Goal: Transaction & Acquisition: Purchase product/service

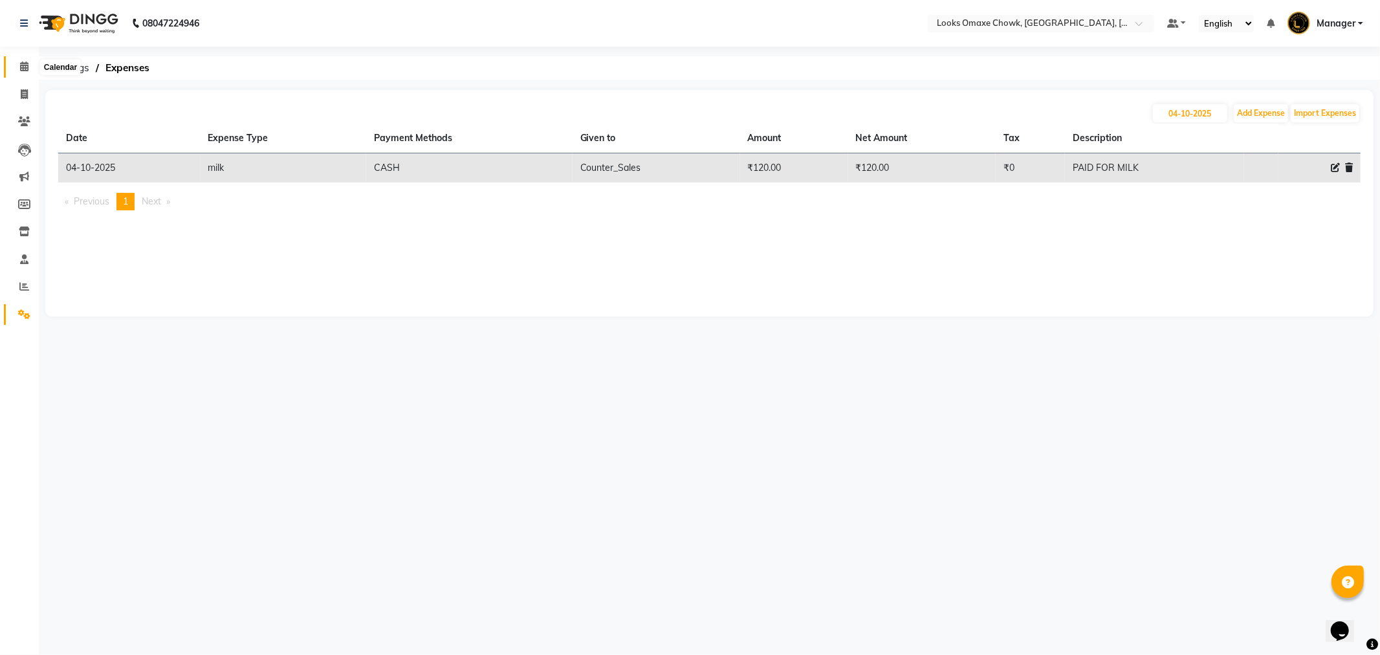
click at [26, 67] on icon at bounding box center [24, 66] width 8 height 10
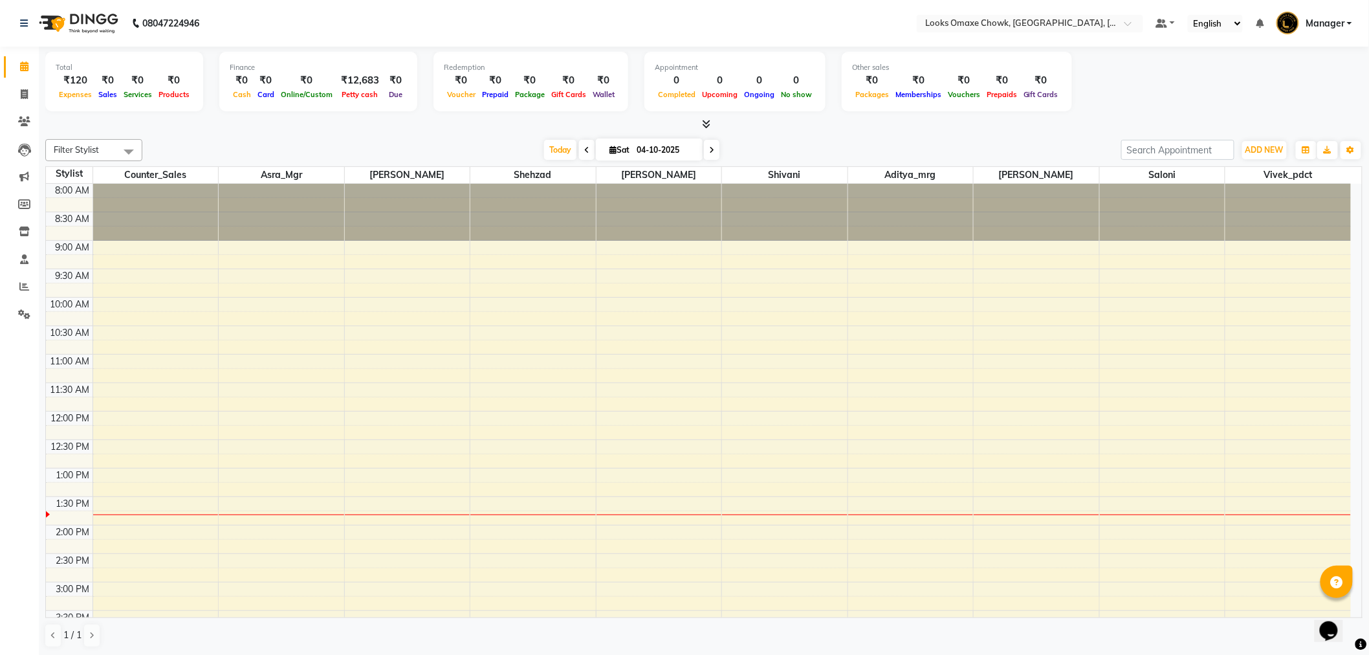
scroll to position [285, 0]
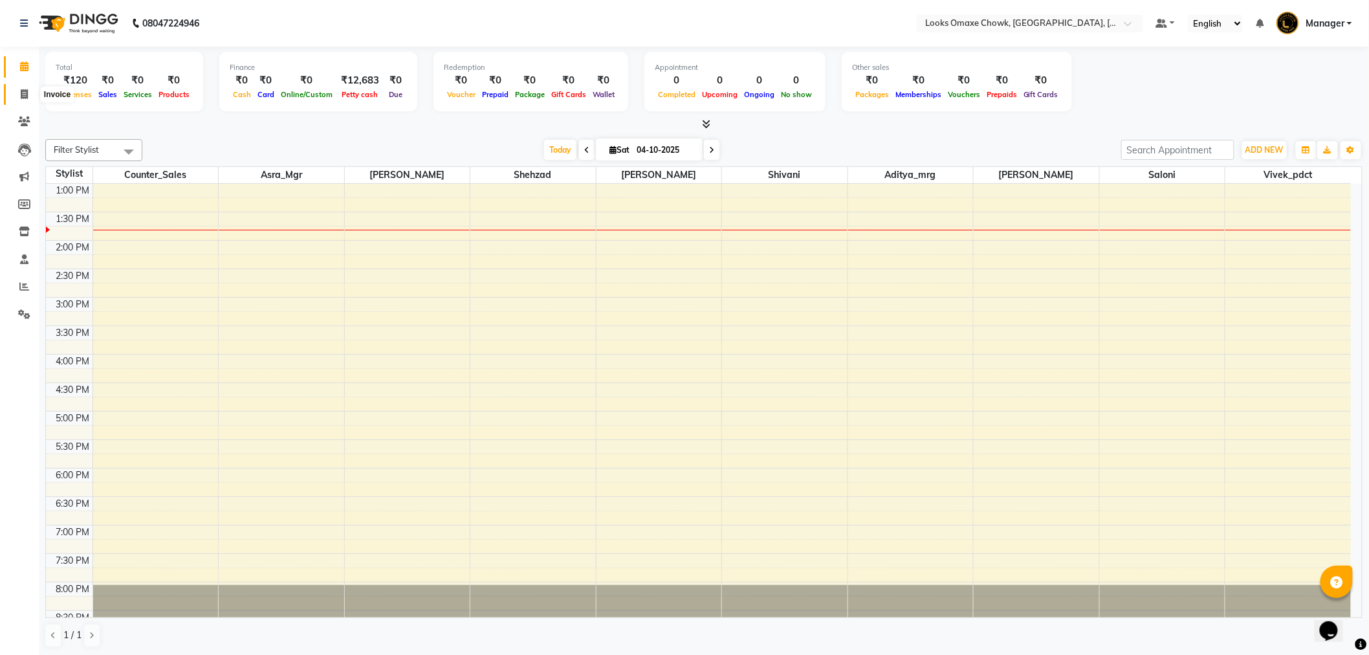
click at [27, 92] on icon at bounding box center [24, 94] width 7 height 10
select select "service"
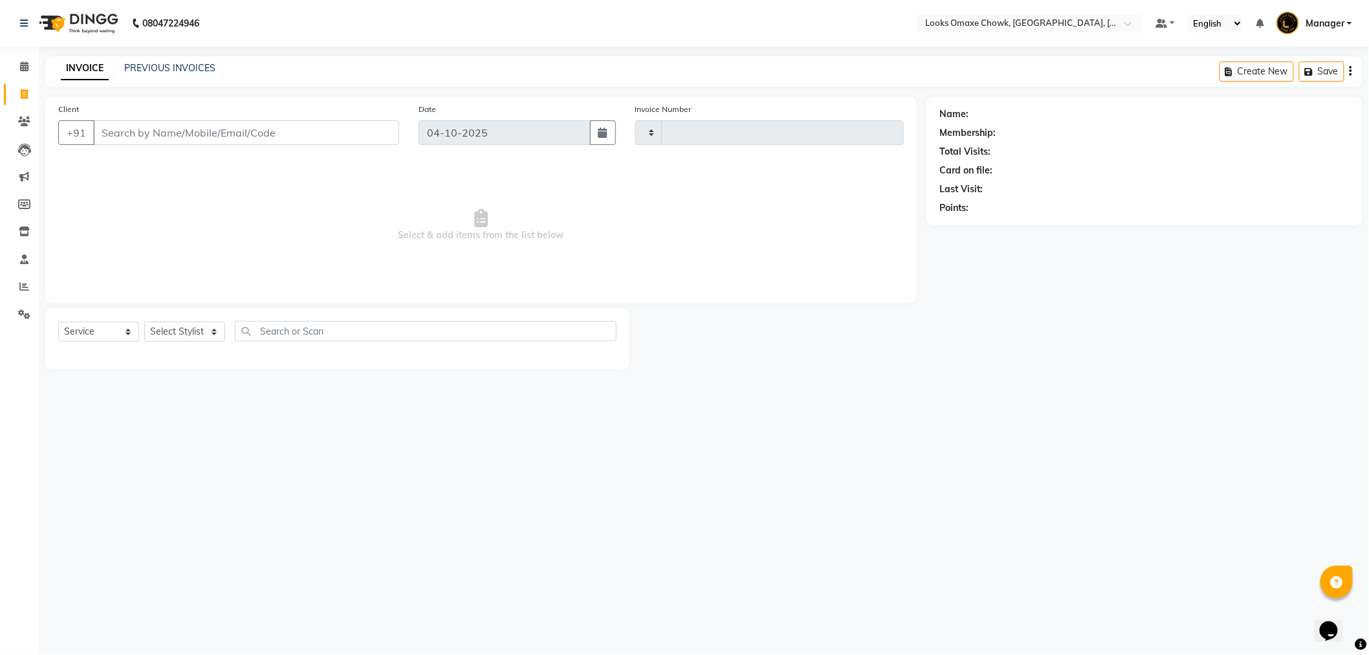
type input "1102"
select select "8121"
click at [25, 65] on icon at bounding box center [24, 66] width 8 height 10
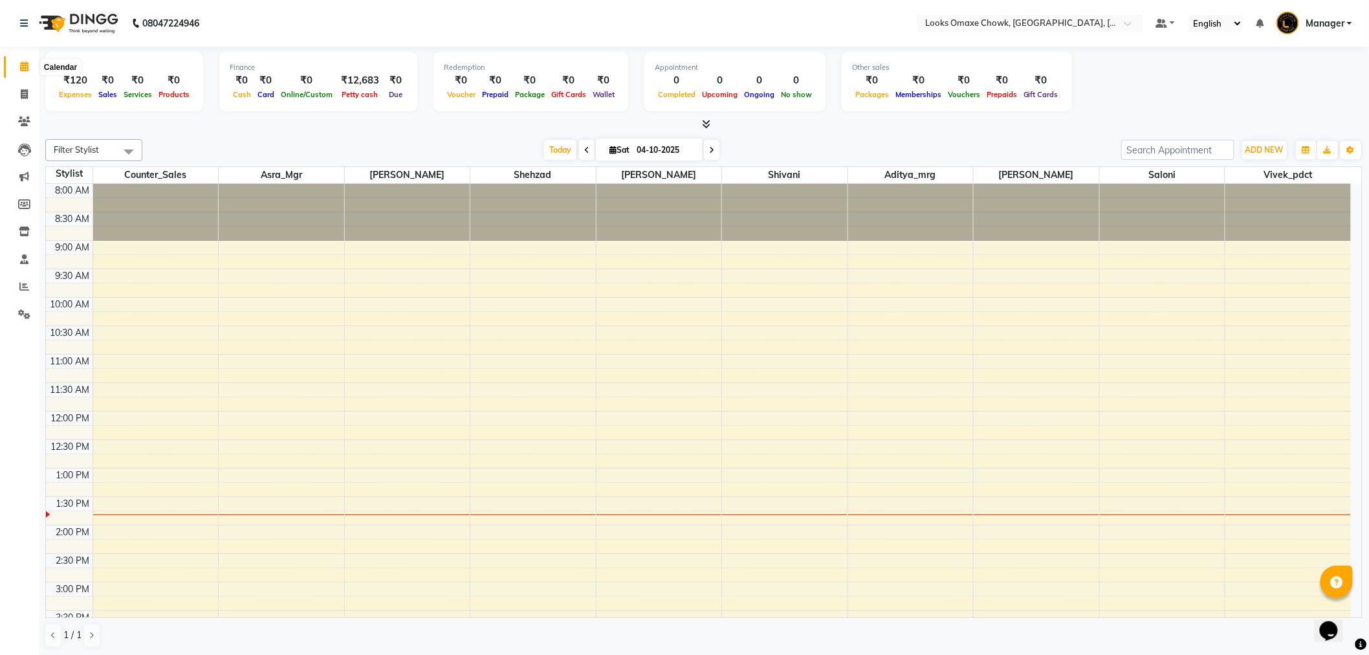
click at [17, 62] on span at bounding box center [24, 67] width 23 height 15
click at [21, 100] on span at bounding box center [24, 94] width 23 height 15
select select "service"
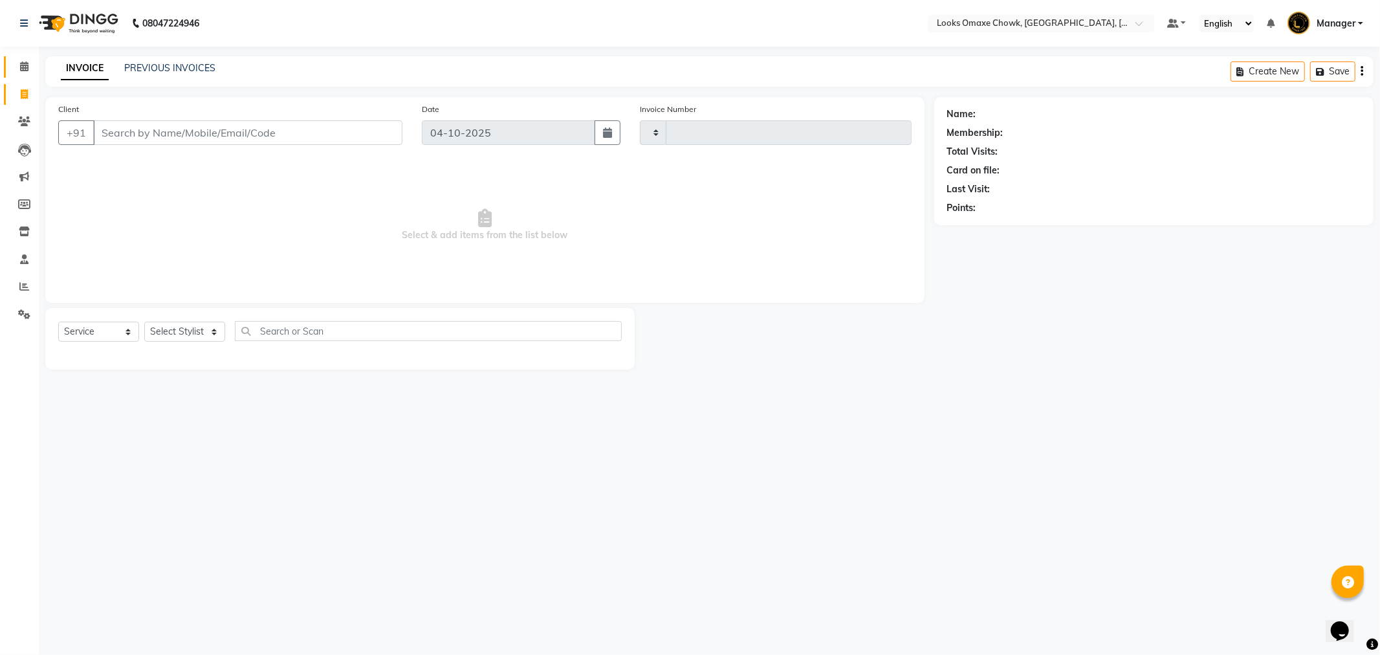
type input "1102"
select select "8121"
click at [192, 331] on select "Select Stylist Aditya_mrg [PERSON_NAME] Counter_Sales Manager [PERSON_NAME] [PE…" at bounding box center [184, 332] width 81 height 20
select select "75647"
click at [144, 322] on select "Select Stylist Aditya_mrg [PERSON_NAME] Counter_Sales Manager [PERSON_NAME] [PE…" at bounding box center [184, 332] width 81 height 20
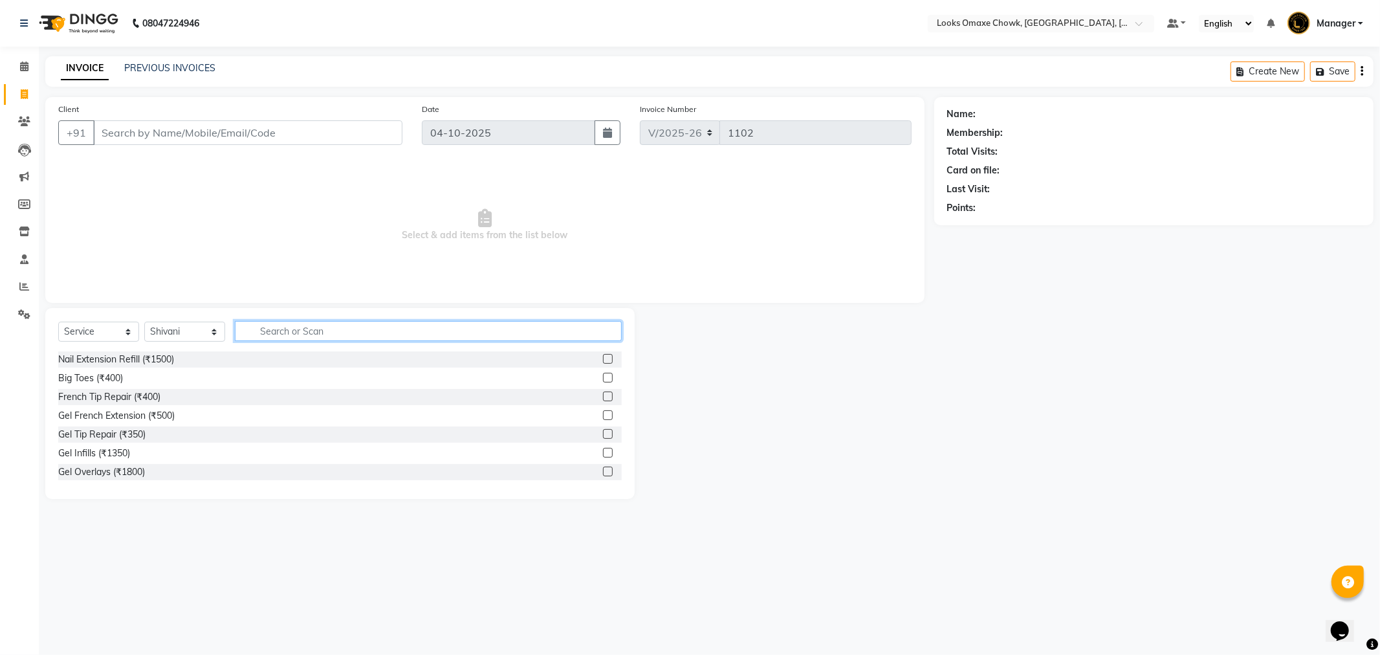
click at [328, 331] on input "text" at bounding box center [428, 331] width 387 height 20
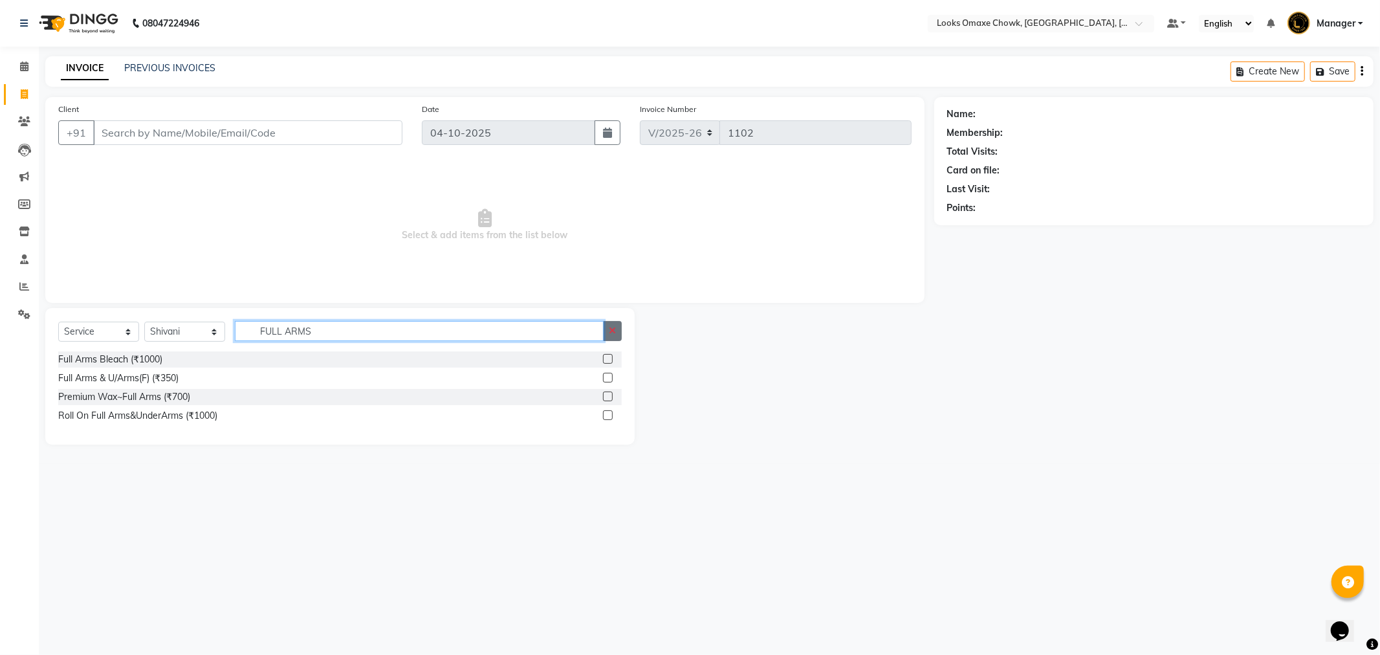
type input "FULL ARMS"
click at [617, 329] on button "button" at bounding box center [612, 331] width 19 height 20
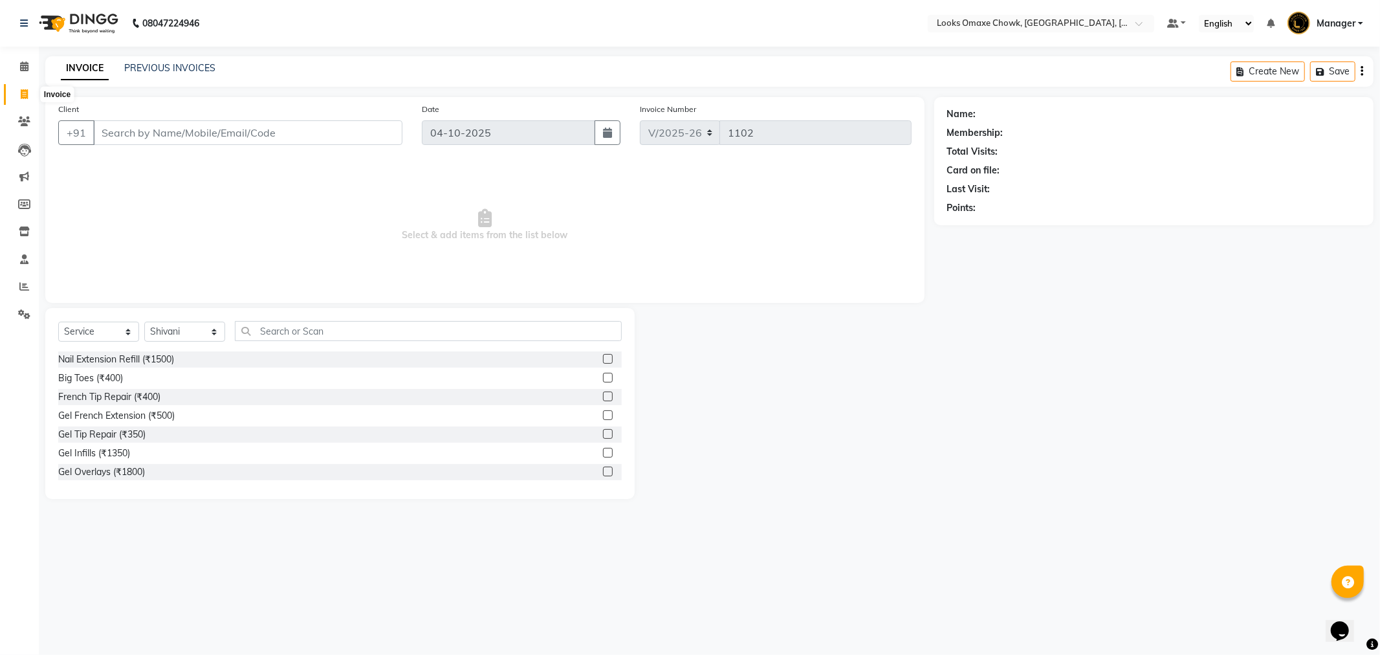
click at [30, 98] on span at bounding box center [24, 94] width 23 height 15
select select "service"
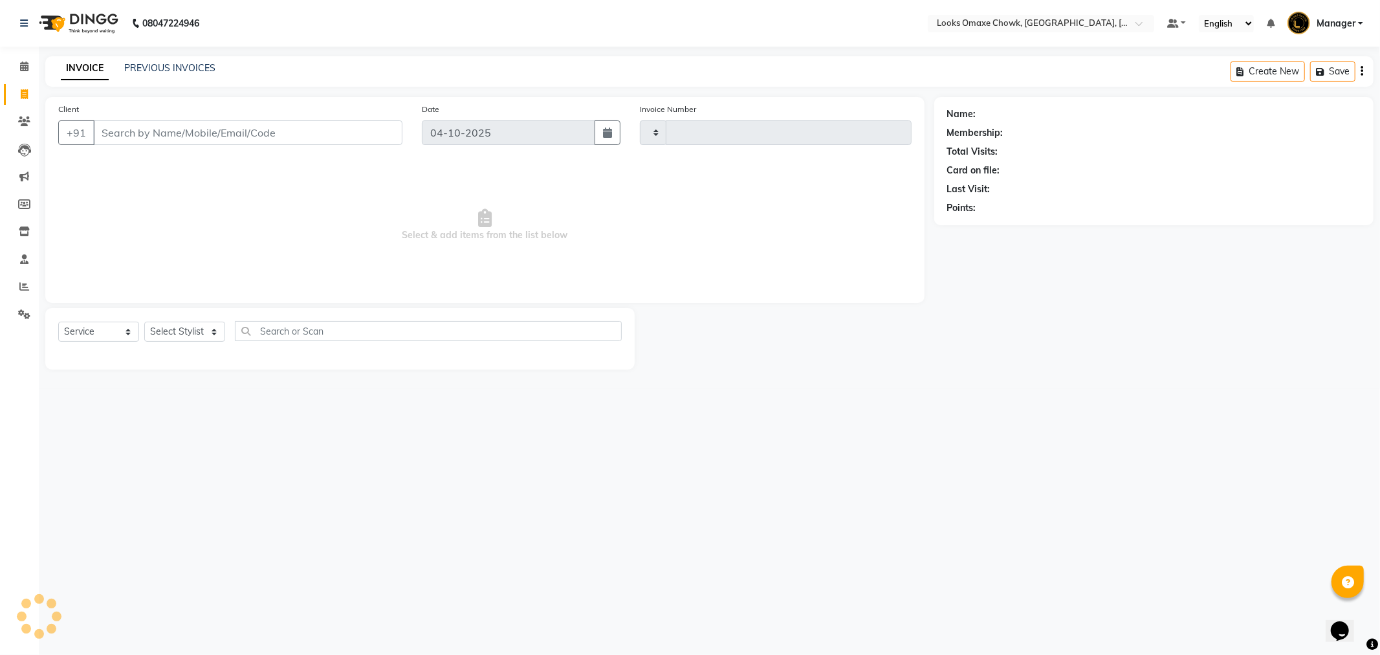
type input "1102"
select select "8121"
click at [126, 331] on select "Select Service Product Membership Package Voucher Prepaid Gift Card" at bounding box center [98, 332] width 81 height 20
click at [58, 322] on select "Select Service Product Membership Package Voucher Prepaid Gift Card" at bounding box center [98, 332] width 81 height 20
click at [202, 337] on select "Select Stylist Aditya_mrg [PERSON_NAME] Counter_Sales Manager [PERSON_NAME] [PE…" at bounding box center [184, 332] width 81 height 20
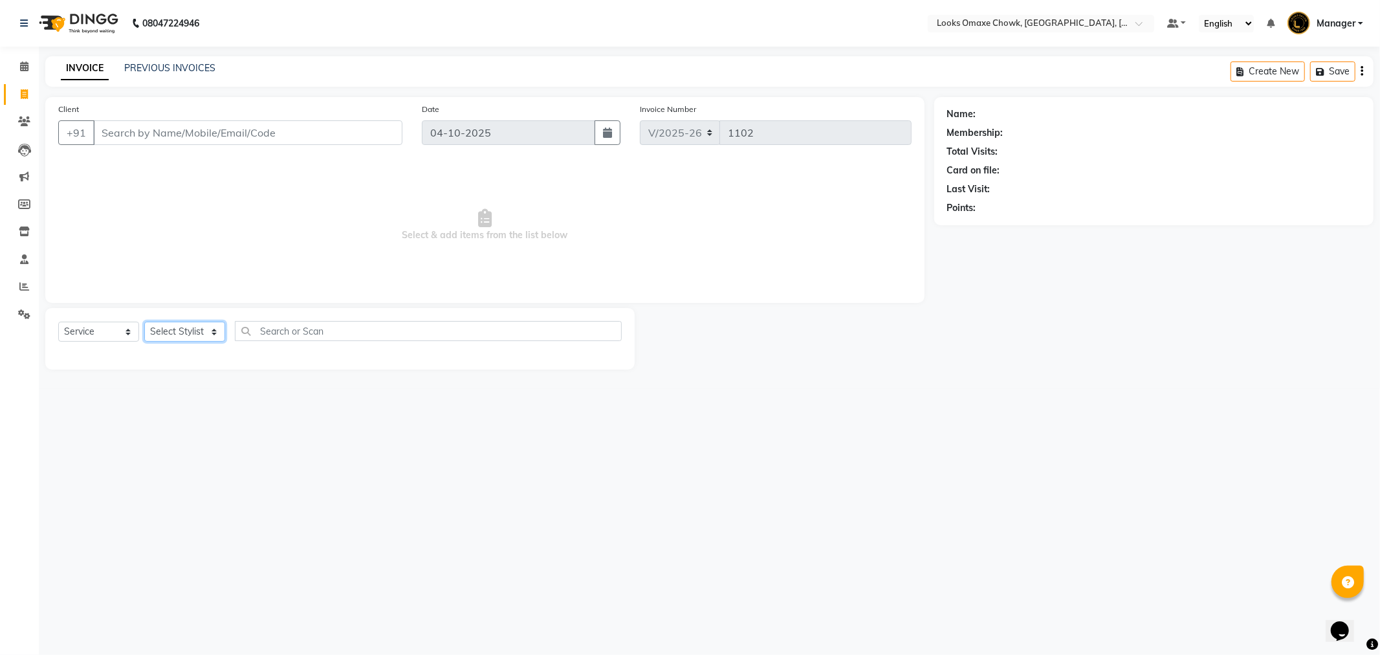
select select "93280"
click at [144, 322] on select "Select Stylist Aditya_mrg [PERSON_NAME] Counter_Sales Manager [PERSON_NAME] [PE…" at bounding box center [184, 332] width 81 height 20
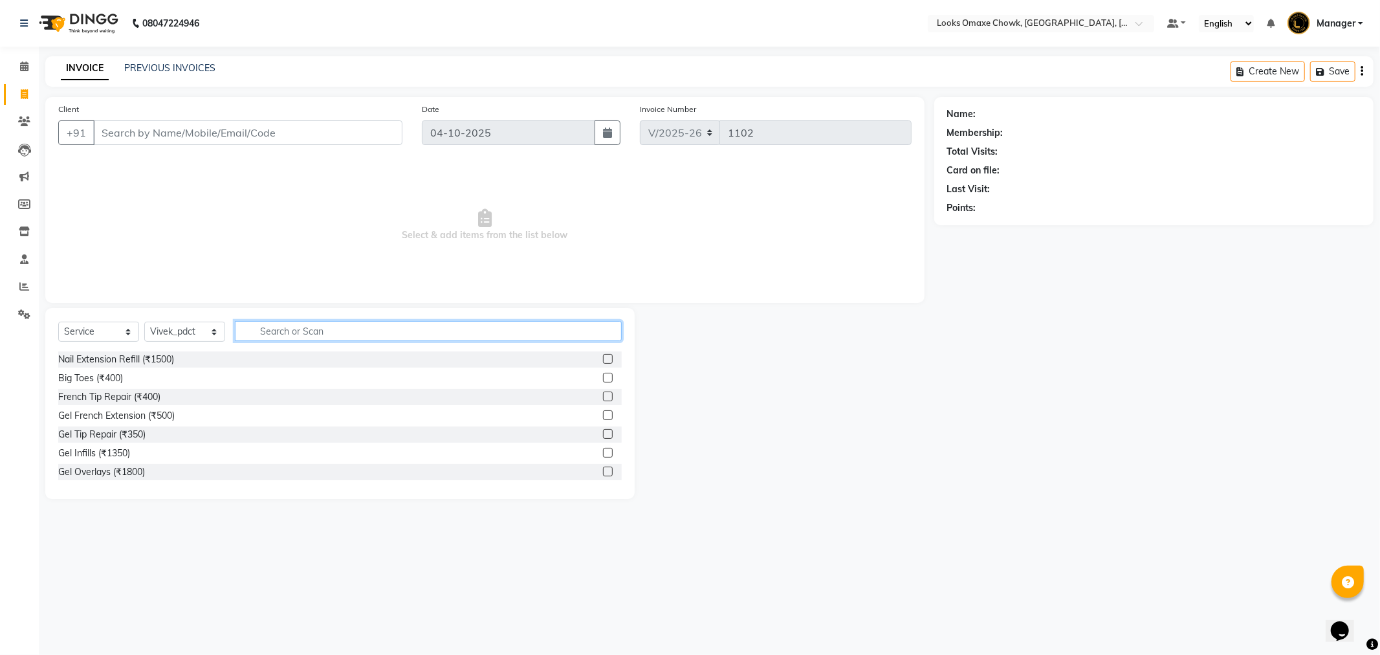
click at [349, 330] on input "text" at bounding box center [428, 331] width 387 height 20
type input "PEDICU"
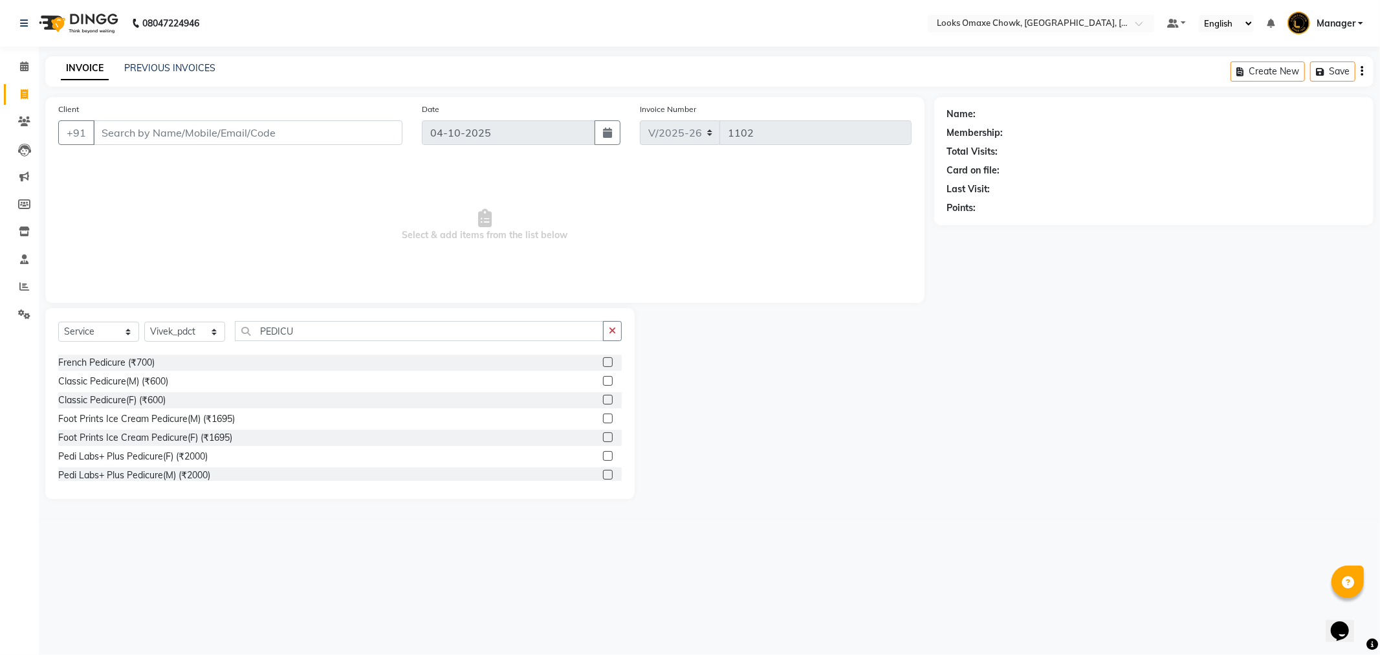
click at [603, 397] on label at bounding box center [608, 400] width 10 height 10
click at [603, 397] on input "checkbox" at bounding box center [607, 400] width 8 height 8
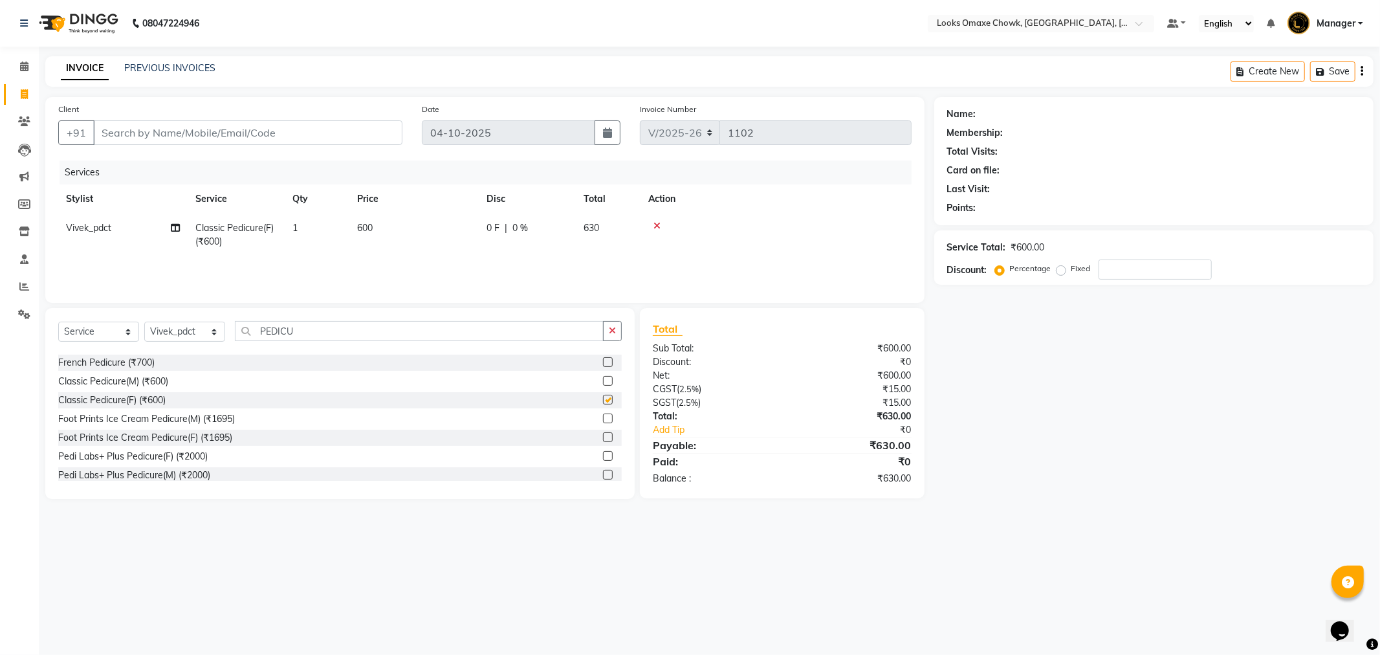
checkbox input "false"
click at [320, 332] on input "PEDICU" at bounding box center [419, 331] width 369 height 20
type input "P"
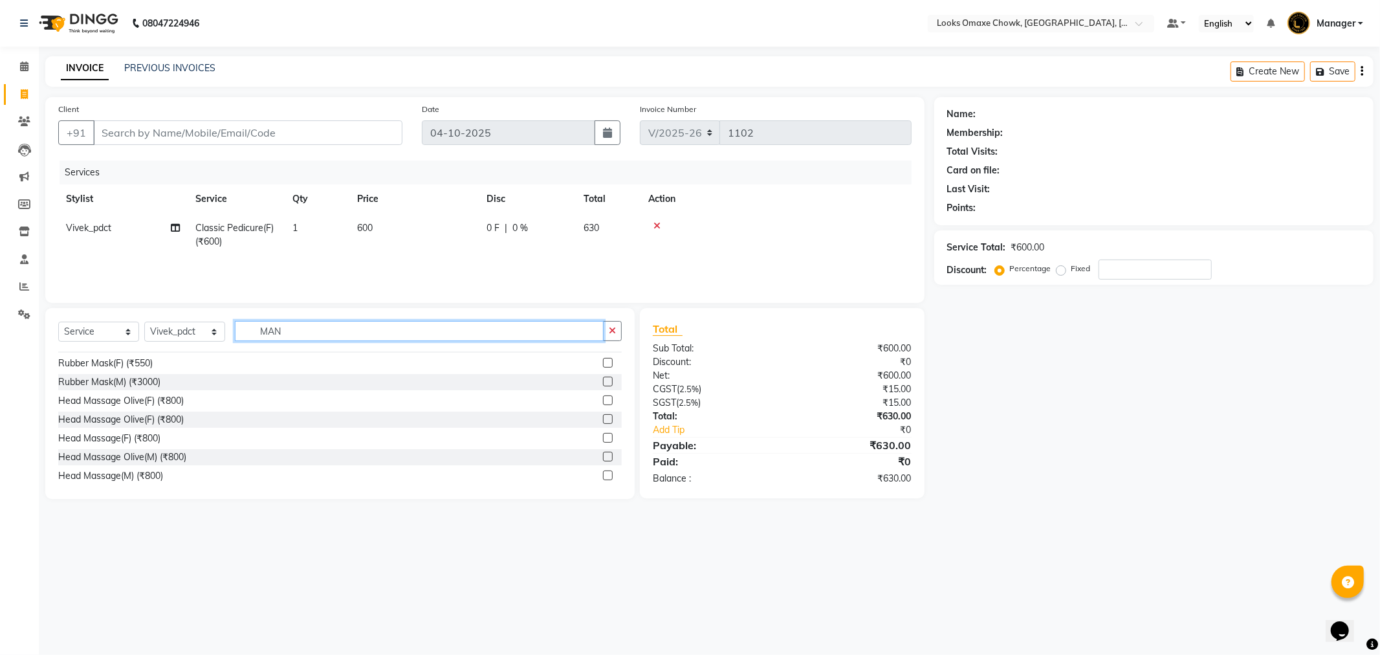
scroll to position [34, 0]
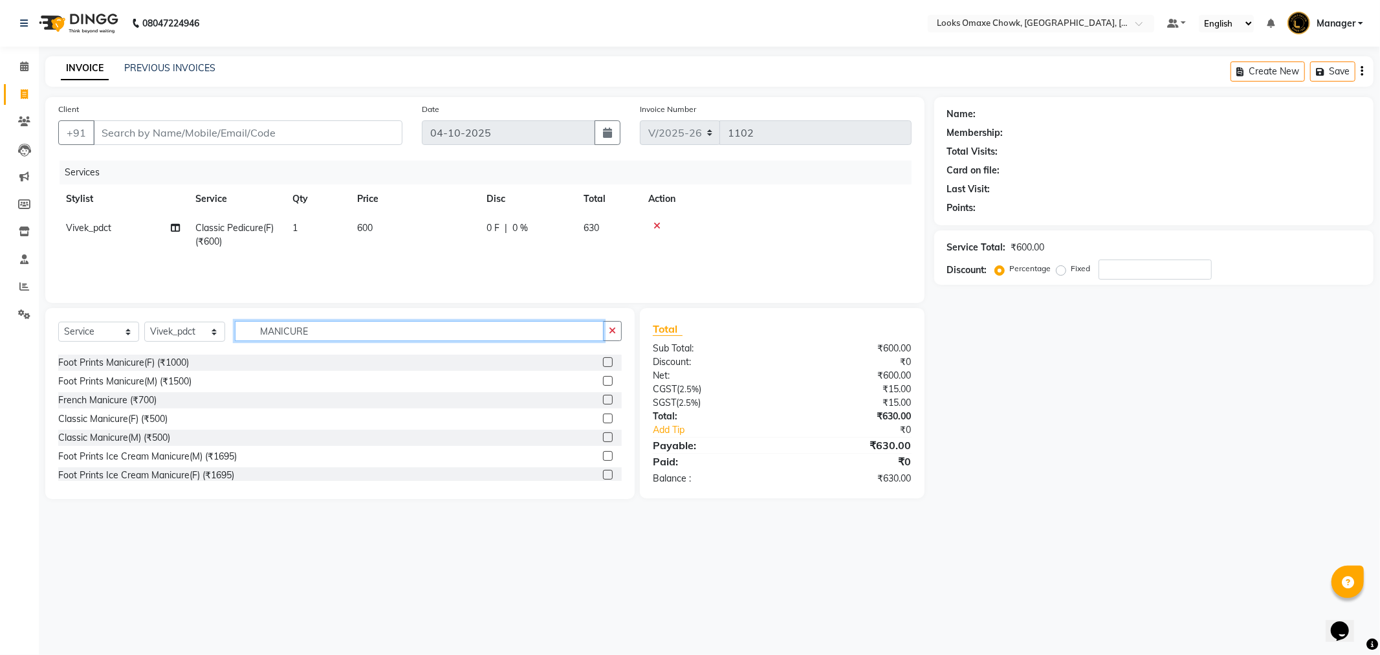
type input "MANICURE"
click at [208, 333] on select "Select Stylist Aditya_mrg [PERSON_NAME] Counter_Sales Manager [PERSON_NAME] [PE…" at bounding box center [184, 332] width 81 height 20
select select "88598"
click at [144, 322] on select "Select Stylist Aditya_mrg [PERSON_NAME] Counter_Sales Manager [PERSON_NAME] [PE…" at bounding box center [184, 332] width 81 height 20
click at [323, 326] on input "MANICURE" at bounding box center [419, 331] width 369 height 20
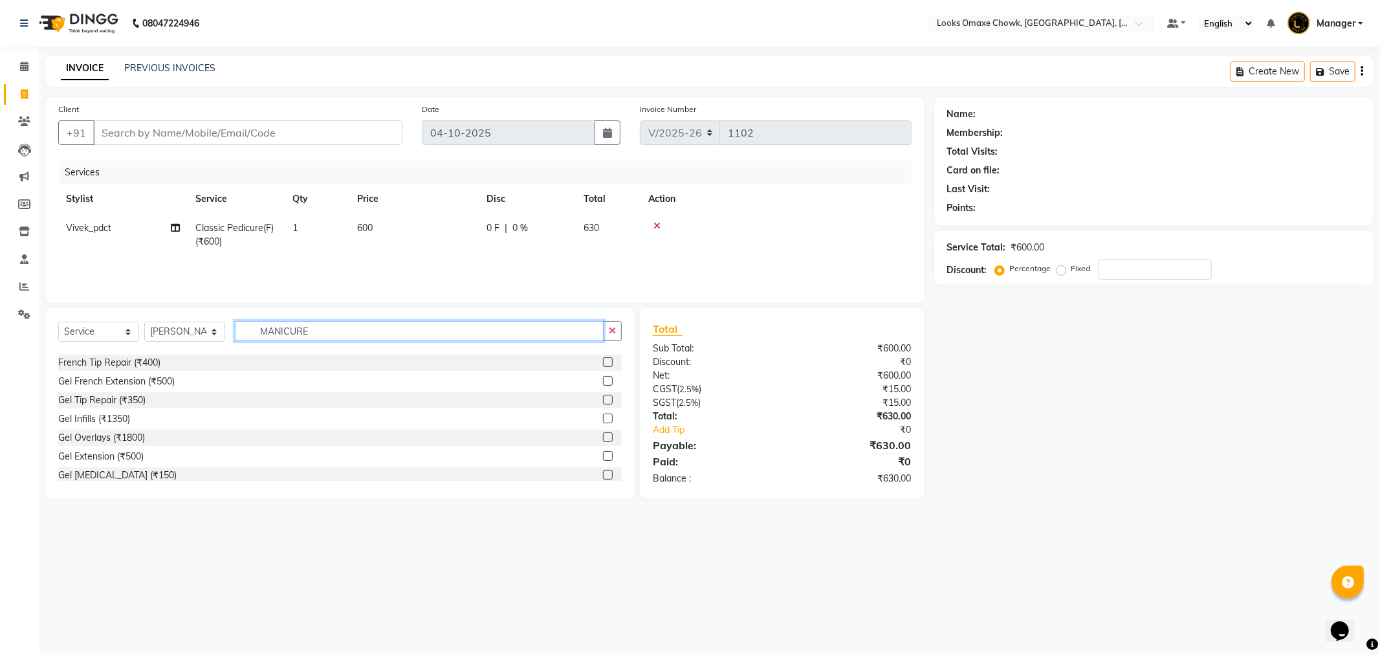
click at [357, 331] on input "MANICURE" at bounding box center [419, 331] width 369 height 20
type input "MANICURE"
click at [603, 417] on label at bounding box center [608, 418] width 10 height 10
click at [603, 417] on input "checkbox" at bounding box center [607, 419] width 8 height 8
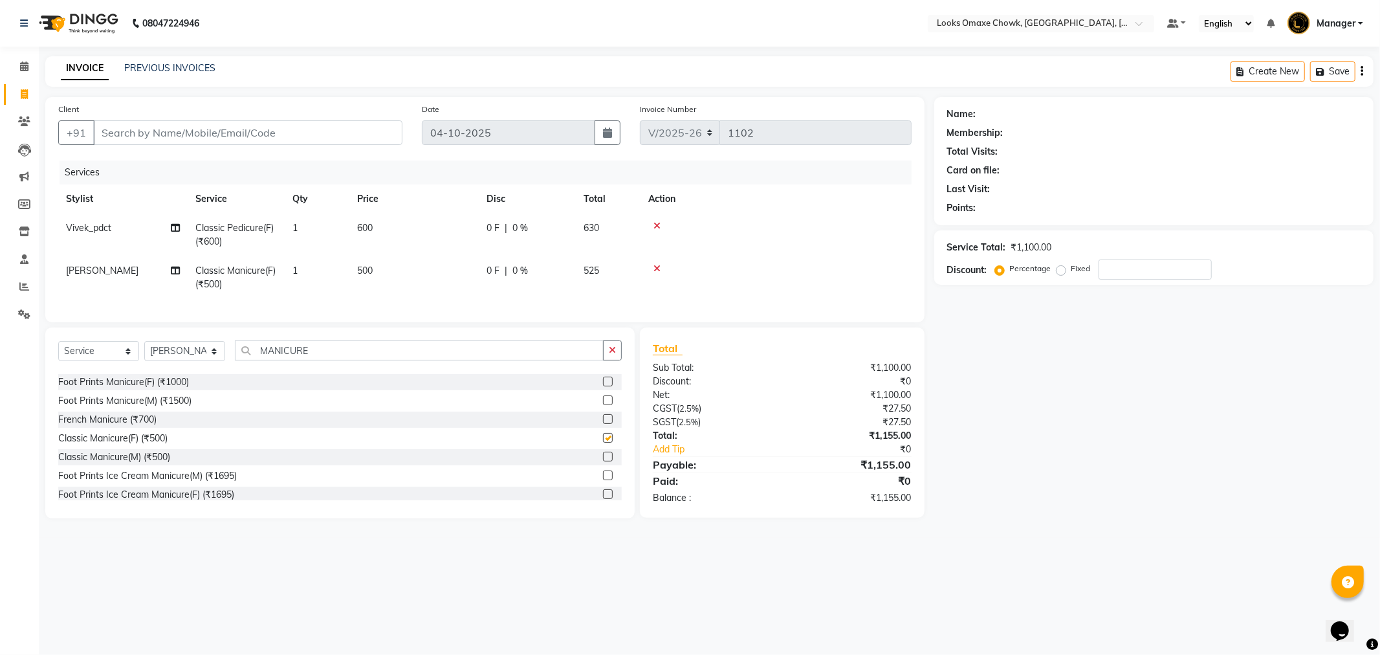
checkbox input "false"
click at [382, 270] on td "500" at bounding box center [413, 277] width 129 height 43
select select "88598"
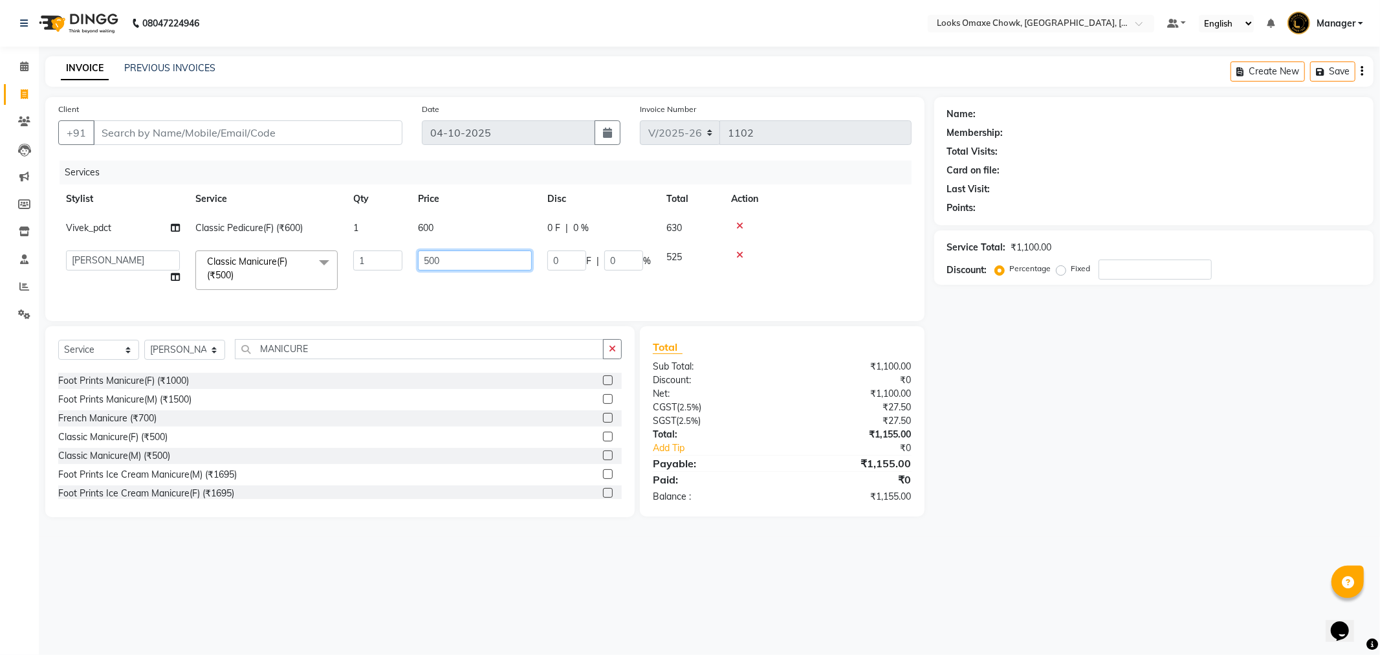
click at [475, 262] on input "500" at bounding box center [475, 260] width 114 height 20
type input "5"
type input "600"
click at [500, 299] on div "Services Stylist Service Qty Price Disc Total Action Vivek_pdct Classic Pedicur…" at bounding box center [484, 234] width 853 height 148
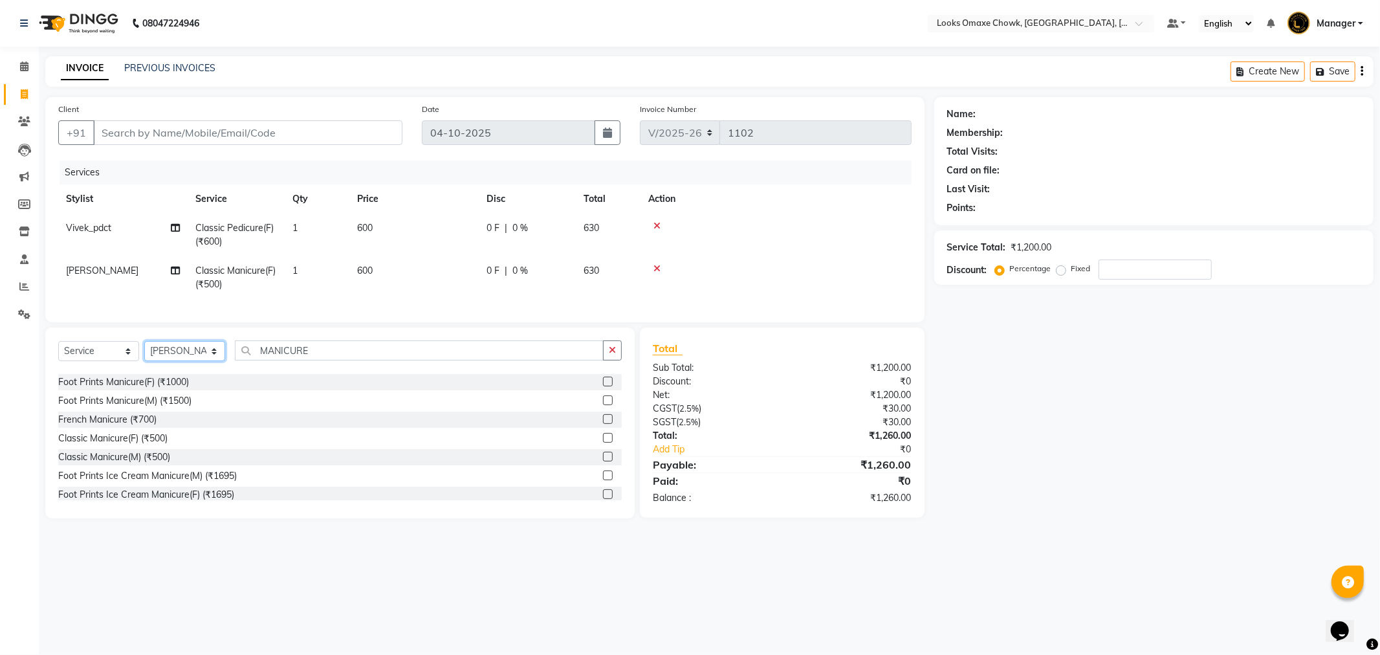
click at [212, 361] on select "Select Stylist Aditya_mrg [PERSON_NAME] Counter_Sales Manager [PERSON_NAME] [PE…" at bounding box center [184, 351] width 81 height 20
select select "75645"
click at [144, 352] on select "Select Stylist Aditya_mrg [PERSON_NAME] Counter_Sales Manager [PERSON_NAME] [PE…" at bounding box center [184, 351] width 81 height 20
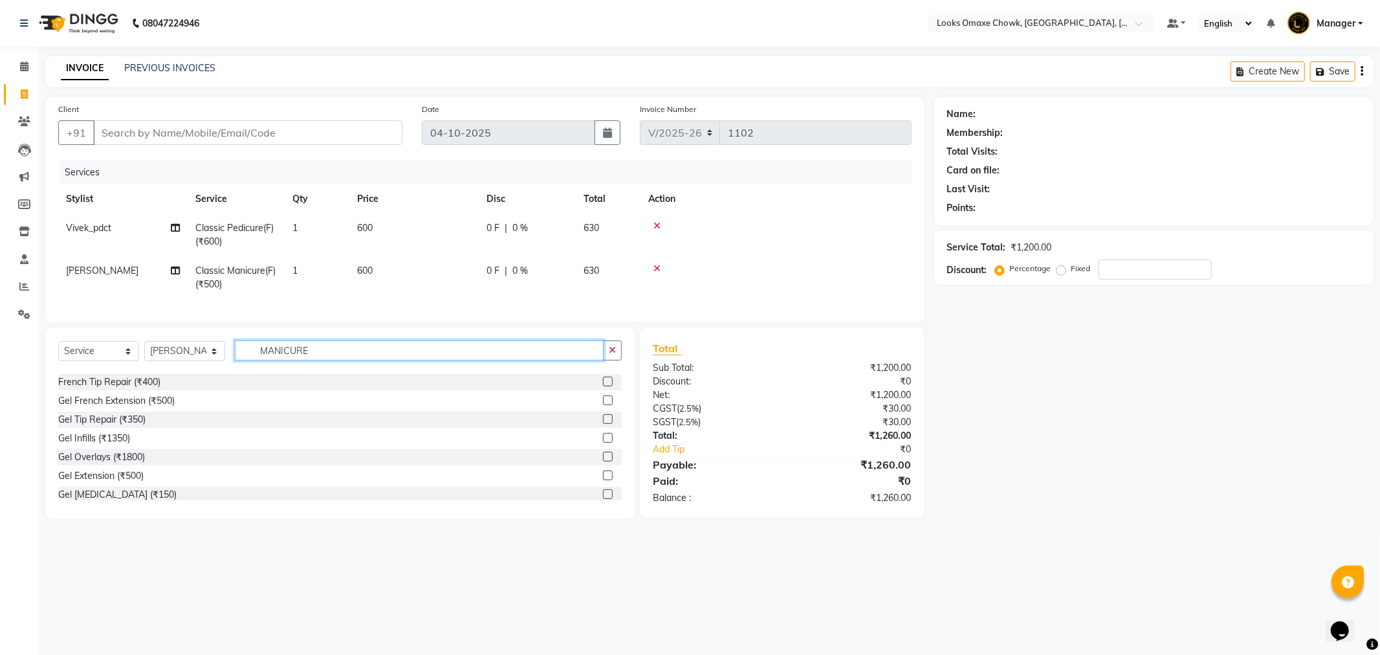
click at [307, 360] on input "MANICURE" at bounding box center [419, 350] width 369 height 20
type input "M"
type input "CUT"
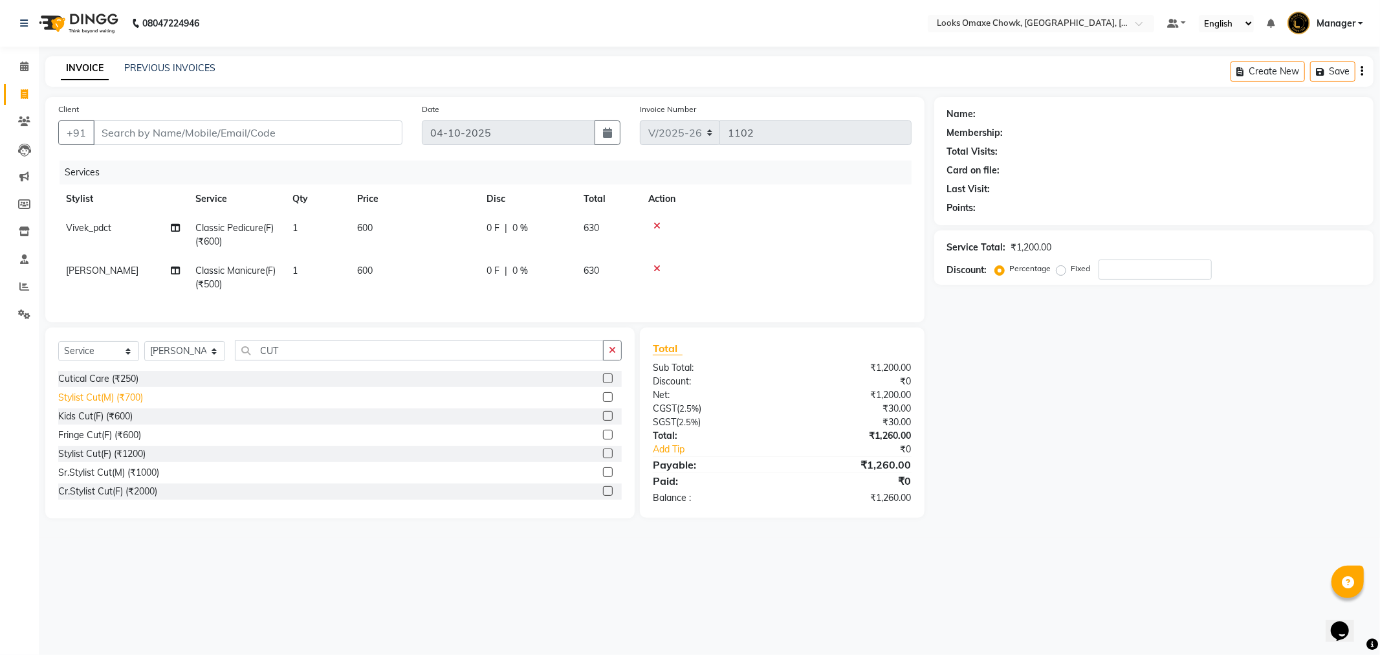
click at [131, 404] on div "Stylist Cut(M) (₹700)" at bounding box center [100, 398] width 85 height 14
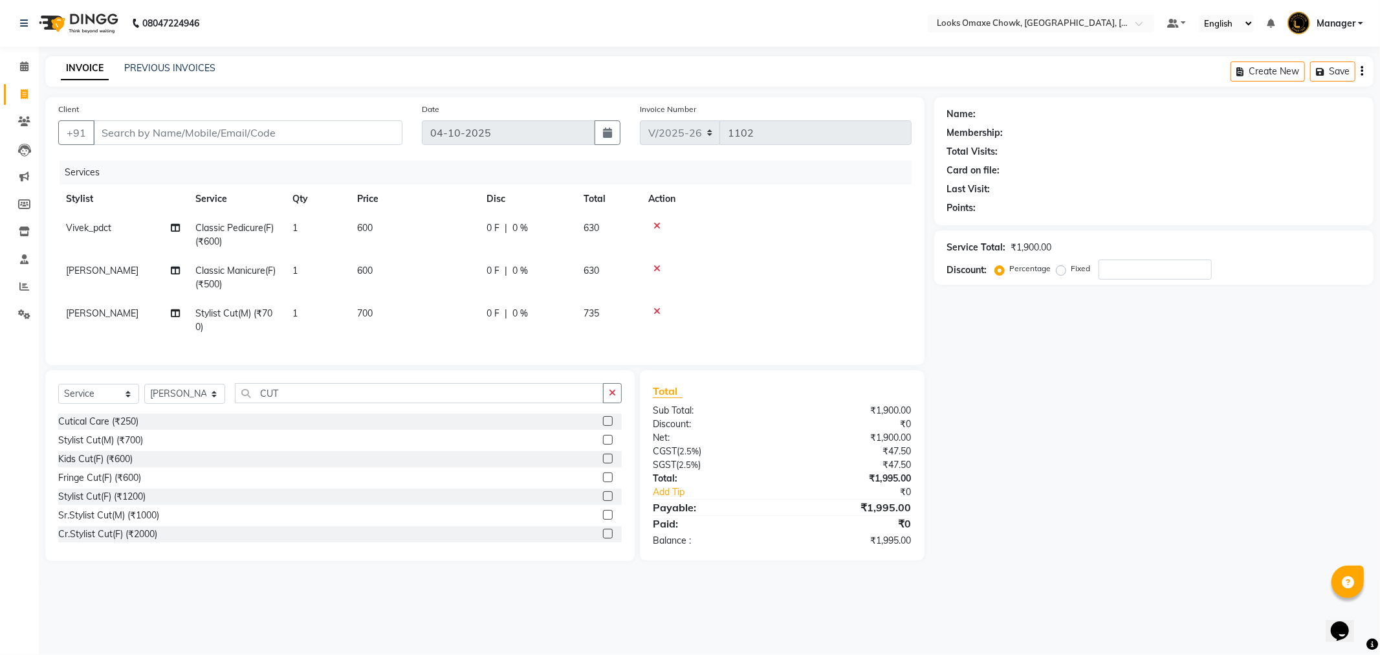
click at [657, 309] on icon at bounding box center [656, 311] width 7 height 9
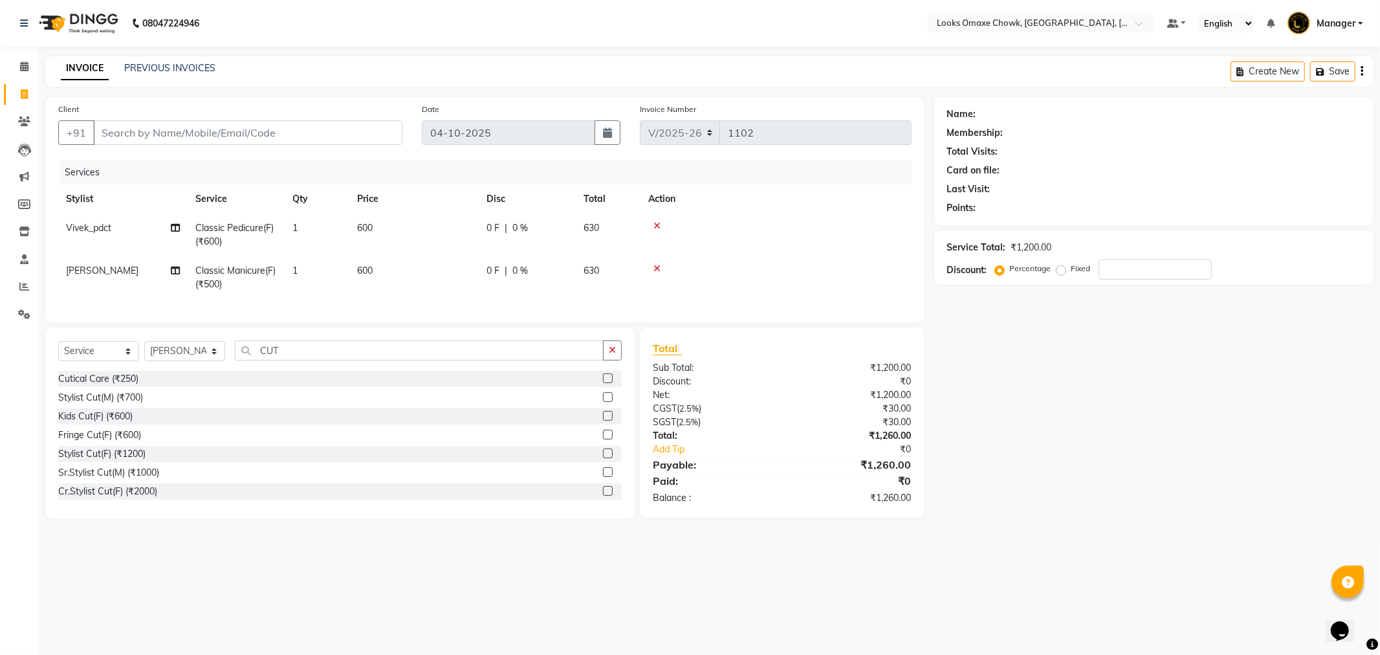
click at [603, 402] on label at bounding box center [608, 397] width 10 height 10
click at [603, 402] on input "checkbox" at bounding box center [607, 397] width 8 height 8
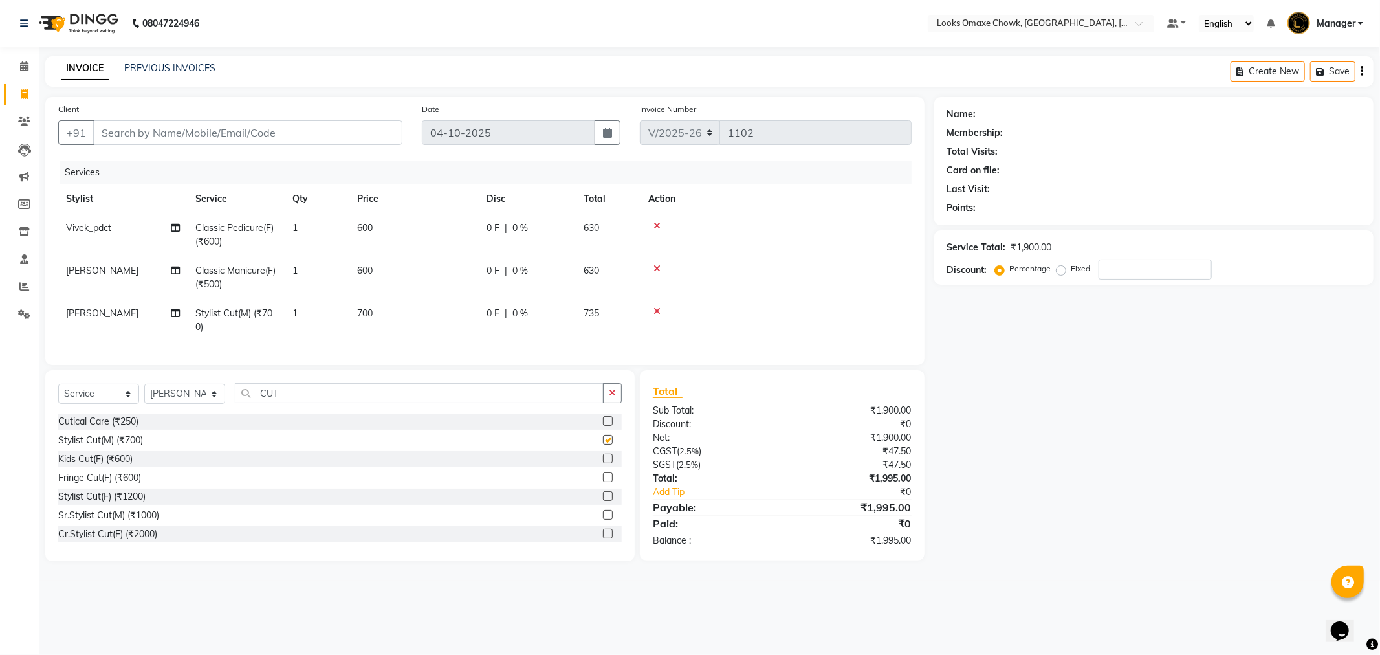
checkbox input "false"
click at [339, 403] on input "CUT" at bounding box center [419, 393] width 369 height 20
type input "C"
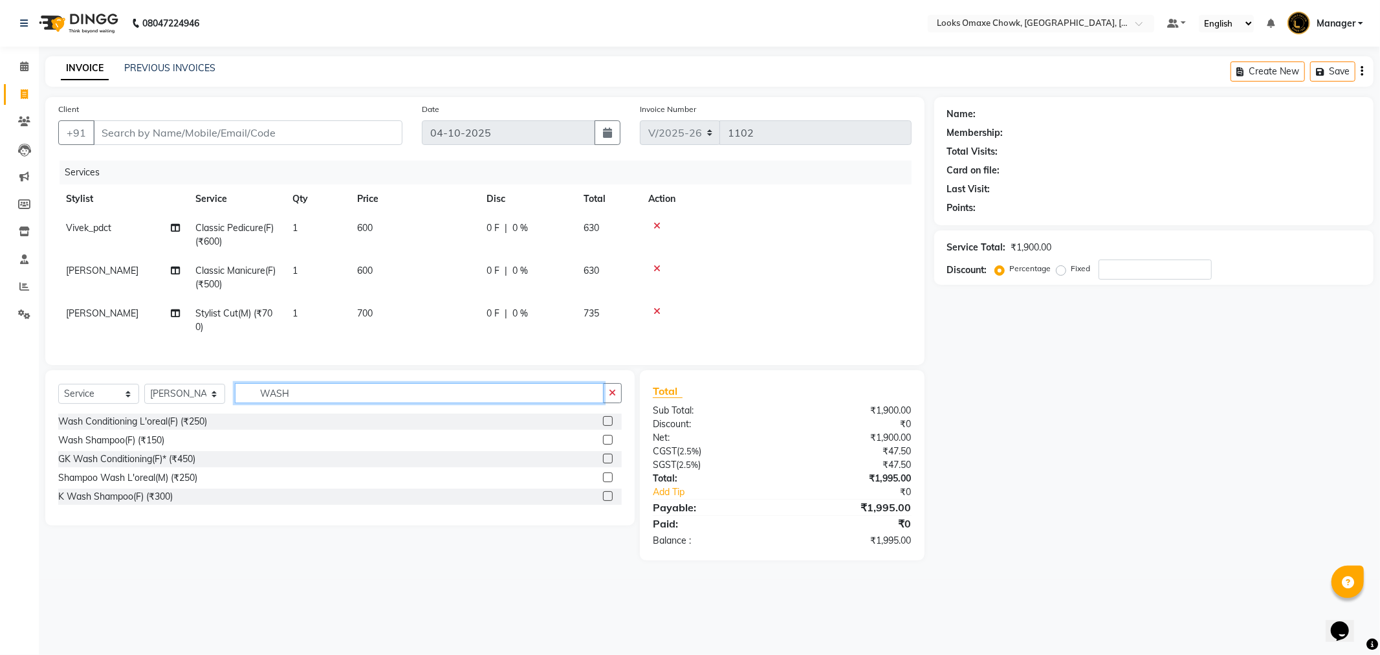
type input "WASH"
click at [611, 444] on label at bounding box center [608, 440] width 10 height 10
click at [611, 444] on input "checkbox" at bounding box center [607, 440] width 8 height 8
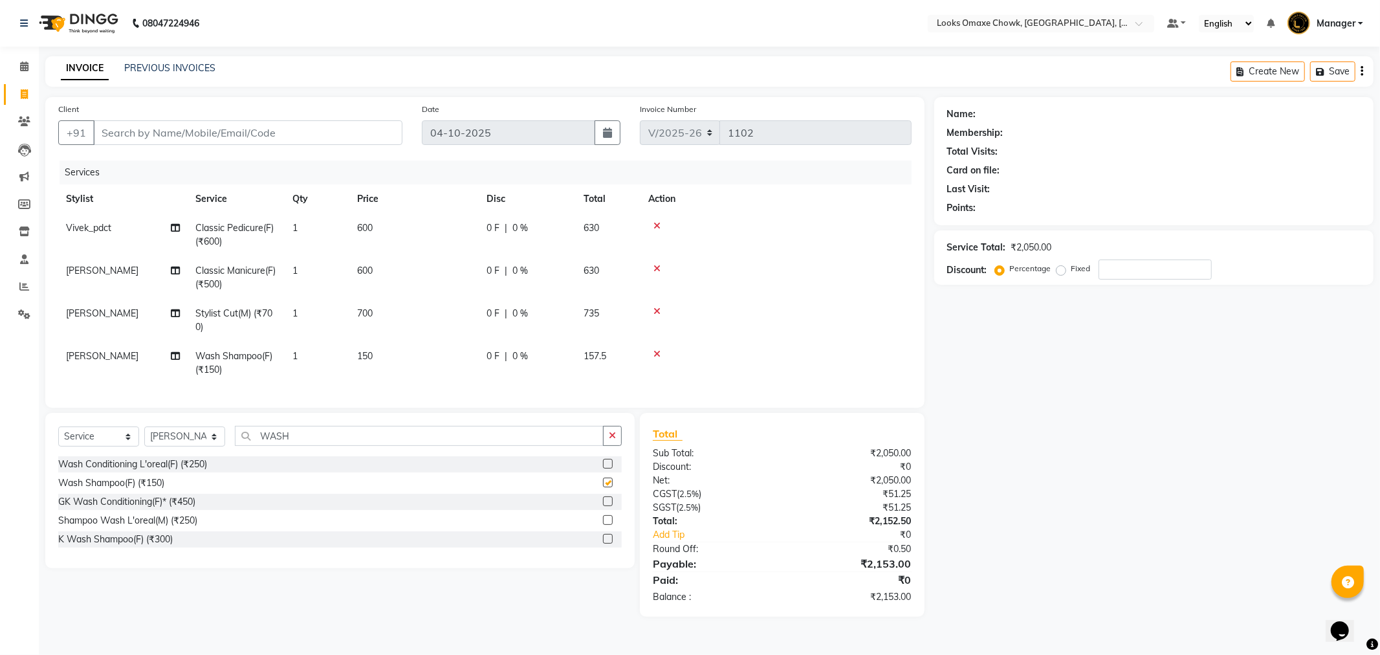
checkbox input "false"
click at [391, 356] on td "150" at bounding box center [413, 363] width 129 height 43
select select "75645"
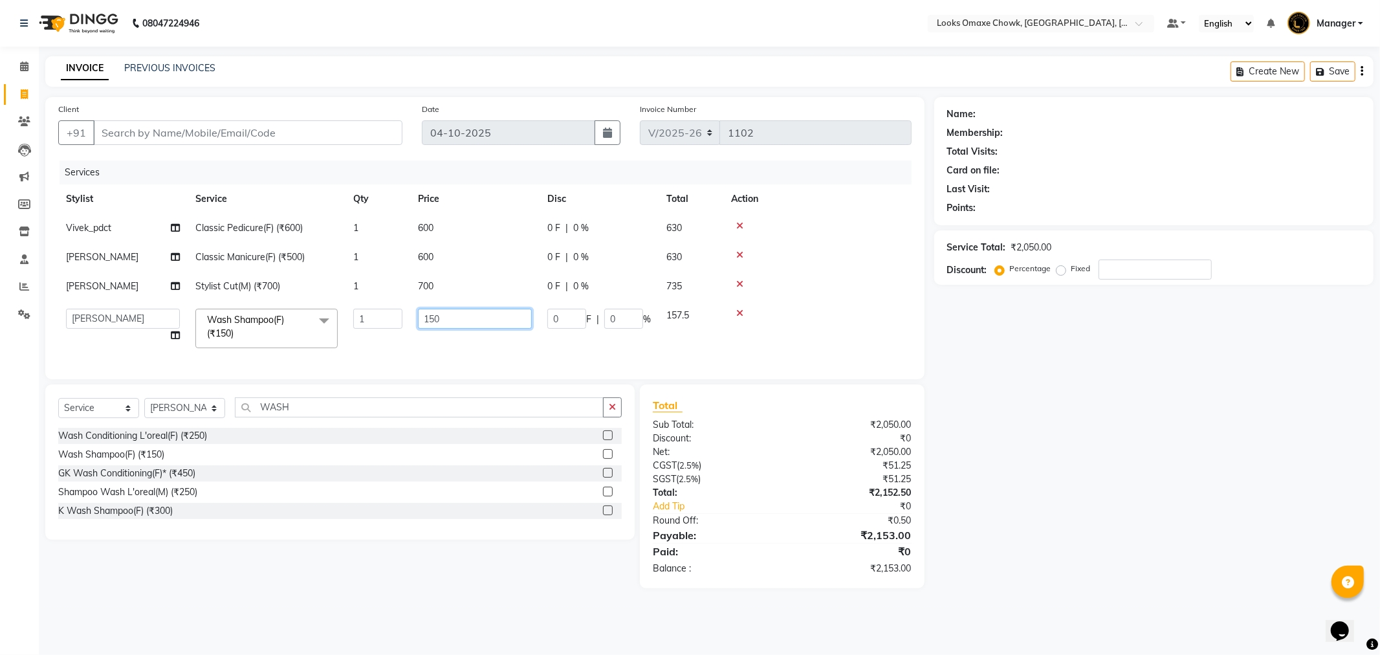
click at [490, 325] on input "150" at bounding box center [475, 319] width 114 height 20
click at [1088, 425] on div "Name: Membership: Total Visits: Card on file: Last Visit: Points: Service Total…" at bounding box center [1158, 342] width 449 height 491
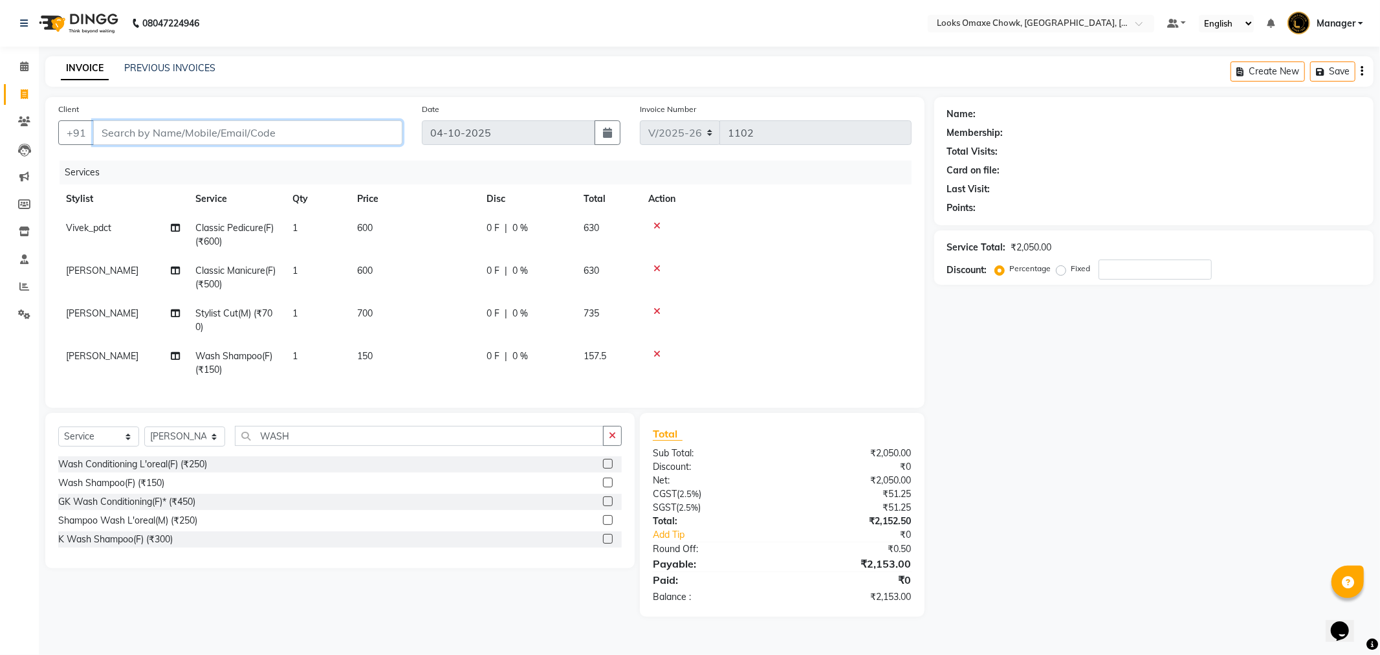
drag, startPoint x: 152, startPoint y: 129, endPoint x: 153, endPoint y: 140, distance: 11.0
click at [152, 137] on input "Client" at bounding box center [247, 132] width 309 height 25
type input "7"
type input "0"
type input "7055190229"
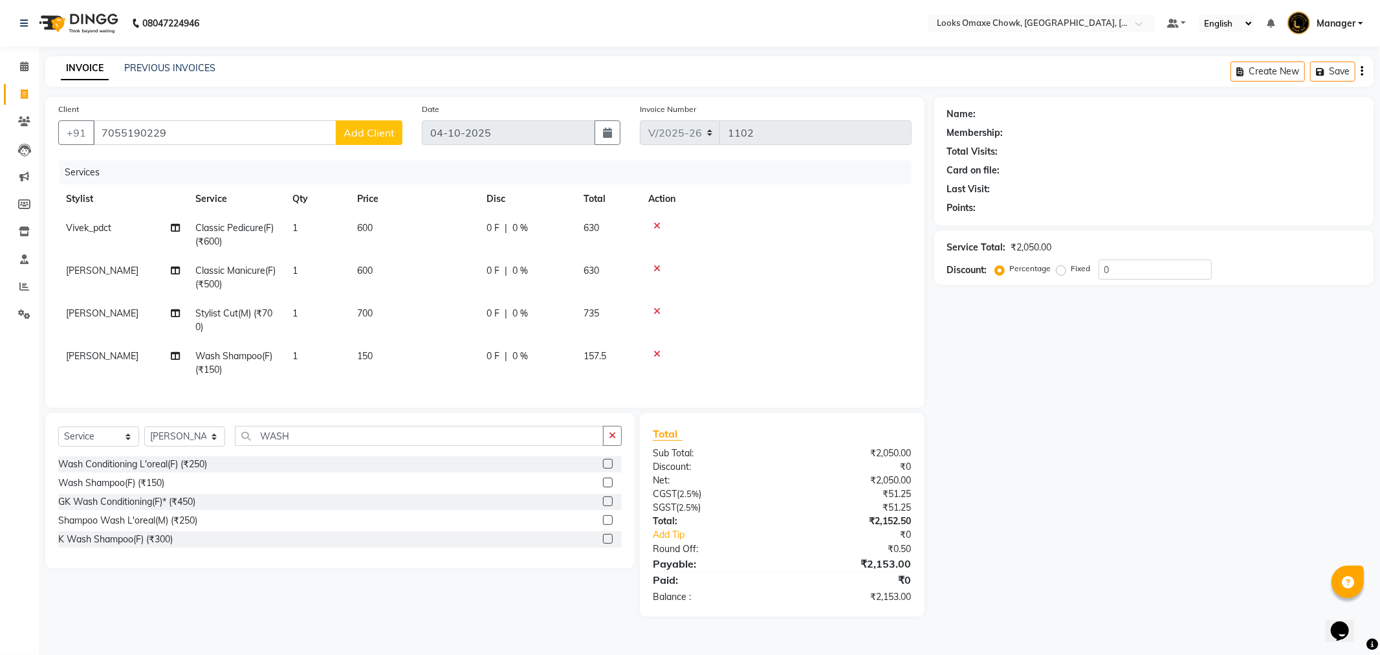
click at [380, 131] on span "Add Client" at bounding box center [369, 132] width 51 height 13
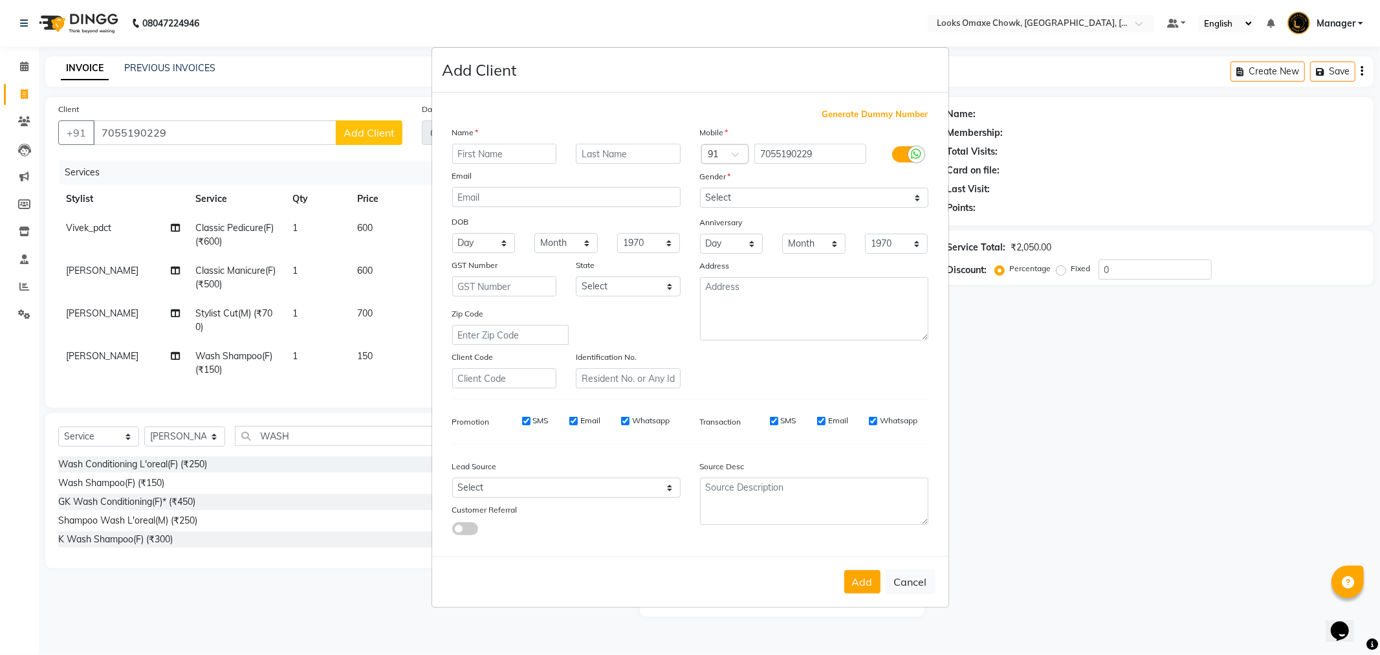
click at [501, 159] on input "text" at bounding box center [504, 154] width 105 height 20
type input "[PERSON_NAME]"
type input "CLIENT"
click at [670, 289] on select "Select [GEOGRAPHIC_DATA] [GEOGRAPHIC_DATA] [GEOGRAPHIC_DATA] [GEOGRAPHIC_DATA] …" at bounding box center [628, 286] width 105 height 20
select select "10"
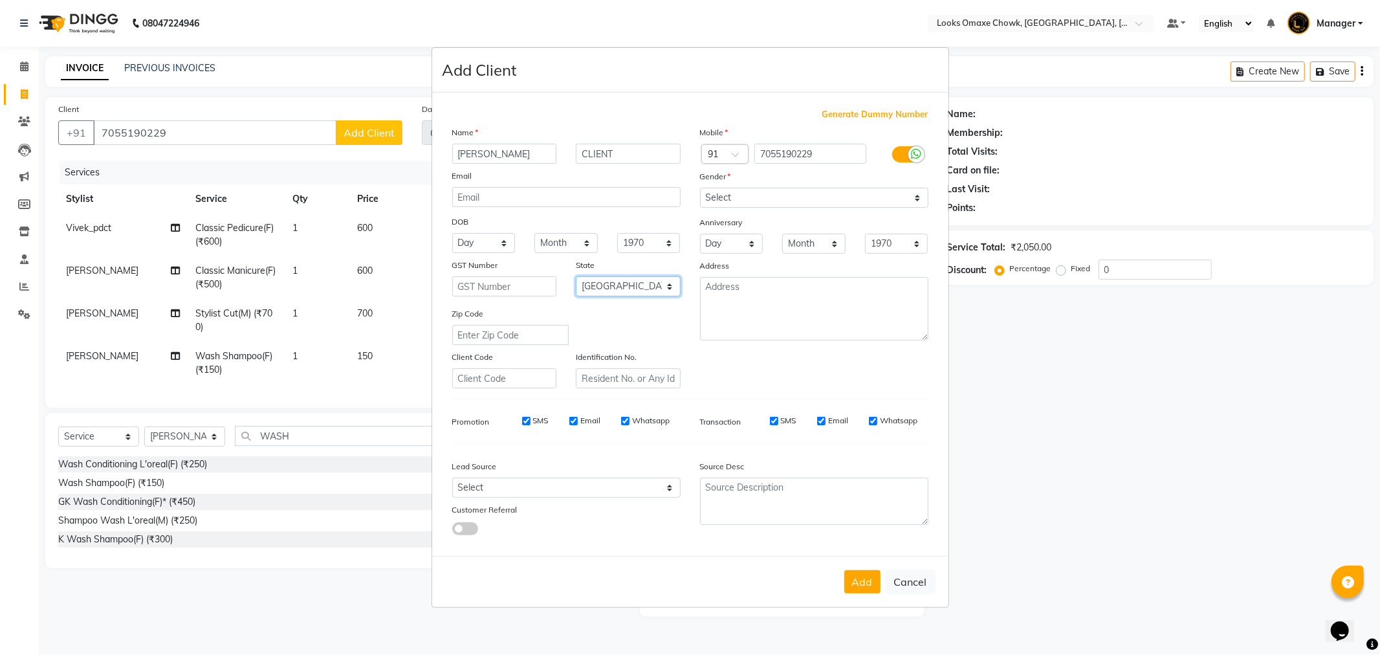
click at [576, 276] on select "Select [GEOGRAPHIC_DATA] [GEOGRAPHIC_DATA] [GEOGRAPHIC_DATA] [GEOGRAPHIC_DATA] …" at bounding box center [628, 286] width 105 height 20
drag, startPoint x: 900, startPoint y: 199, endPoint x: 899, endPoint y: 207, distance: 7.8
click at [900, 199] on select "Select [DEMOGRAPHIC_DATA] [DEMOGRAPHIC_DATA] Other Prefer Not To Say" at bounding box center [814, 198] width 228 height 20
select select "[DEMOGRAPHIC_DATA]"
click at [700, 188] on select "Select [DEMOGRAPHIC_DATA] [DEMOGRAPHIC_DATA] Other Prefer Not To Say" at bounding box center [814, 198] width 228 height 20
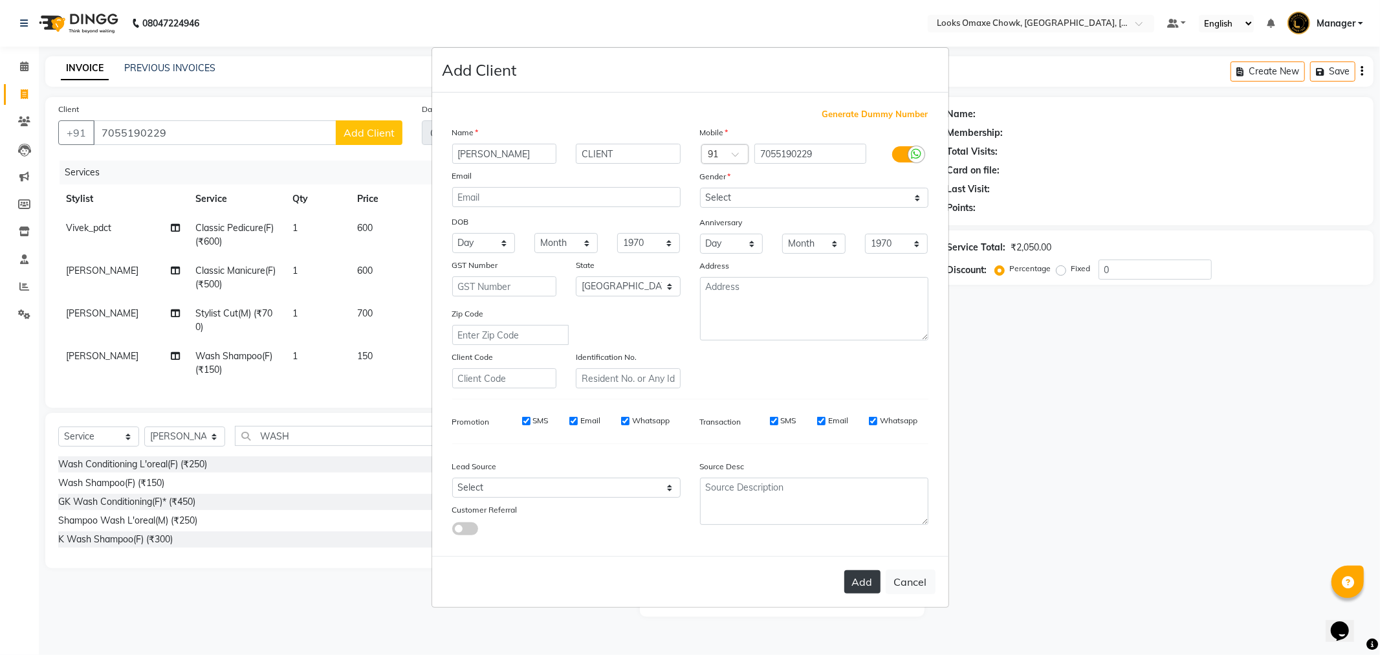
click at [856, 584] on button "Add" at bounding box center [862, 581] width 36 height 23
select select
select select "null"
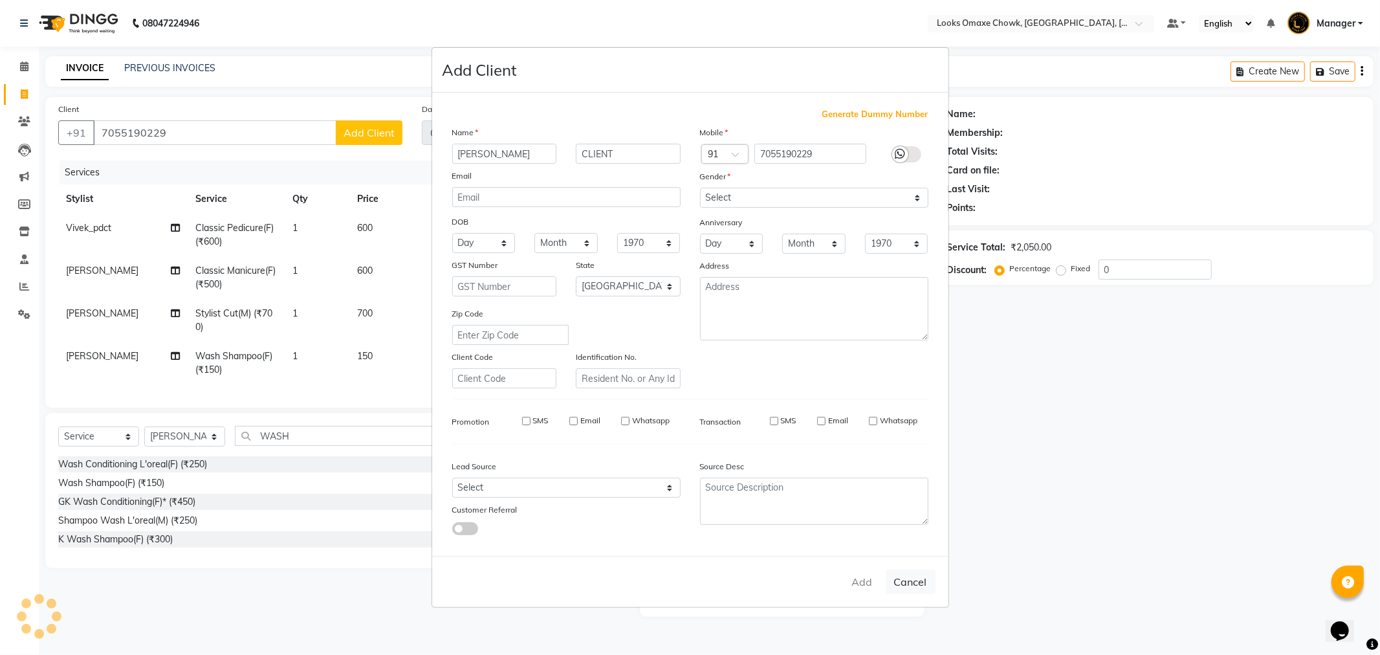
select select
checkbox input "false"
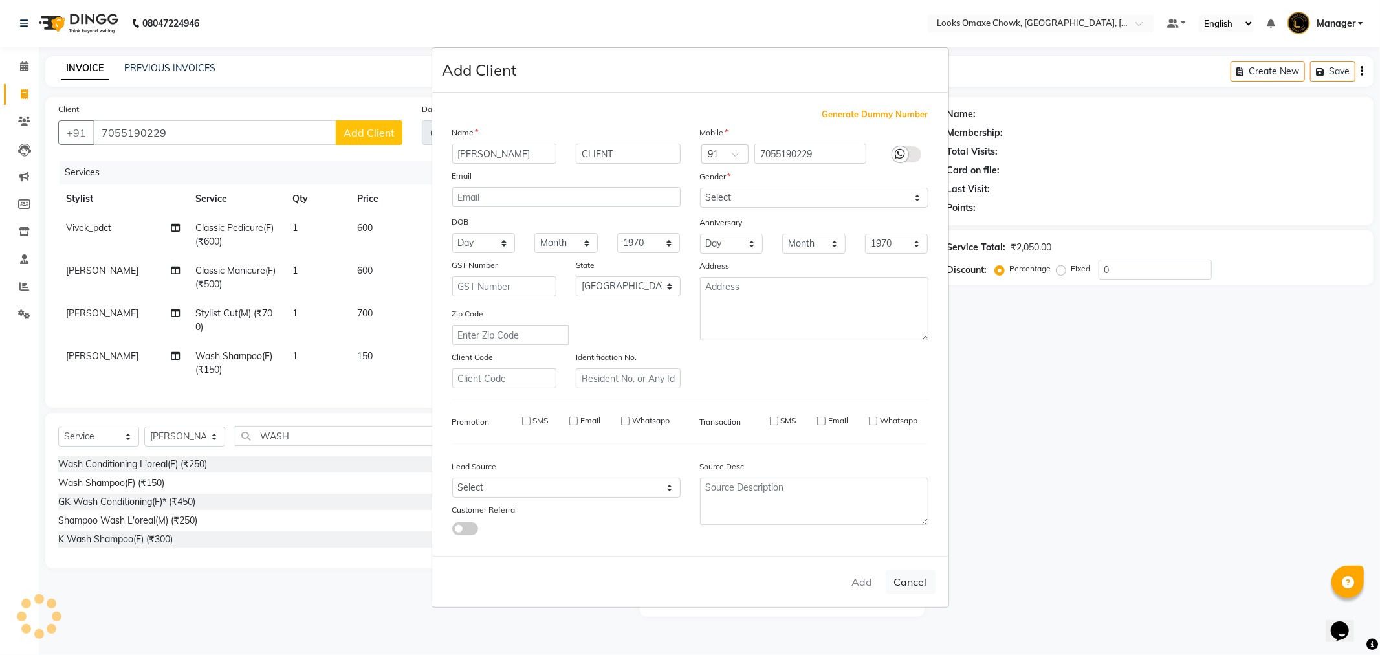
checkbox input "false"
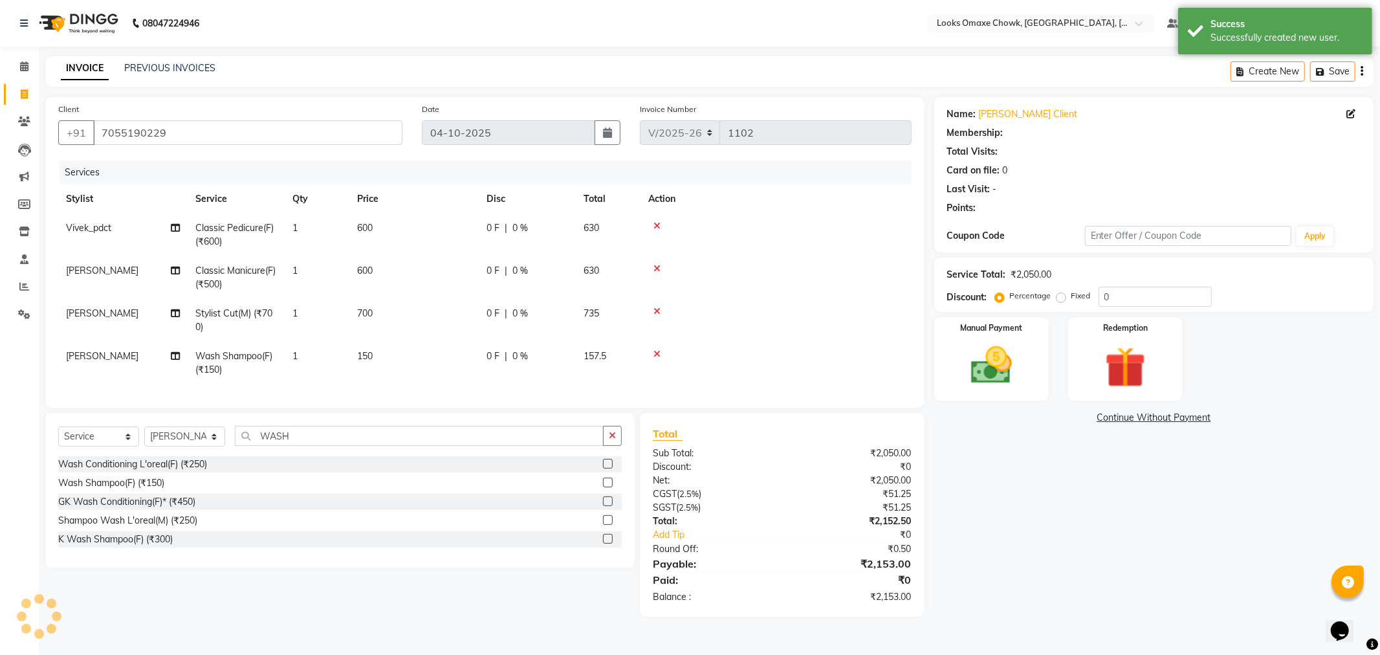
select select "1: Object"
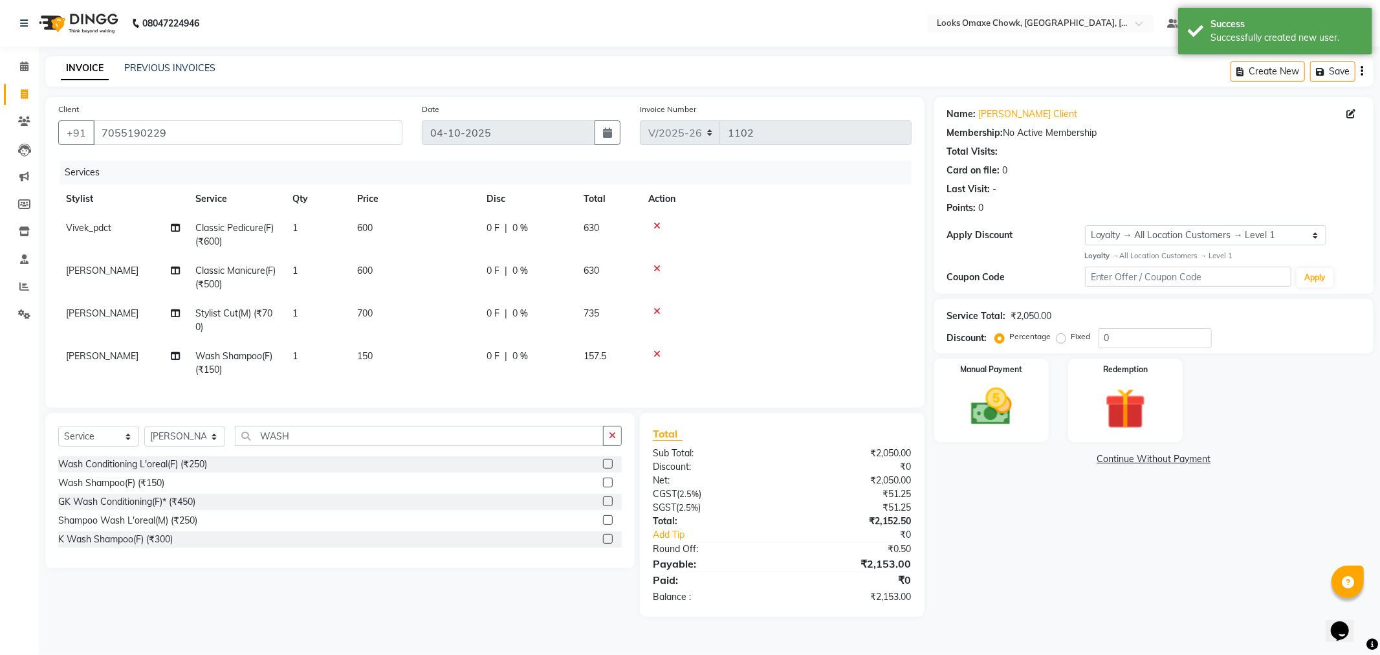
click at [657, 350] on icon at bounding box center [656, 353] width 7 height 9
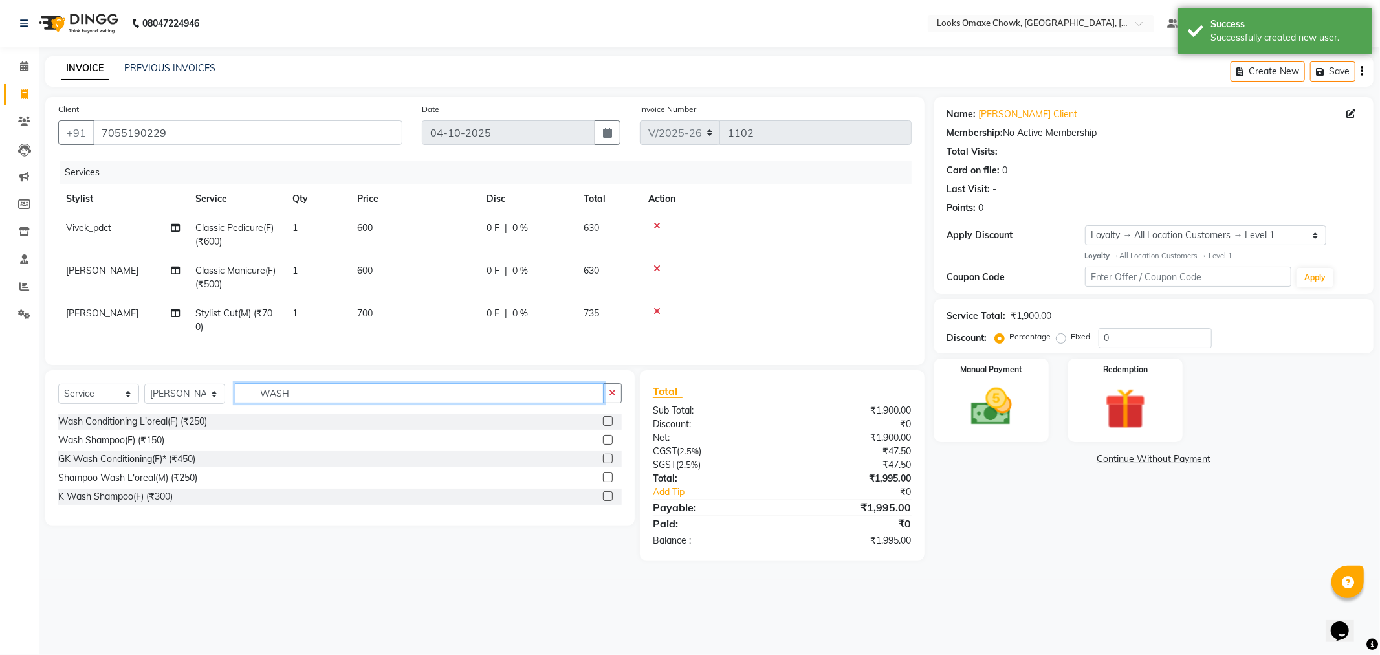
click at [322, 399] on input "WASH" at bounding box center [419, 393] width 369 height 20
type input "W"
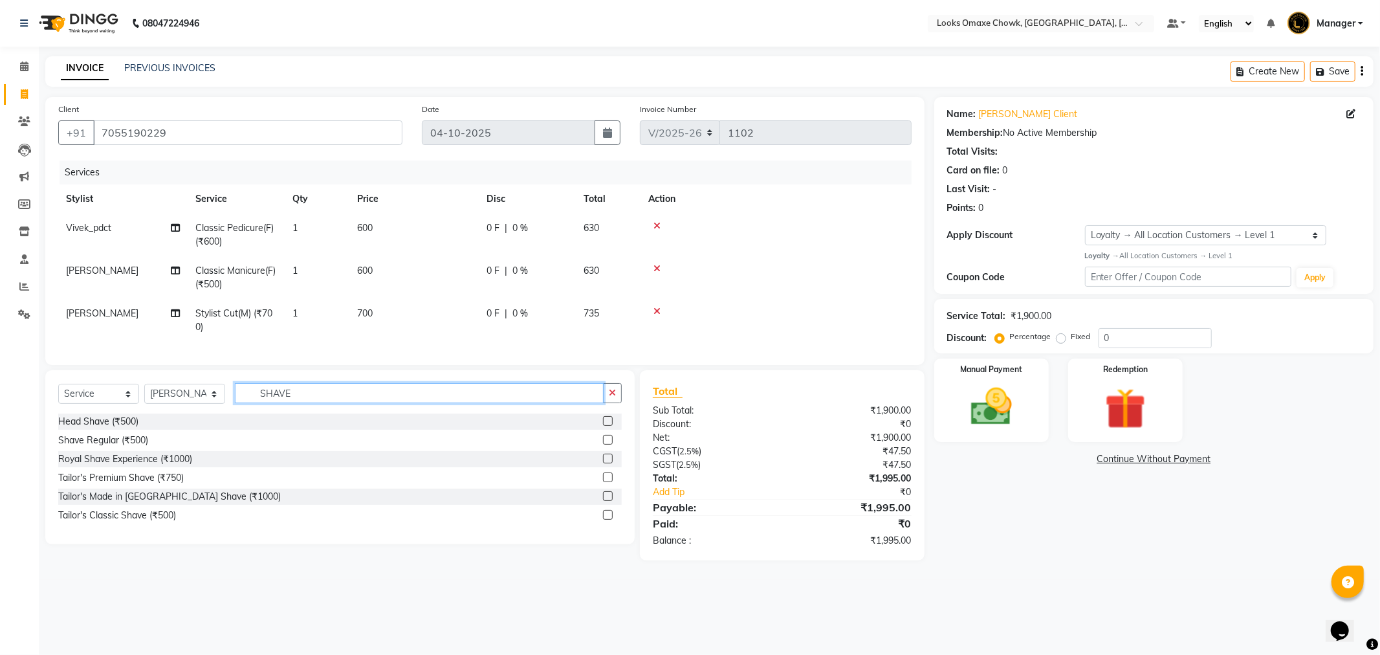
type input "SHAVE"
click at [603, 444] on label at bounding box center [608, 440] width 10 height 10
click at [603, 444] on input "checkbox" at bounding box center [607, 440] width 8 height 8
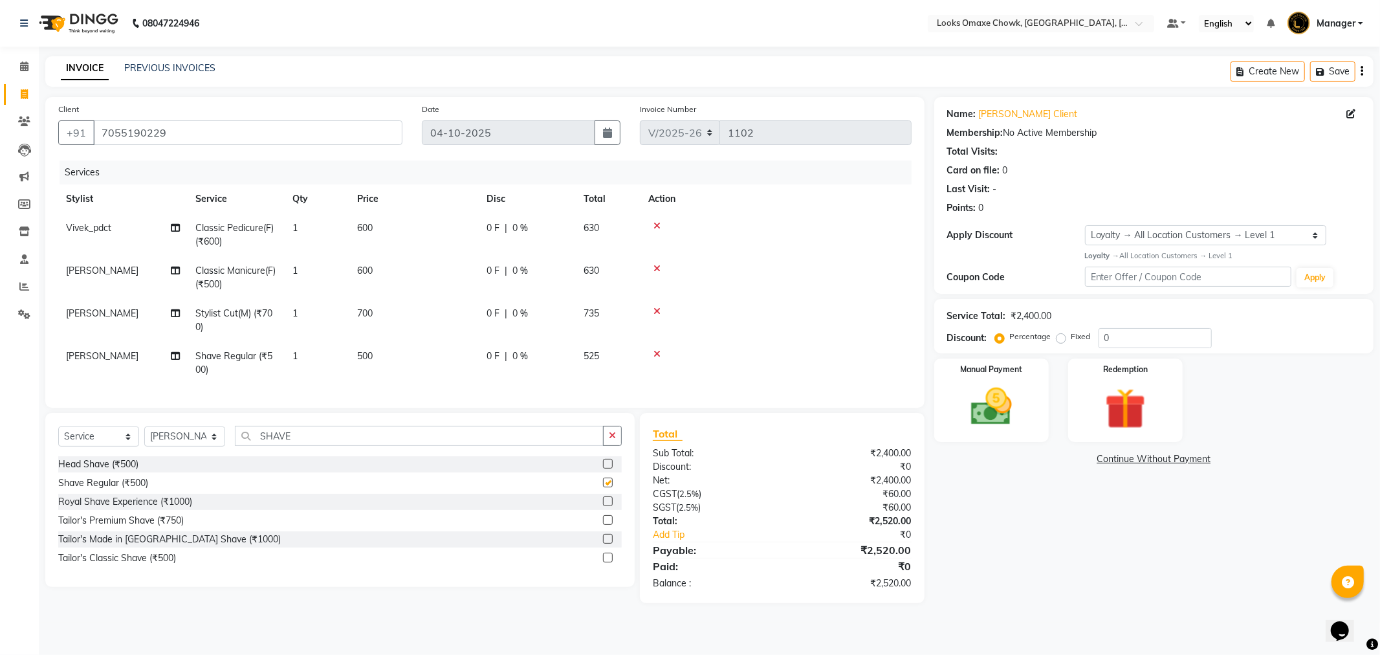
checkbox input "false"
drag, startPoint x: 383, startPoint y: 358, endPoint x: 414, endPoint y: 351, distance: 32.0
click at [384, 358] on td "500" at bounding box center [413, 363] width 129 height 43
select select "75645"
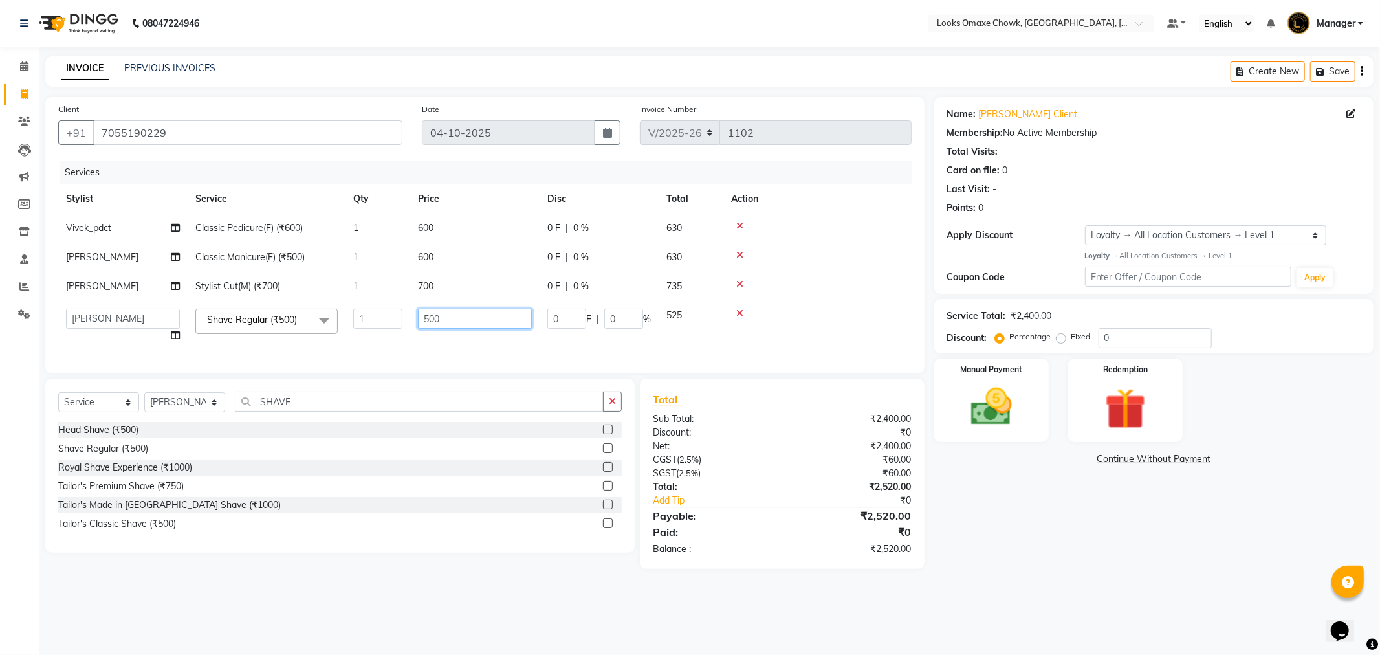
click at [472, 320] on input "500" at bounding box center [475, 319] width 114 height 20
type input "5"
type input "300"
click at [644, 347] on tr "Aditya_mrg [PERSON_NAME] Counter_Sales Manager Rohan_pdct [PERSON_NAME] [PERSON…" at bounding box center [484, 325] width 853 height 49
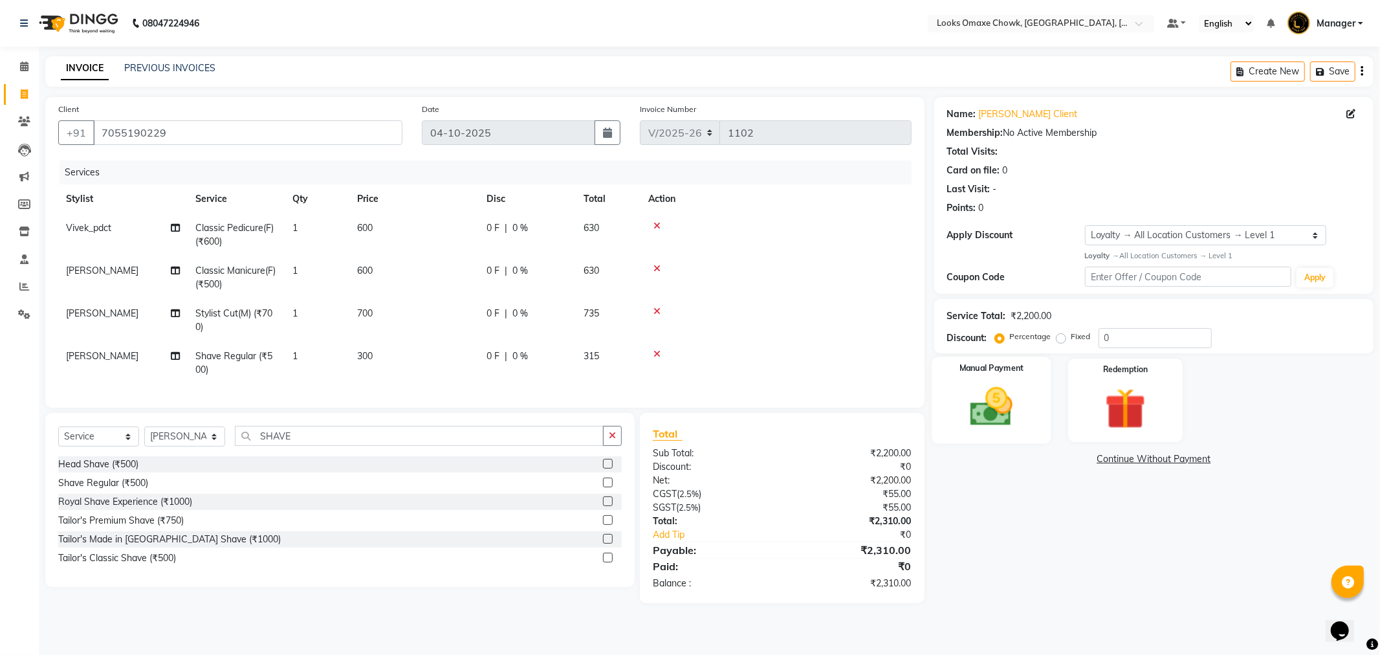
click at [987, 395] on img at bounding box center [991, 406] width 69 height 49
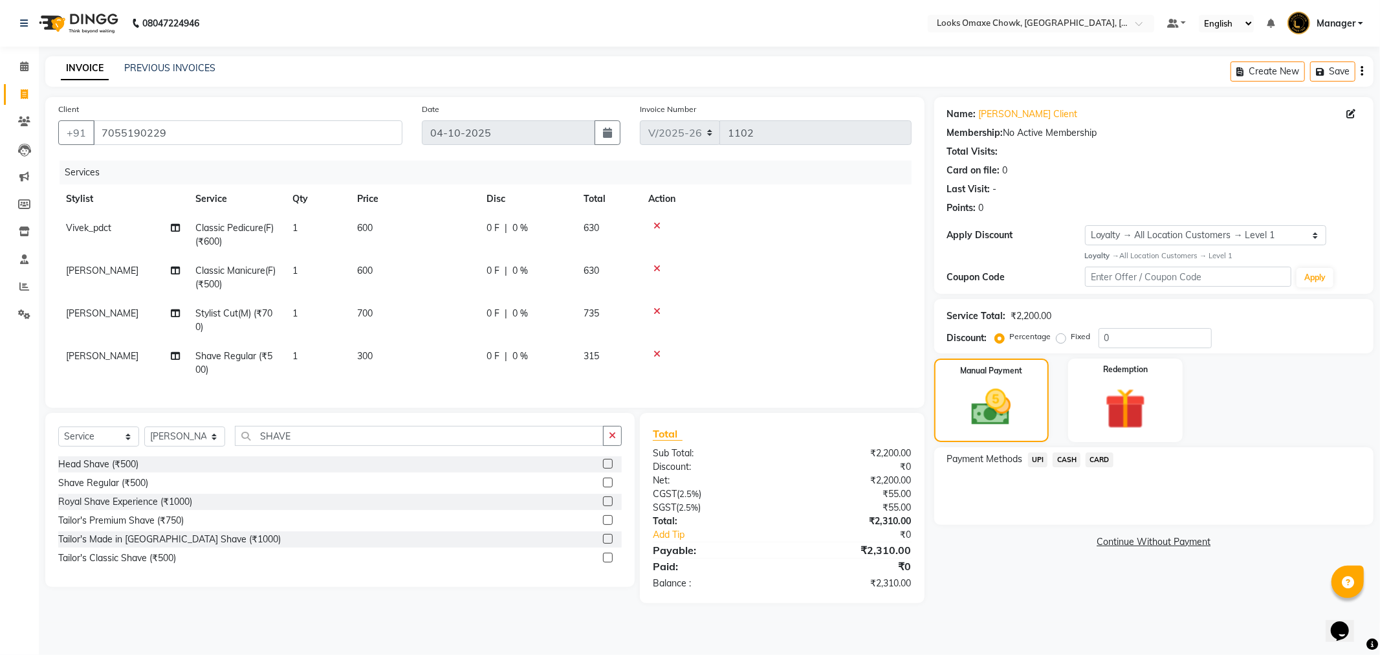
click at [1038, 457] on span "UPI" at bounding box center [1038, 459] width 20 height 15
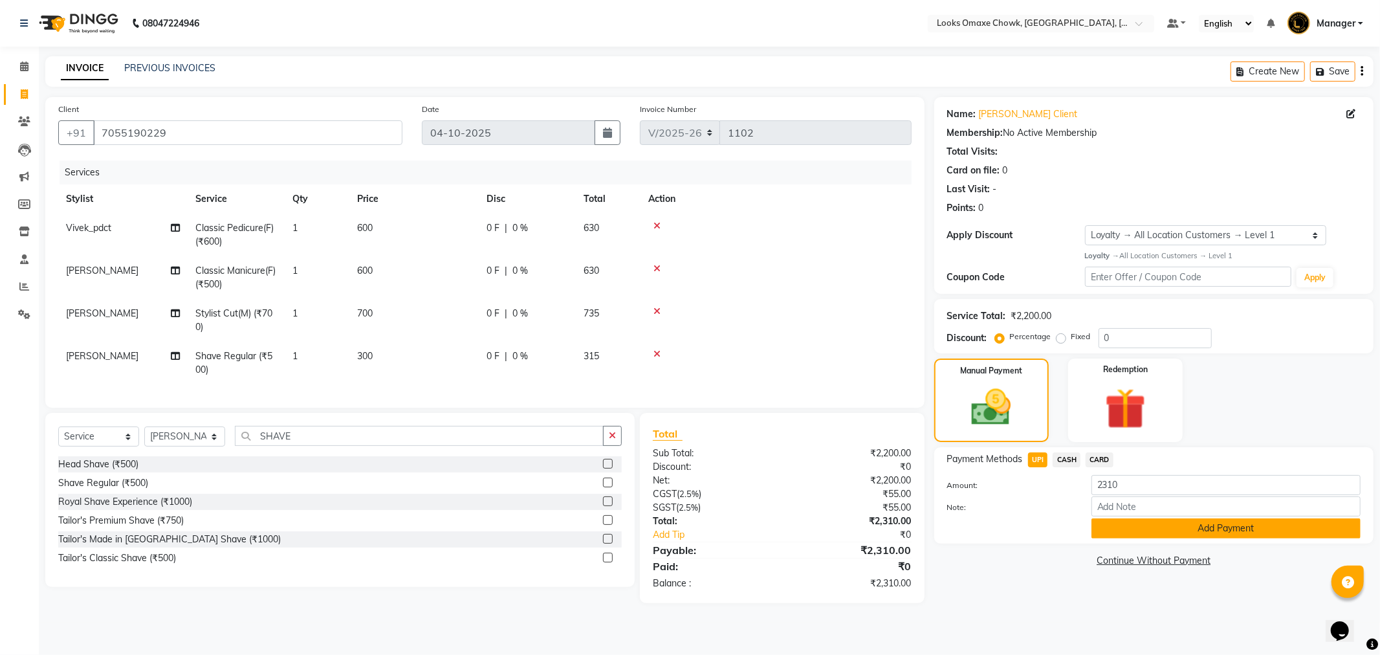
click at [1143, 520] on button "Add Payment" at bounding box center [1225, 528] width 269 height 20
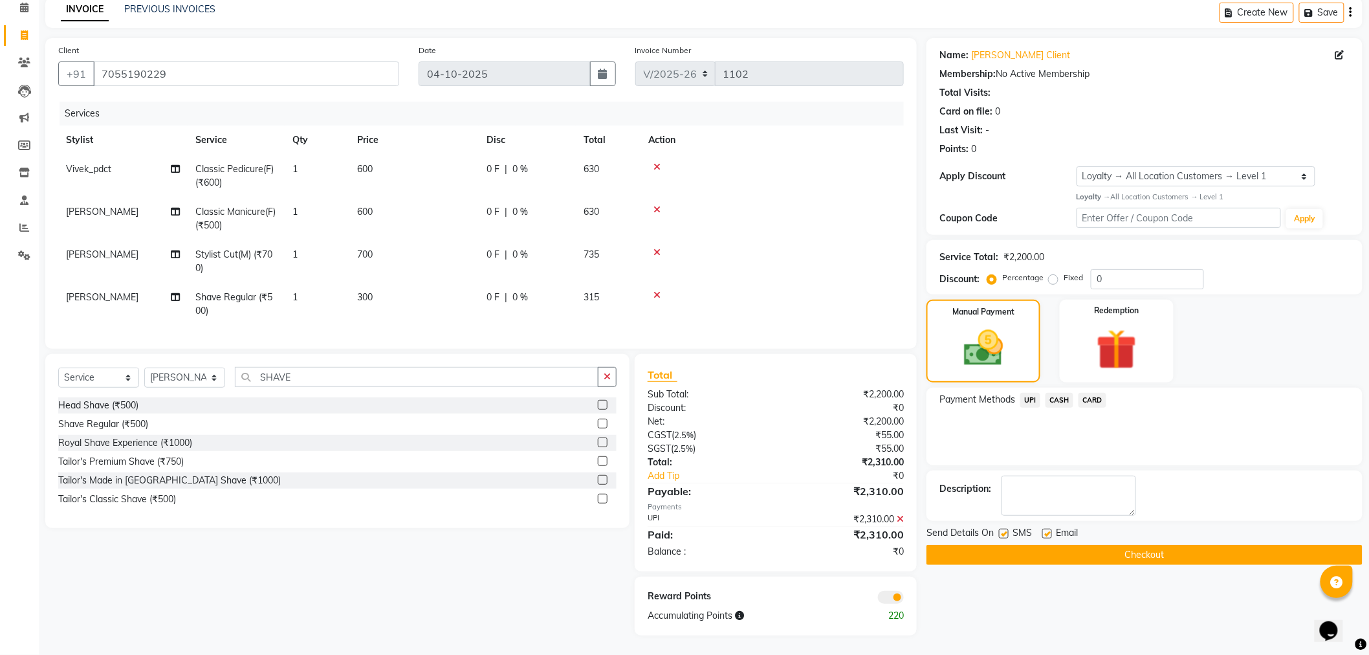
scroll to position [69, 0]
click at [988, 331] on img at bounding box center [983, 348] width 67 height 47
click at [1073, 545] on button "Checkout" at bounding box center [1144, 555] width 436 height 20
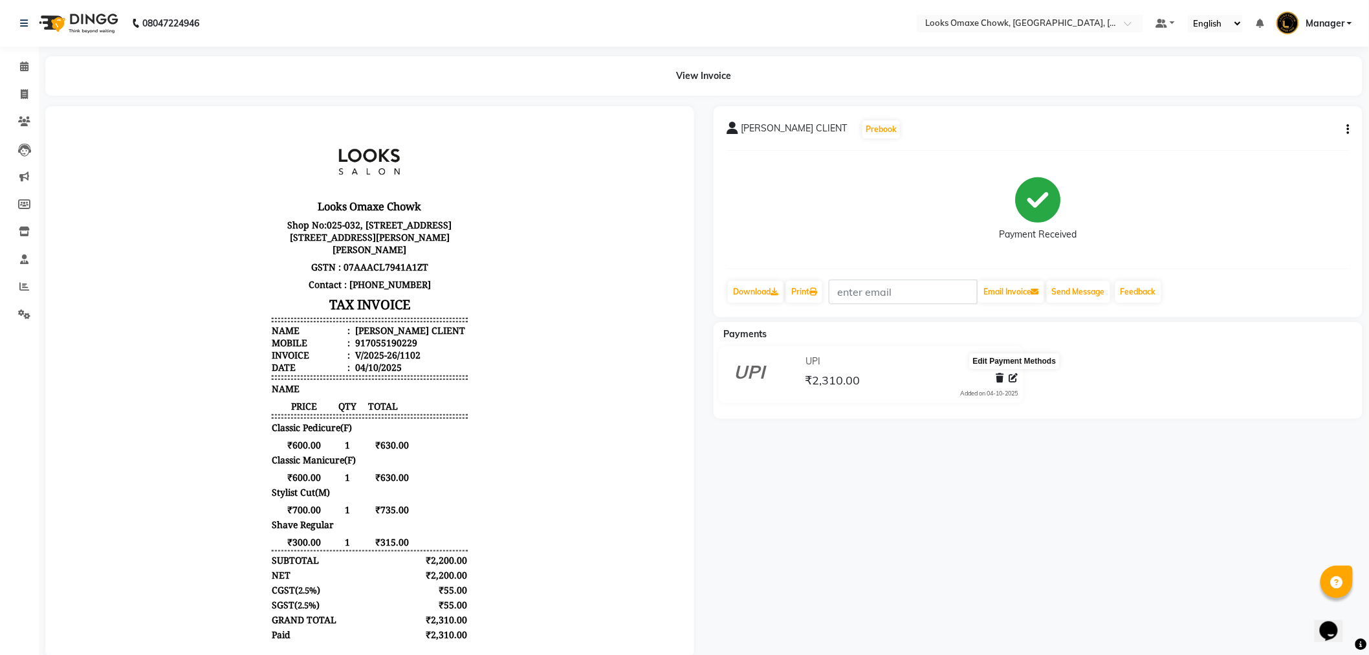
click at [1012, 382] on icon at bounding box center [1013, 377] width 9 height 9
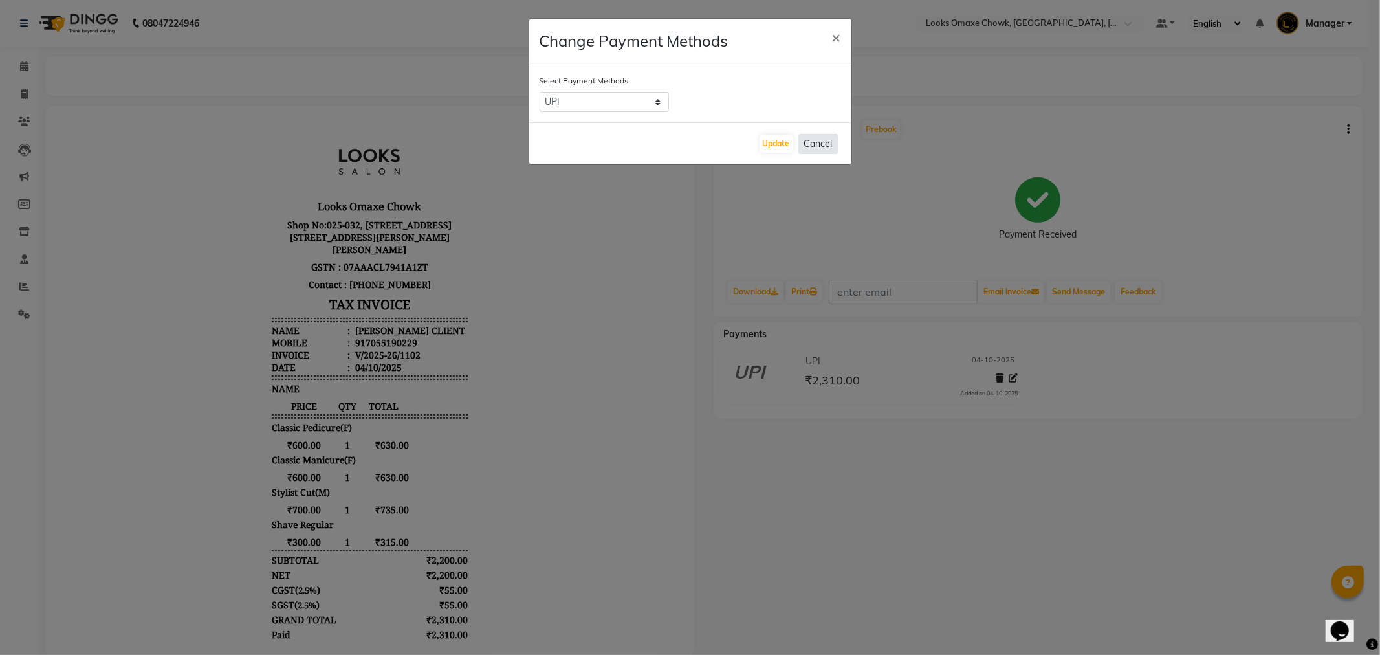
click at [825, 149] on button "Cancel" at bounding box center [818, 144] width 40 height 20
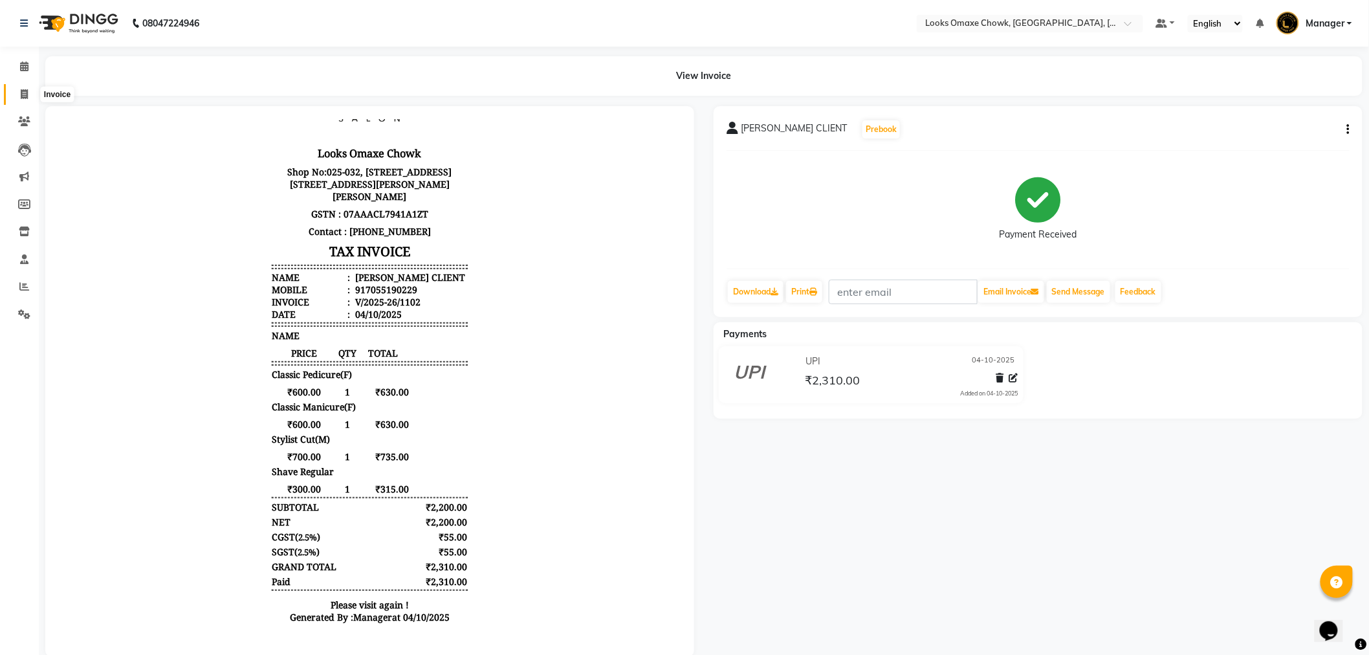
click at [28, 91] on span at bounding box center [24, 94] width 23 height 15
select select "service"
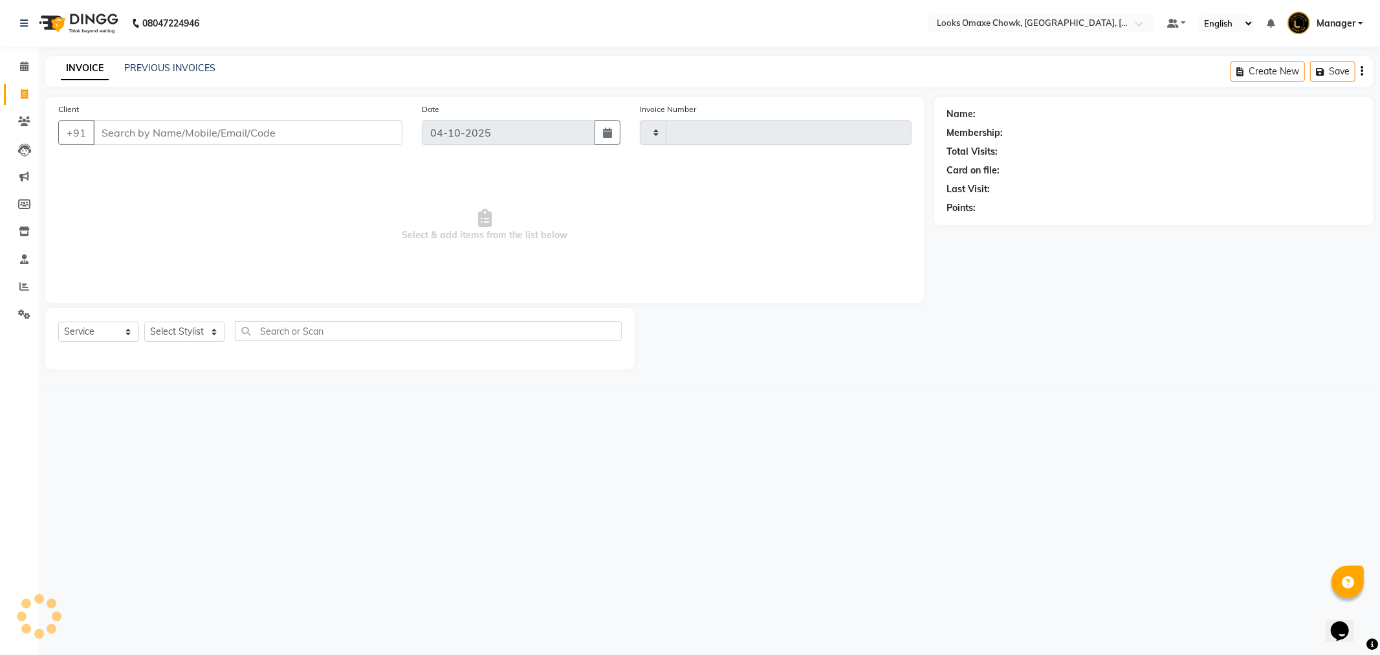
type input "1103"
select select "8121"
click at [186, 69] on link "PREVIOUS INVOICES" at bounding box center [169, 68] width 91 height 12
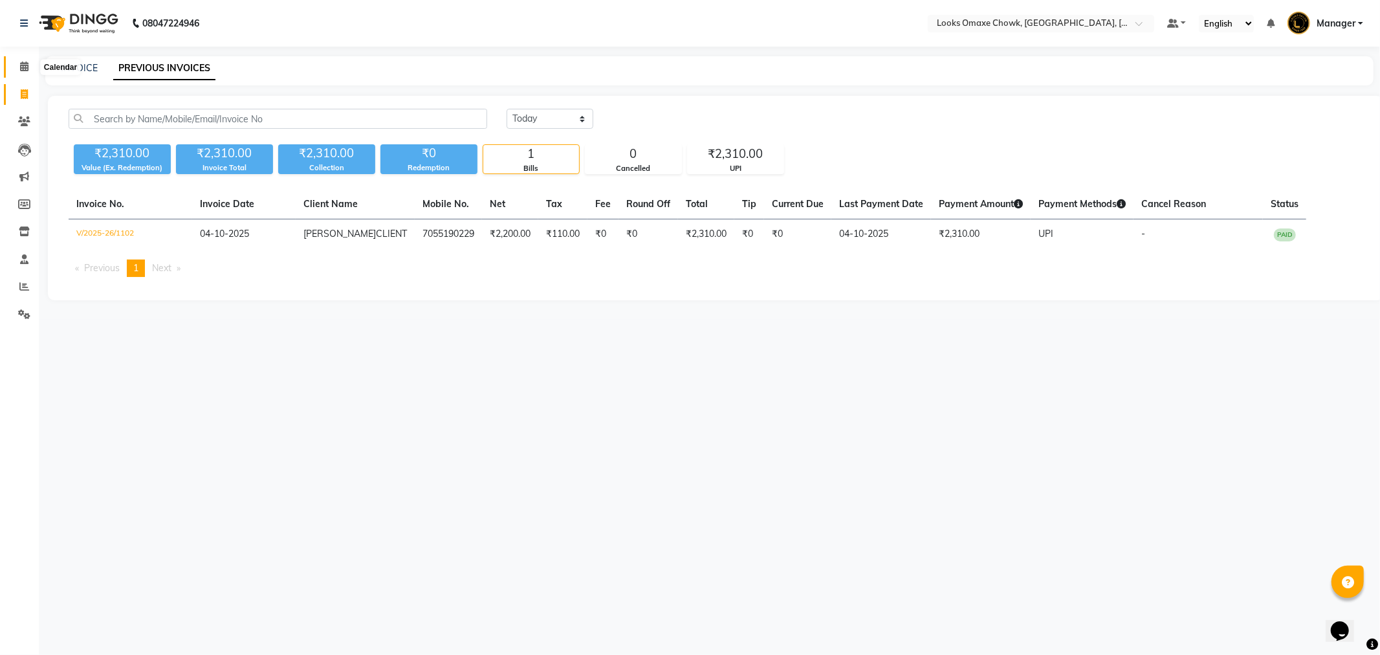
click at [23, 71] on icon at bounding box center [24, 66] width 8 height 10
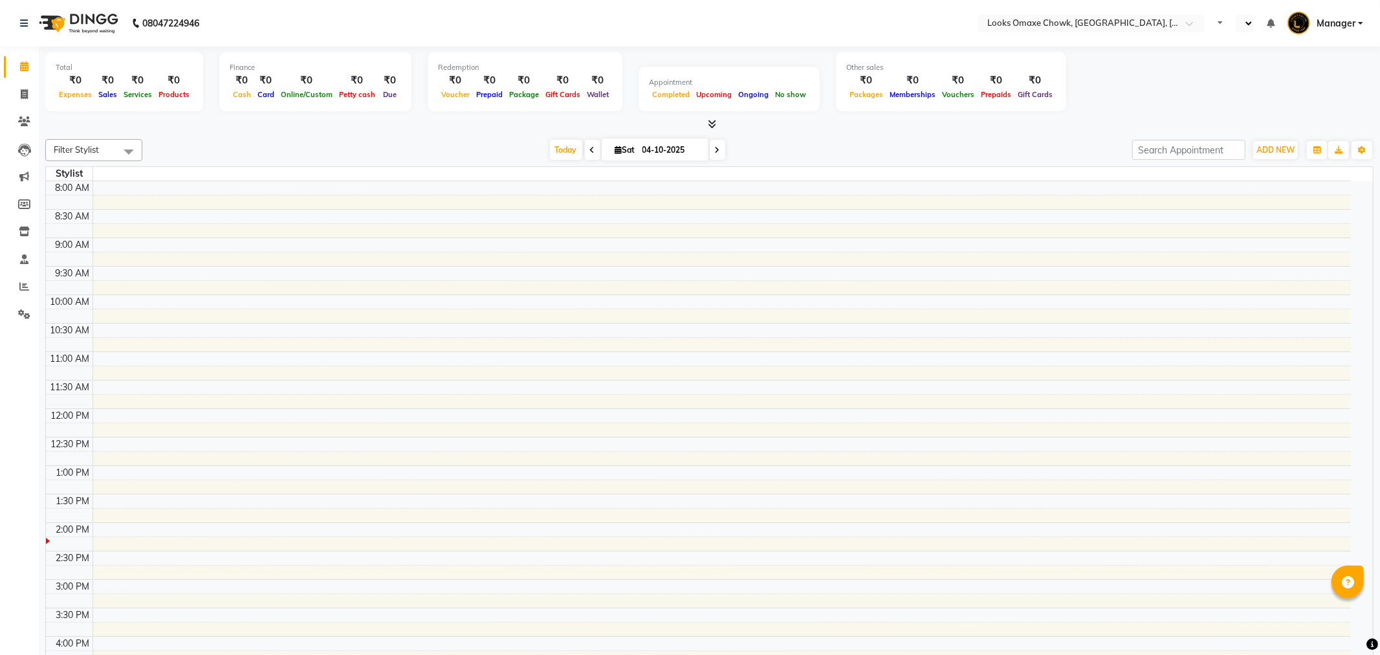
select select "en"
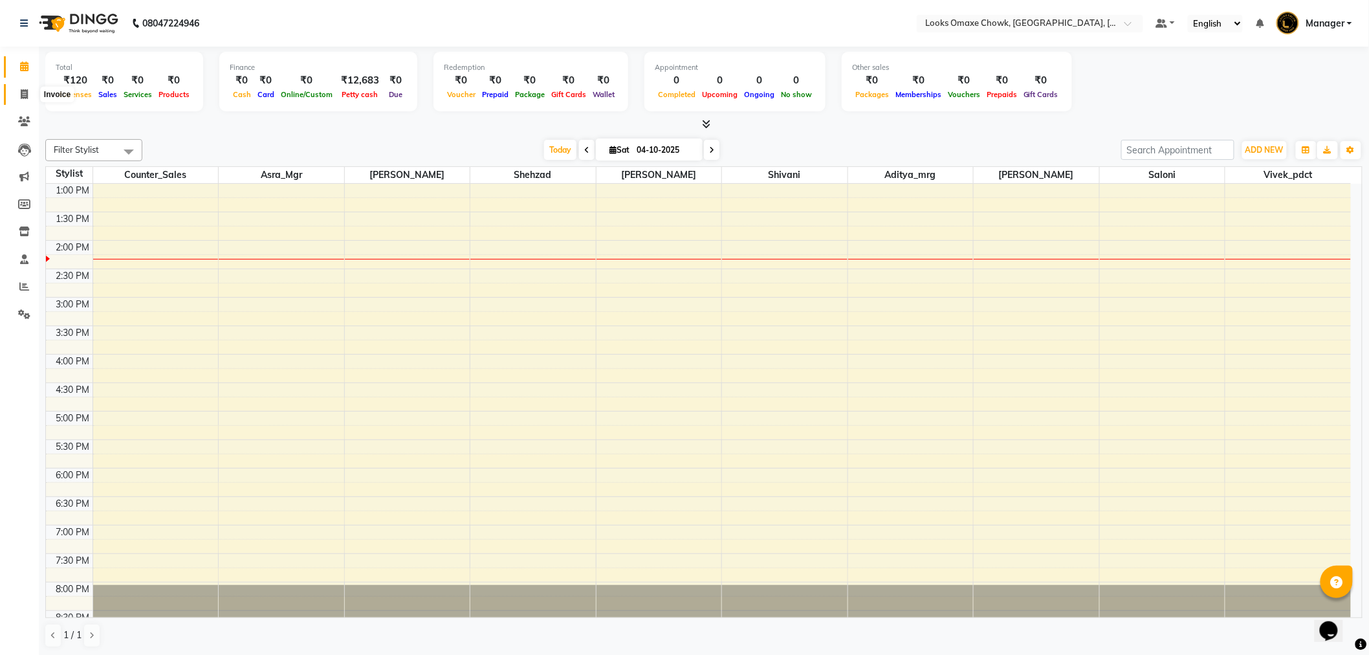
click at [21, 93] on icon at bounding box center [24, 94] width 7 height 10
select select "service"
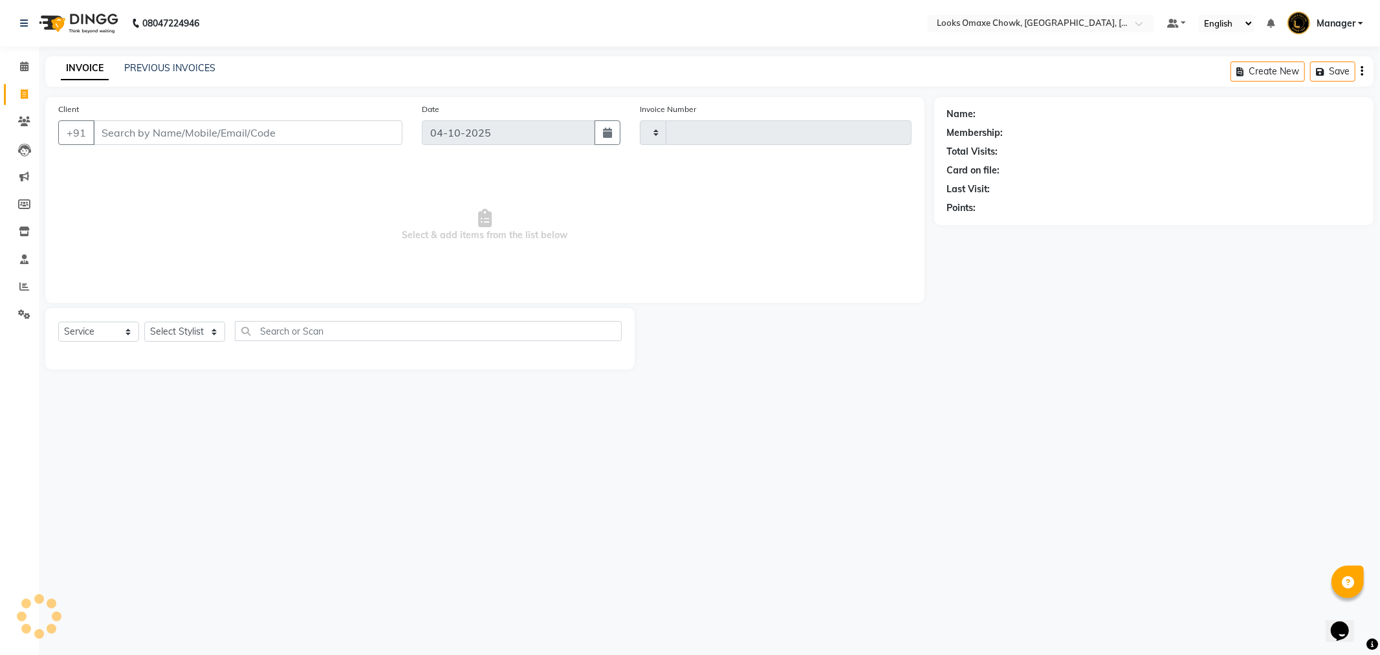
type input "1102"
select select "8121"
click at [205, 334] on select "Select Stylist" at bounding box center [184, 332] width 81 height 20
select select "75647"
click at [144, 322] on select "Select Stylist Aditya_mrg [PERSON_NAME] Counter_Sales Manager [PERSON_NAME] [PE…" at bounding box center [184, 332] width 81 height 20
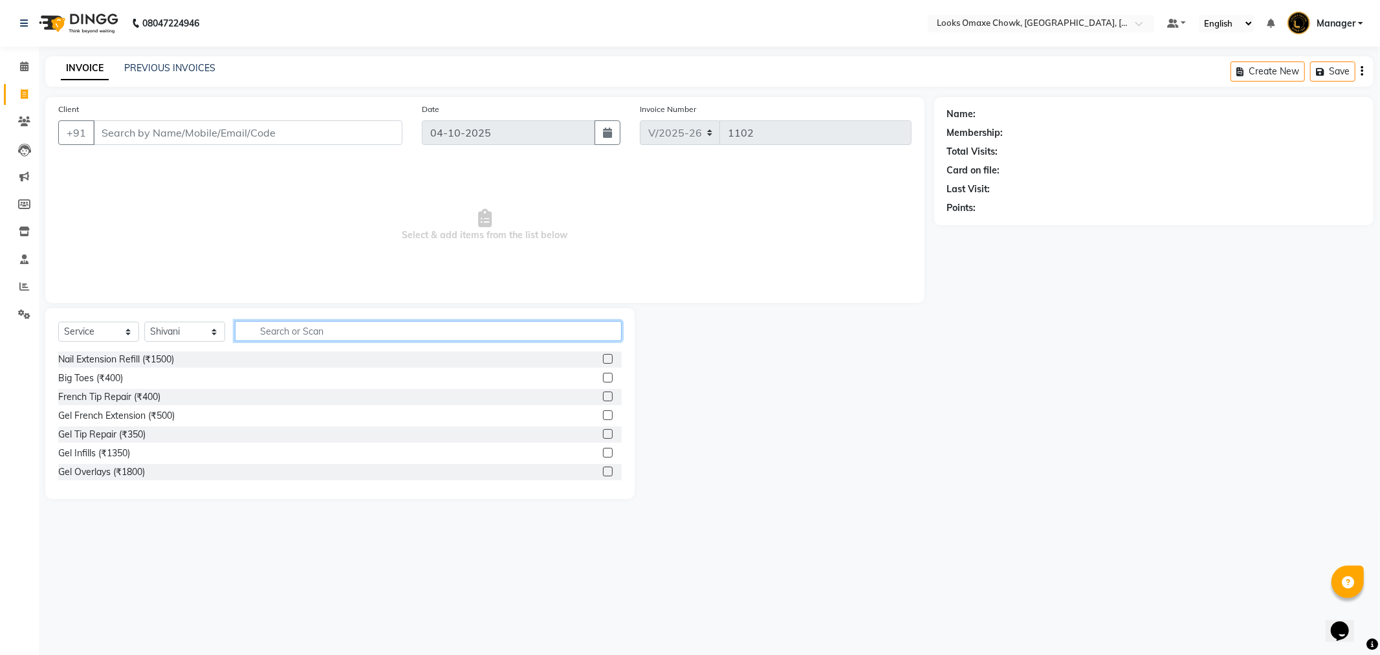
click at [318, 329] on input "text" at bounding box center [428, 331] width 387 height 20
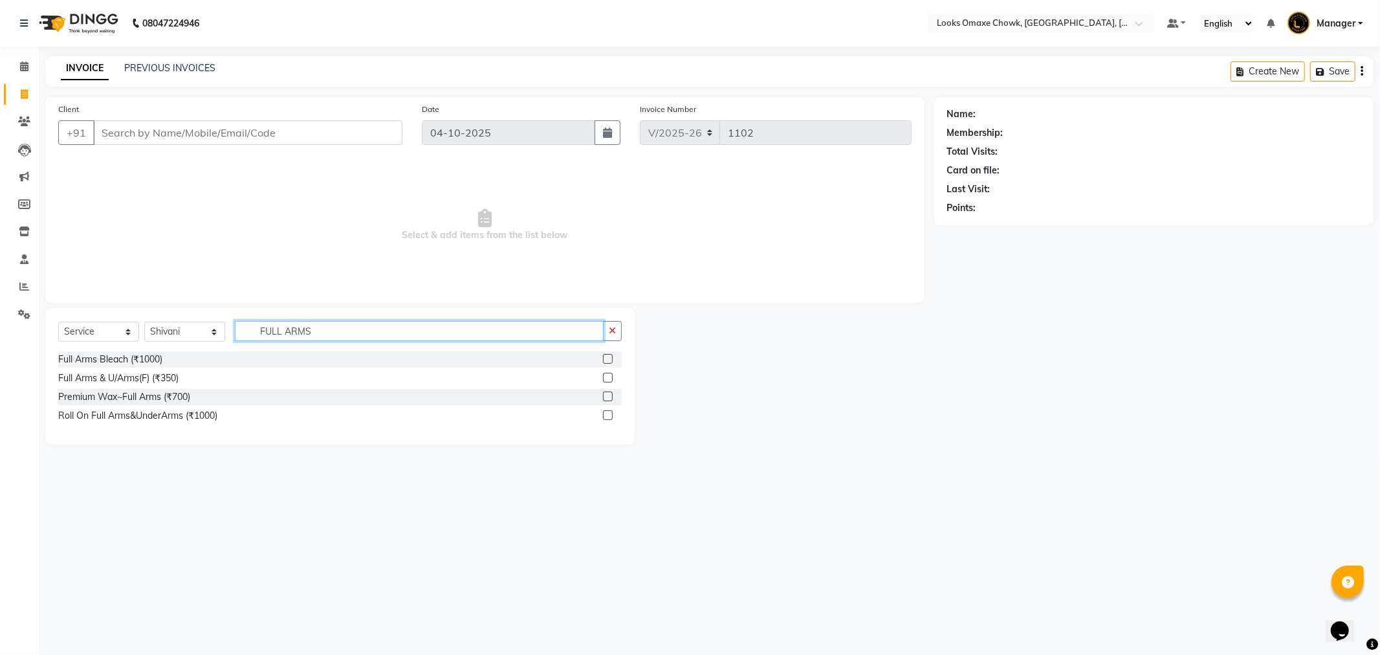
type input "FULL ARMS"
click at [207, 395] on div "Premium Wax~Full Arms (₹700)" at bounding box center [340, 397] width 564 height 16
click at [606, 391] on label at bounding box center [608, 396] width 10 height 10
click at [606, 393] on input "checkbox" at bounding box center [607, 397] width 8 height 8
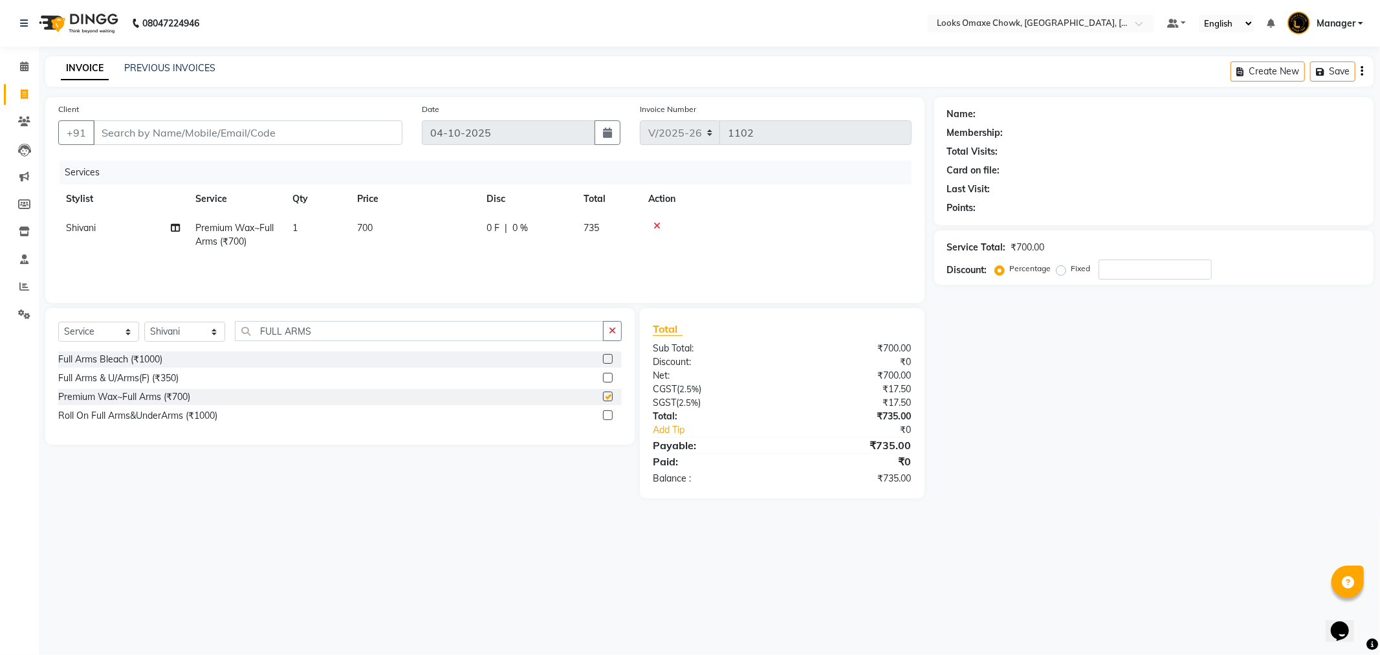
checkbox input "false"
click at [383, 223] on td "700" at bounding box center [413, 235] width 129 height 43
select select "75647"
click at [456, 227] on input "700" at bounding box center [475, 231] width 114 height 20
type input "7"
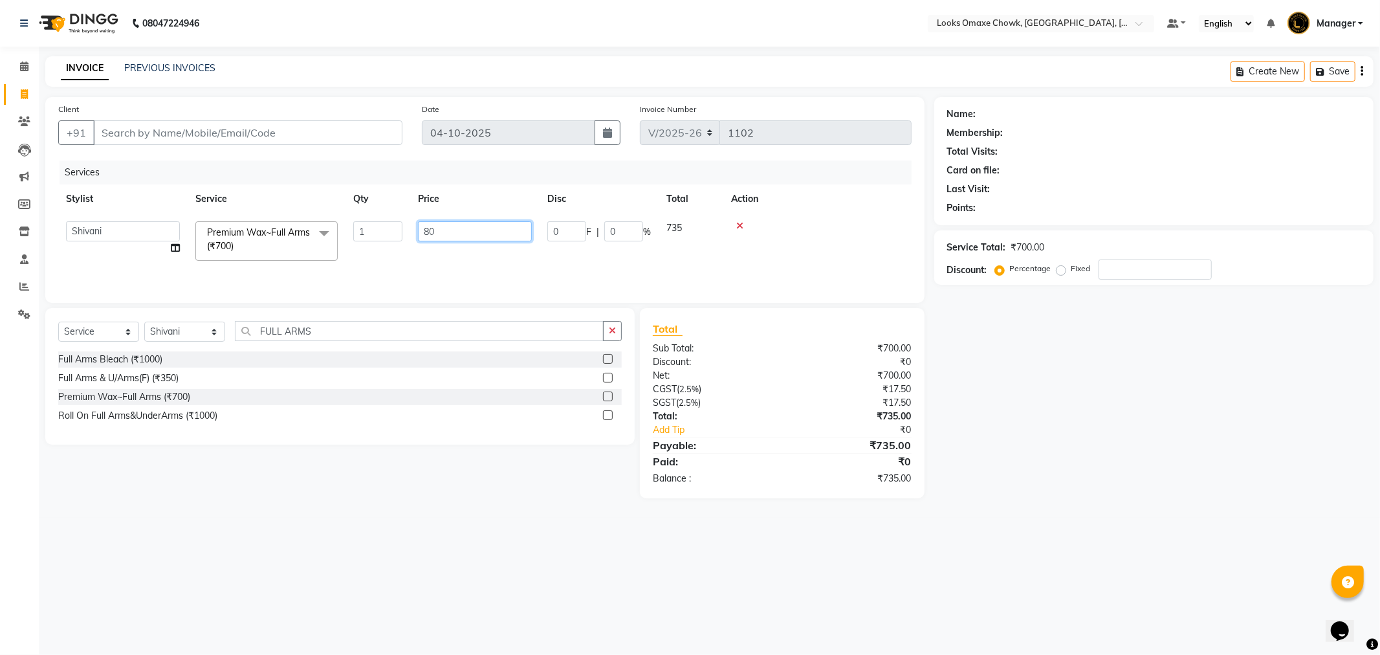
type input "800"
click at [653, 255] on tr "Aditya_mrg Adnan Arif Asra_Mgr Counter_Sales Manager Rohan_pdct Saloni Shehzad …" at bounding box center [484, 241] width 853 height 55
click at [210, 333] on select "Select Stylist Aditya_mrg [PERSON_NAME] Counter_Sales Manager [PERSON_NAME] [PE…" at bounding box center [184, 332] width 81 height 20
select select "93280"
click at [144, 322] on select "Select Stylist Aditya_mrg [PERSON_NAME] Counter_Sales Manager [PERSON_NAME] [PE…" at bounding box center [184, 332] width 81 height 20
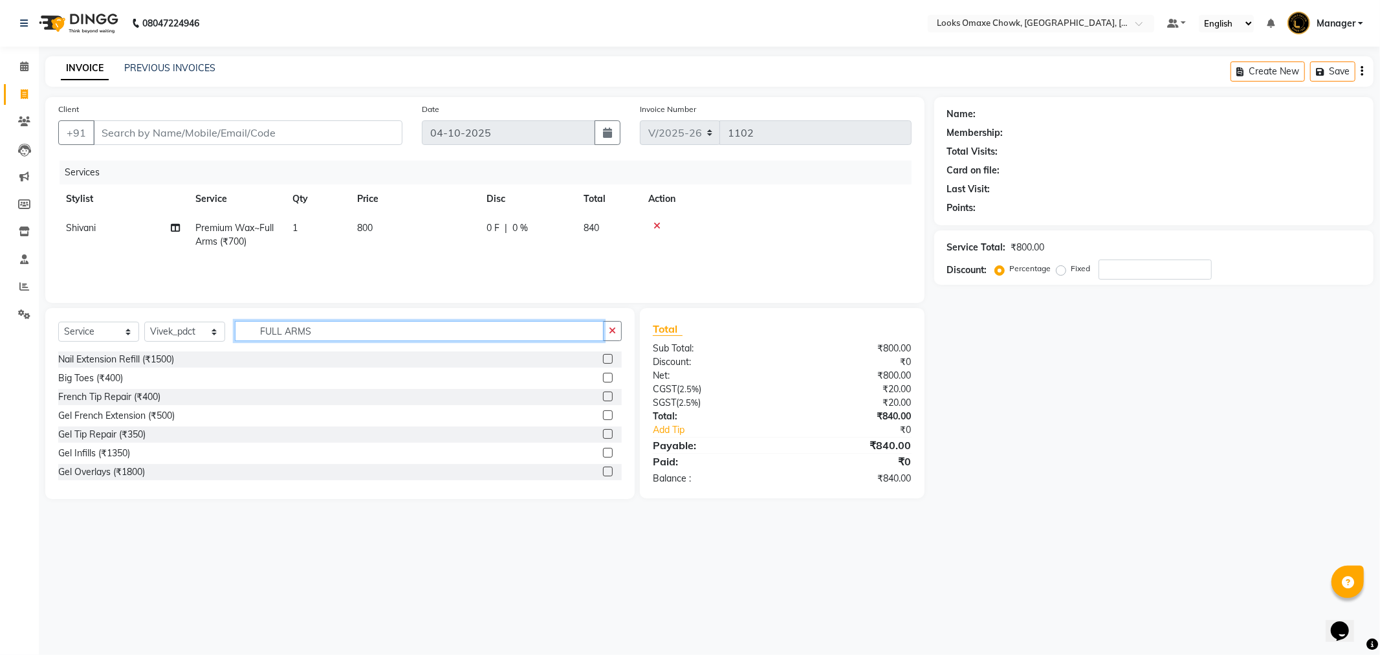
drag, startPoint x: 361, startPoint y: 325, endPoint x: 240, endPoint y: 335, distance: 121.4
click at [254, 338] on input "FULL ARMS" at bounding box center [419, 331] width 369 height 20
type input "L"
type input "SPA"
click at [603, 357] on label at bounding box center [608, 359] width 10 height 10
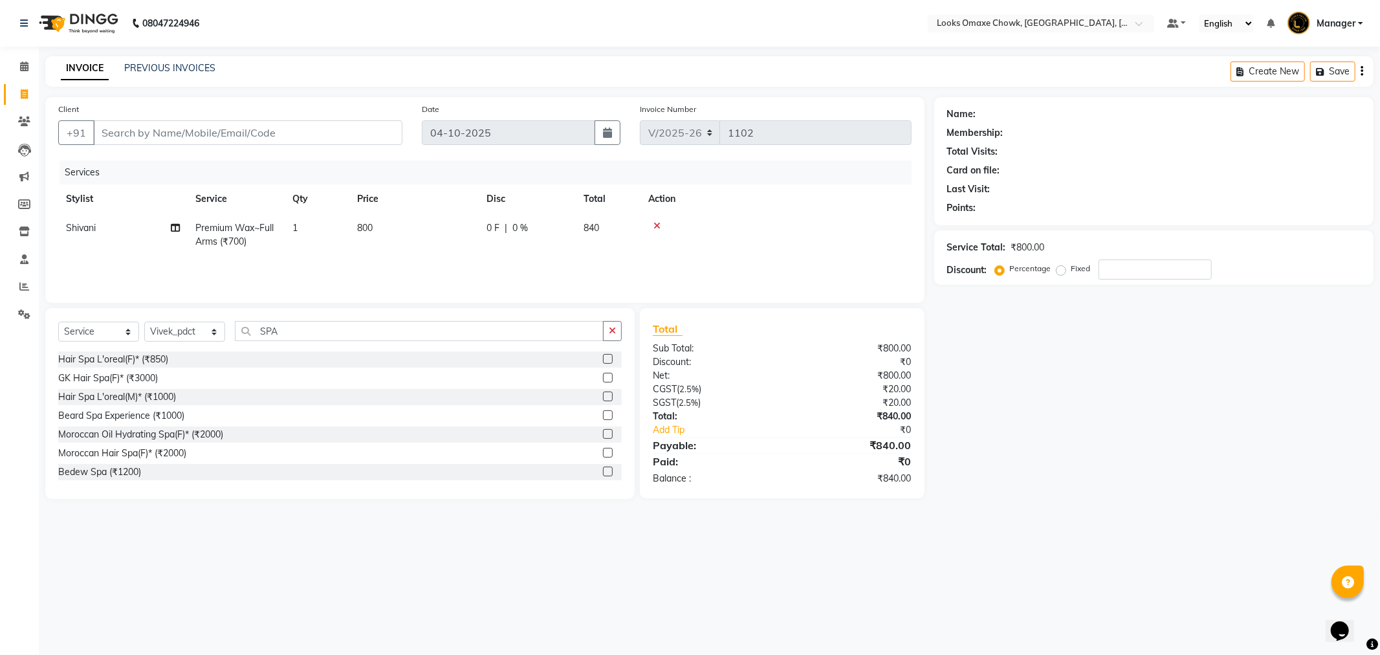
click at [603, 357] on input "checkbox" at bounding box center [607, 359] width 8 height 8
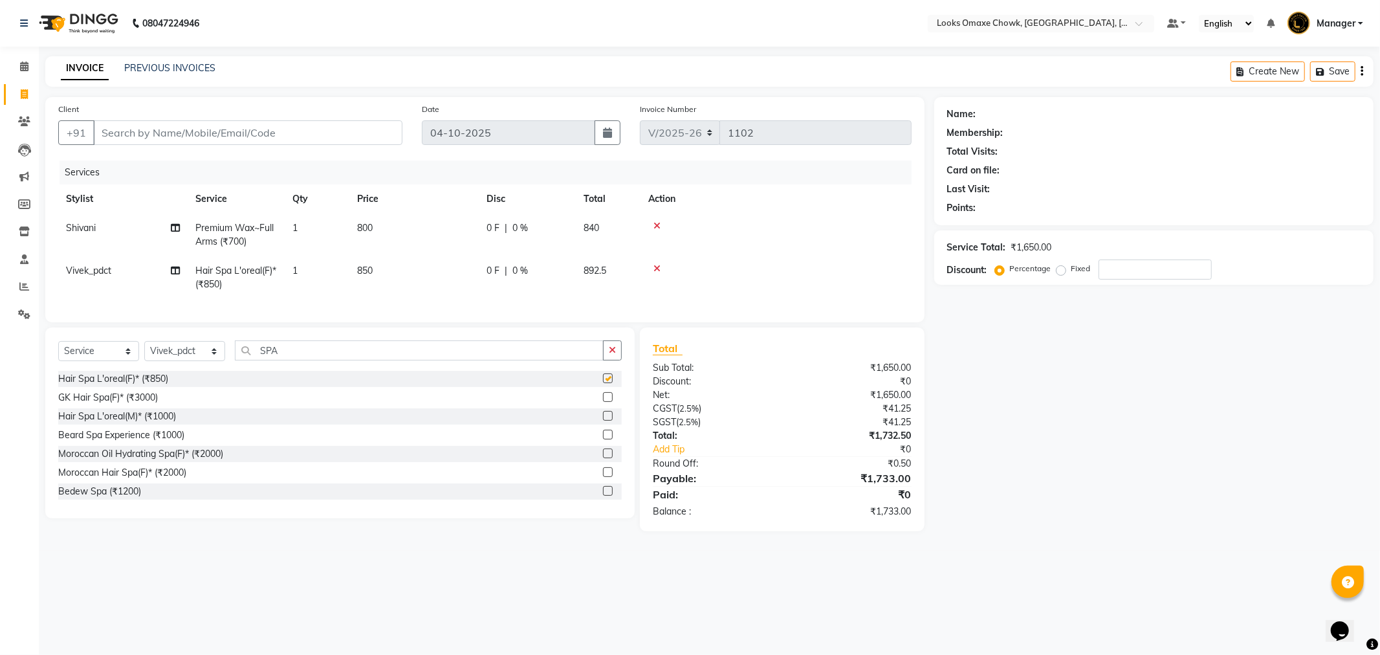
checkbox input "false"
click at [393, 274] on td "850" at bounding box center [413, 277] width 129 height 43
select select "93280"
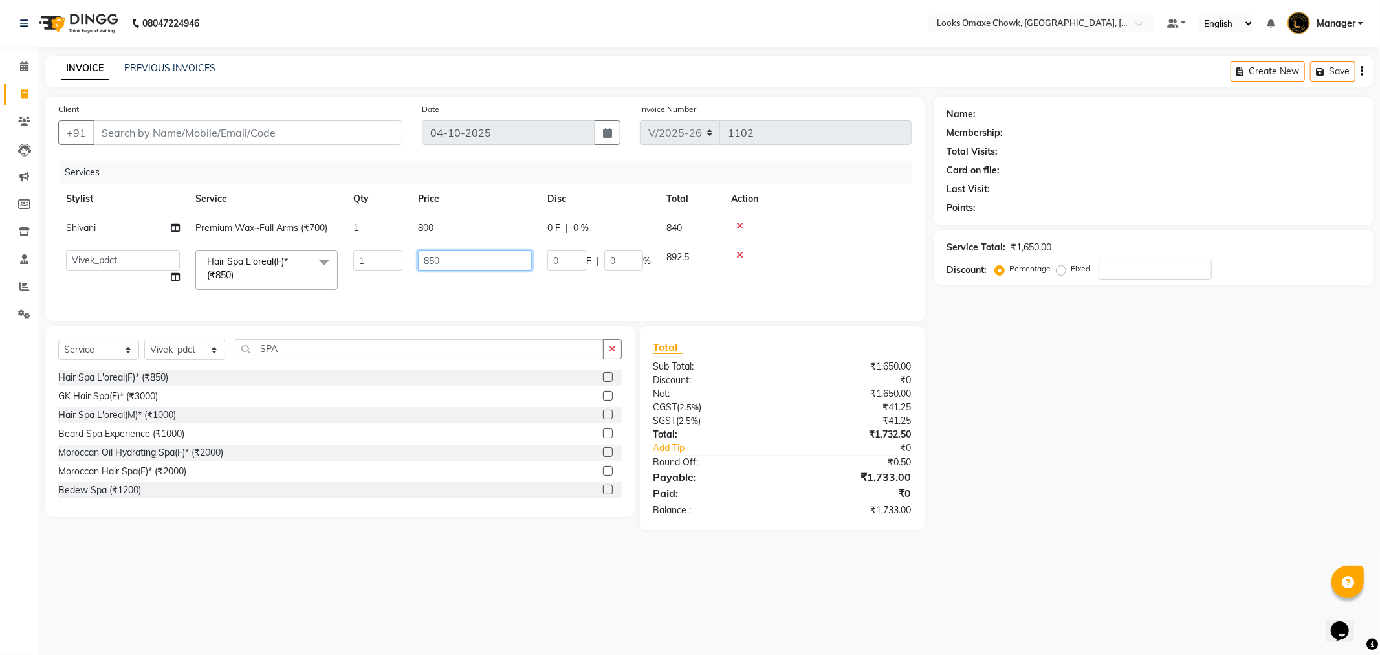
click at [472, 260] on input "850" at bounding box center [475, 260] width 114 height 20
type input "8"
type input "2000"
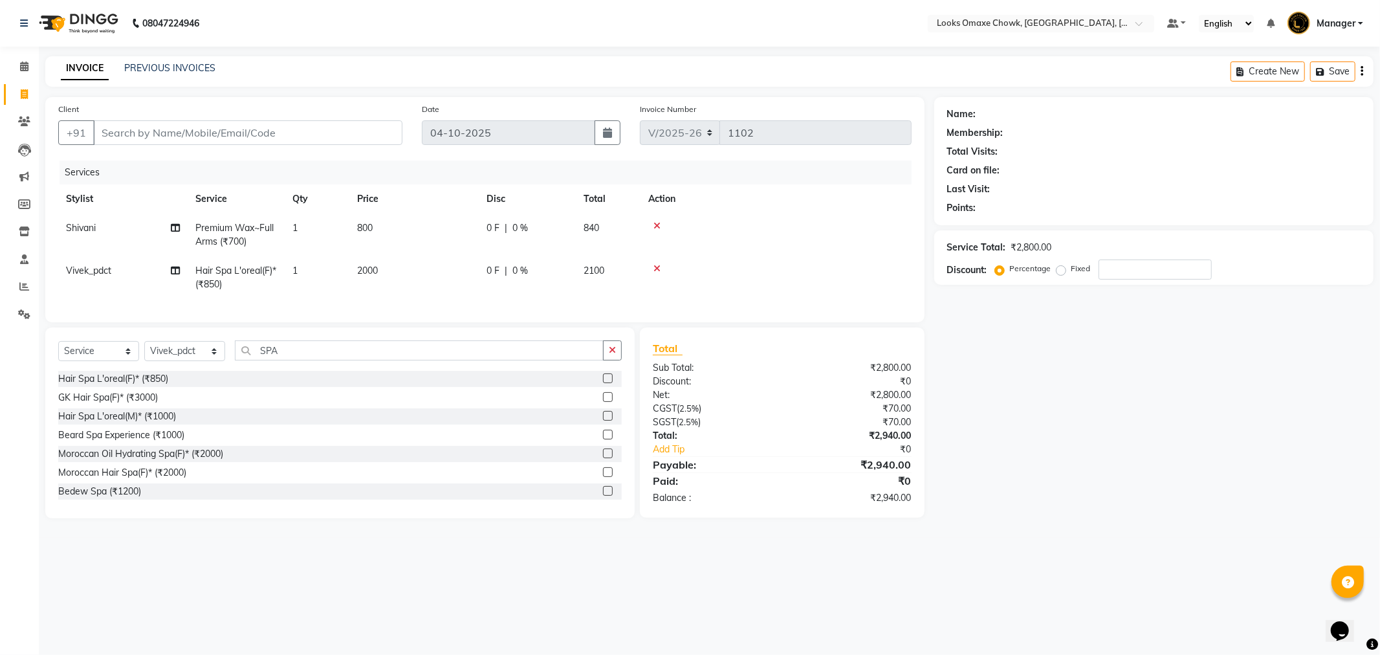
click at [526, 296] on tr "Vivek_pdct Hair Spa L'oreal(F)* (₹850) 1 2000 0 F | 0 % 2100" at bounding box center [484, 277] width 853 height 43
click at [205, 361] on select "Select Stylist Aditya_mrg [PERSON_NAME] Counter_Sales Manager [PERSON_NAME] [PE…" at bounding box center [184, 351] width 81 height 20
select select "75636"
click at [144, 352] on select "Select Stylist Aditya_mrg [PERSON_NAME] Counter_Sales Manager [PERSON_NAME] [PE…" at bounding box center [184, 351] width 81 height 20
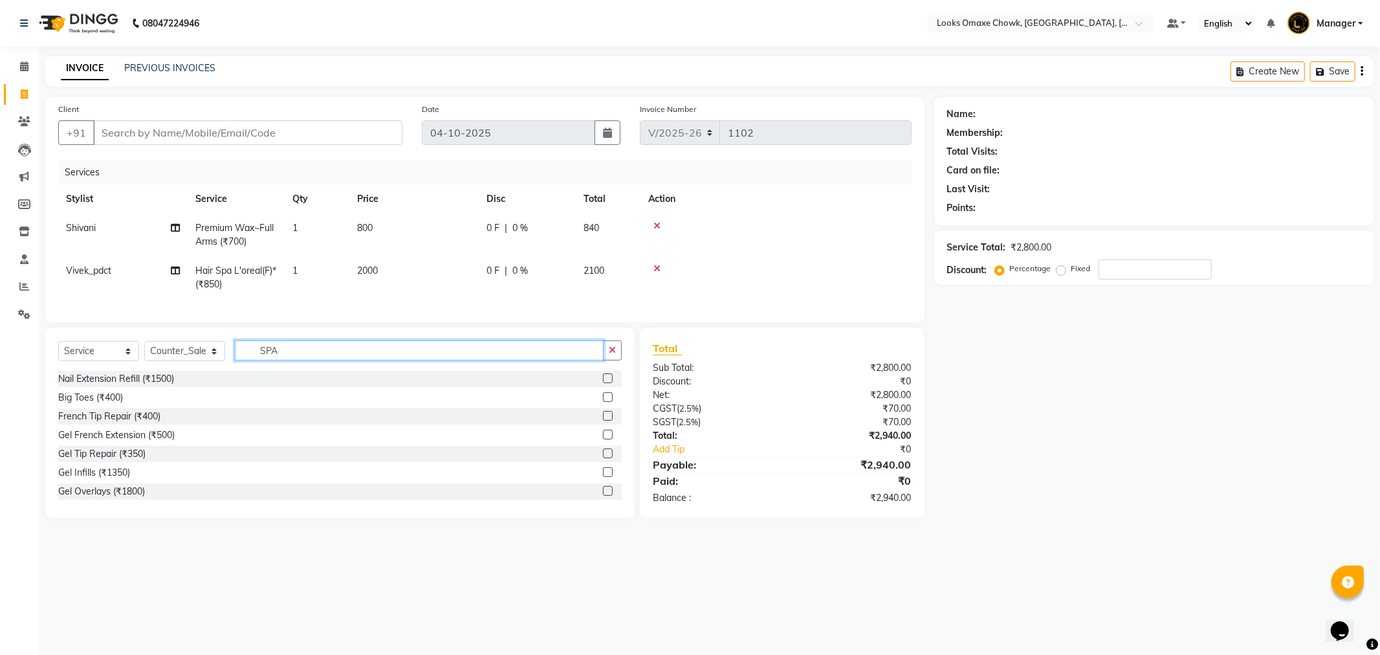
click at [315, 360] on input "SPA" at bounding box center [419, 350] width 369 height 20
type input "S"
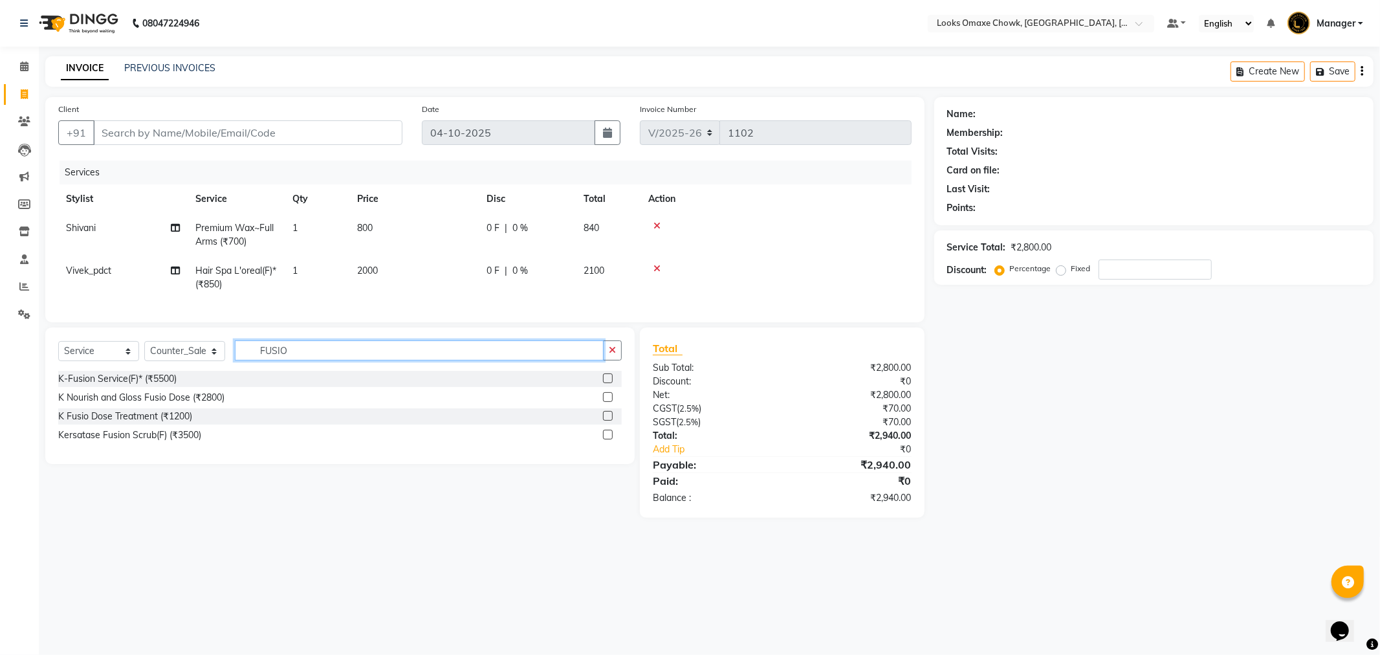
type input "FUSIO"
click at [608, 402] on label at bounding box center [608, 397] width 10 height 10
click at [608, 402] on input "checkbox" at bounding box center [607, 397] width 8 height 8
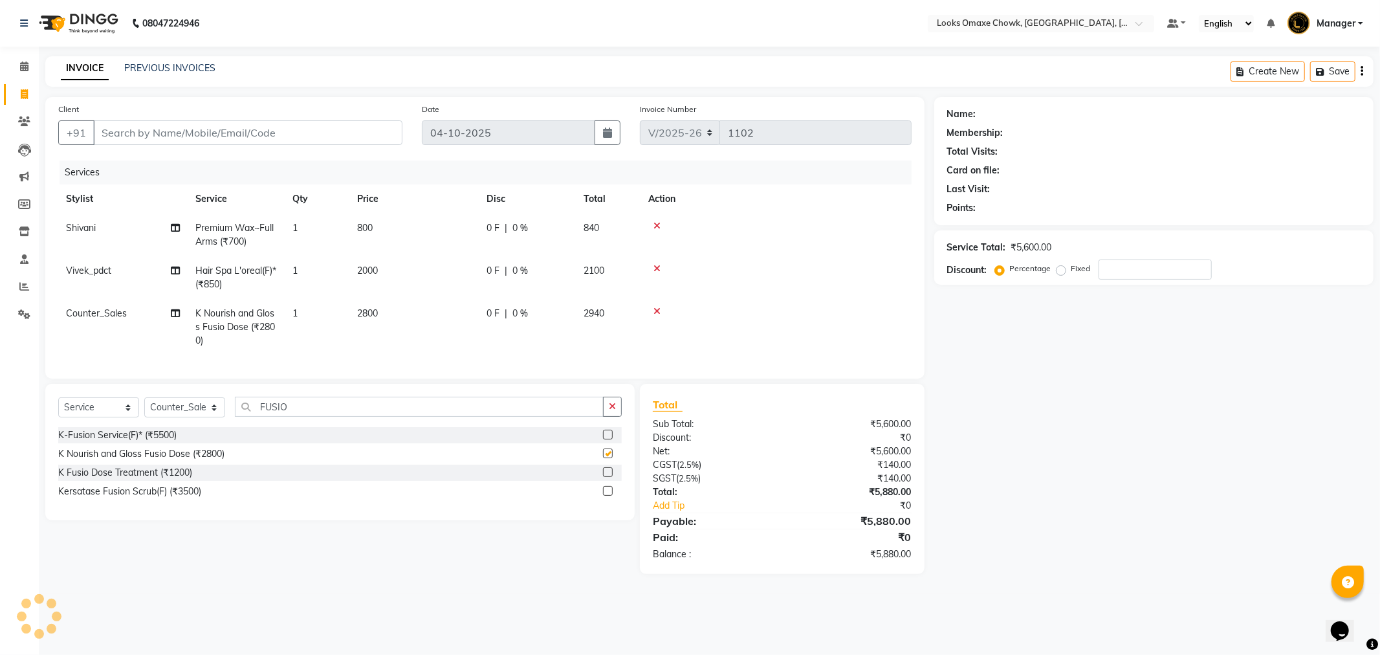
checkbox input "false"
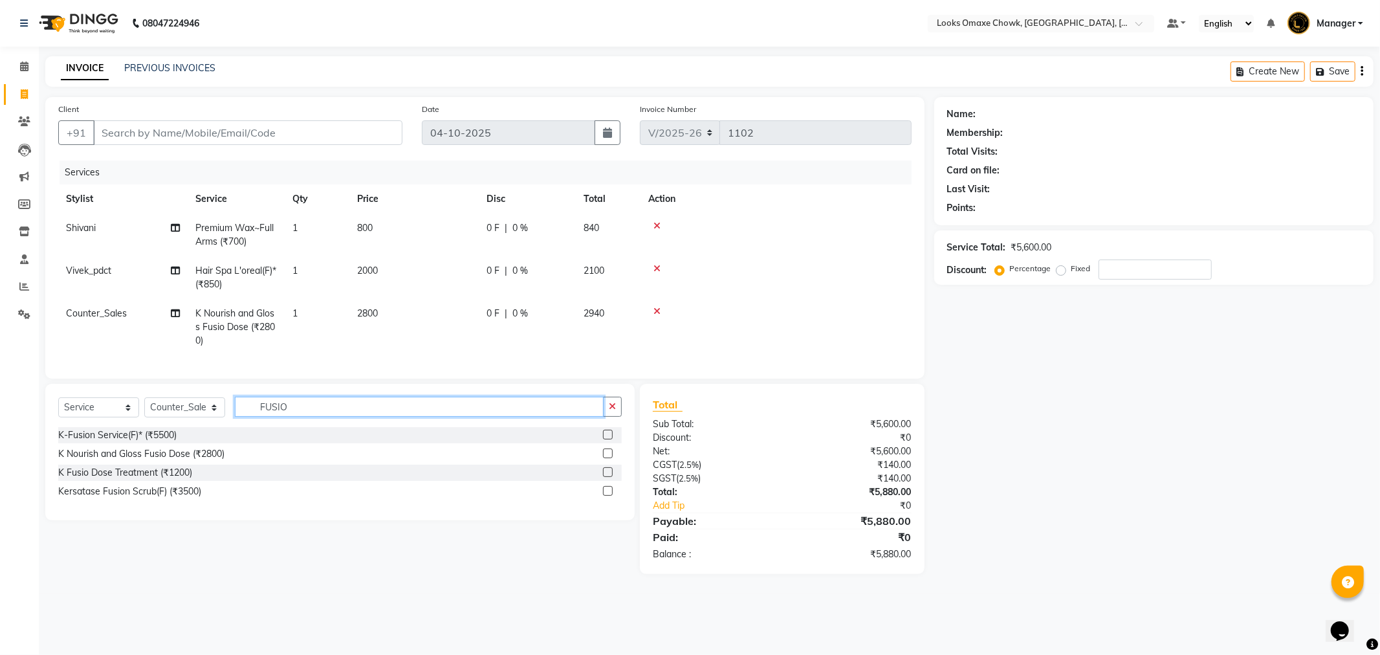
click at [358, 417] on input "FUSIO" at bounding box center [419, 407] width 369 height 20
type input "F"
click at [367, 415] on input "FUSIO DOS" at bounding box center [419, 407] width 369 height 20
type input "FUSIO DOS"
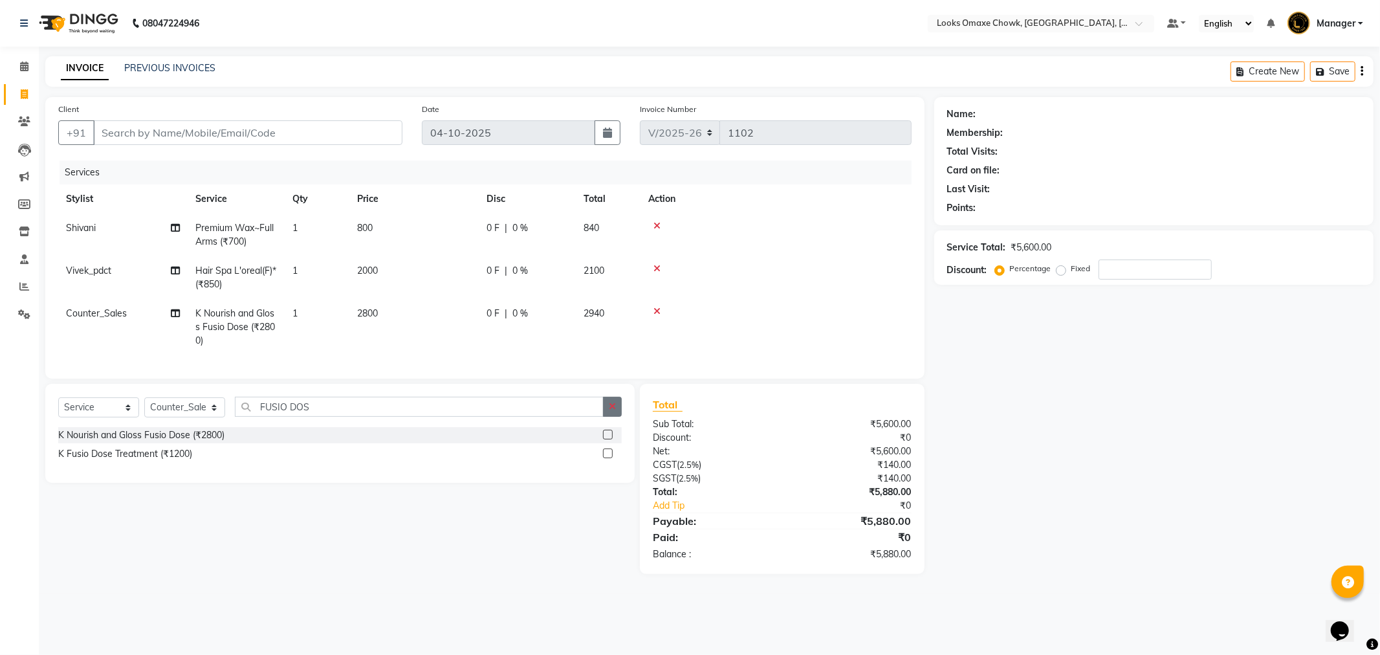
click at [609, 411] on icon "button" at bounding box center [612, 406] width 7 height 9
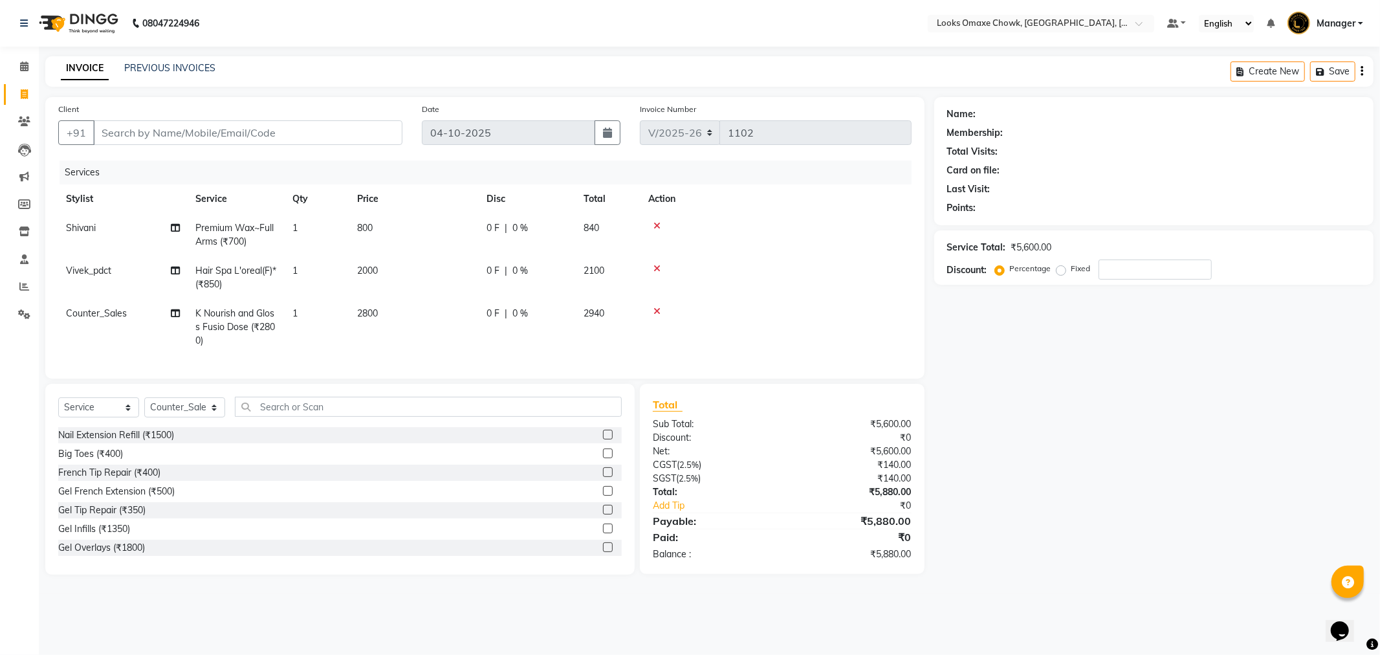
click at [467, 344] on td "2800" at bounding box center [413, 327] width 129 height 56
select select "75636"
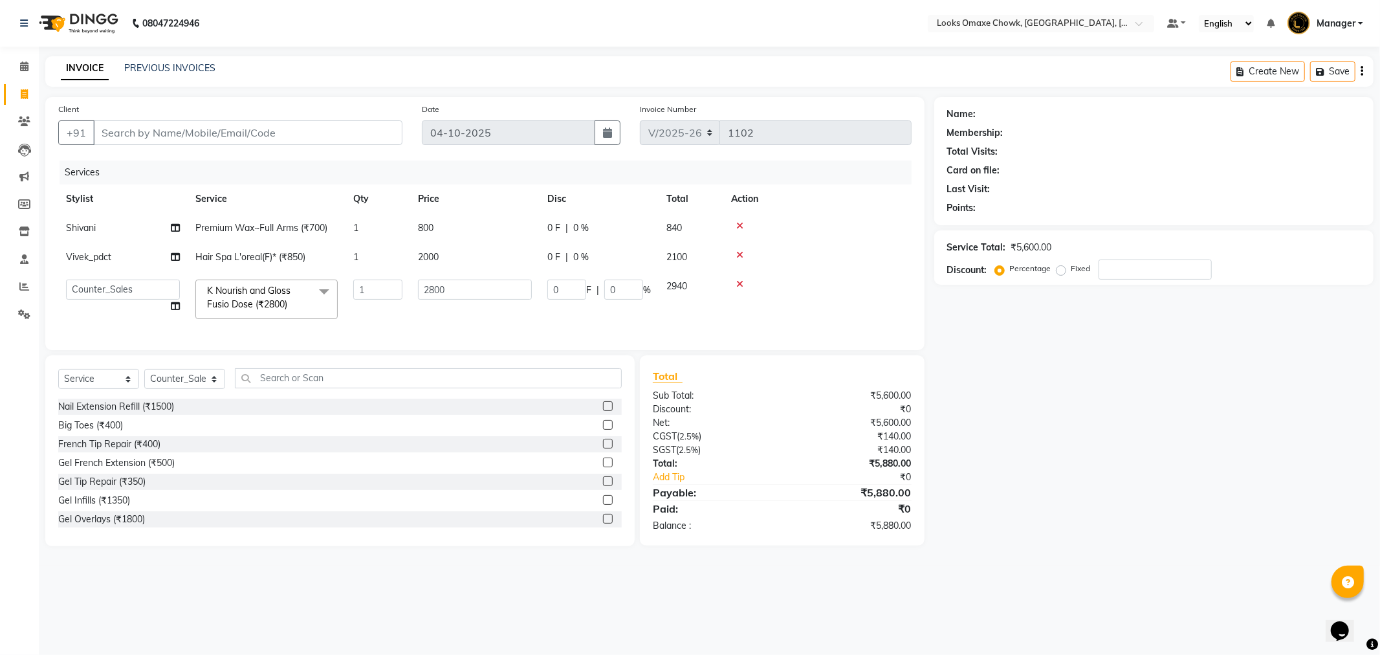
click at [426, 322] on td "2800" at bounding box center [474, 299] width 129 height 55
drag, startPoint x: 778, startPoint y: 292, endPoint x: 787, endPoint y: 289, distance: 9.9
click at [781, 291] on td at bounding box center [817, 299] width 188 height 55
click at [469, 287] on input "2800" at bounding box center [475, 289] width 114 height 20
click at [442, 397] on div "Select Service Product Membership Package Voucher Prepaid Gift Card Select Styl…" at bounding box center [339, 450] width 589 height 191
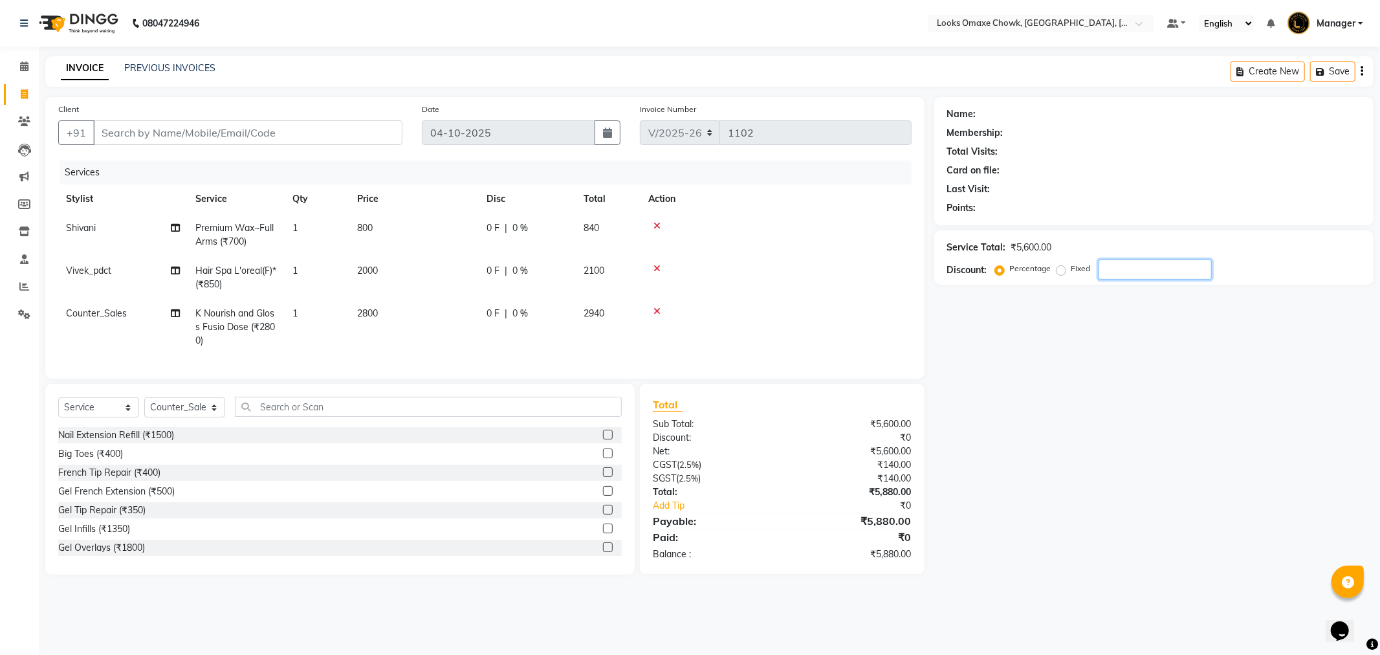
click at [1205, 454] on div "Name: Membership: Total Visits: Card on file: Last Visit: Points: Service Total…" at bounding box center [1158, 335] width 449 height 477
click at [393, 272] on td "2000" at bounding box center [413, 277] width 129 height 43
select select "93280"
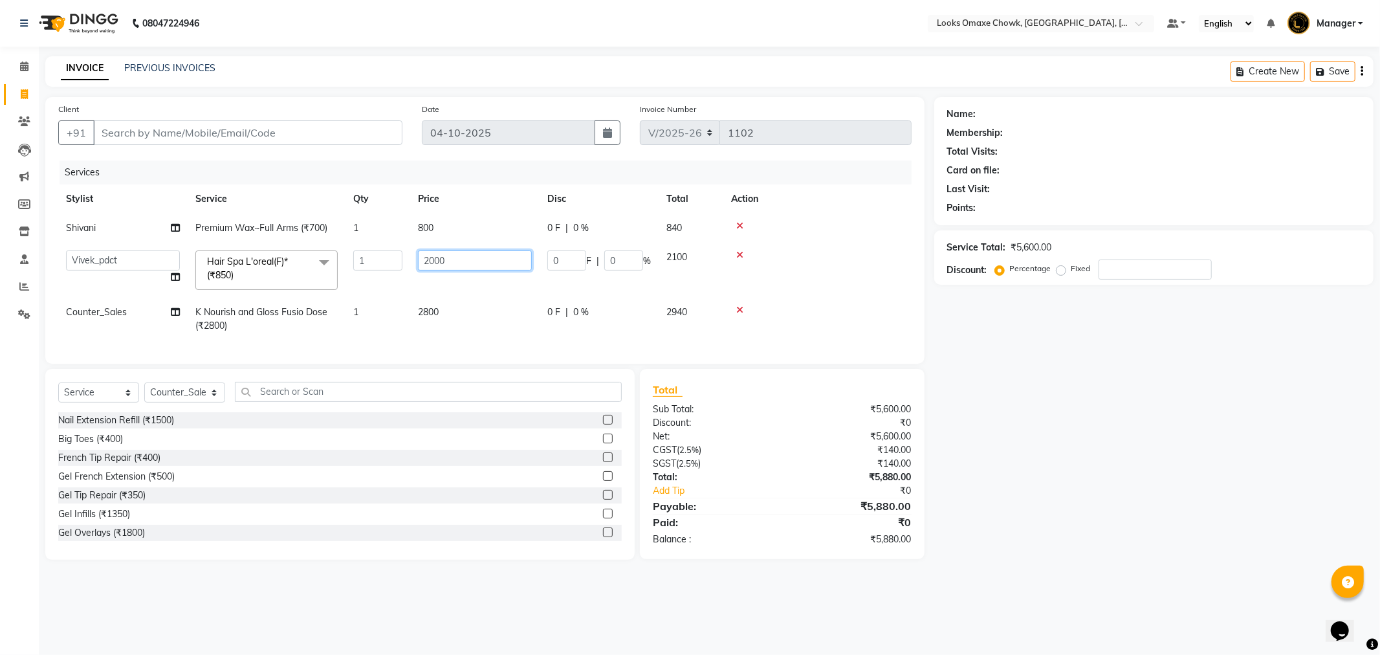
click at [480, 259] on input "2000" at bounding box center [475, 260] width 114 height 20
type input "2"
type input "2500"
drag, startPoint x: 1201, startPoint y: 440, endPoint x: 1194, endPoint y: 439, distance: 6.6
click at [1199, 441] on div "Name: Membership: Total Visits: Card on file: Last Visit: Points: Service Total…" at bounding box center [1158, 328] width 449 height 463
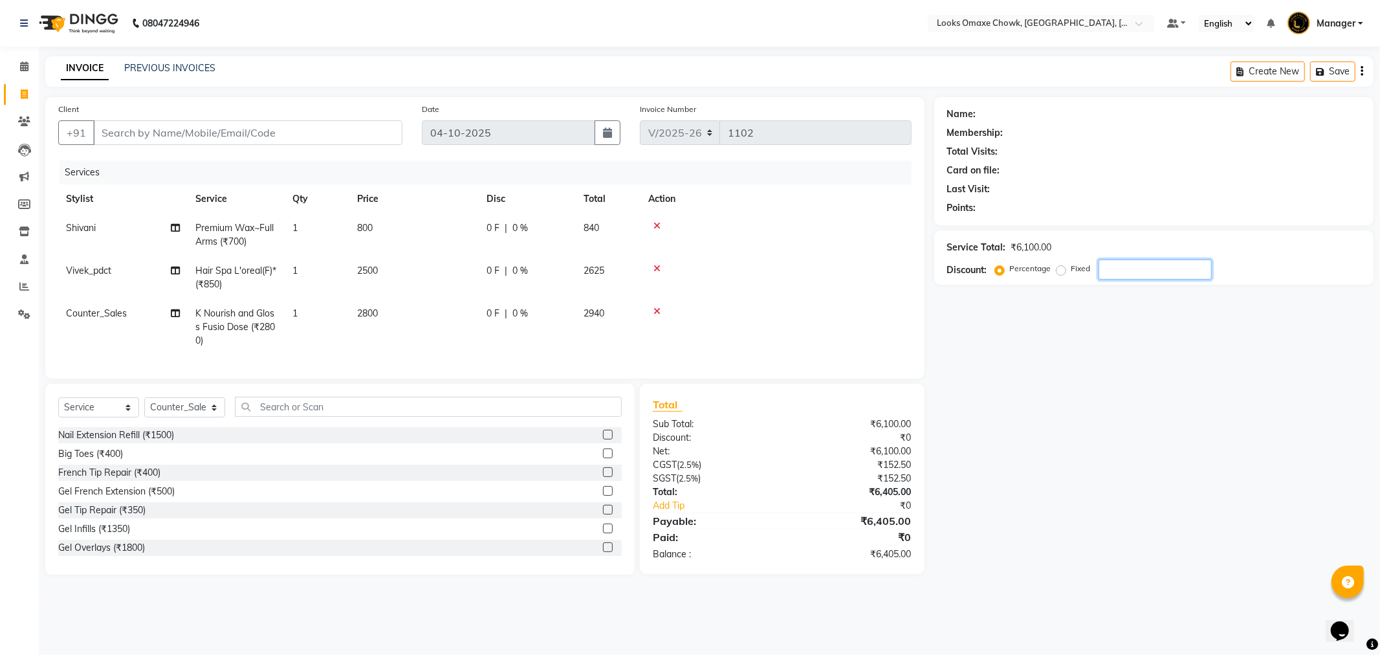
drag, startPoint x: 1146, startPoint y: 272, endPoint x: 1185, endPoint y: 254, distance: 42.8
click at [1165, 263] on input "number" at bounding box center [1155, 269] width 113 height 20
type input "2"
type input "3"
click at [1143, 273] on input "number" at bounding box center [1155, 269] width 113 height 20
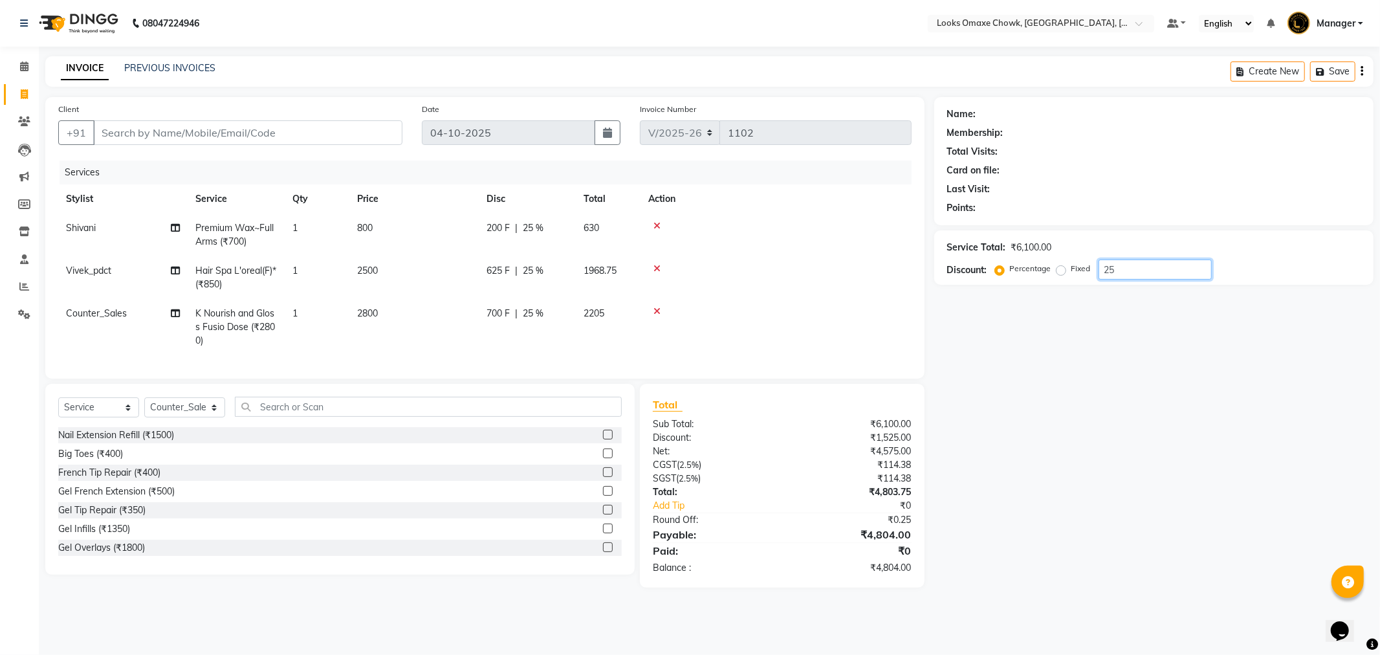
type input "2"
click at [397, 266] on td "2500" at bounding box center [413, 277] width 129 height 43
select select "93280"
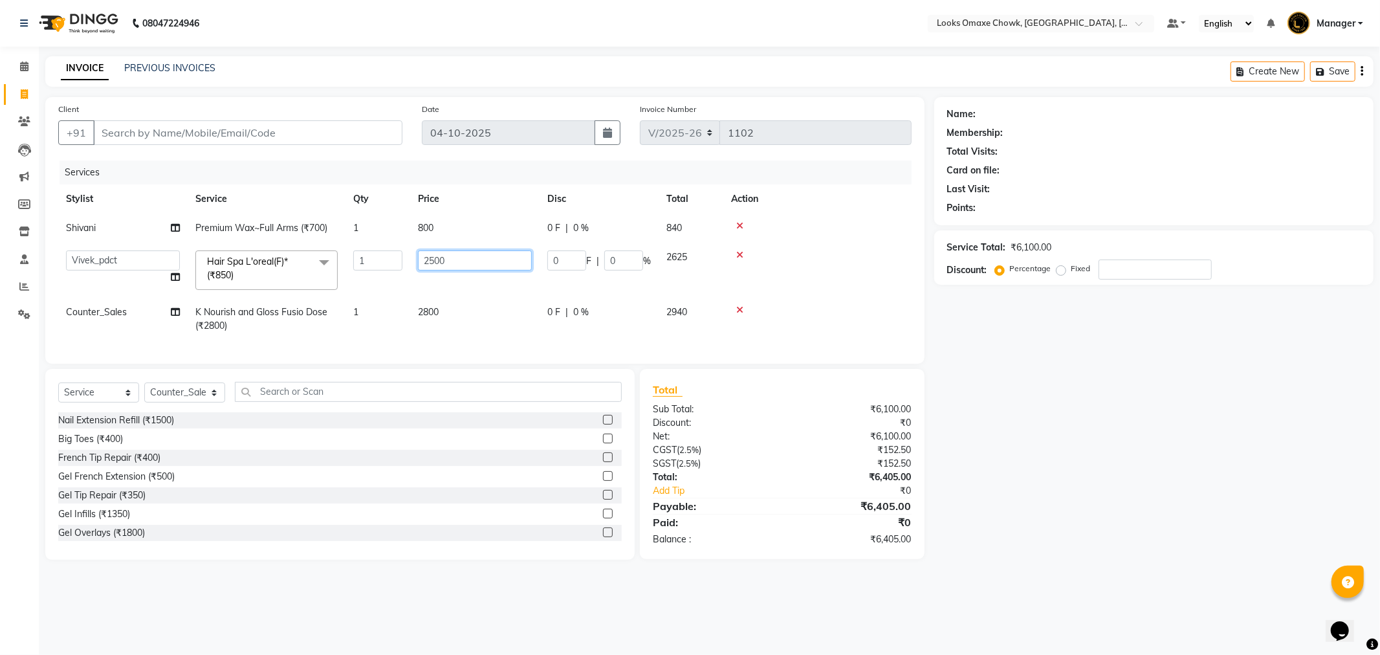
click at [469, 259] on input "2500" at bounding box center [475, 260] width 114 height 20
type input "2000"
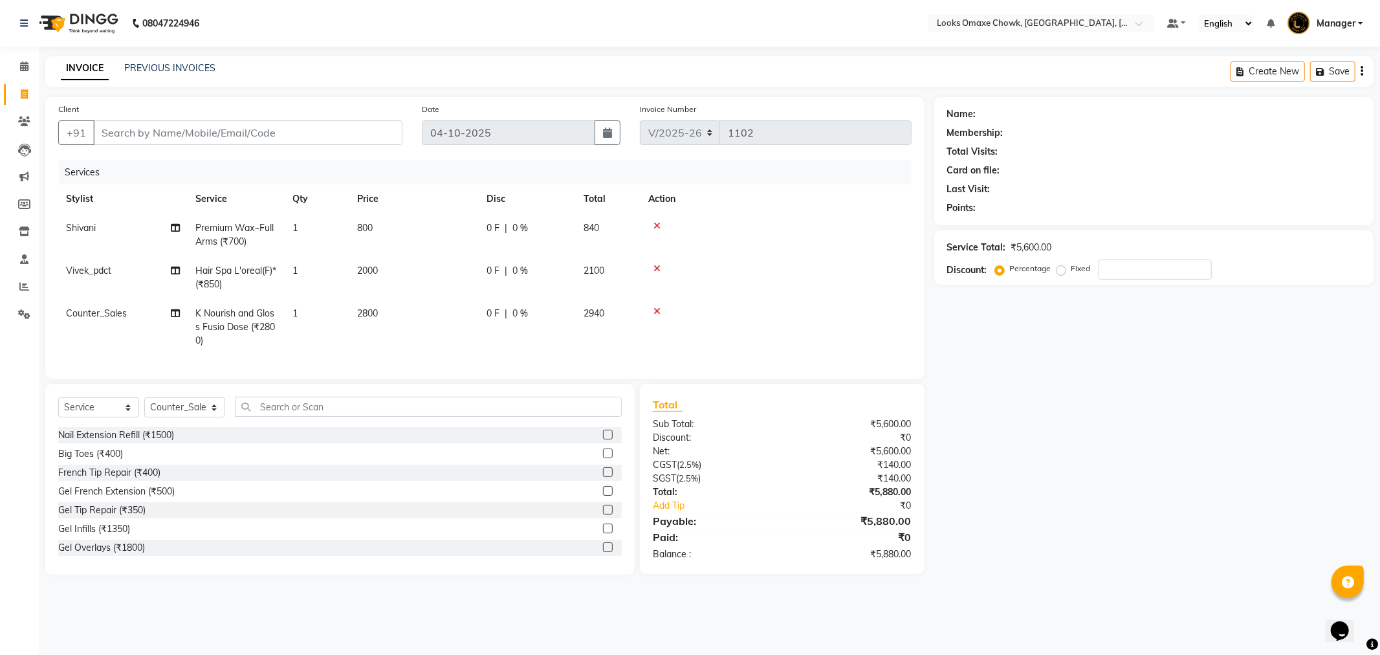
click at [1161, 439] on div "Name: Membership: Total Visits: Card on file: Last Visit: Points: Service Total…" at bounding box center [1158, 335] width 449 height 477
click at [1128, 261] on input "number" at bounding box center [1155, 269] width 113 height 20
type input "2"
type input "1"
click at [406, 314] on td "2800" at bounding box center [413, 327] width 129 height 56
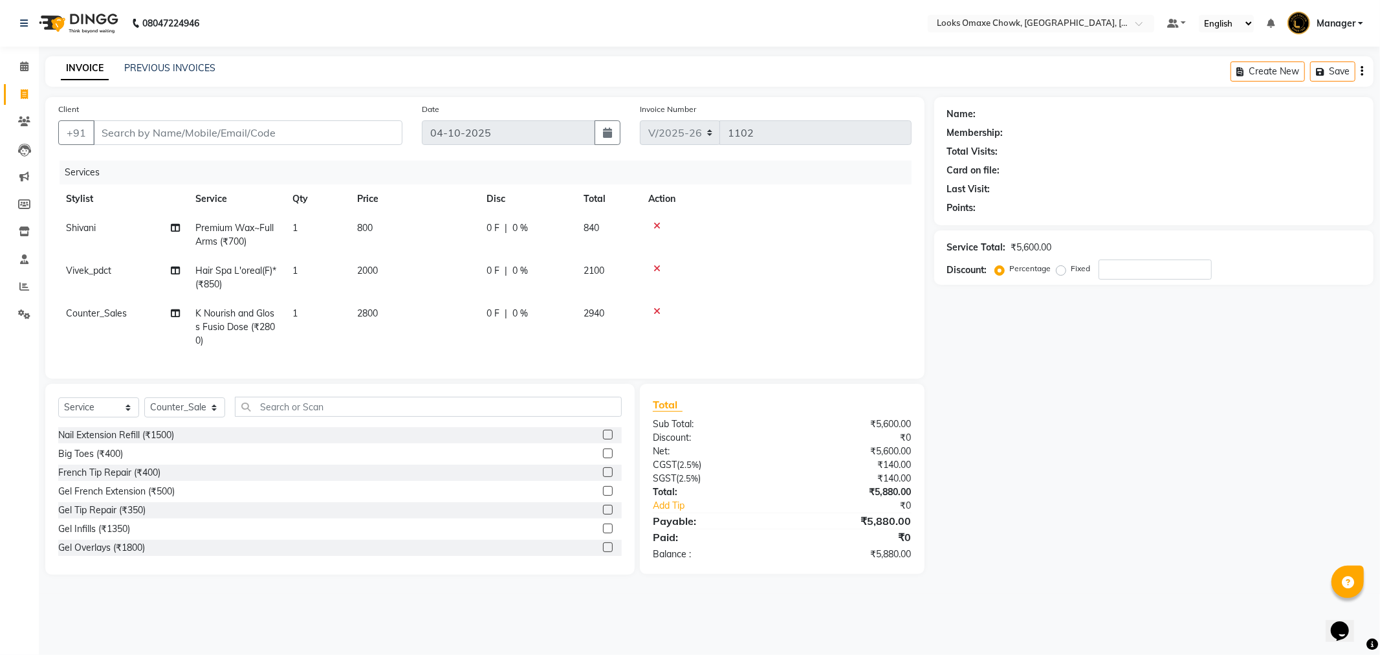
select select "75636"
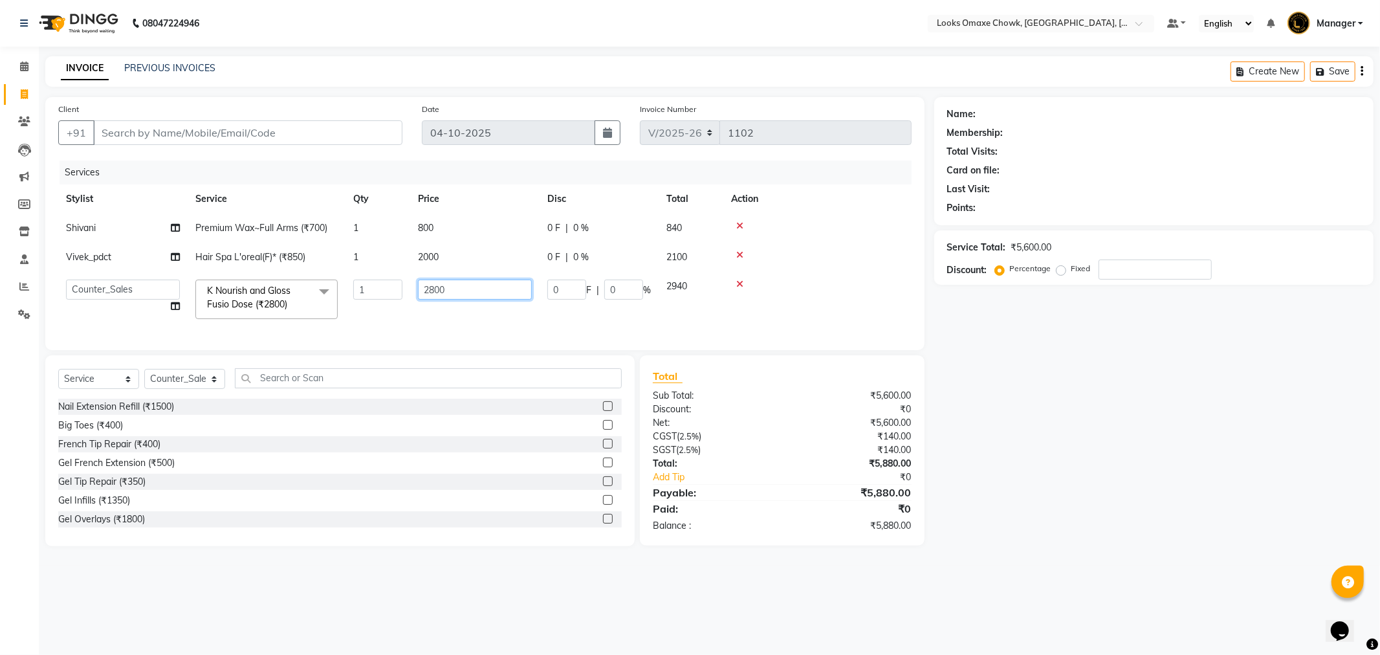
click at [490, 294] on input "2800" at bounding box center [475, 289] width 114 height 20
type input "2500"
click at [1064, 442] on div "Name: Membership: Total Visits: Card on file: Last Visit: Points: Service Total…" at bounding box center [1158, 321] width 449 height 449
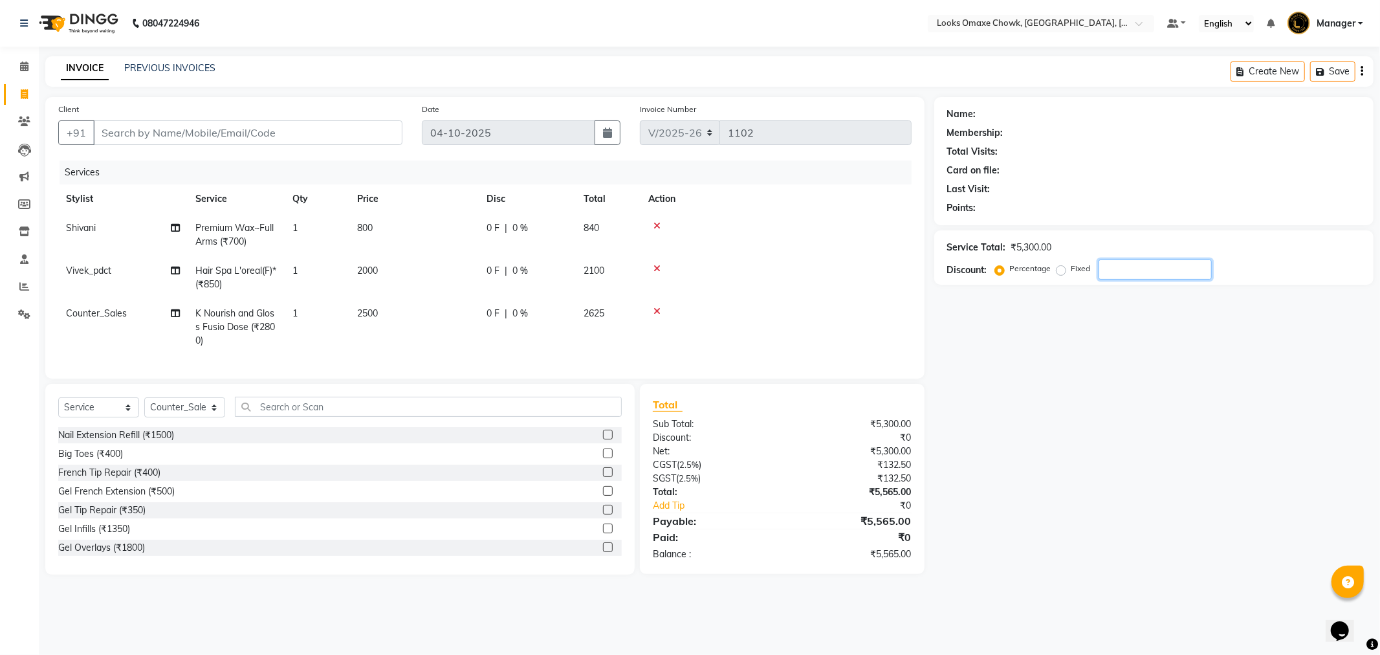
click at [1176, 272] on input "number" at bounding box center [1155, 269] width 113 height 20
type input "2"
type input "3"
click at [374, 329] on td "2500" at bounding box center [413, 327] width 129 height 56
select select "75636"
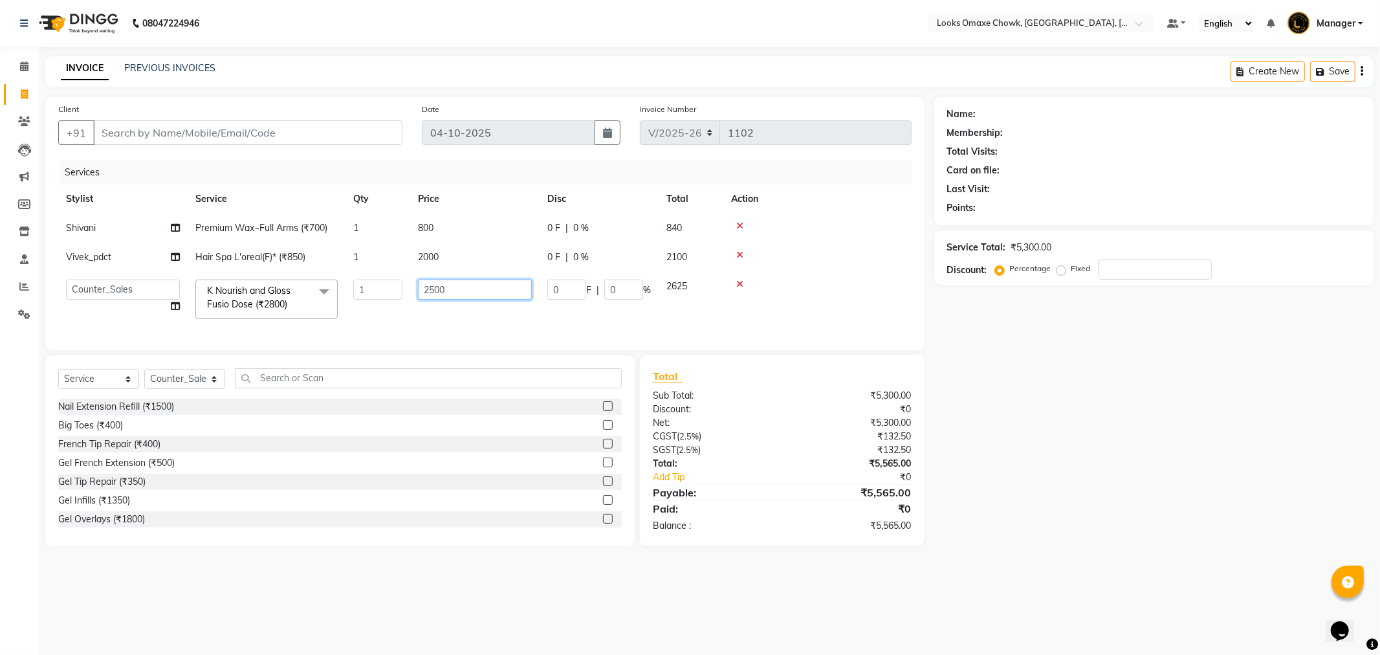
click at [463, 292] on input "2500" at bounding box center [475, 289] width 114 height 20
type input "2800"
click at [570, 327] on div "Services Stylist Service Qty Price Disc Total Action Shivani Premium Wax~Full A…" at bounding box center [484, 248] width 853 height 177
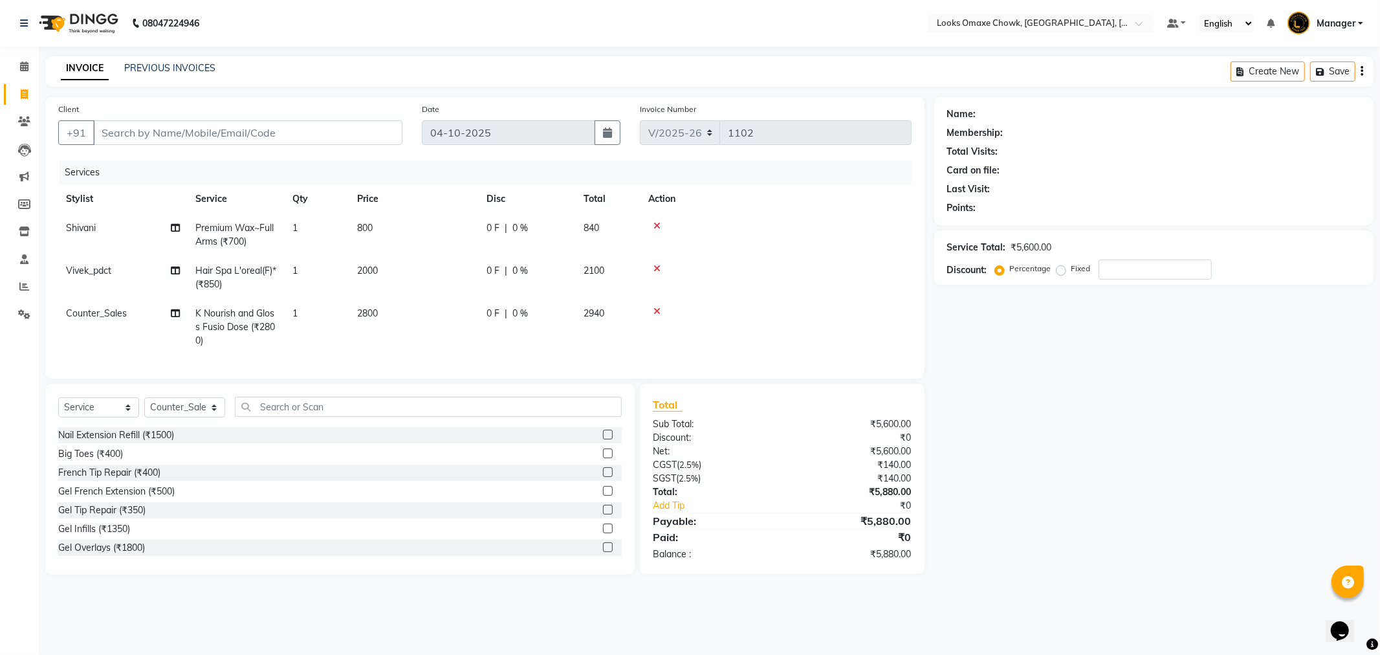
drag, startPoint x: 1148, startPoint y: 400, endPoint x: 1150, endPoint y: 417, distance: 16.9
click at [1148, 400] on div "Name: Membership: Total Visits: Card on file: Last Visit: Points: Service Total…" at bounding box center [1158, 335] width 449 height 477
click at [1167, 457] on div "Name: Membership: Total Visits: Card on file: Last Visit: Points: Service Total…" at bounding box center [1158, 335] width 449 height 477
click at [1146, 274] on input "number" at bounding box center [1155, 269] width 113 height 20
type input "2"
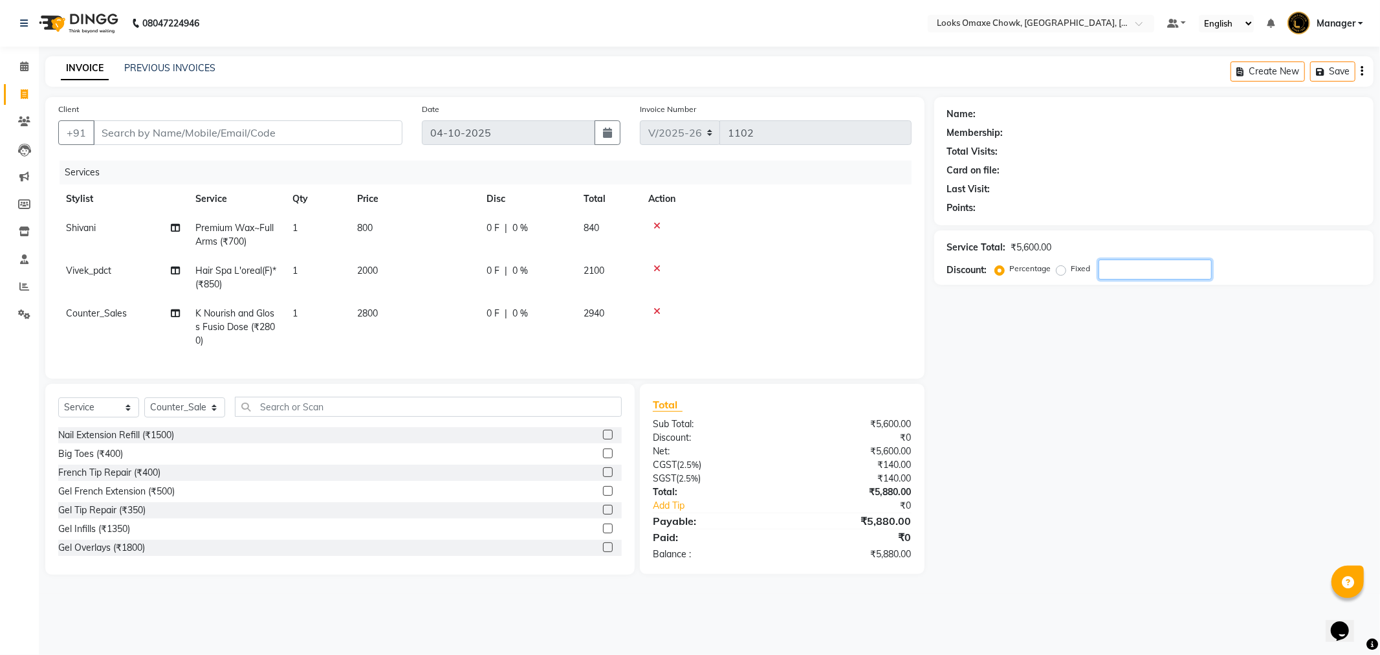
drag, startPoint x: 1167, startPoint y: 469, endPoint x: 1136, endPoint y: 457, distance: 33.2
click at [1166, 469] on div "Name: Membership: Total Visits: Card on file: Last Visit: Points: Service Total…" at bounding box center [1158, 335] width 449 height 477
click at [1129, 273] on input "number" at bounding box center [1155, 269] width 113 height 20
type input "25"
click at [149, 137] on input "Client" at bounding box center [247, 132] width 309 height 25
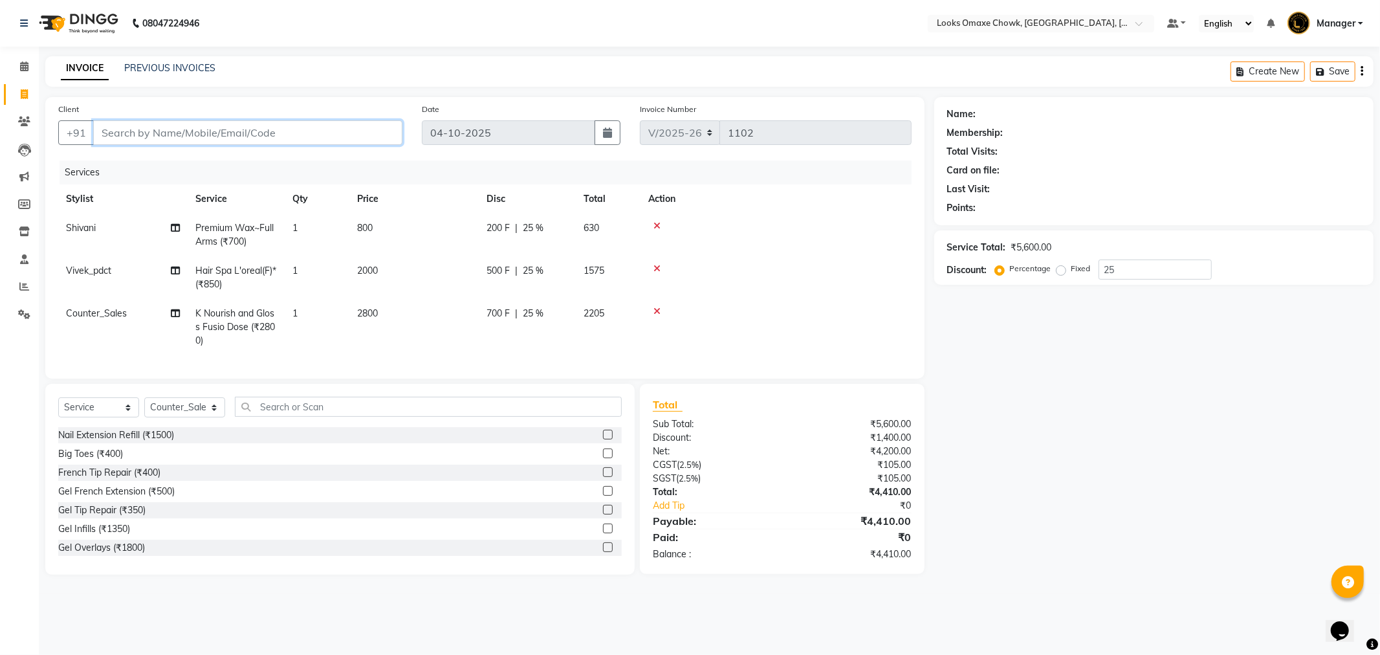
type input "9"
type input "0"
type input "9990676002"
click at [367, 133] on span "Add Client" at bounding box center [369, 132] width 51 height 13
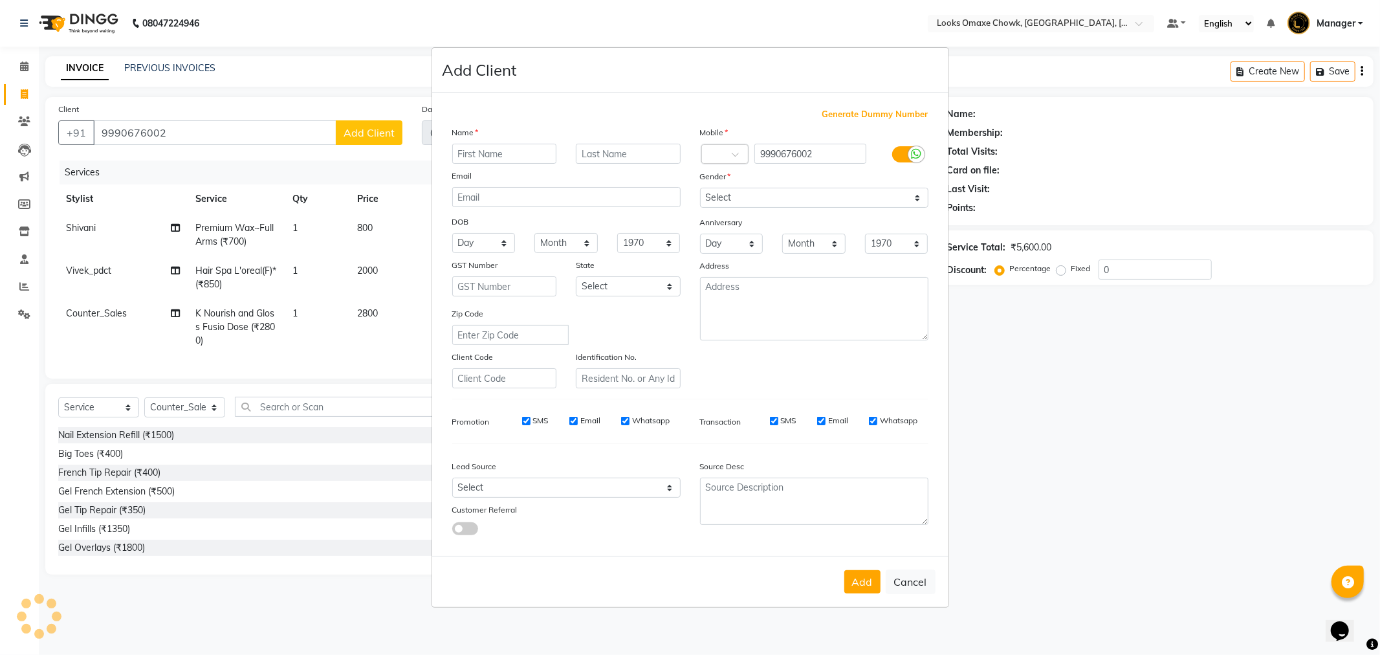
click at [488, 151] on input "text" at bounding box center [504, 154] width 105 height 20
type input "SUMAN"
type input "CLIENT"
click at [670, 285] on select "Select [GEOGRAPHIC_DATA] [GEOGRAPHIC_DATA] [GEOGRAPHIC_DATA] [GEOGRAPHIC_DATA] …" at bounding box center [628, 286] width 105 height 20
select select "10"
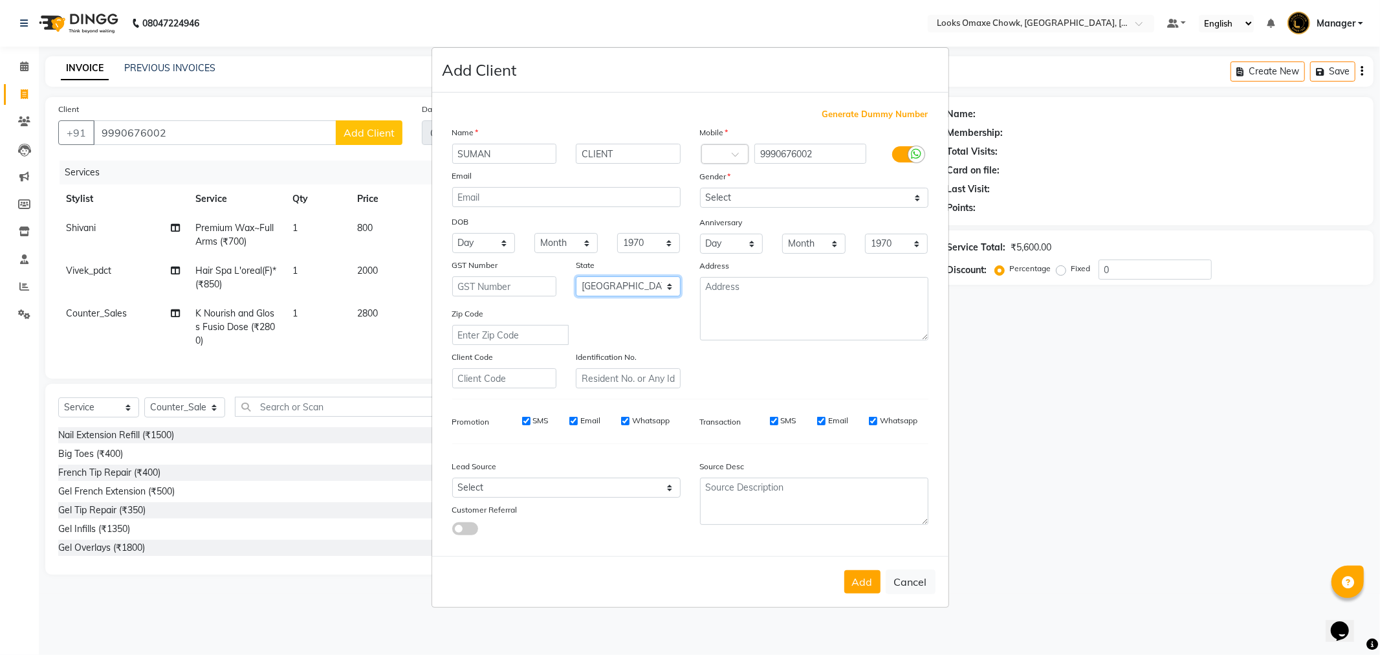
click at [576, 276] on select "Select [GEOGRAPHIC_DATA] [GEOGRAPHIC_DATA] [GEOGRAPHIC_DATA] [GEOGRAPHIC_DATA] …" at bounding box center [628, 286] width 105 height 20
click at [912, 195] on select "Select [DEMOGRAPHIC_DATA] [DEMOGRAPHIC_DATA] Other Prefer Not To Say" at bounding box center [814, 198] width 228 height 20
select select "female"
click at [700, 188] on select "Select [DEMOGRAPHIC_DATA] [DEMOGRAPHIC_DATA] Other Prefer Not To Say" at bounding box center [814, 198] width 228 height 20
click at [866, 585] on button "Add" at bounding box center [862, 581] width 36 height 23
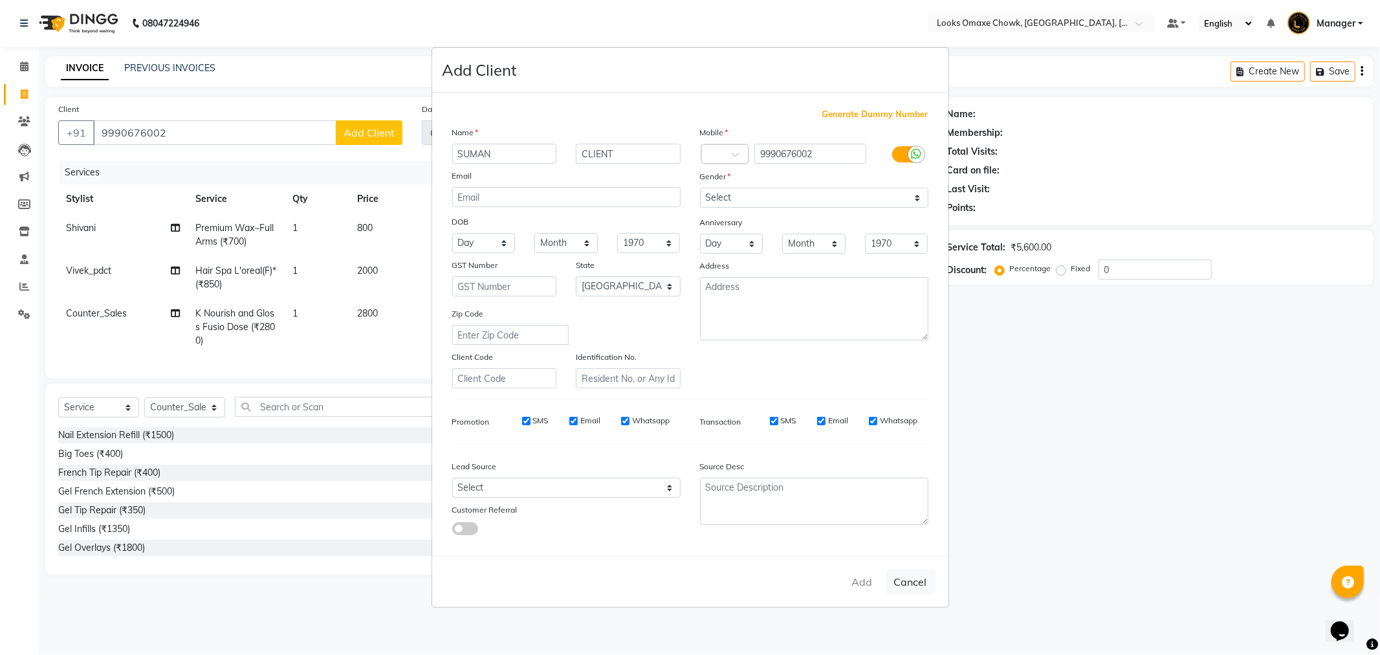
click at [861, 577] on div "Add Cancel" at bounding box center [690, 581] width 516 height 51
drag, startPoint x: 1061, startPoint y: 415, endPoint x: 1174, endPoint y: 331, distance: 141.4
click at [1075, 411] on ngb-modal-window "Add Client Generate Dummy Number Name SUMAN CLIENT Email DOB Day 01 02 03 04 05…" at bounding box center [690, 327] width 1380 height 655
drag, startPoint x: 1084, startPoint y: 479, endPoint x: 1084, endPoint y: 459, distance: 19.4
click at [1091, 457] on ngb-modal-window "Add Client Generate Dummy Number Name SUMAN CLIENT Email DOB Day 01 02 03 04 05…" at bounding box center [690, 327] width 1380 height 655
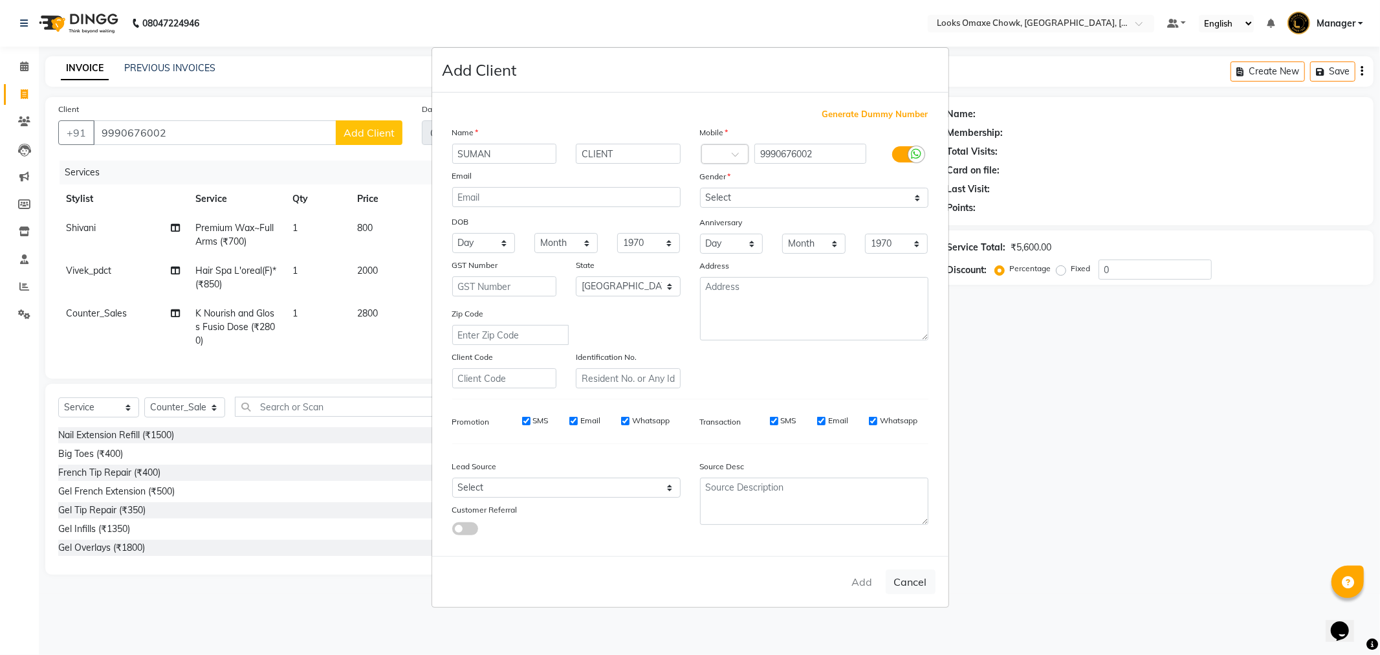
click at [1091, 461] on ngb-modal-window "Add Client Generate Dummy Number Name SUMAN CLIENT Email DOB Day 01 02 03 04 05…" at bounding box center [690, 327] width 1380 height 655
drag, startPoint x: 1091, startPoint y: 461, endPoint x: 1076, endPoint y: 440, distance: 26.4
click at [1090, 452] on ngb-modal-window "Add Client Generate Dummy Number Name SUMAN CLIENT Email DOB Day 01 02 03 04 05…" at bounding box center [690, 327] width 1380 height 655
click at [1079, 437] on ngb-modal-window "Add Client Generate Dummy Number Name SUMAN CLIENT Email DOB Day 01 02 03 04 05…" at bounding box center [690, 327] width 1380 height 655
click at [1108, 397] on ngb-modal-window "Add Client Generate Dummy Number Name SUMAN CLIENT Email DOB Day 01 02 03 04 05…" at bounding box center [690, 327] width 1380 height 655
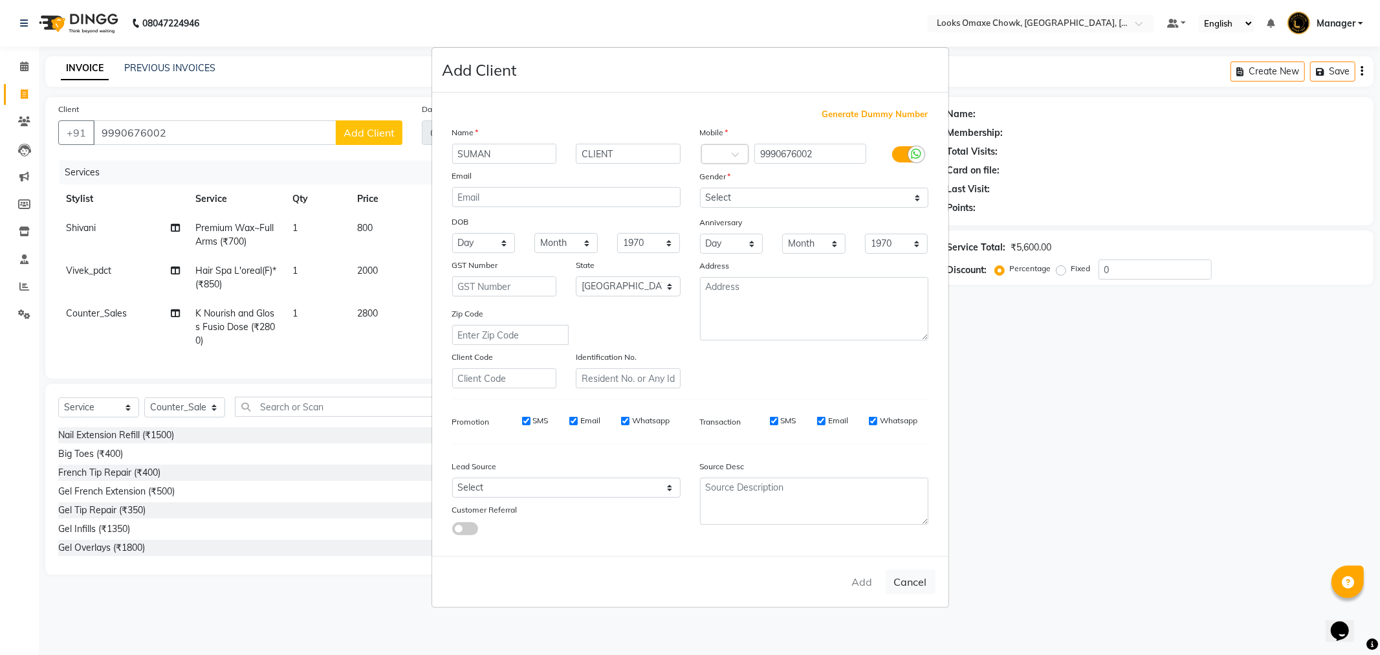
drag, startPoint x: 182, startPoint y: 131, endPoint x: 164, endPoint y: 137, distance: 18.8
click at [164, 137] on ngb-modal-window "Add Client Generate Dummy Number Name SUMAN CLIENT Email DOB Day 01 02 03 04 05…" at bounding box center [690, 327] width 1380 height 655
click at [209, 134] on ngb-modal-window "Add Client Generate Dummy Number Name SUMAN CLIENT Email DOB Day 01 02 03 04 05…" at bounding box center [690, 327] width 1380 height 655
click at [208, 131] on ngb-modal-window "Add Client Generate Dummy Number Name SUMAN CLIENT Email DOB Day 01 02 03 04 05…" at bounding box center [690, 327] width 1380 height 655
click at [192, 129] on ngb-modal-window "Add Client Generate Dummy Number Name SUMAN CLIENT Email DOB Day 01 02 03 04 05…" at bounding box center [690, 327] width 1380 height 655
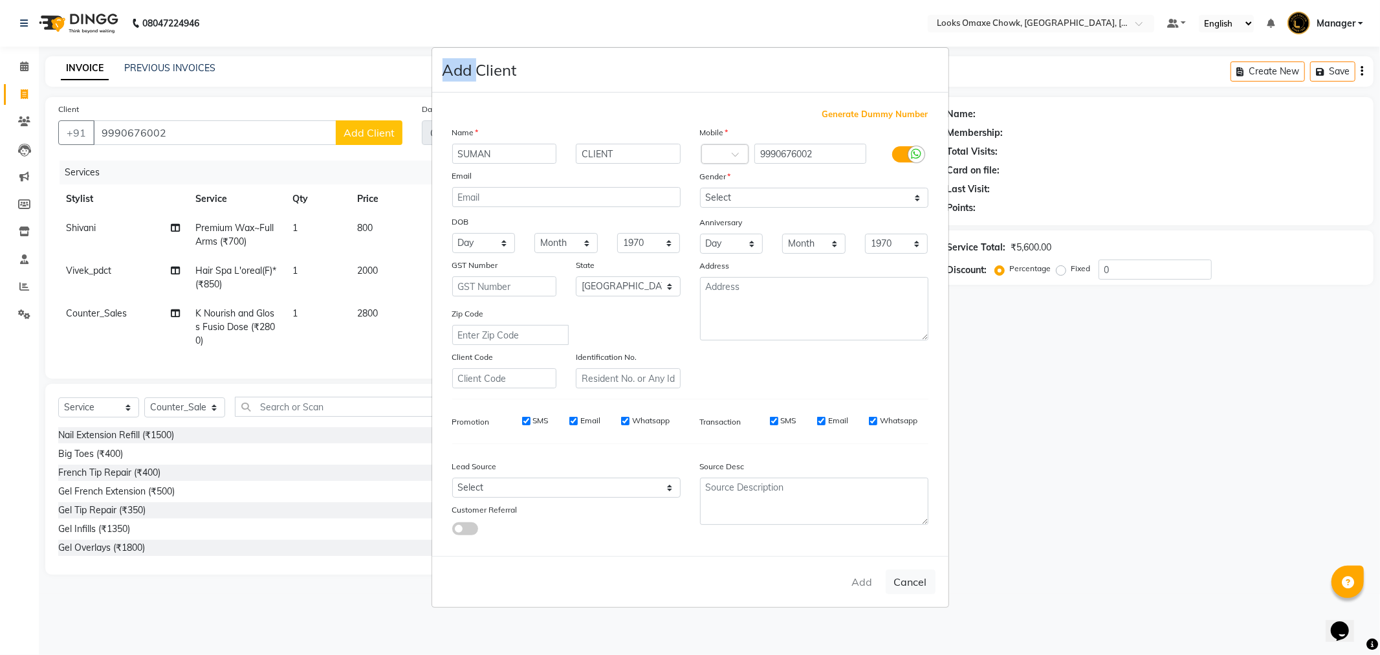
click at [192, 129] on ngb-modal-window "Add Client Generate Dummy Number Name SUMAN CLIENT Email DOB Day 01 02 03 04 05…" at bounding box center [690, 327] width 1380 height 655
click at [191, 129] on ngb-modal-window "Add Client Generate Dummy Number Name SUMAN CLIENT Email DOB Day 01 02 03 04 05…" at bounding box center [690, 327] width 1380 height 655
click at [190, 130] on ngb-modal-window "Add Client Generate Dummy Number Name SUMAN CLIENT Email DOB Day 01 02 03 04 05…" at bounding box center [690, 327] width 1380 height 655
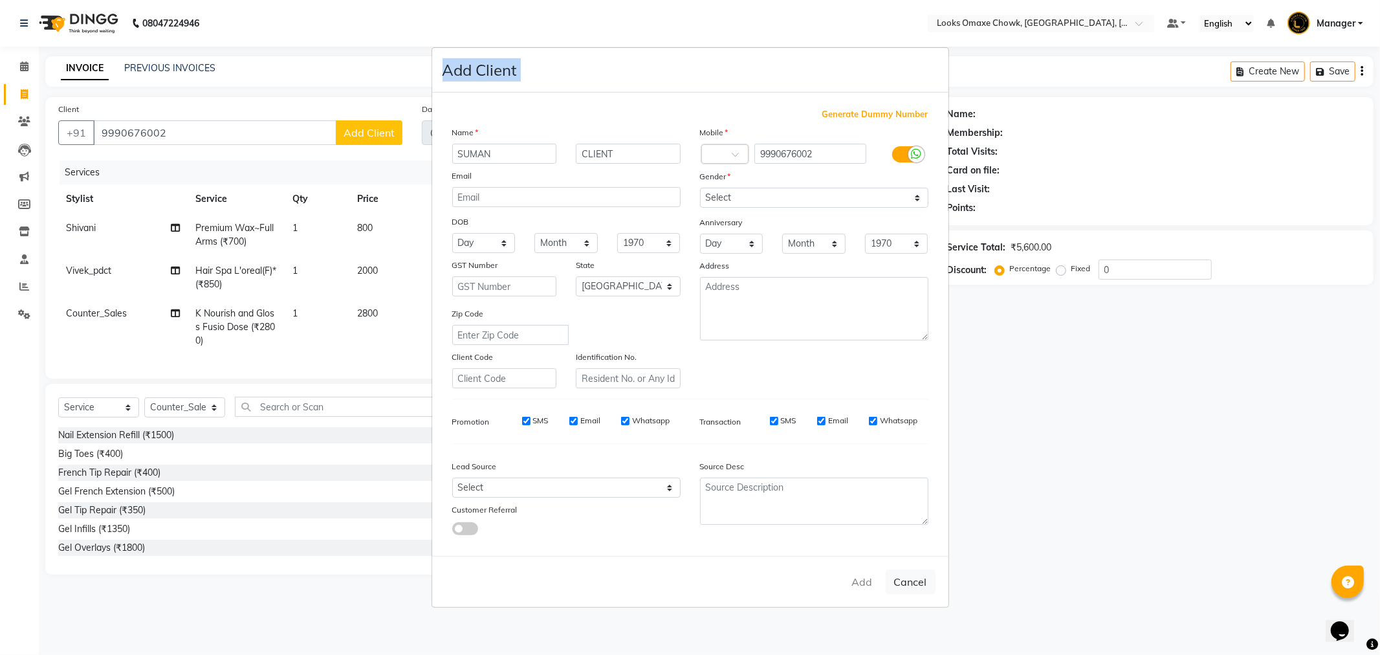
click at [190, 130] on ngb-modal-window "Add Client Generate Dummy Number Name SUMAN CLIENT Email DOB Day 01 02 03 04 05…" at bounding box center [690, 327] width 1380 height 655
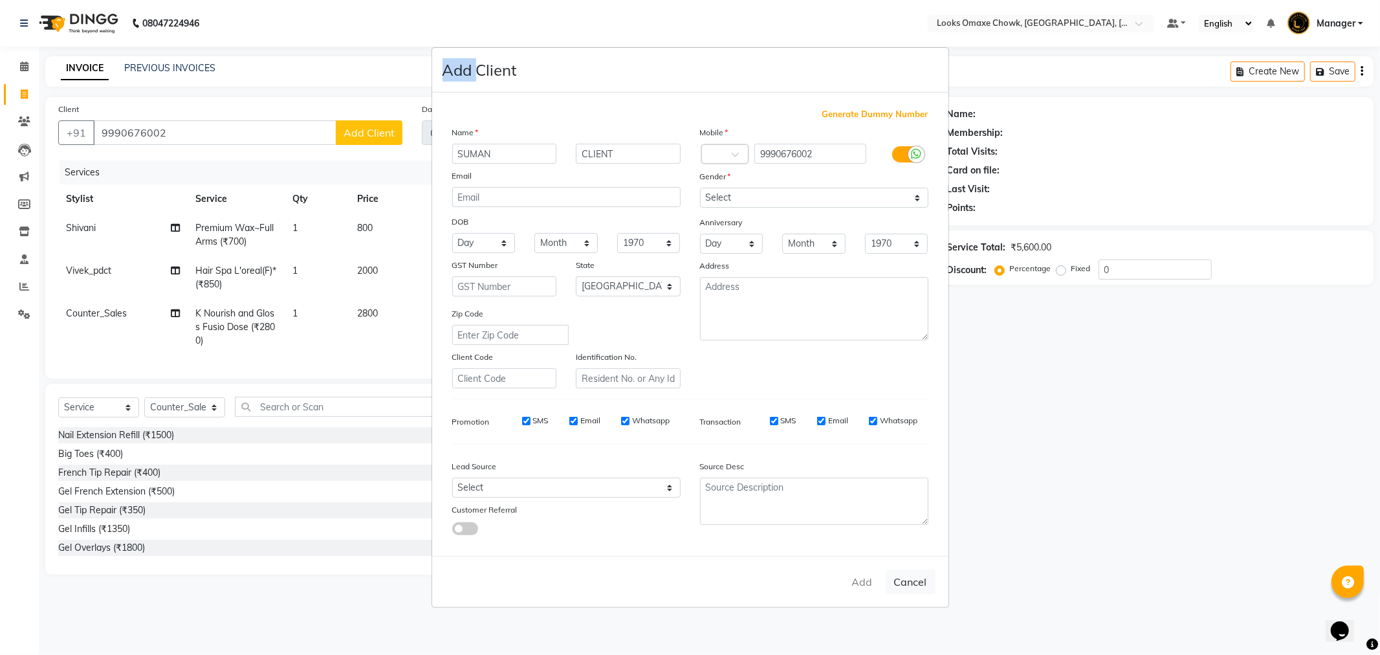
click at [190, 130] on ngb-modal-window "Add Client Generate Dummy Number Name SUMAN CLIENT Email DOB Day 01 02 03 04 05…" at bounding box center [690, 327] width 1380 height 655
click at [195, 133] on ngb-modal-window "Add Client Generate Dummy Number Name SUMAN CLIENT Email DOB Day 01 02 03 04 05…" at bounding box center [690, 327] width 1380 height 655
click at [182, 135] on ngb-modal-window "Add Client Generate Dummy Number Name SUMAN CLIENT Email DOB Day 01 02 03 04 05…" at bounding box center [690, 327] width 1380 height 655
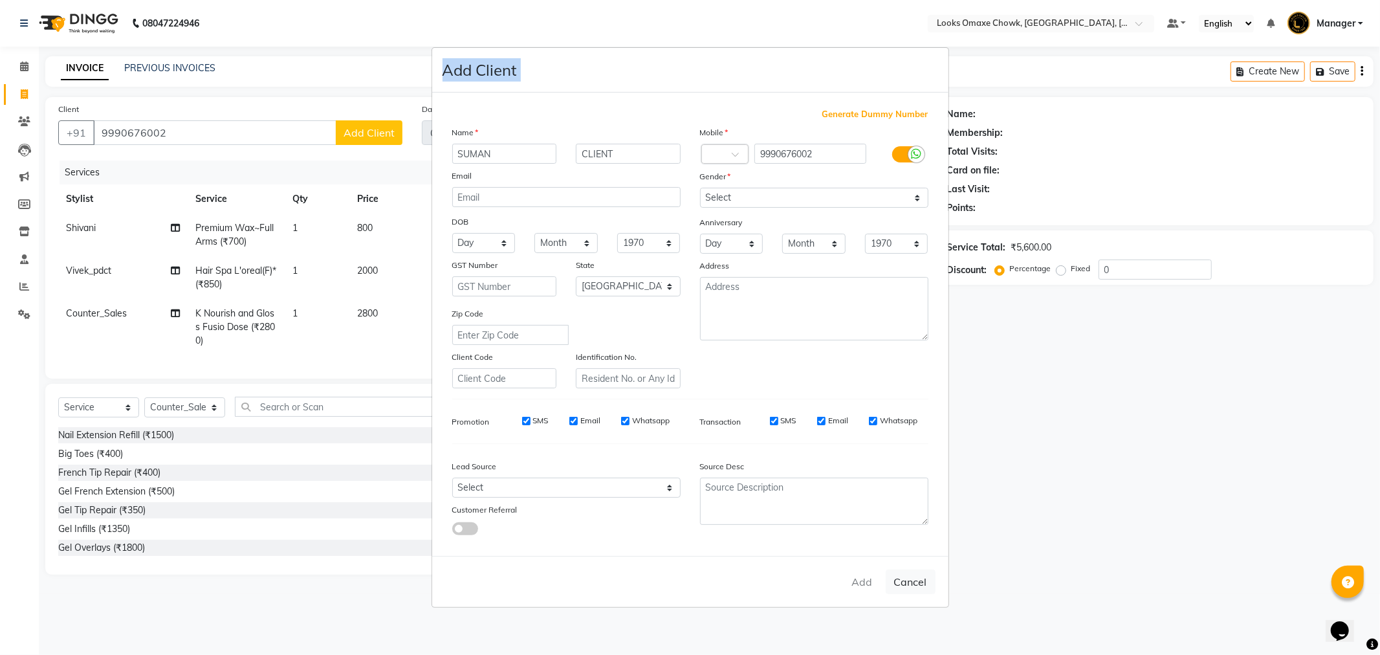
click at [182, 135] on ngb-modal-window "Add Client Generate Dummy Number Name SUMAN CLIENT Email DOB Day 01 02 03 04 05…" at bounding box center [690, 327] width 1380 height 655
click at [1139, 404] on ngb-modal-window "Add Client Generate Dummy Number Name SUMAN CLIENT Email DOB Day 01 02 03 04 05…" at bounding box center [690, 327] width 1380 height 655
click at [1005, 382] on ngb-modal-window "Add Client Generate Dummy Number Name SUMAN CLIENT Email DOB Day 01 02 03 04 05…" at bounding box center [690, 327] width 1380 height 655
click at [1100, 448] on ngb-modal-window "Add Client Generate Dummy Number Name SUMAN CLIENT Email DOB Day 01 02 03 04 05…" at bounding box center [690, 327] width 1380 height 655
click at [1093, 441] on ngb-modal-window "Add Client Generate Dummy Number Name SUMAN CLIENT Email DOB Day 01 02 03 04 05…" at bounding box center [690, 327] width 1380 height 655
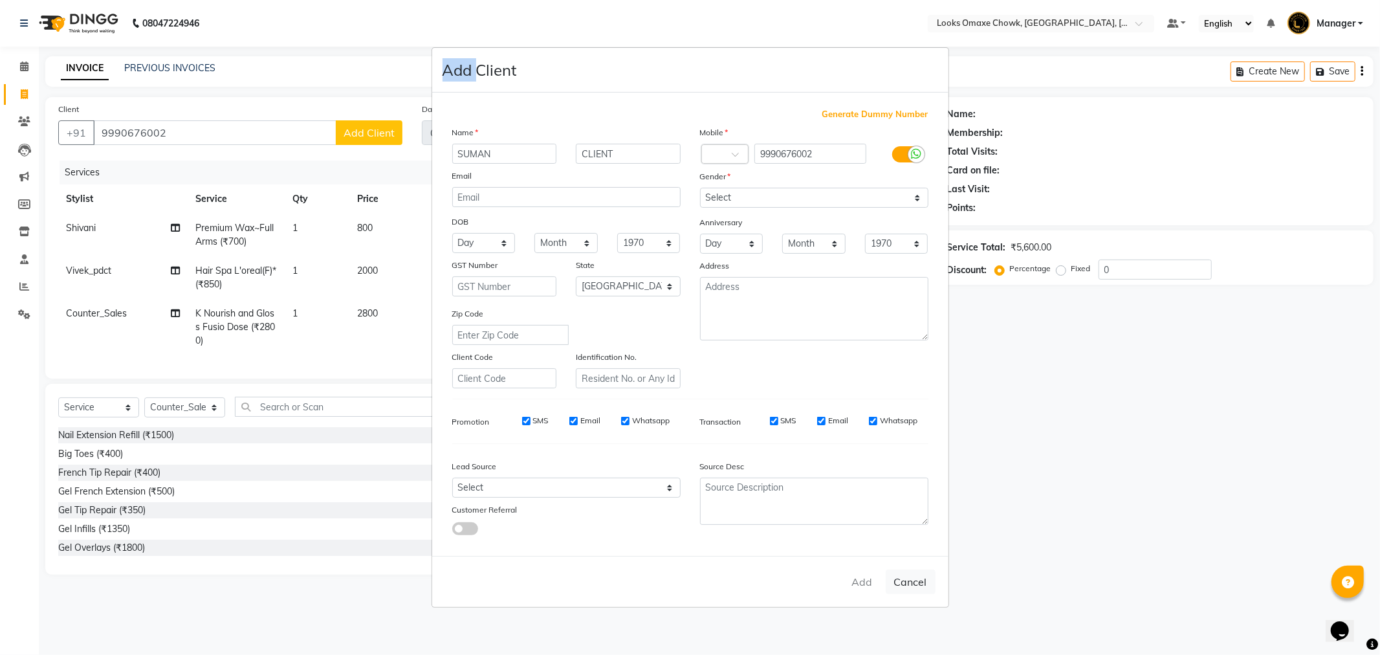
click at [1092, 441] on ngb-modal-window "Add Client Generate Dummy Number Name SUMAN CLIENT Email DOB Day 01 02 03 04 05…" at bounding box center [690, 327] width 1380 height 655
click at [1089, 441] on ngb-modal-window "Add Client Generate Dummy Number Name SUMAN CLIENT Email DOB Day 01 02 03 04 05…" at bounding box center [690, 327] width 1380 height 655
drag, startPoint x: 1126, startPoint y: 435, endPoint x: 1044, endPoint y: 382, distance: 98.0
click at [1123, 435] on ngb-modal-window "Add Client Generate Dummy Number Name SUMAN CLIENT Email DOB Day 01 02 03 04 05…" at bounding box center [690, 327] width 1380 height 655
drag, startPoint x: 188, startPoint y: 137, endPoint x: 175, endPoint y: 141, distance: 13.5
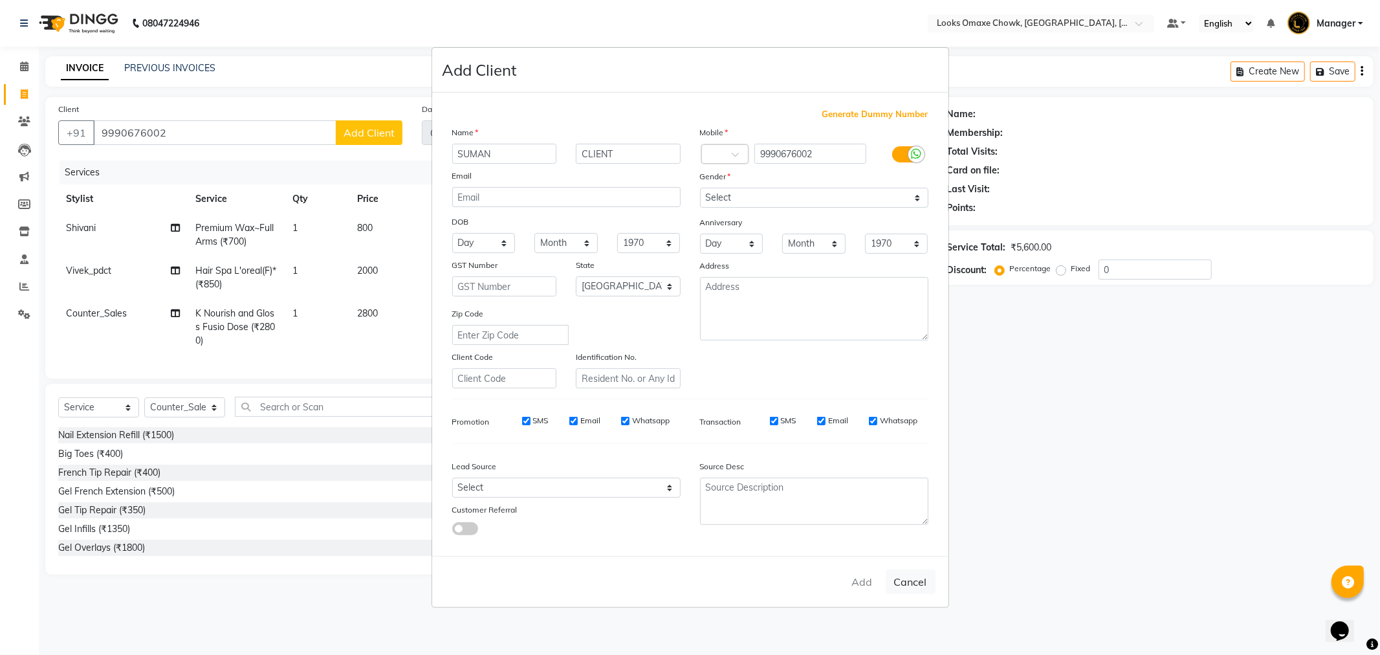
click at [175, 141] on ngb-modal-window "Add Client Generate Dummy Number Name SUMAN CLIENT Email DOB Day 01 02 03 04 05…" at bounding box center [690, 327] width 1380 height 655
click at [179, 131] on ngb-modal-window "Add Client Generate Dummy Number Name SUMAN CLIENT Email DOB Day 01 02 03 04 05…" at bounding box center [690, 327] width 1380 height 655
click at [1103, 424] on ngb-modal-window "Add Client Generate Dummy Number Name SUMAN CLIENT Email DOB Day 01 02 03 04 05…" at bounding box center [690, 327] width 1380 height 655
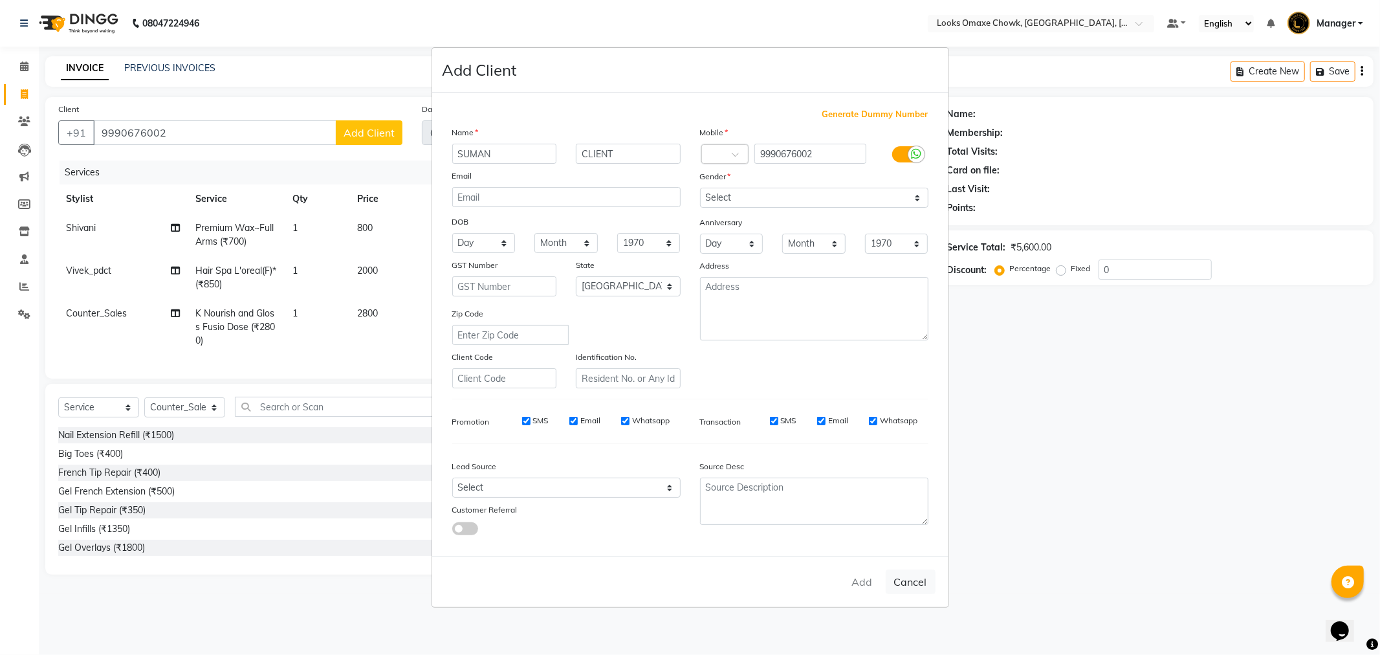
click at [1104, 424] on ngb-modal-window "Add Client Generate Dummy Number Name SUMAN CLIENT Email DOB Day 01 02 03 04 05…" at bounding box center [690, 327] width 1380 height 655
click at [1106, 422] on ngb-modal-window "Add Client Generate Dummy Number Name SUMAN CLIENT Email DOB Day 01 02 03 04 05…" at bounding box center [690, 327] width 1380 height 655
click at [1102, 411] on ngb-modal-window "Add Client Generate Dummy Number Name SUMAN CLIENT Email DOB Day 01 02 03 04 05…" at bounding box center [690, 327] width 1380 height 655
click at [1086, 400] on ngb-modal-window "Add Client Generate Dummy Number Name SUMAN CLIENT Email DOB Day 01 02 03 04 05…" at bounding box center [690, 327] width 1380 height 655
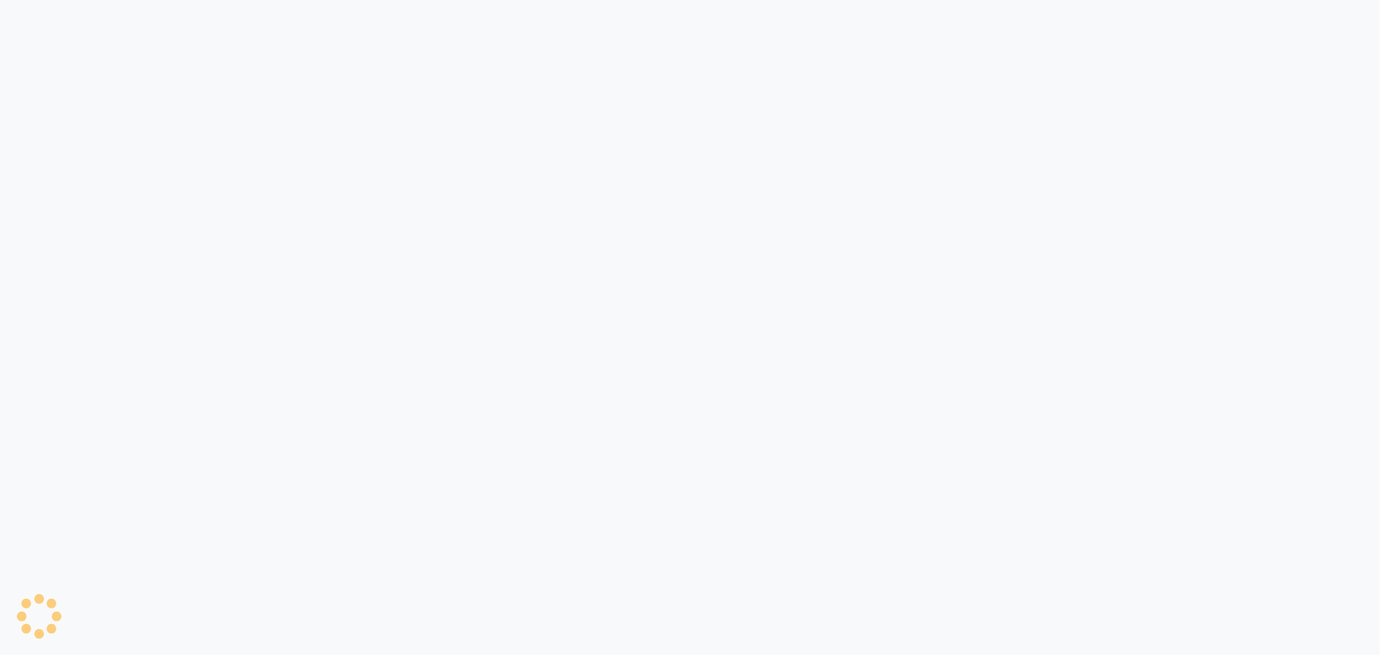
select select "service"
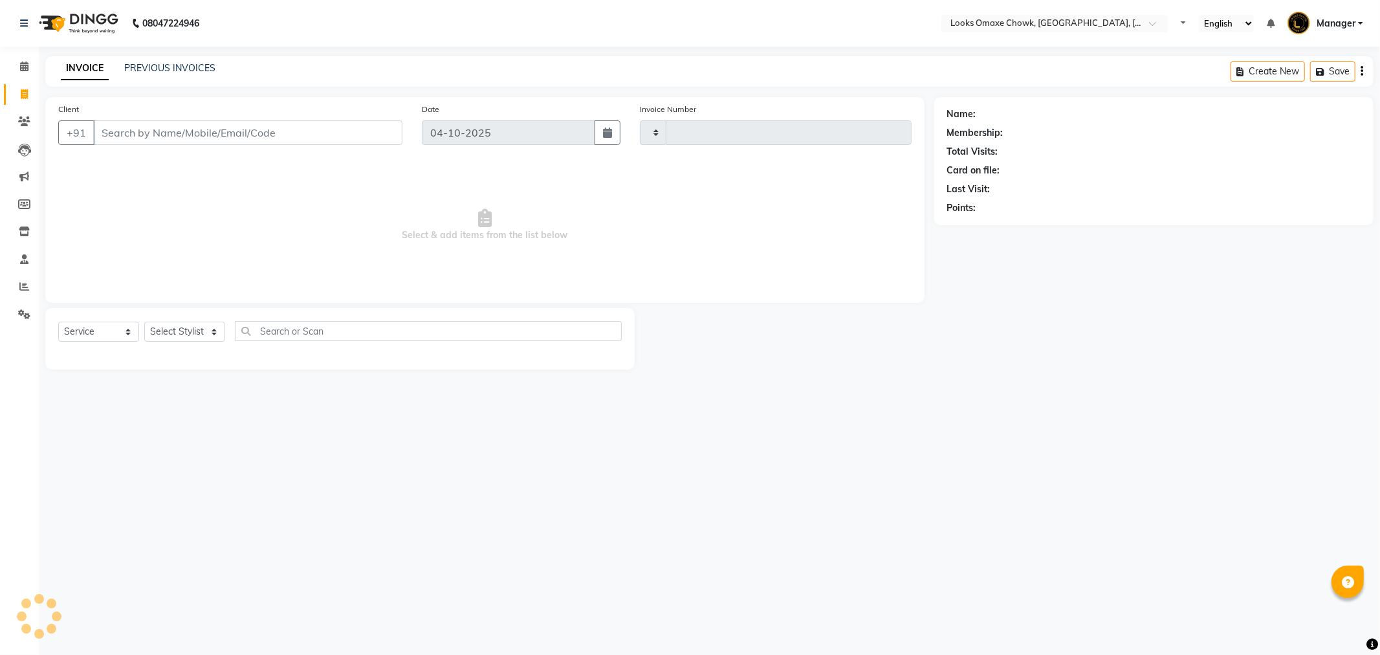
type input "1103"
select select "8121"
click at [22, 94] on icon at bounding box center [24, 94] width 7 height 10
select select "8121"
select select "service"
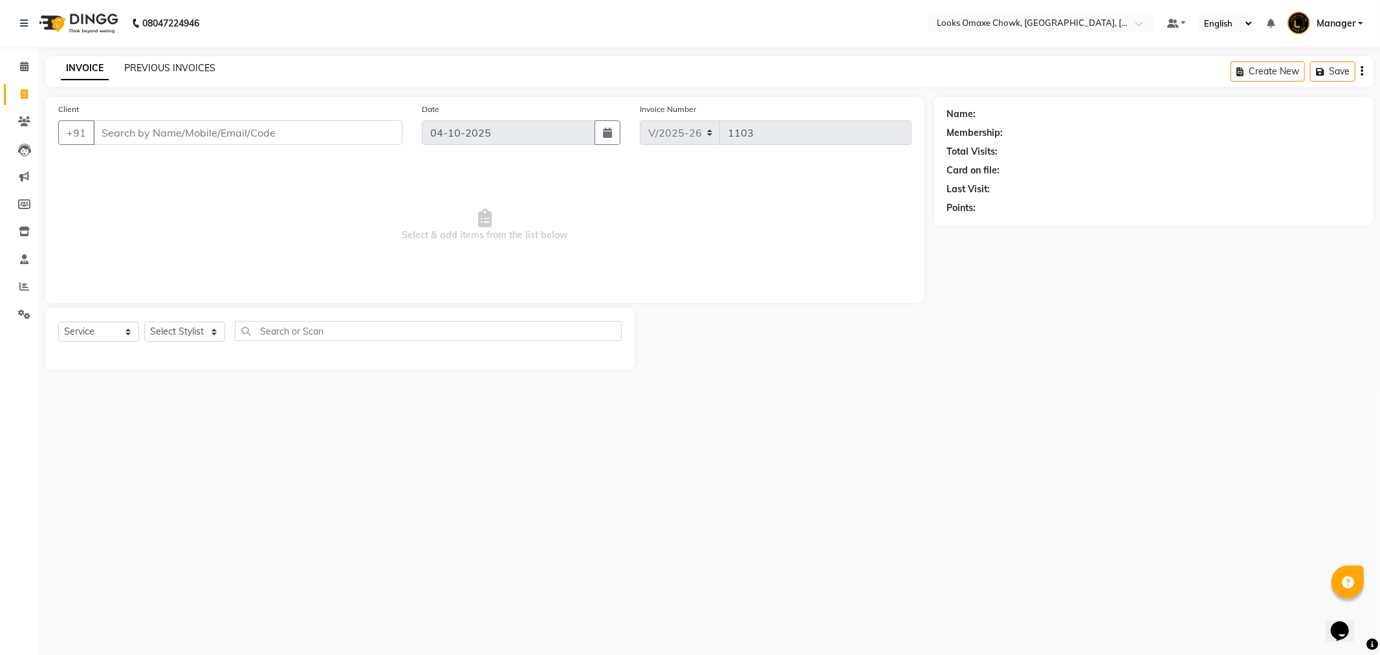
click at [208, 72] on link "PREVIOUS INVOICES" at bounding box center [169, 68] width 91 height 12
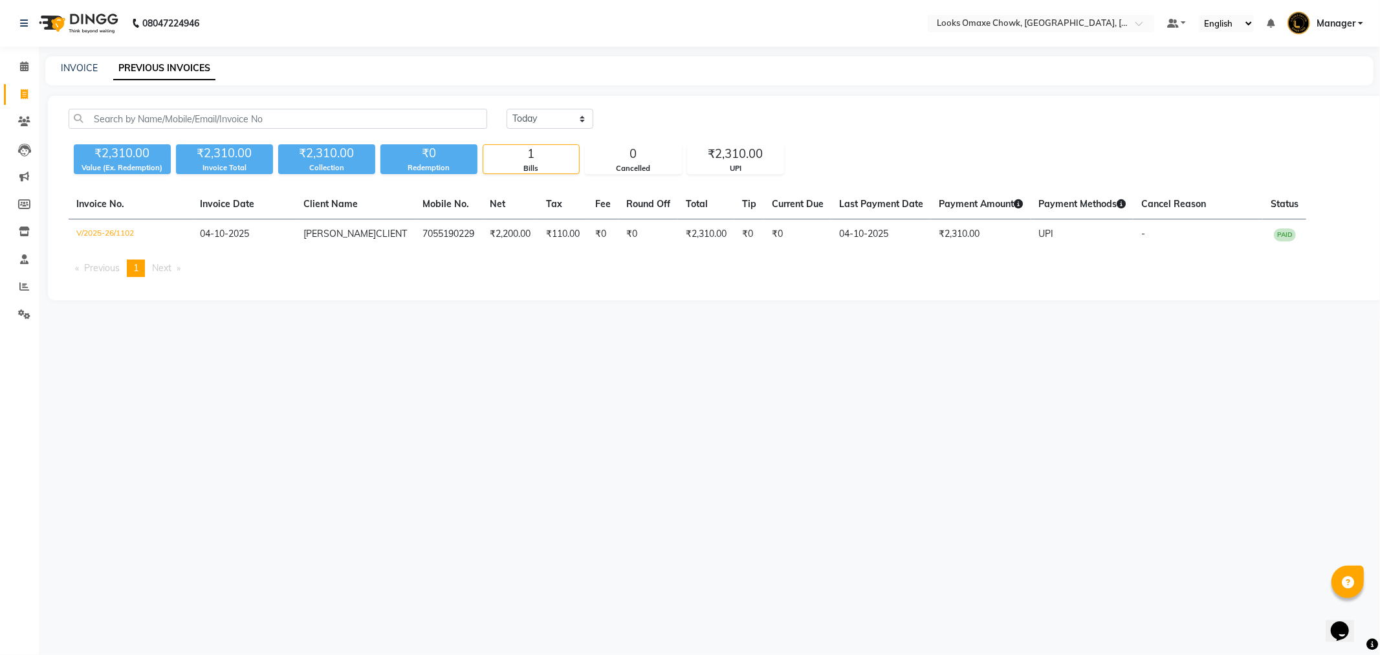
click at [188, 66] on link "PREVIOUS INVOICES" at bounding box center [164, 68] width 102 height 23
click at [21, 99] on icon at bounding box center [24, 94] width 7 height 10
select select "service"
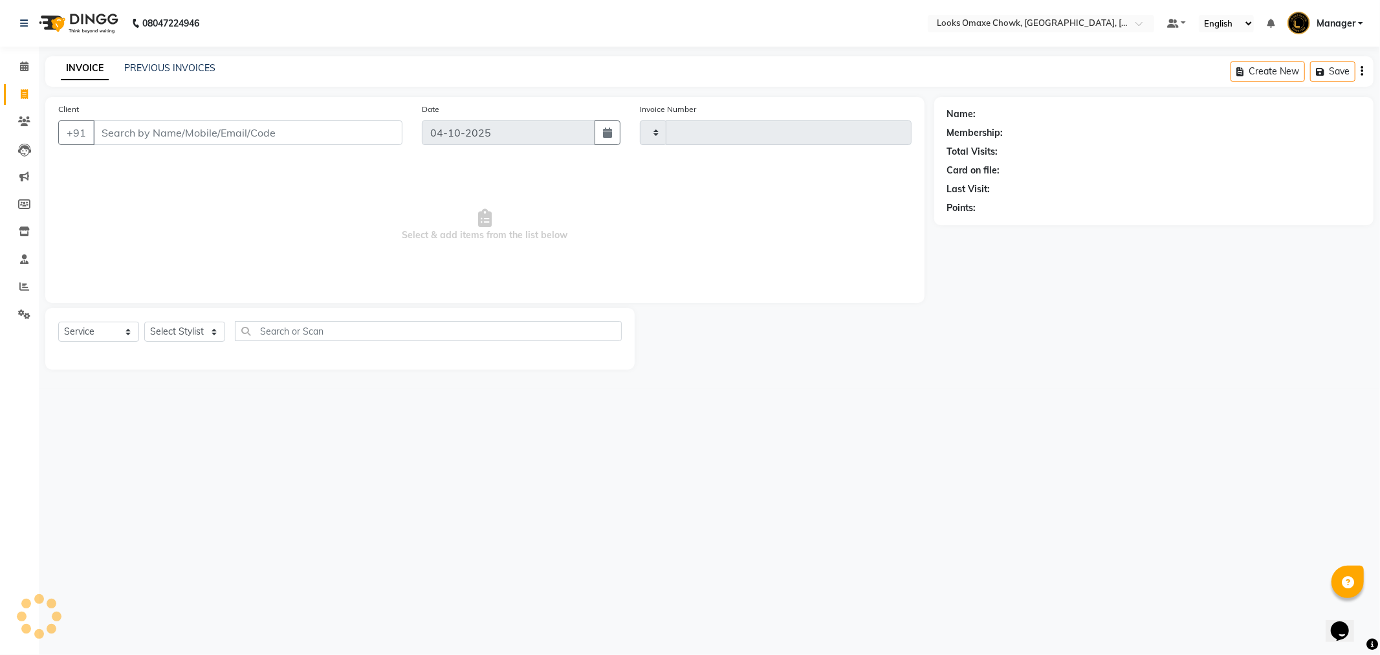
type input "1103"
select select "8121"
click at [159, 63] on link "PREVIOUS INVOICES" at bounding box center [169, 68] width 91 height 12
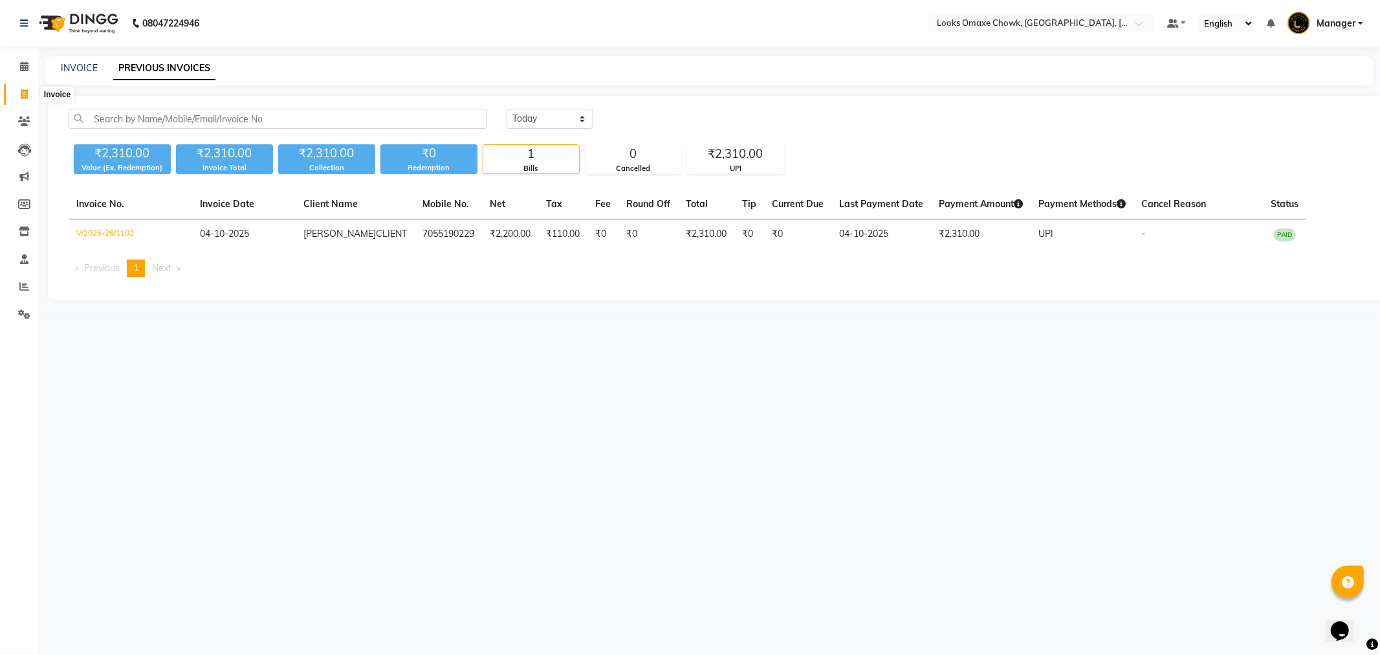
click at [27, 89] on icon at bounding box center [24, 94] width 7 height 10
select select "service"
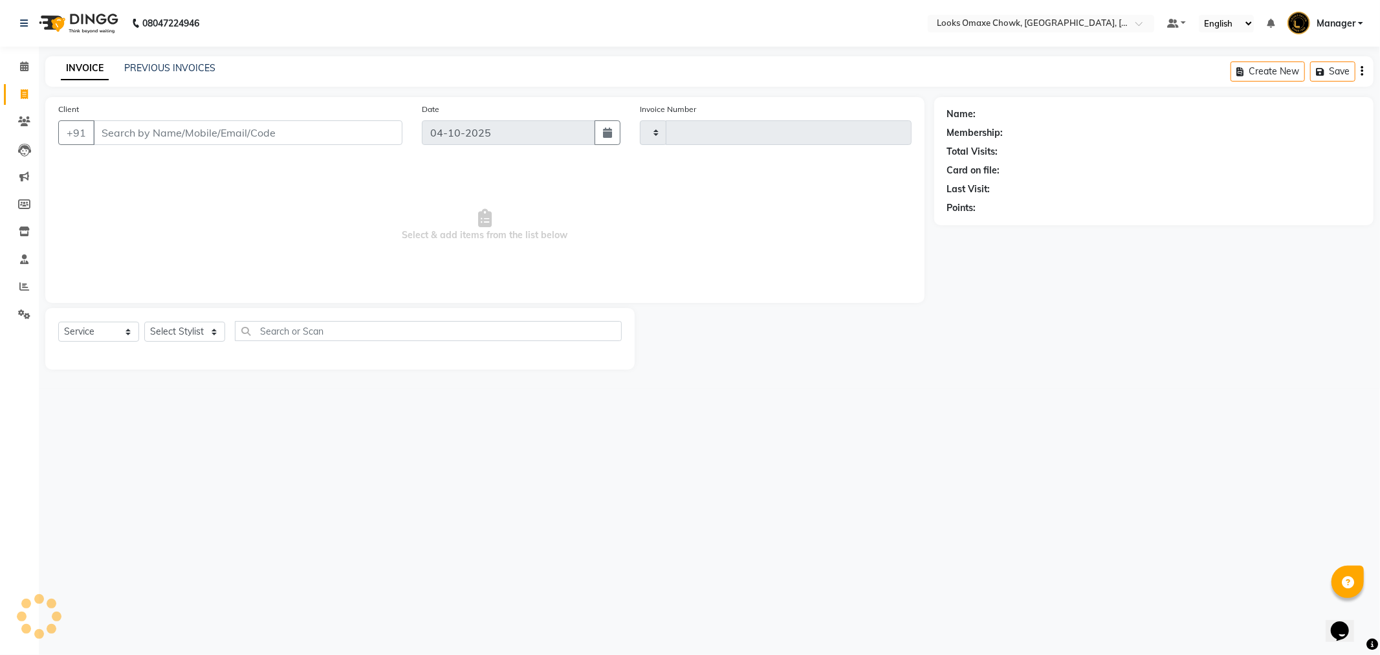
type input "1103"
select select "8121"
click at [188, 139] on input "Client" at bounding box center [247, 132] width 309 height 25
click at [149, 133] on input "Client" at bounding box center [247, 132] width 309 height 25
click at [25, 93] on icon at bounding box center [24, 94] width 7 height 10
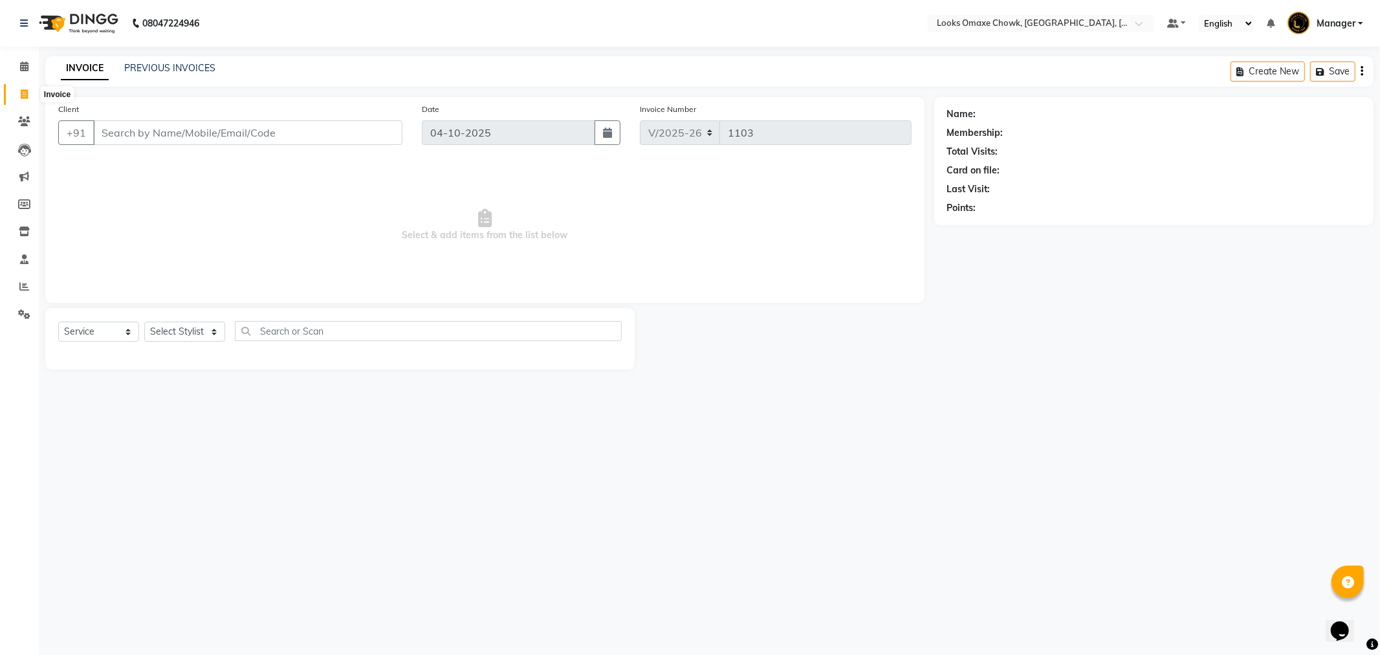
select select "service"
type input "1103"
select select "8121"
click at [166, 133] on input "Client" at bounding box center [247, 132] width 309 height 25
drag, startPoint x: 133, startPoint y: 132, endPoint x: 133, endPoint y: 140, distance: 8.4
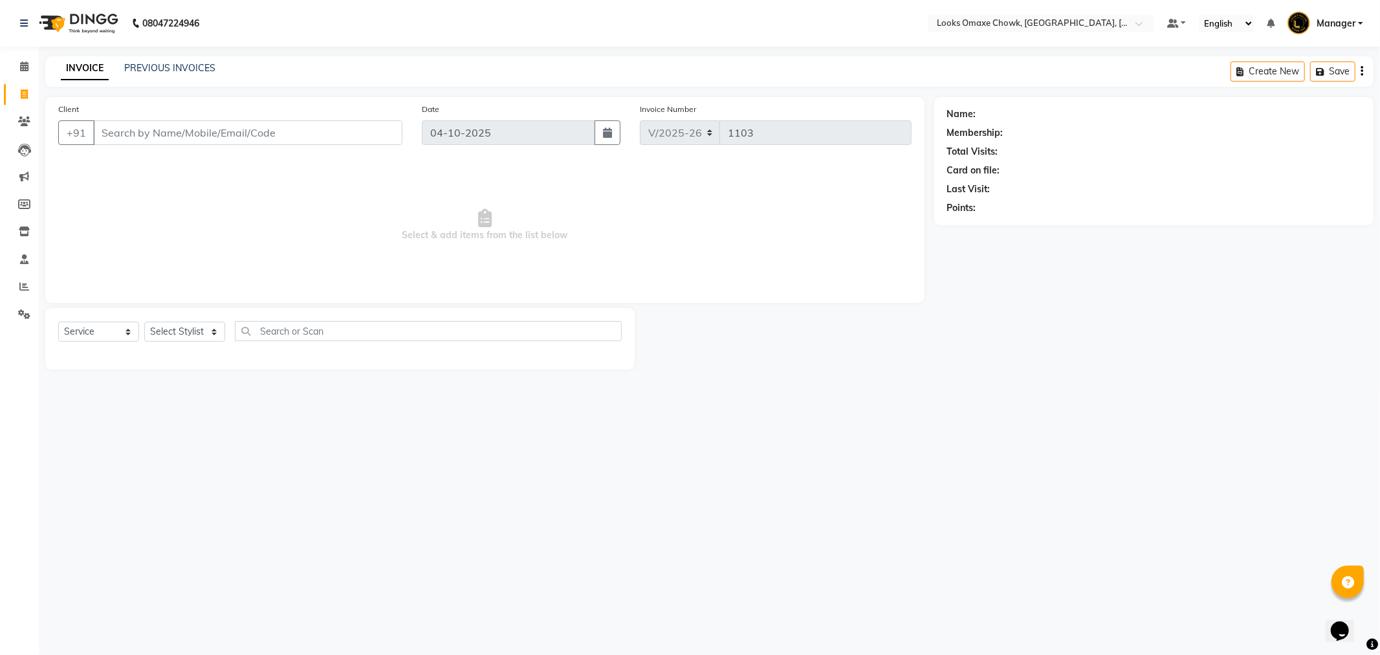
click at [133, 137] on input "Client" at bounding box center [247, 132] width 309 height 25
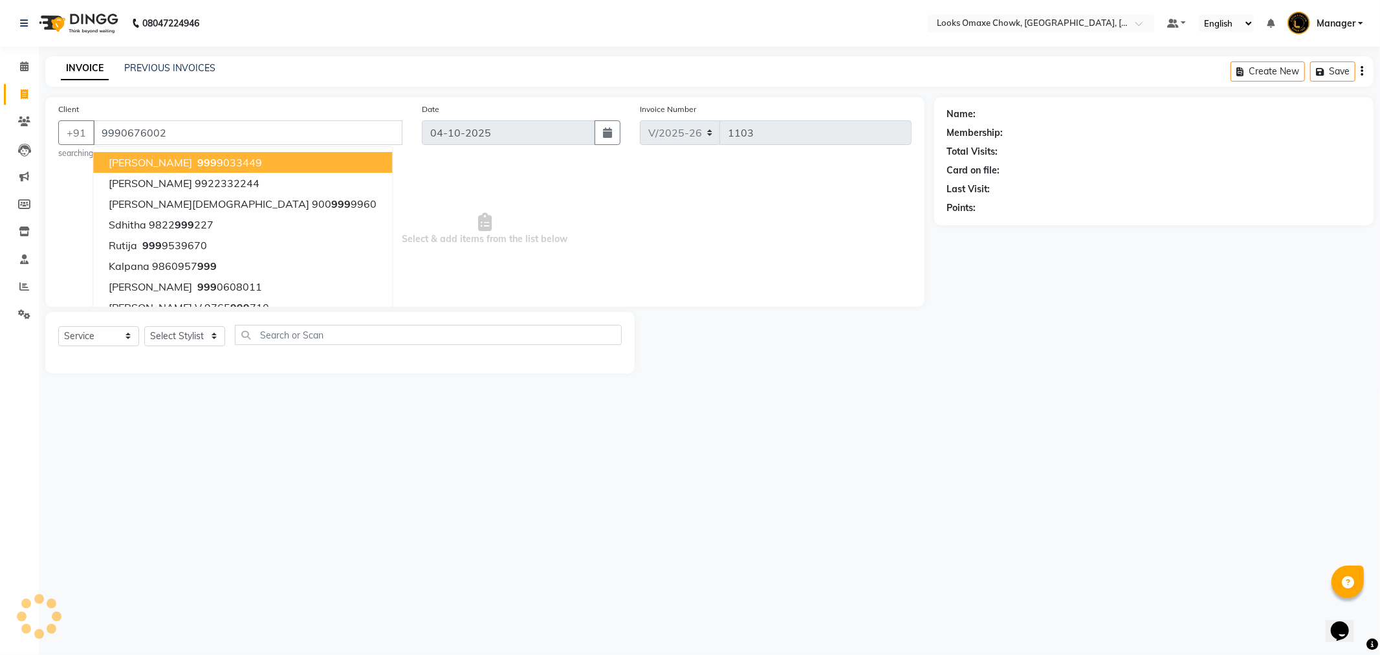
type input "9990676002"
select select "1: Object"
click at [324, 105] on div "Client +91 9990676002 naman jain 999 9033449 Vikram C 9922332244 Deepal Jain 90…" at bounding box center [231, 130] width 364 height 57
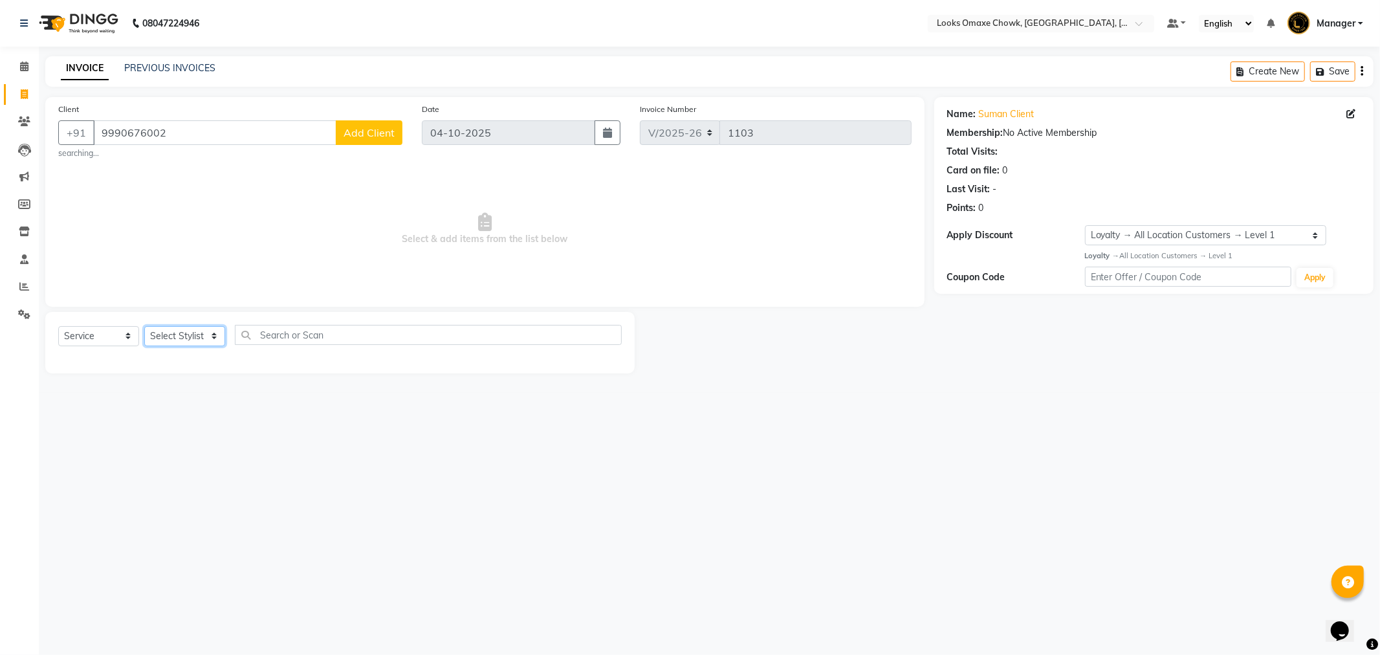
click at [208, 336] on select "Select Stylist Aditya_mrg [PERSON_NAME] Counter_Sales Manager [PERSON_NAME] [PE…" at bounding box center [184, 336] width 81 height 20
select select "75647"
click at [144, 326] on select "Select Stylist Aditya_mrg [PERSON_NAME] Counter_Sales Manager [PERSON_NAME] [PE…" at bounding box center [184, 336] width 81 height 20
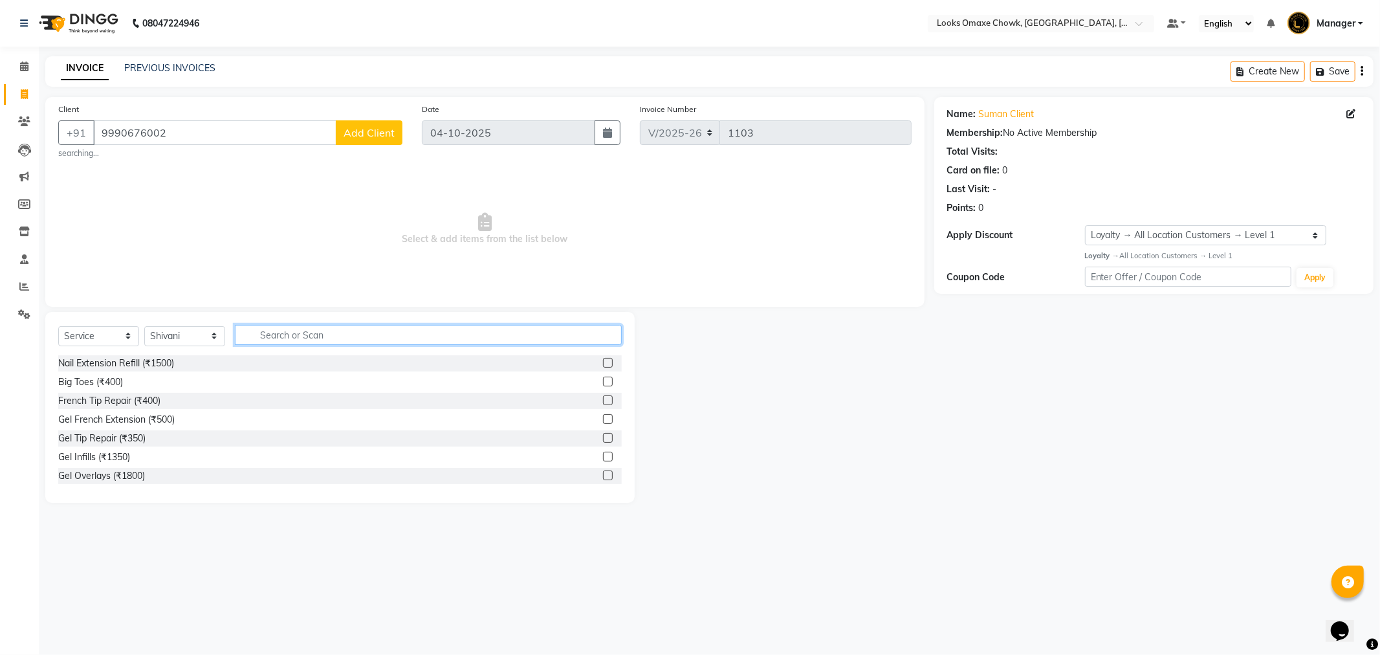
click at [298, 333] on input "text" at bounding box center [428, 335] width 387 height 20
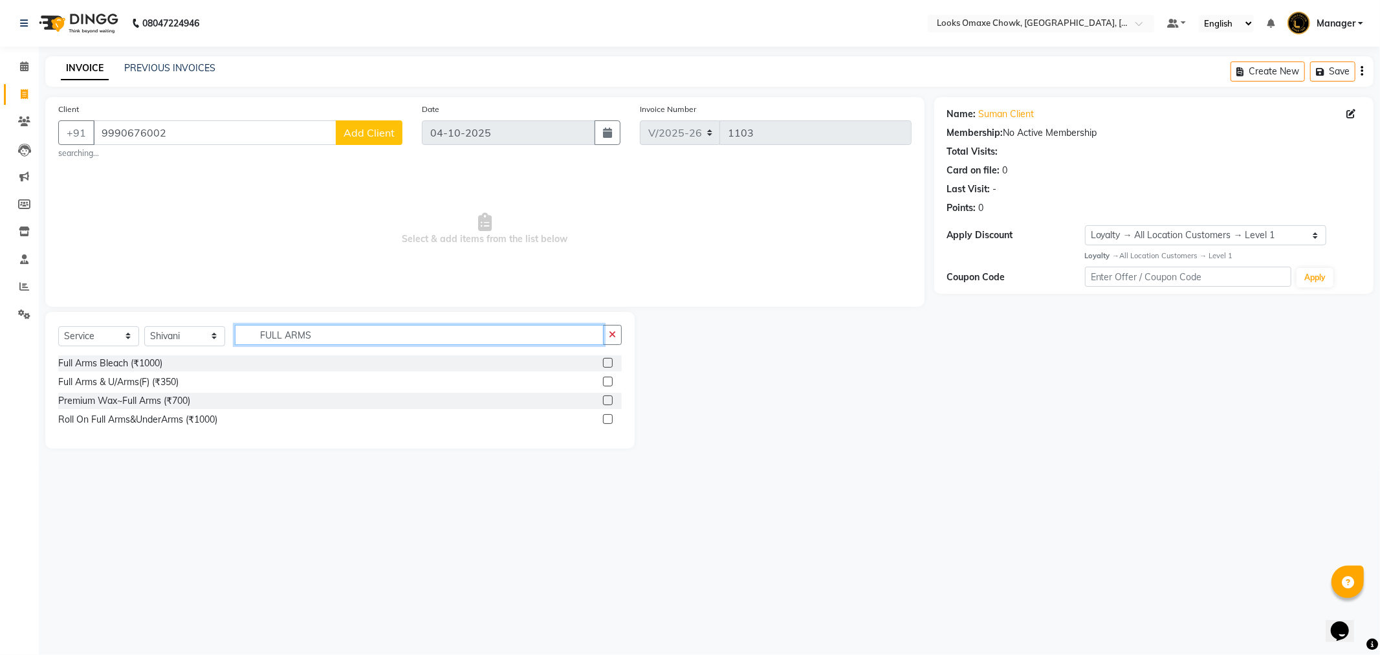
type input "FULL ARMS"
click at [607, 402] on label at bounding box center [608, 400] width 10 height 10
click at [607, 402] on input "checkbox" at bounding box center [607, 401] width 8 height 8
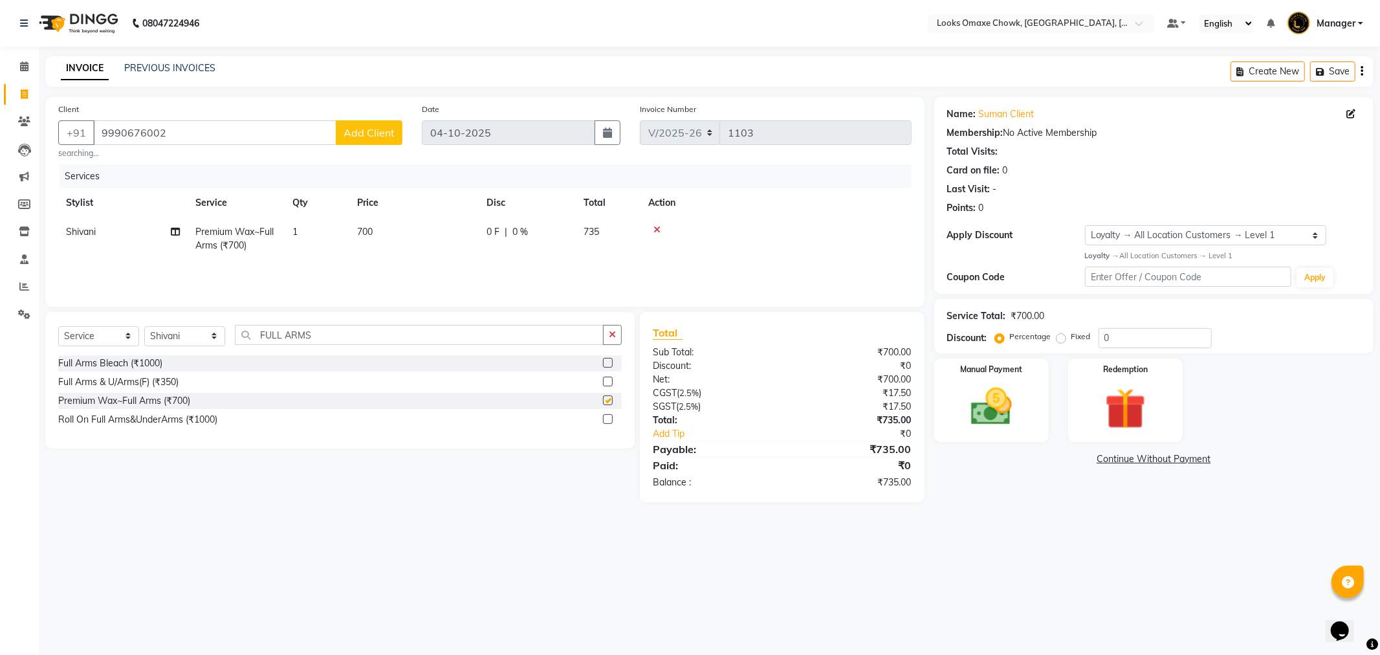
checkbox input "false"
click at [386, 230] on td "700" at bounding box center [413, 238] width 129 height 43
select select "75647"
click at [442, 227] on input "700" at bounding box center [475, 235] width 114 height 20
type input "7"
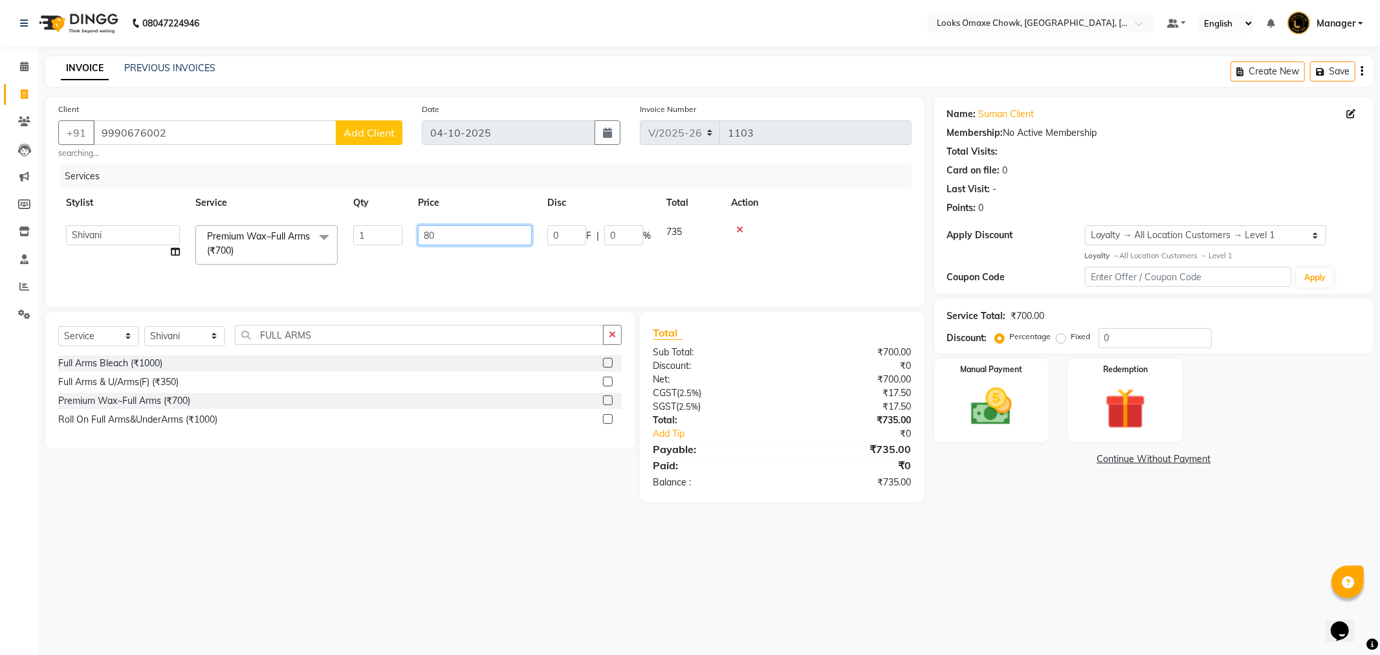
type input "800"
click at [382, 269] on div "Services Stylist Service Qty Price Disc Total Action Aditya_mrg Adnan Arif Asra…" at bounding box center [484, 228] width 853 height 129
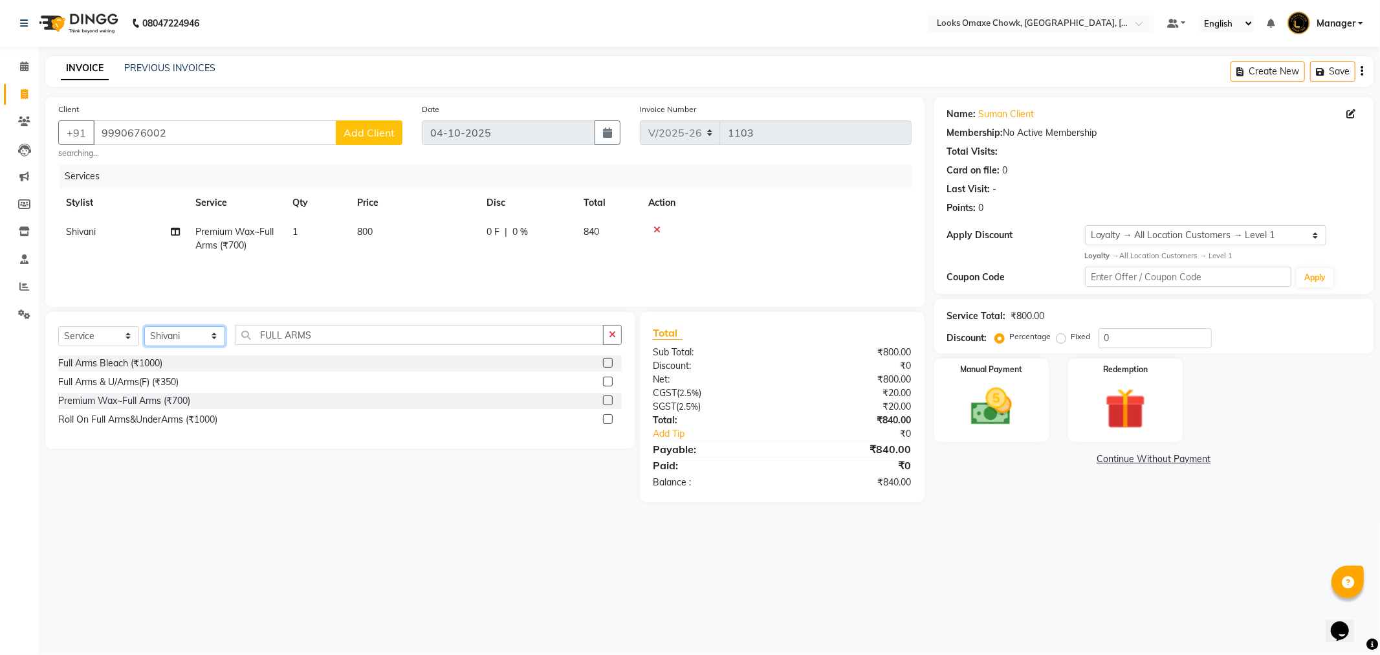
click at [214, 338] on select "Select Stylist Aditya_mrg [PERSON_NAME] Counter_Sales Manager [PERSON_NAME] [PE…" at bounding box center [184, 336] width 81 height 20
select select "93280"
click at [144, 326] on select "Select Stylist Aditya_mrg [PERSON_NAME] Counter_Sales Manager [PERSON_NAME] [PE…" at bounding box center [184, 336] width 81 height 20
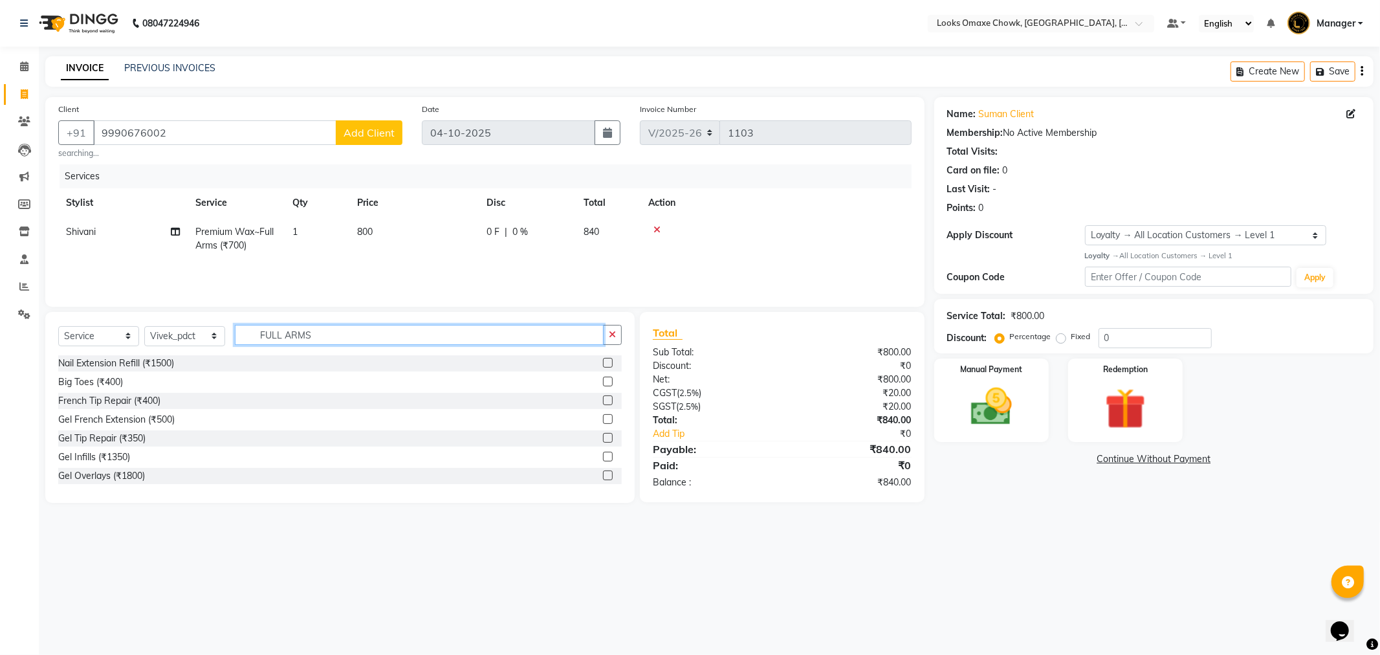
drag, startPoint x: 338, startPoint y: 334, endPoint x: 250, endPoint y: 333, distance: 87.4
click at [250, 333] on input "FULL ARMS" at bounding box center [419, 335] width 369 height 20
type input "SPA"
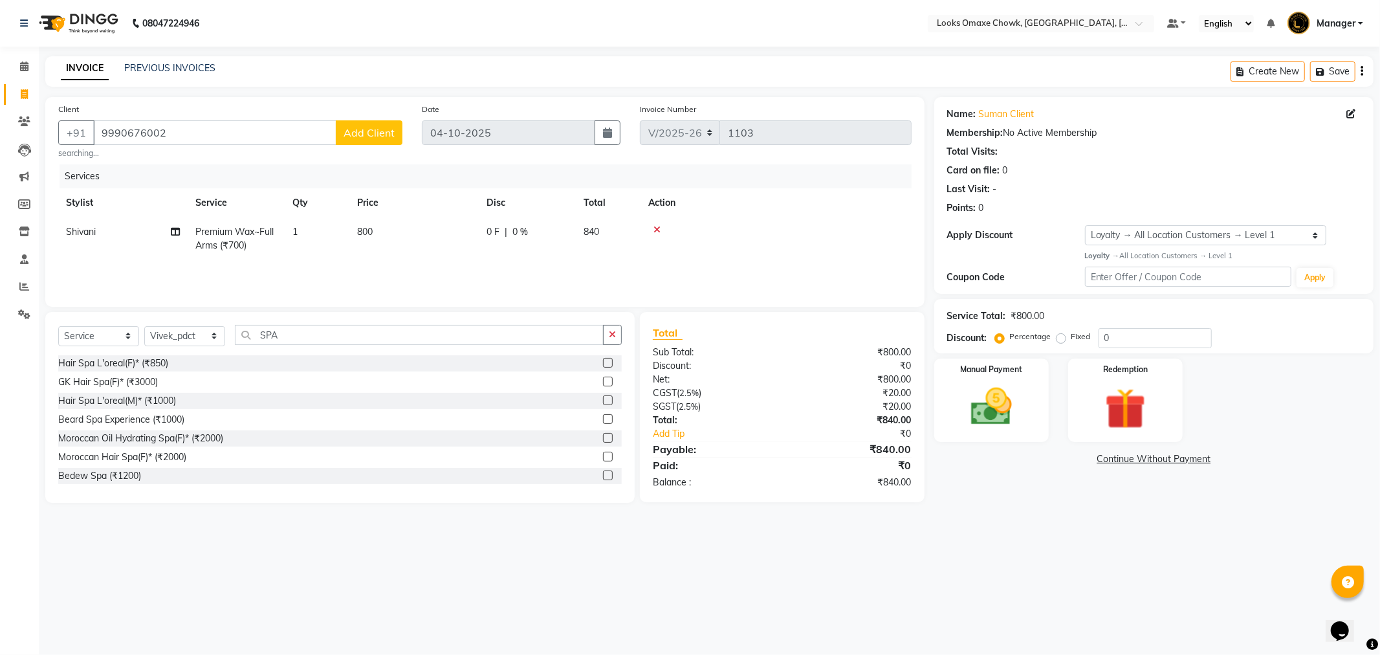
click at [603, 362] on label at bounding box center [608, 363] width 10 height 10
click at [603, 362] on input "checkbox" at bounding box center [607, 363] width 8 height 8
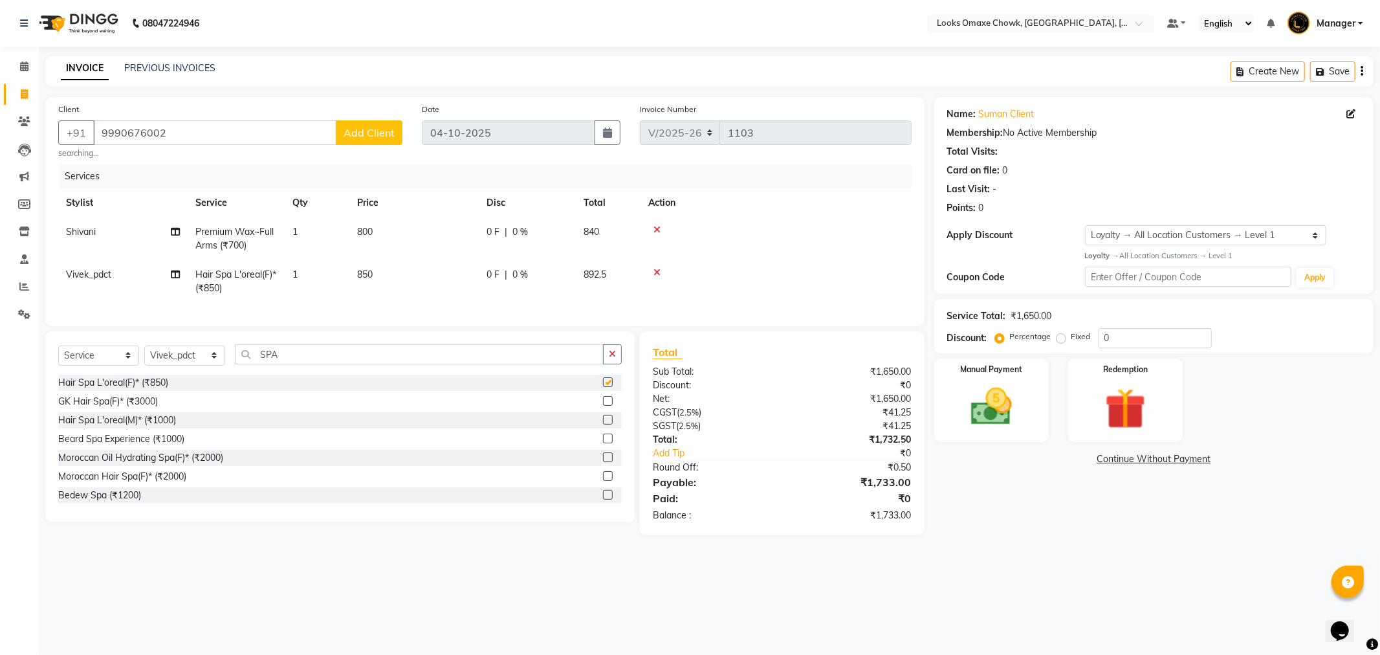
checkbox input "false"
click at [399, 269] on td "850" at bounding box center [413, 281] width 129 height 43
select select "93280"
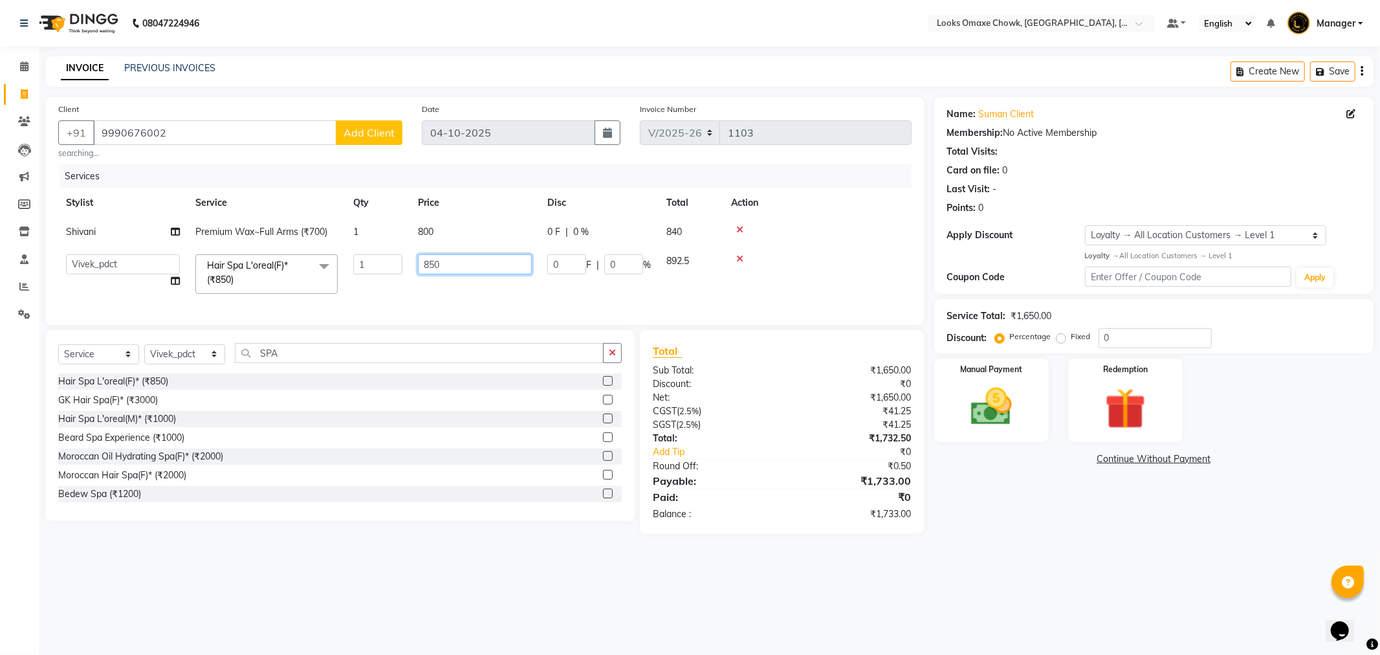
click at [477, 266] on input "850" at bounding box center [475, 264] width 114 height 20
type input "8"
type input "2000"
drag, startPoint x: 584, startPoint y: 291, endPoint x: 522, endPoint y: 344, distance: 81.3
click at [584, 291] on tr "Aditya_mrg Adnan Arif Asra_Mgr Counter_Sales Manager Rohan_pdct Saloni Shehzad …" at bounding box center [484, 274] width 853 height 55
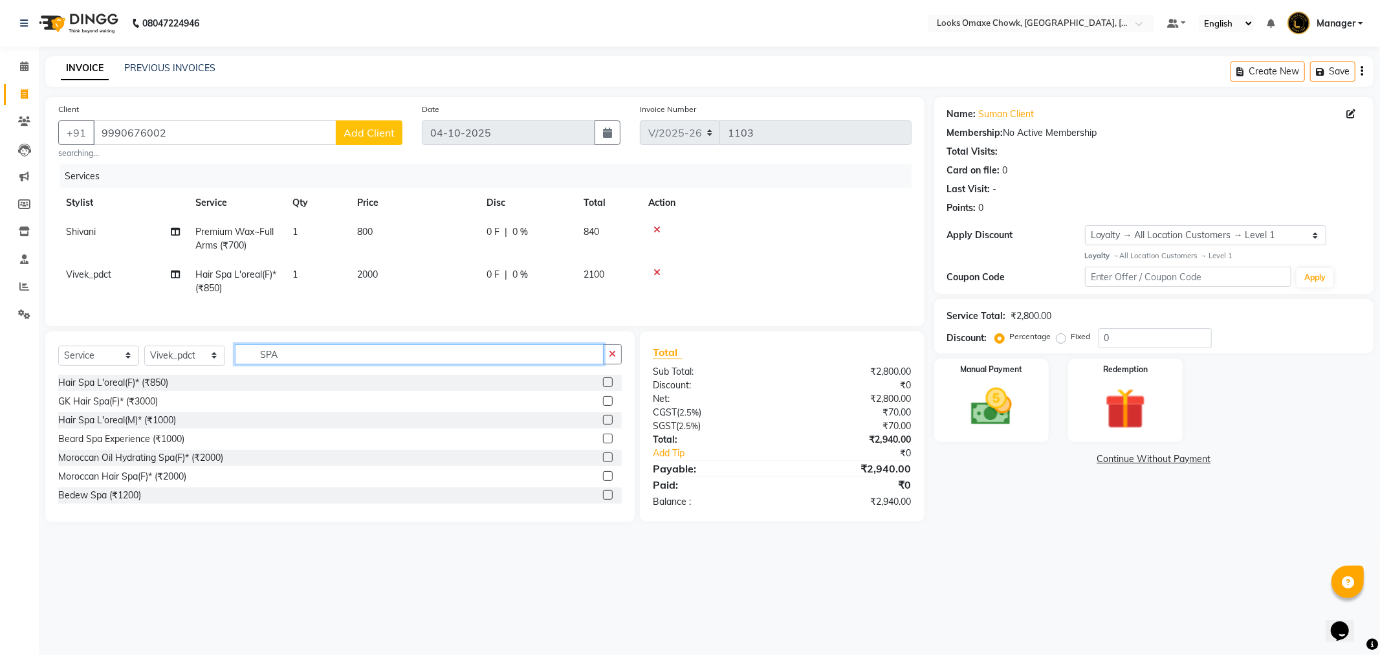
click at [384, 364] on input "SPA" at bounding box center [419, 354] width 369 height 20
type input "S"
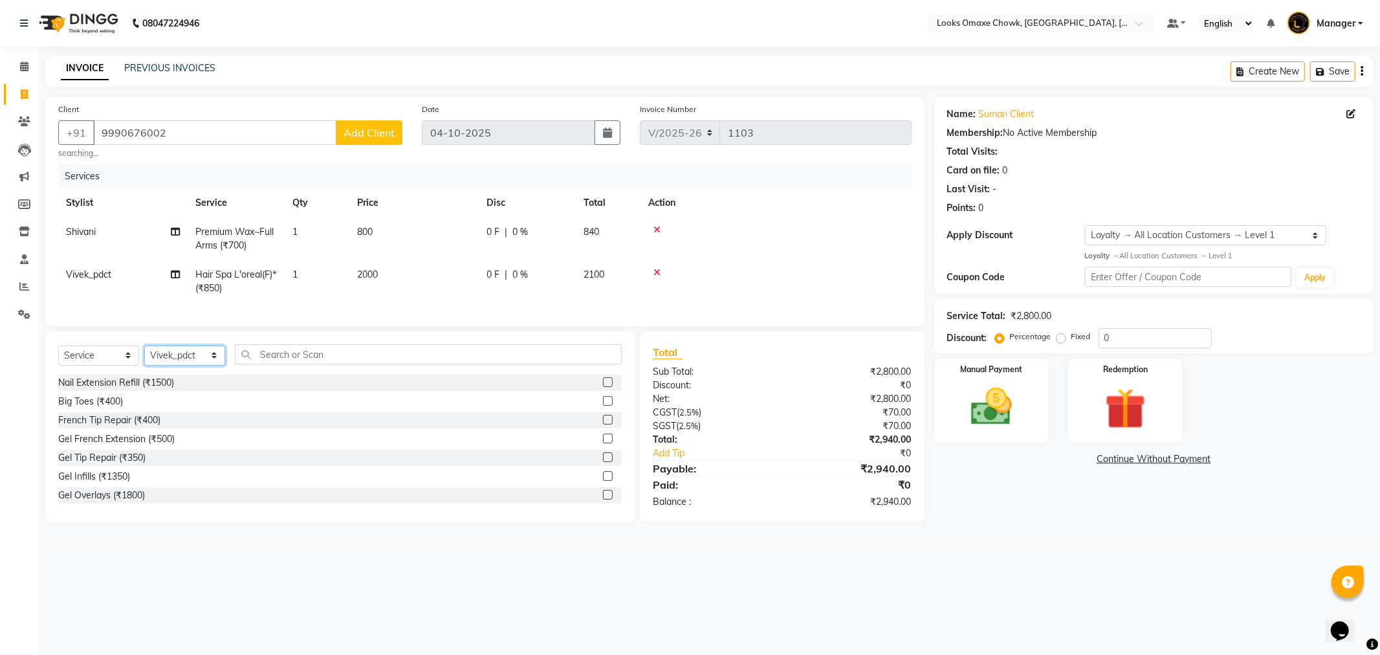
drag, startPoint x: 212, startPoint y: 367, endPoint x: 214, endPoint y: 375, distance: 7.9
click at [212, 366] on select "Select Stylist Aditya_mrg [PERSON_NAME] Counter_Sales Manager [PERSON_NAME] [PE…" at bounding box center [184, 355] width 81 height 20
select select "75636"
click at [144, 356] on select "Select Stylist Aditya_mrg [PERSON_NAME] Counter_Sales Manager [PERSON_NAME] [PE…" at bounding box center [184, 355] width 81 height 20
click at [300, 364] on input "text" at bounding box center [428, 354] width 387 height 20
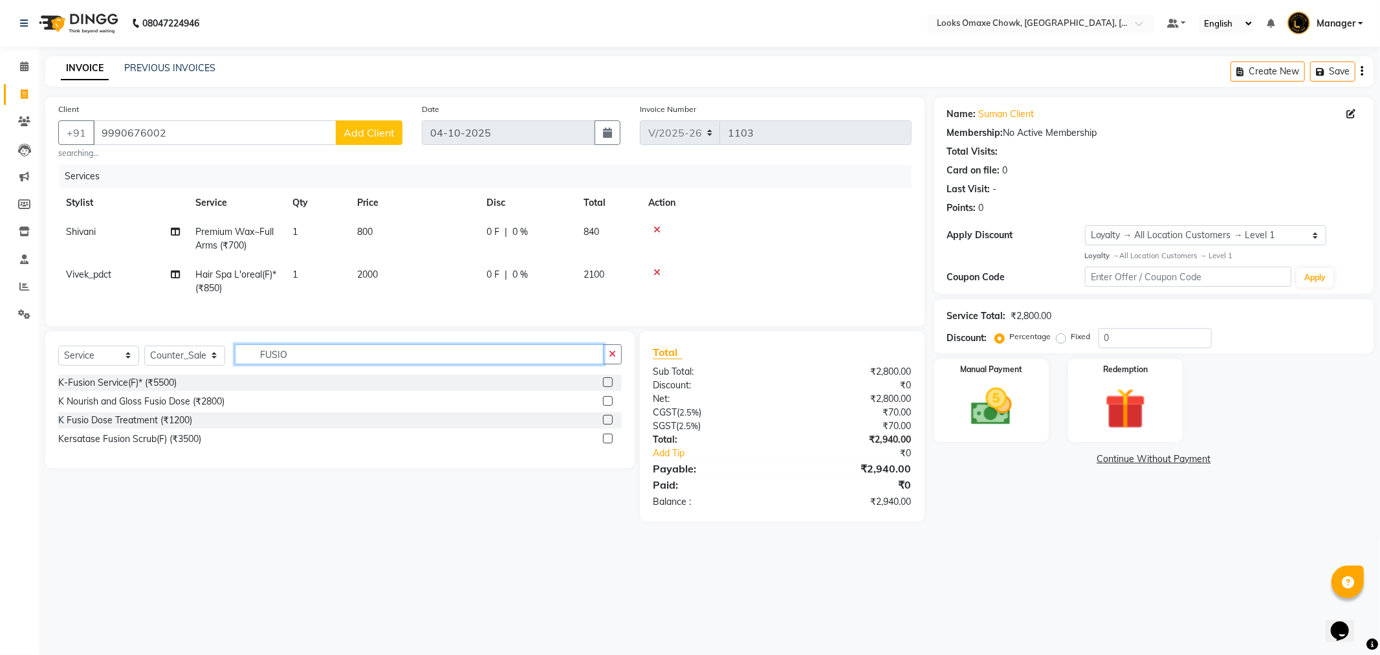
type input "FUSIO"
click at [605, 406] on label at bounding box center [608, 401] width 10 height 10
click at [605, 406] on input "checkbox" at bounding box center [607, 401] width 8 height 8
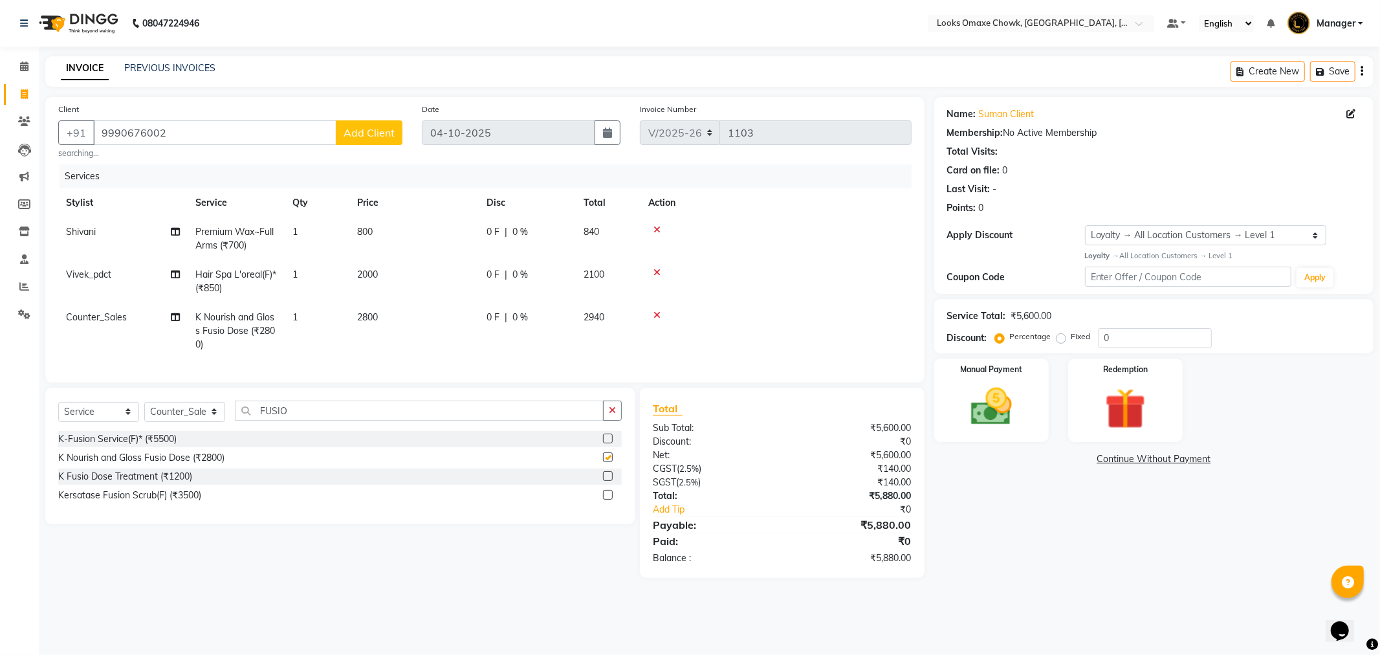
checkbox input "false"
click at [405, 322] on td "2800" at bounding box center [413, 331] width 129 height 56
select select "75636"
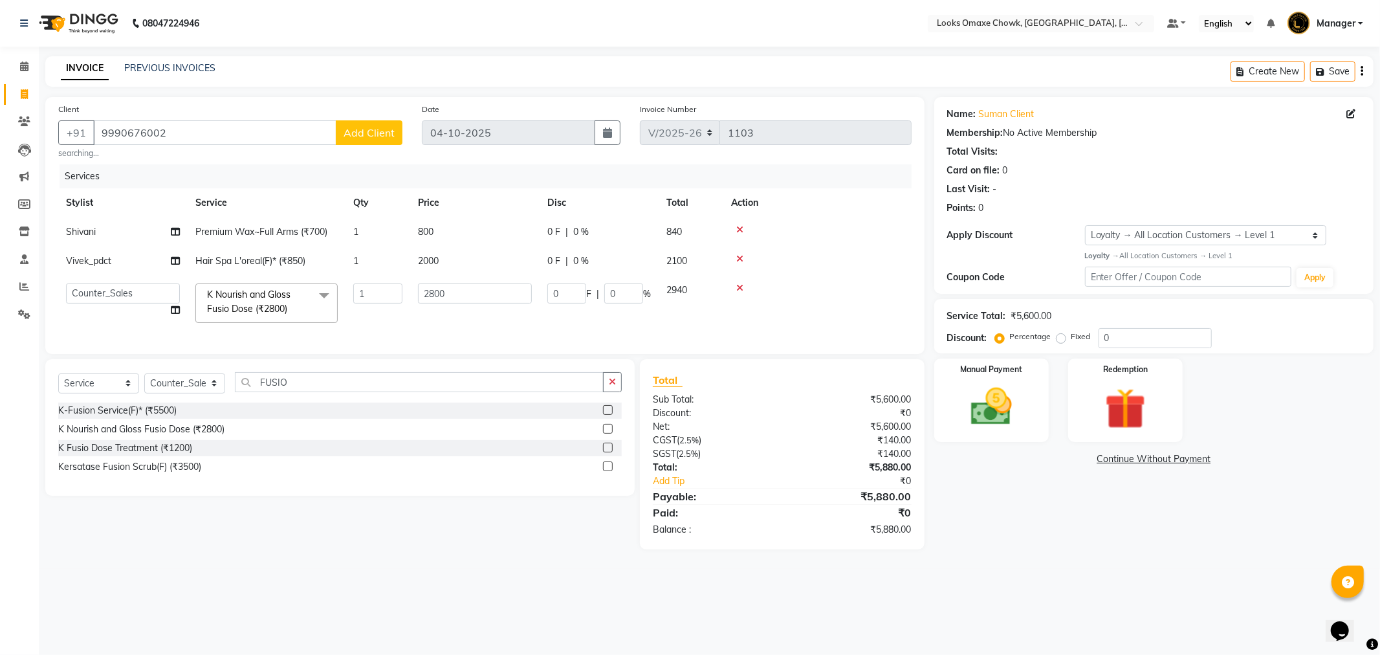
click at [1068, 566] on main "INVOICE PREVIOUS INVOICES Create New Save Client +91 9990676002 Add Client sear…" at bounding box center [709, 312] width 1341 height 512
click at [1145, 339] on input "0" at bounding box center [1155, 338] width 113 height 20
type input "2"
type input "56"
type input "2"
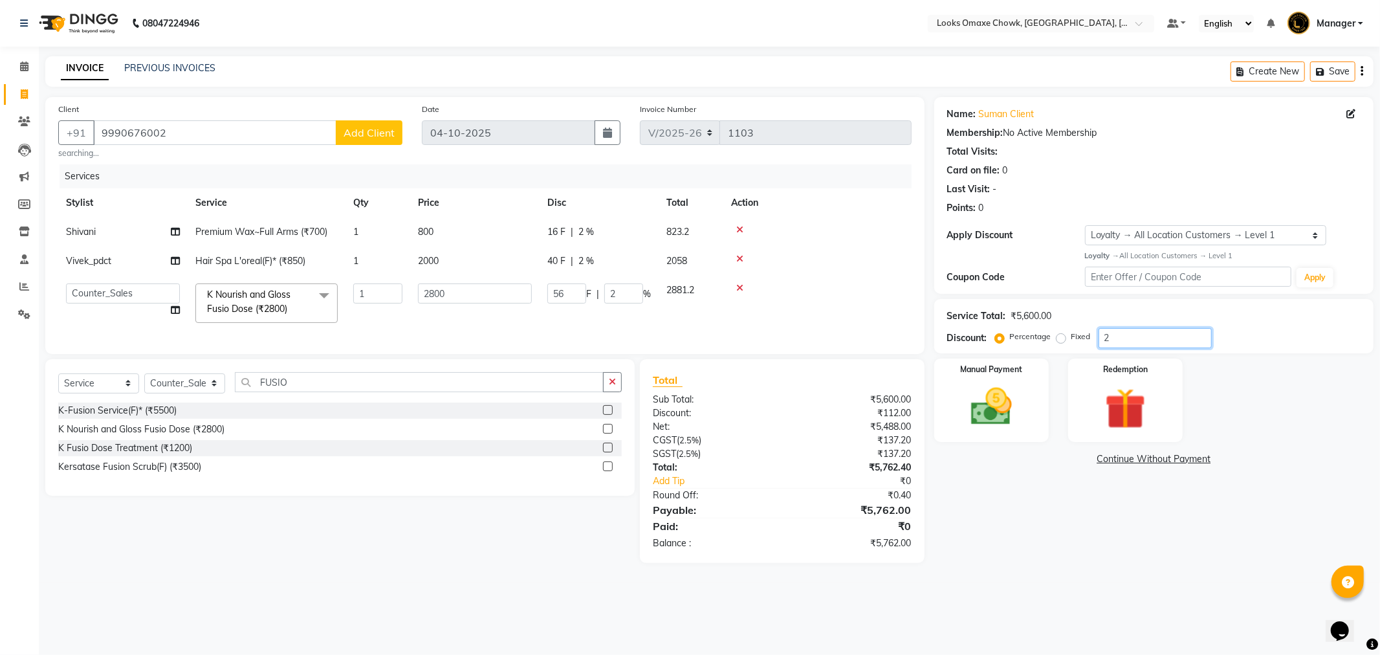
type input "25"
type input "700"
type input "25"
click at [1076, 521] on div "Name: Suman Client Membership: No Active Membership Total Visits: Card on file:…" at bounding box center [1158, 323] width 449 height 452
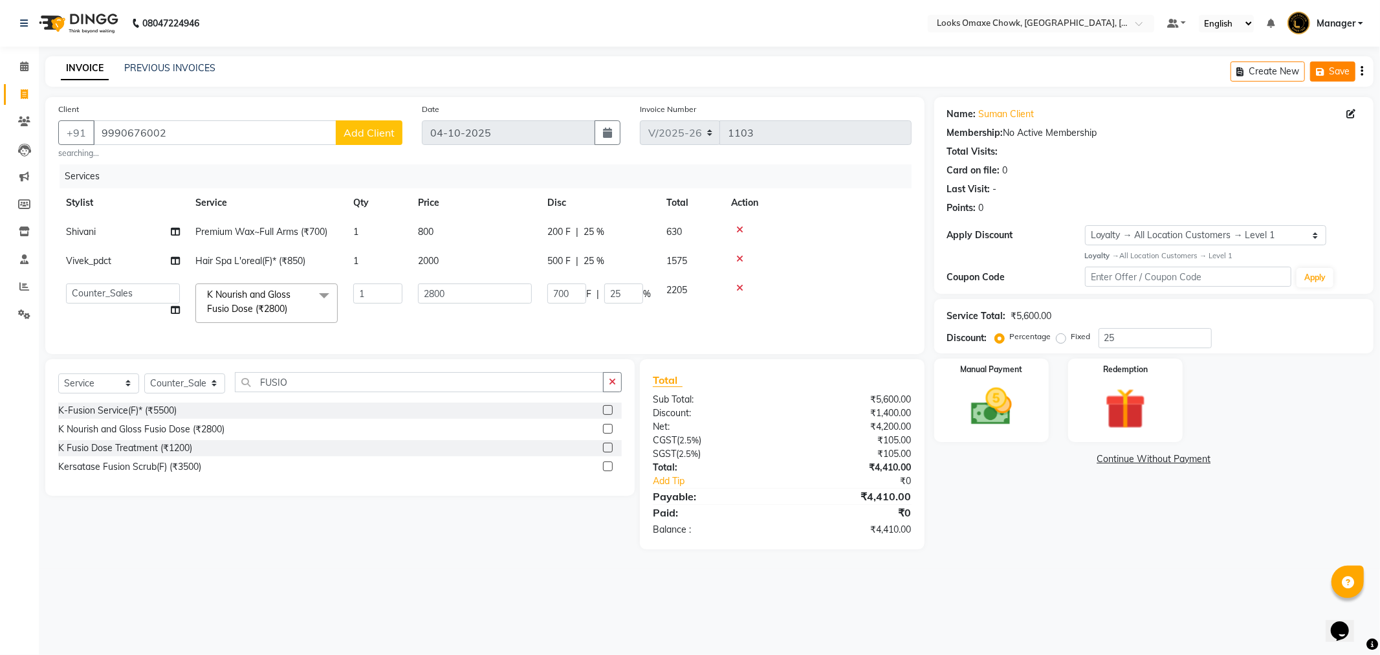
click at [1331, 73] on button "Save" at bounding box center [1332, 71] width 45 height 20
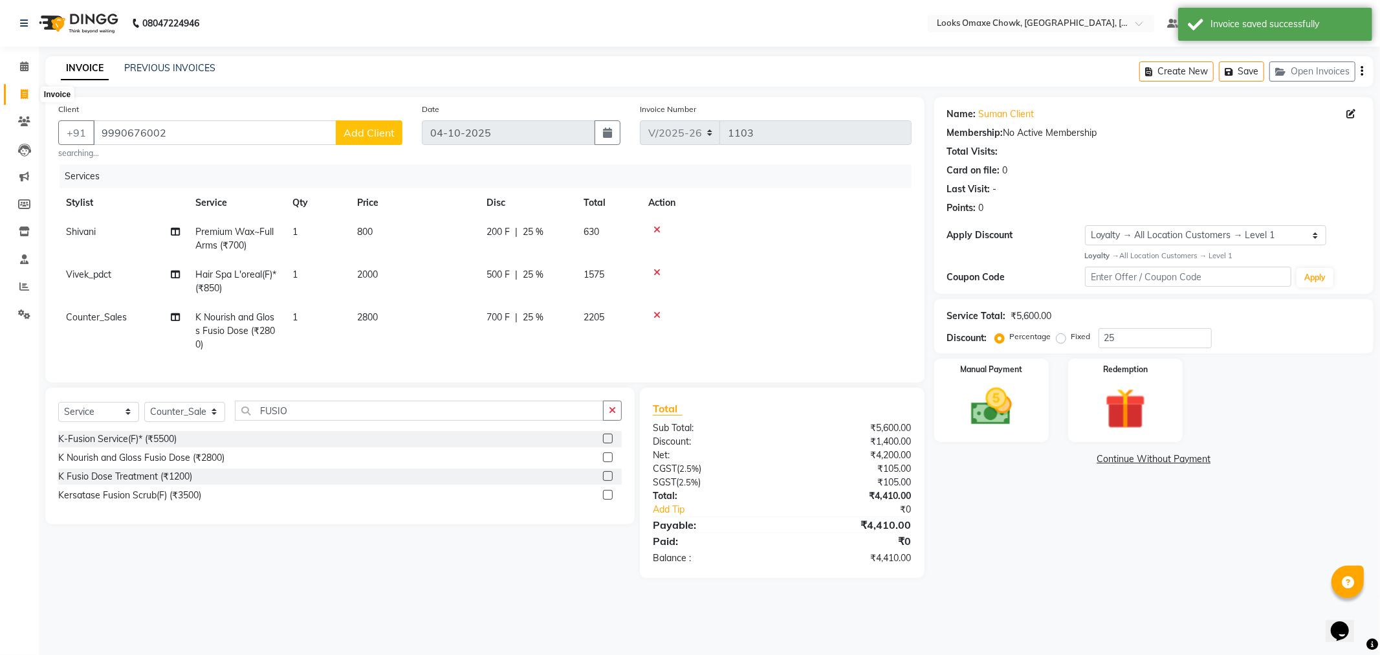
click at [20, 100] on span at bounding box center [24, 94] width 23 height 15
select select "8121"
select select "service"
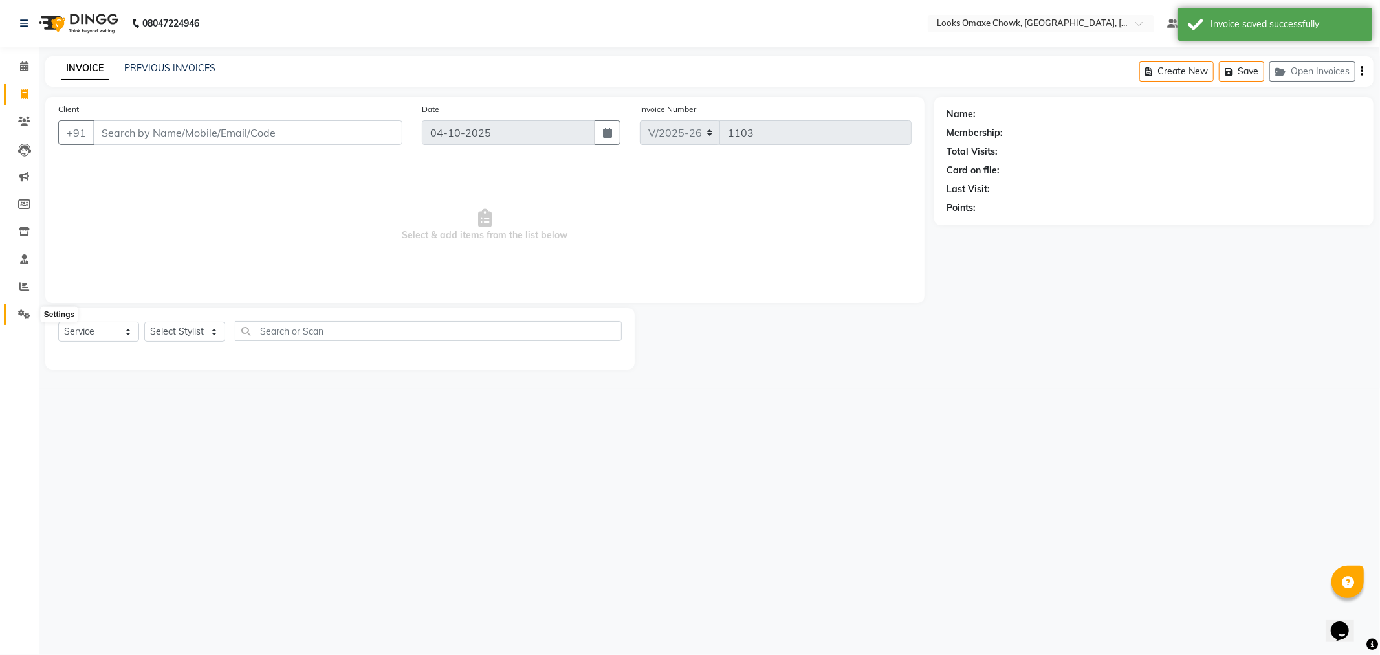
click at [27, 314] on icon at bounding box center [24, 314] width 12 height 10
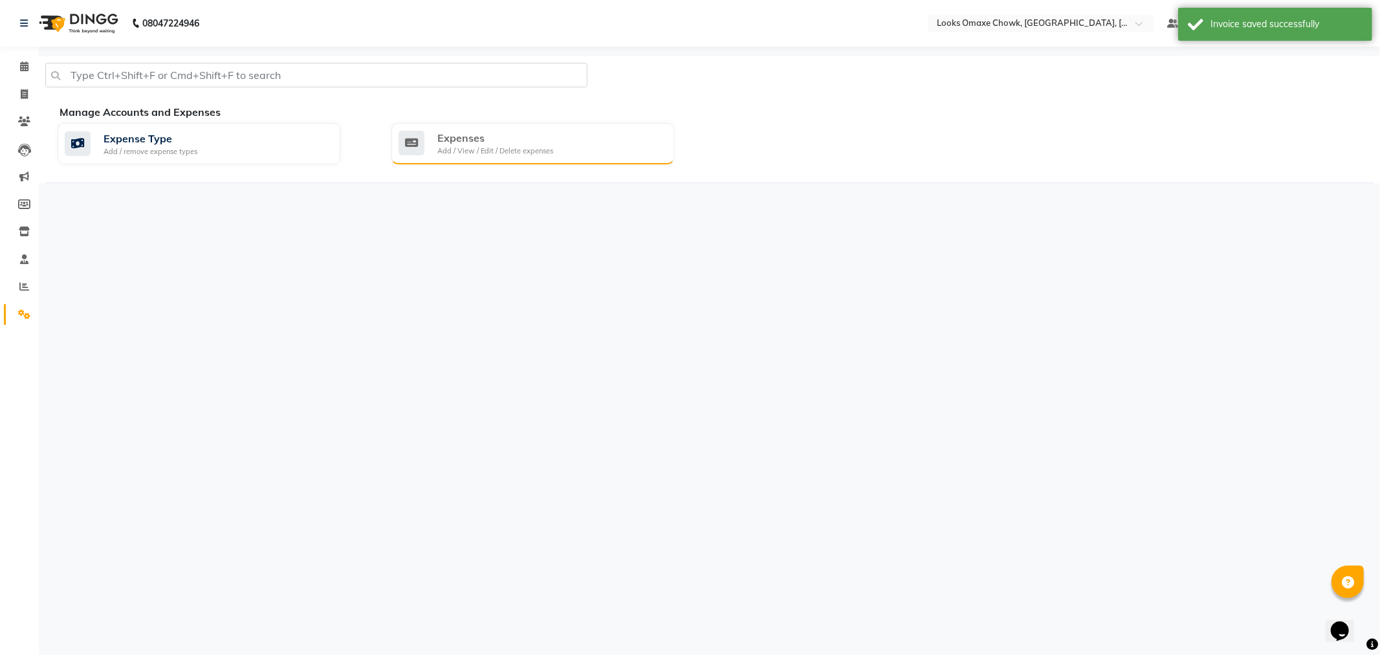
click at [463, 146] on div "Add / View / Edit / Delete expenses" at bounding box center [495, 151] width 116 height 11
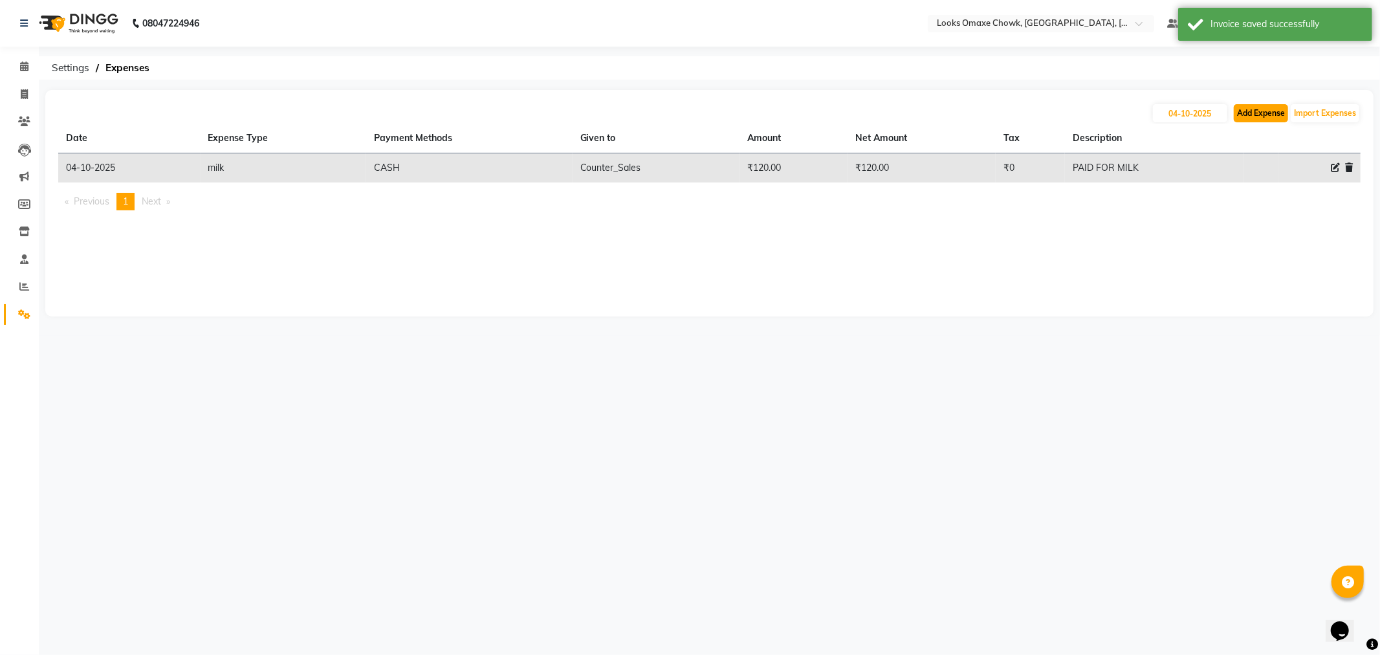
click at [1273, 115] on button "Add Expense" at bounding box center [1261, 113] width 54 height 18
select select "1"
select select "7249"
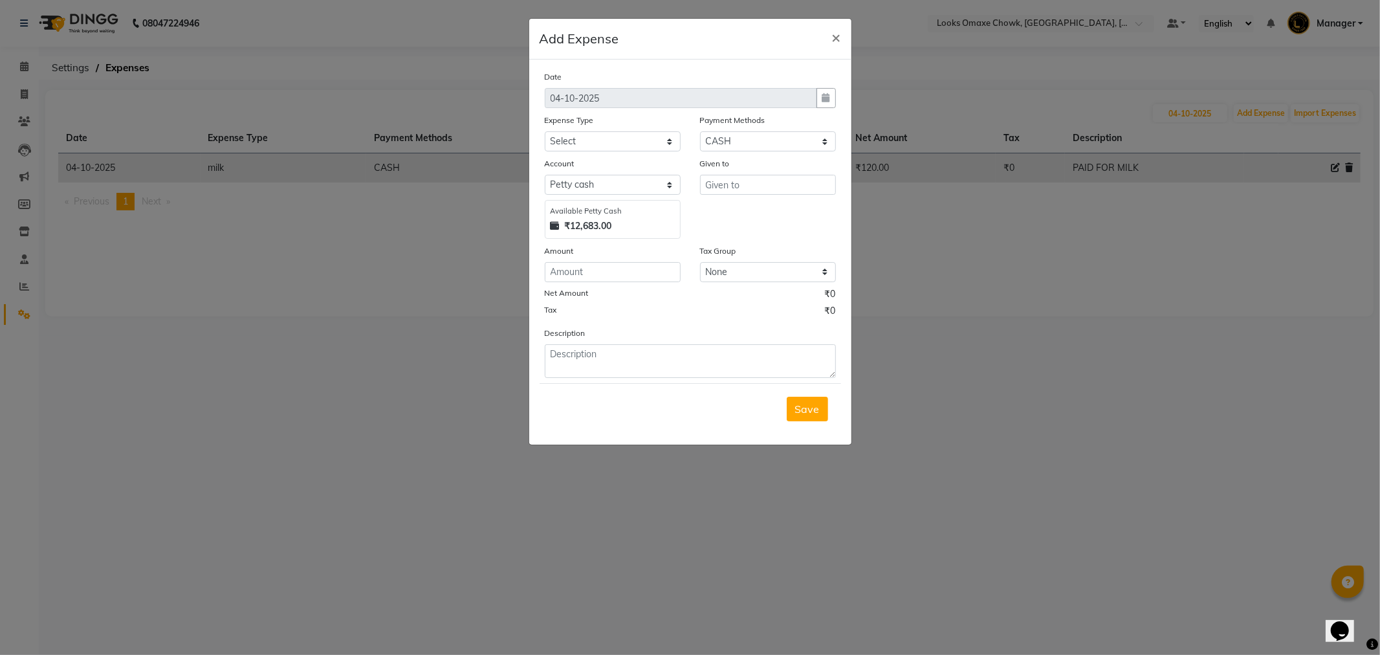
click at [606, 261] on div "Amount" at bounding box center [613, 253] width 136 height 18
click at [606, 276] on input "number" at bounding box center [613, 272] width 136 height 20
type input "200"
click at [763, 182] on input "text" at bounding box center [768, 185] width 136 height 20
click at [764, 218] on ngb-highlight "Counter _Sales" at bounding box center [751, 212] width 71 height 13
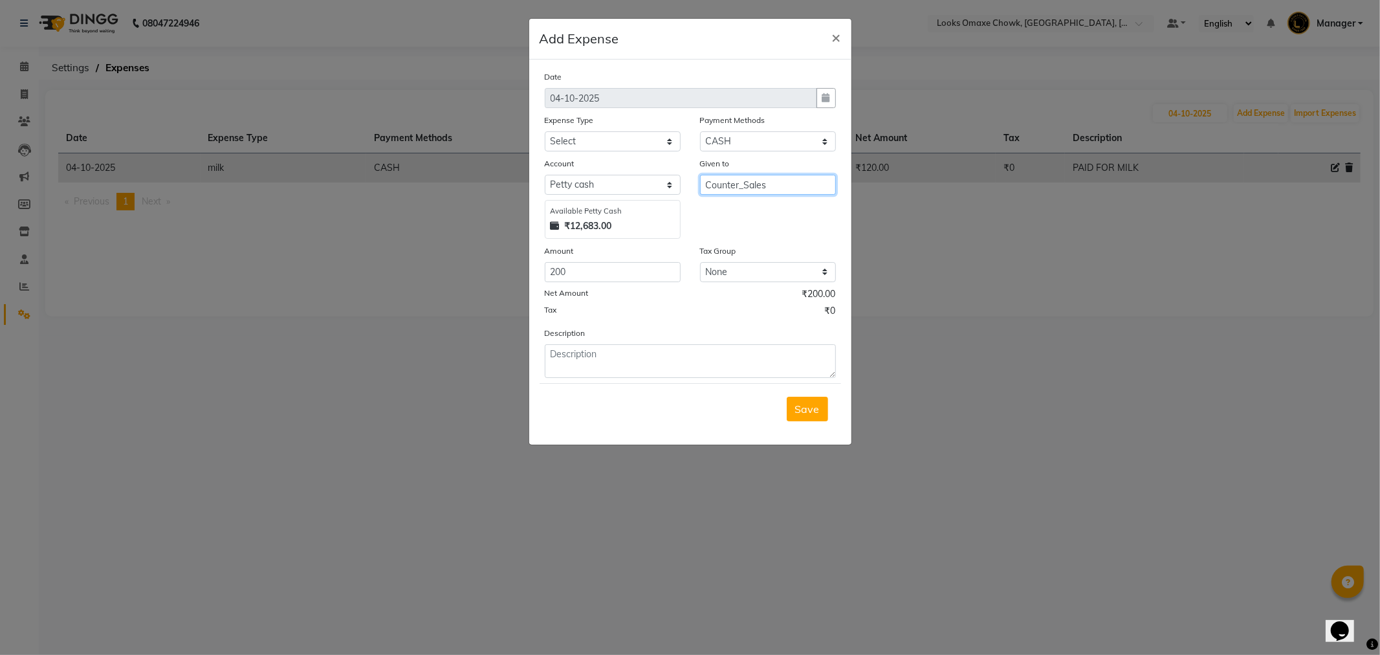
type input "Counter_Sales"
drag, startPoint x: 608, startPoint y: 139, endPoint x: 612, endPoint y: 151, distance: 12.9
click at [612, 151] on select "Select Accommodation Aesthetics Bank Deposit BLINKIT Cash Handover Client Refun…" at bounding box center [613, 141] width 136 height 20
select select "24170"
click at [545, 131] on select "Select Accommodation Aesthetics Bank Deposit BLINKIT Cash Handover Client Refun…" at bounding box center [613, 141] width 136 height 20
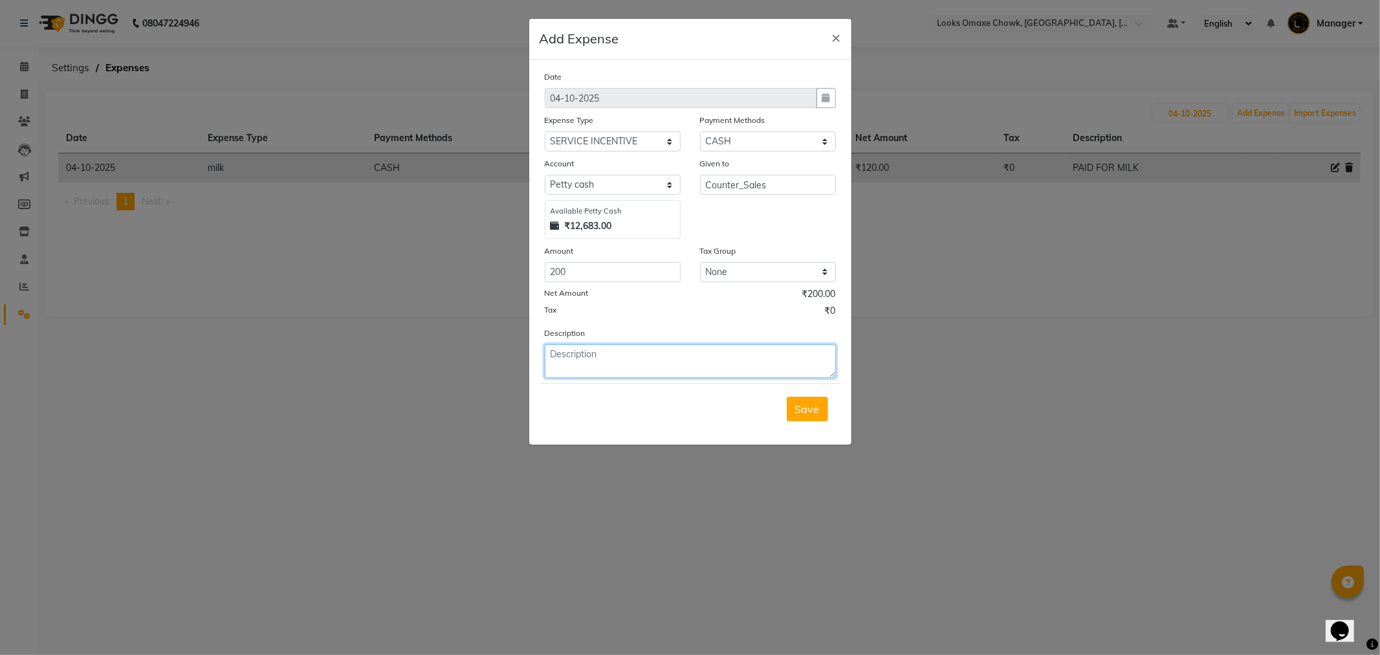
click at [631, 356] on textarea at bounding box center [690, 361] width 291 height 34
click at [733, 356] on textarea "PAID FOR SERVICE INCENTIVE" at bounding box center [690, 361] width 291 height 34
click at [796, 359] on textarea "PAID TO ADNAN BARBER FOR SERVICE INCENTIVE" at bounding box center [690, 361] width 291 height 34
type textarea "PAID TO ADNAN BARBER FOR SERVICE INCENTIVE AGAINST UPI"
click at [664, 144] on select "Select Accommodation Aesthetics Bank Deposit BLINKIT Cash Handover Client Refun…" at bounding box center [613, 141] width 136 height 20
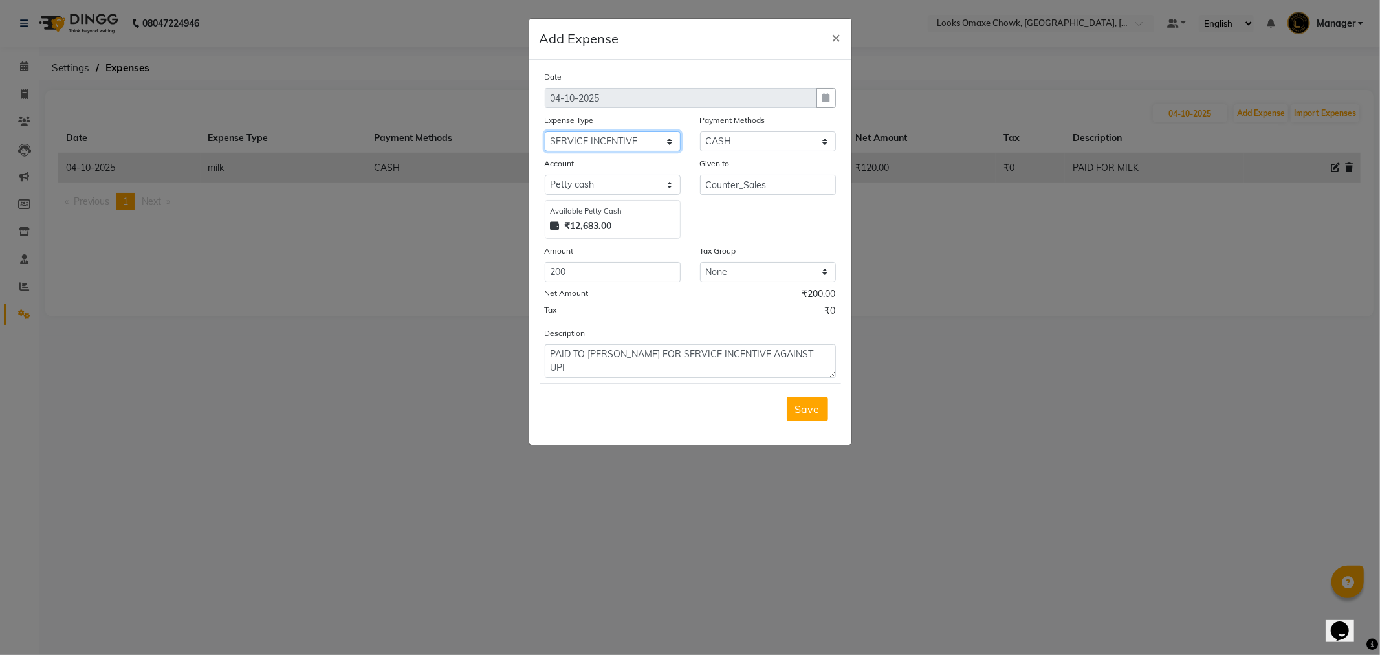
select select "24070"
click at [545, 131] on select "Select Accommodation Aesthetics Bank Deposit BLINKIT Cash Handover Client Refun…" at bounding box center [613, 141] width 136 height 20
drag, startPoint x: 831, startPoint y: 351, endPoint x: 662, endPoint y: 363, distance: 169.9
click at [662, 363] on textarea "PAID TO ADNAN BARBER FOR SERVICE INCENTIVE AGAINST UPI" at bounding box center [690, 361] width 291 height 34
type textarea "PAID TO ADNAN BARBER AGAINST TIP UPI"
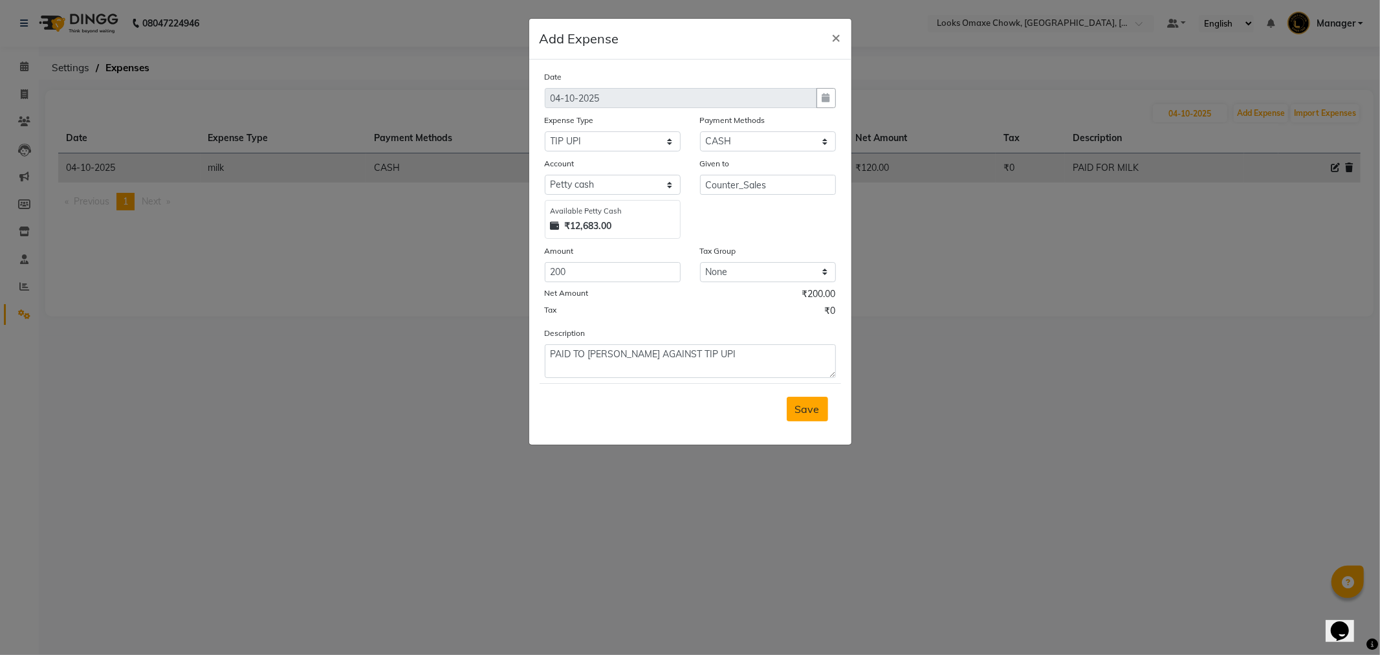
click at [798, 410] on span "Save" at bounding box center [807, 408] width 25 height 13
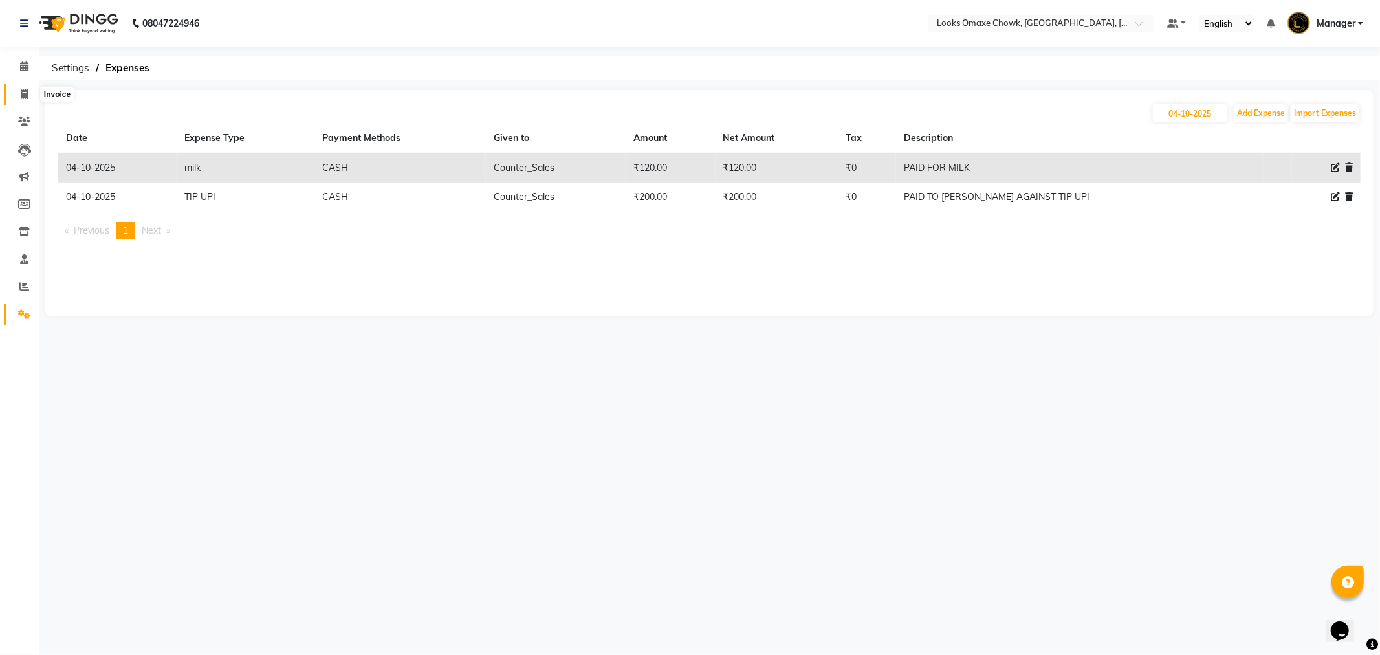
click at [26, 93] on icon at bounding box center [24, 94] width 7 height 10
select select "service"
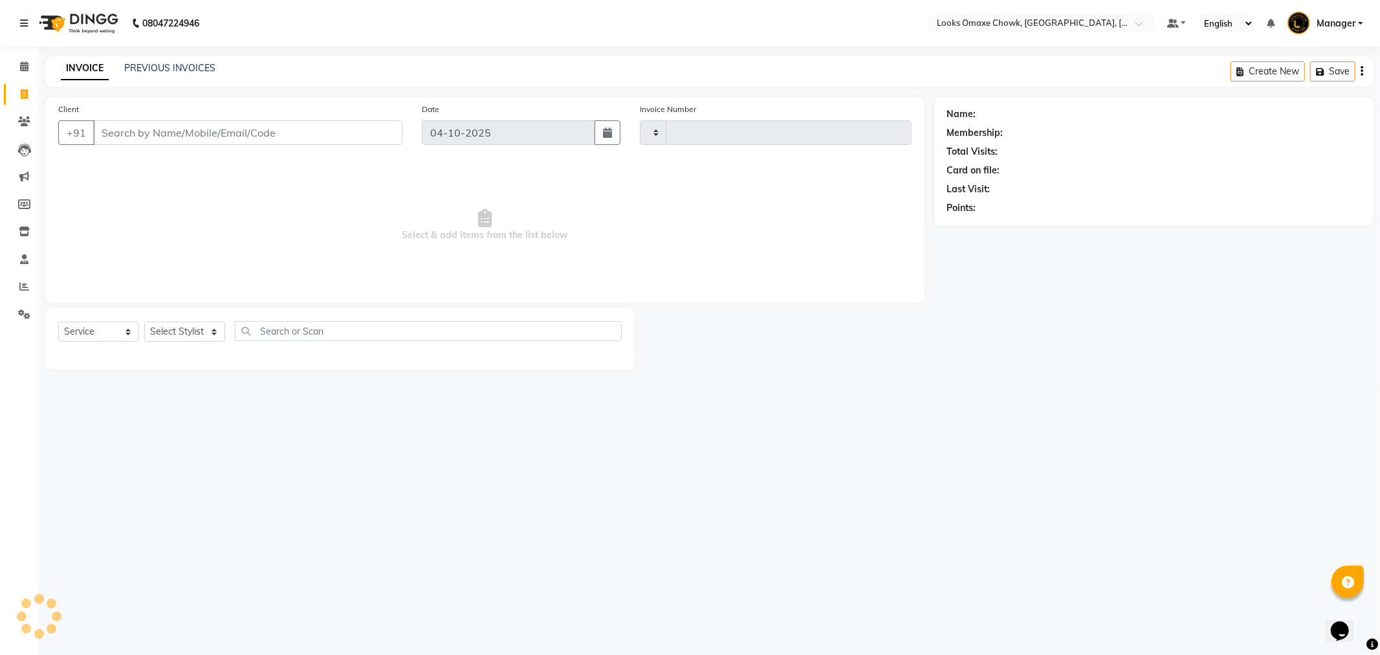
type input "1103"
select select "8121"
click at [183, 67] on link "PREVIOUS INVOICES" at bounding box center [169, 68] width 91 height 12
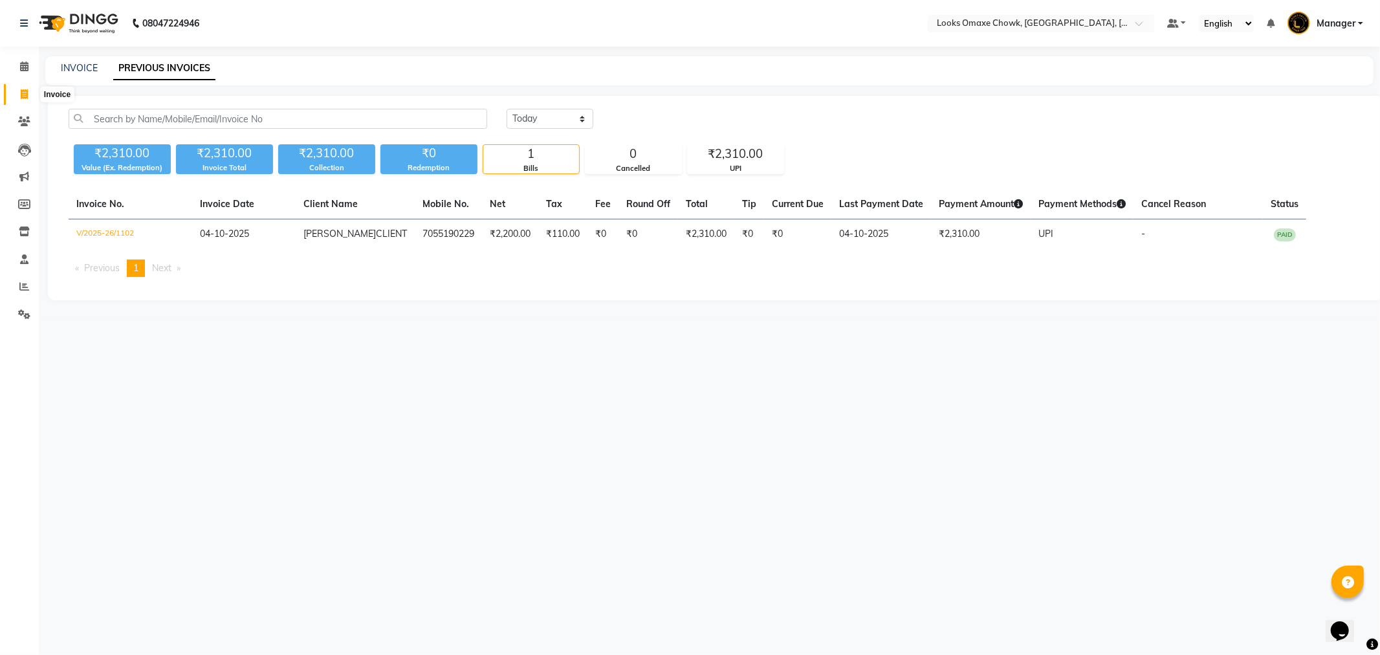
click at [21, 94] on icon at bounding box center [24, 94] width 7 height 10
select select "service"
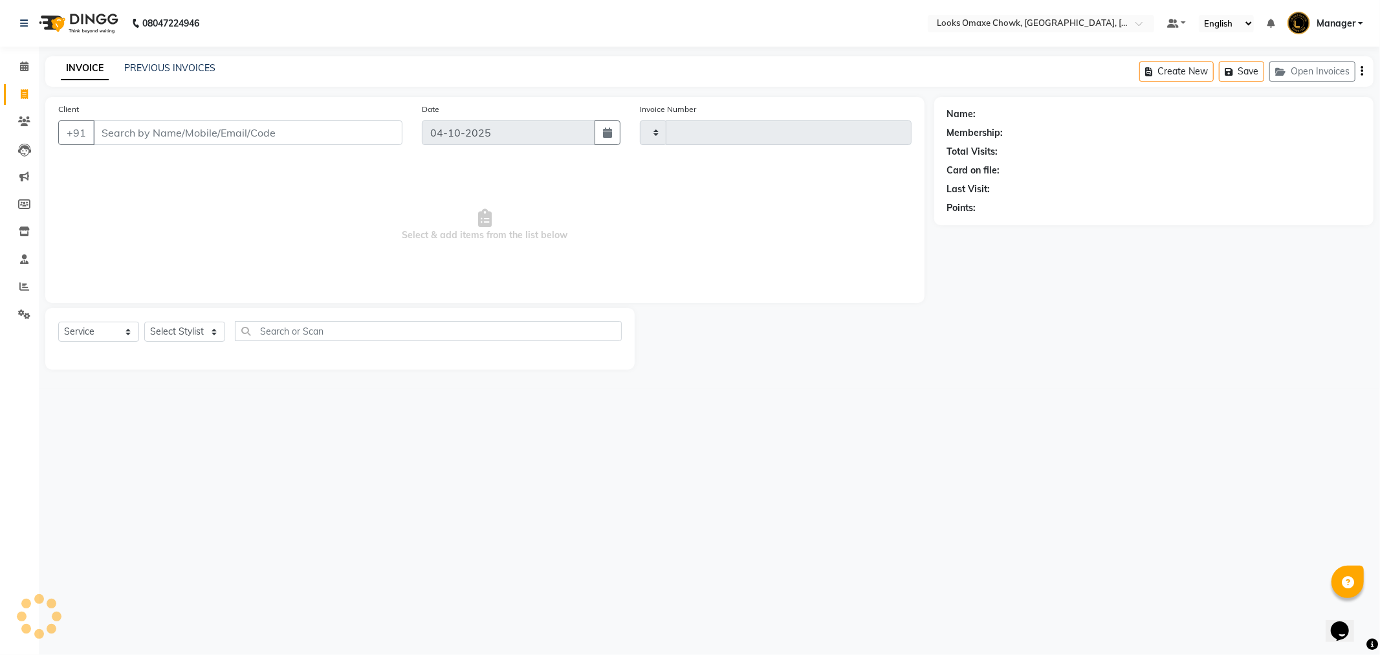
type input "1103"
select select "8121"
click at [1322, 68] on button "Open Invoices" at bounding box center [1312, 71] width 86 height 20
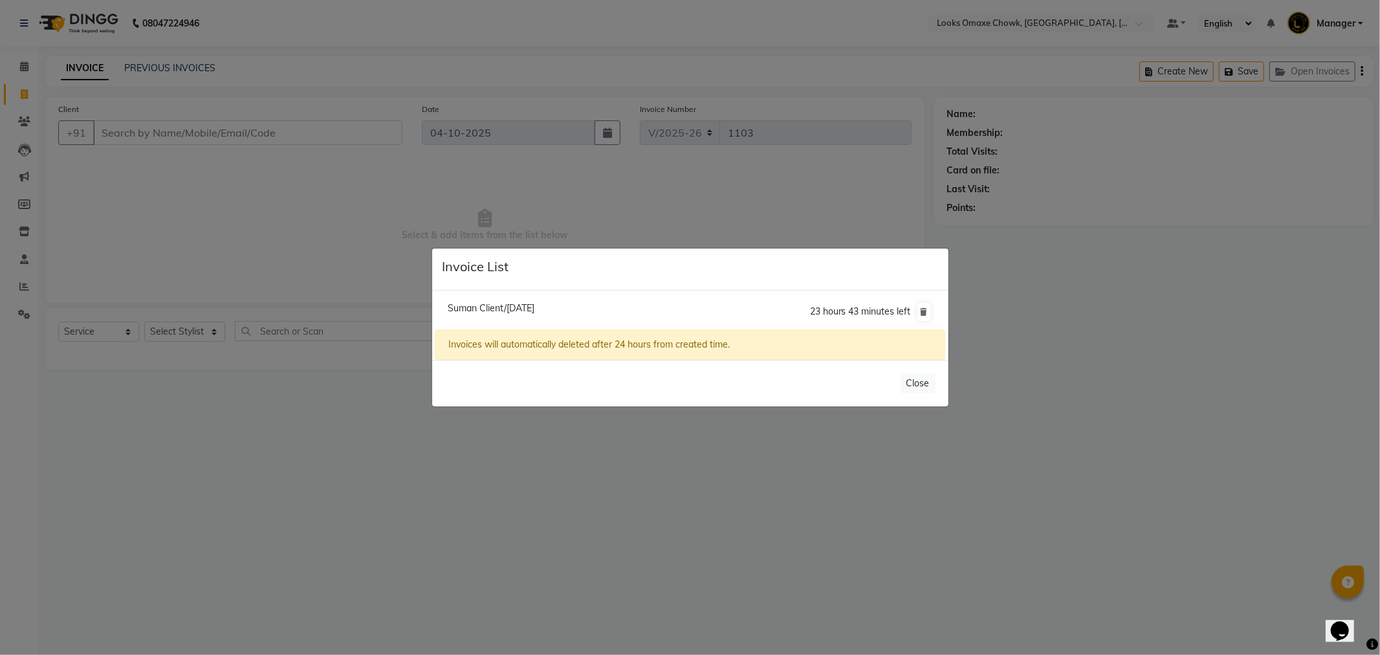
click at [534, 307] on span "Suman Client/04 October 2025" at bounding box center [491, 308] width 87 height 12
type input "9990676002"
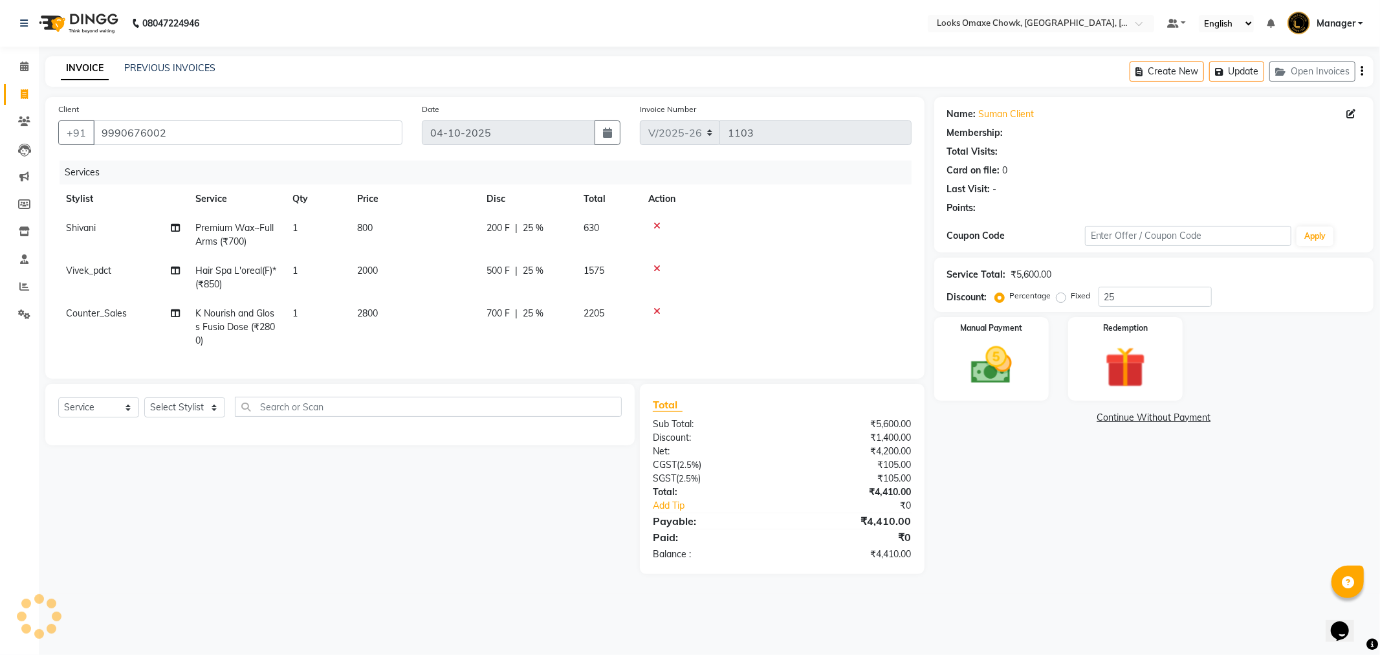
type input "0"
select select "1: Object"
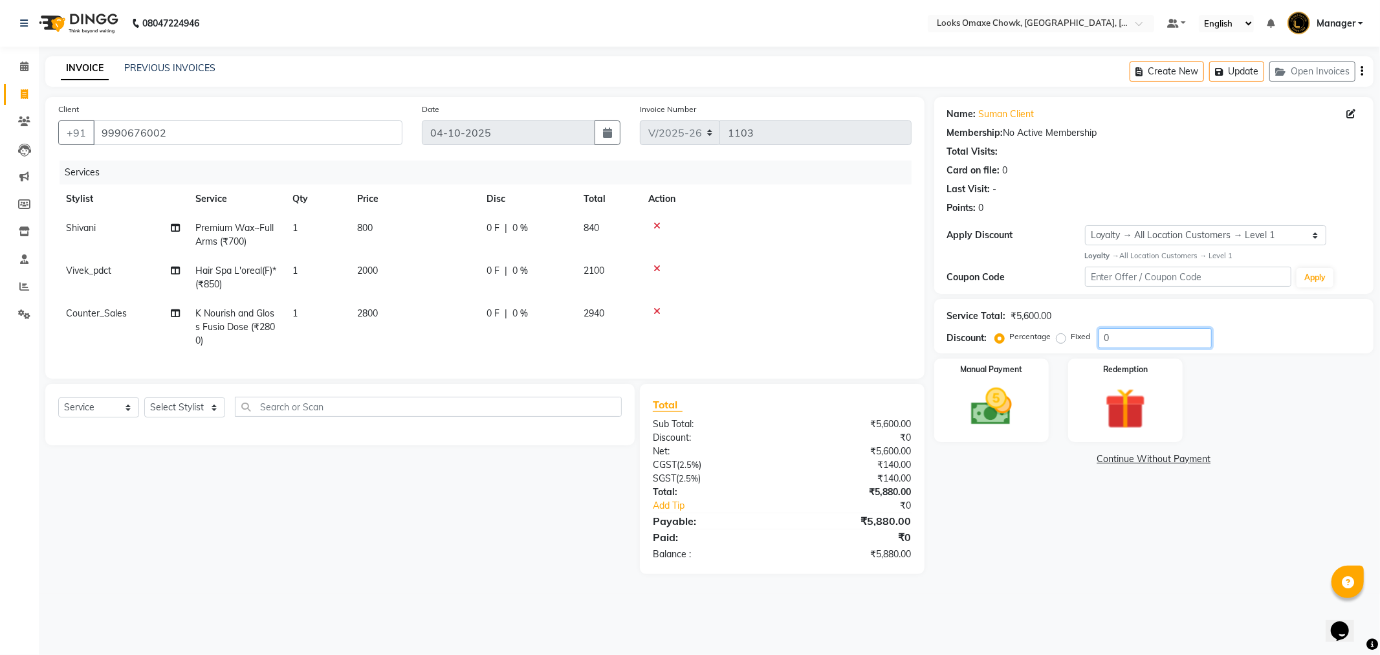
click at [1137, 336] on input "0" at bounding box center [1155, 338] width 113 height 20
type input "2"
click at [409, 322] on td "2800" at bounding box center [413, 327] width 129 height 56
select select "75636"
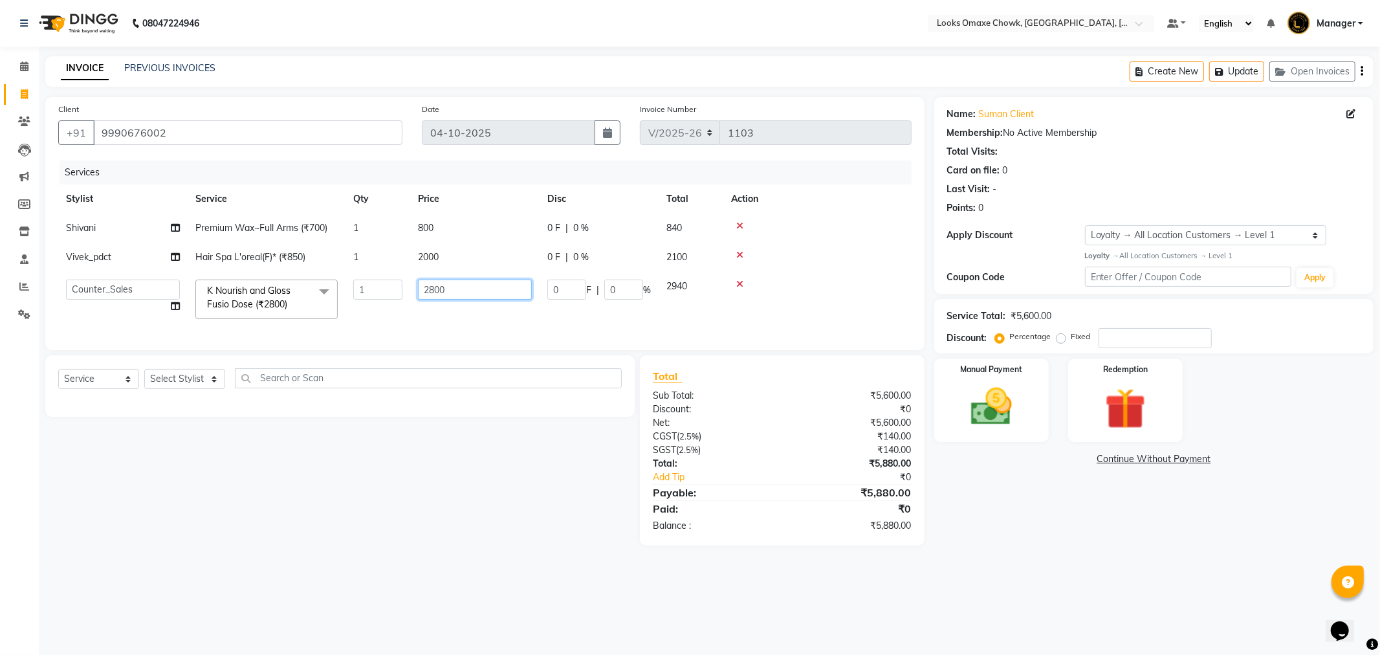
drag, startPoint x: 455, startPoint y: 294, endPoint x: 461, endPoint y: 289, distance: 7.4
click at [461, 289] on input "2800" at bounding box center [475, 289] width 114 height 20
type input "2500"
click at [1036, 523] on div "Name: Suman Client Membership: No Active Membership Total Visits: Card on file:…" at bounding box center [1158, 321] width 449 height 448
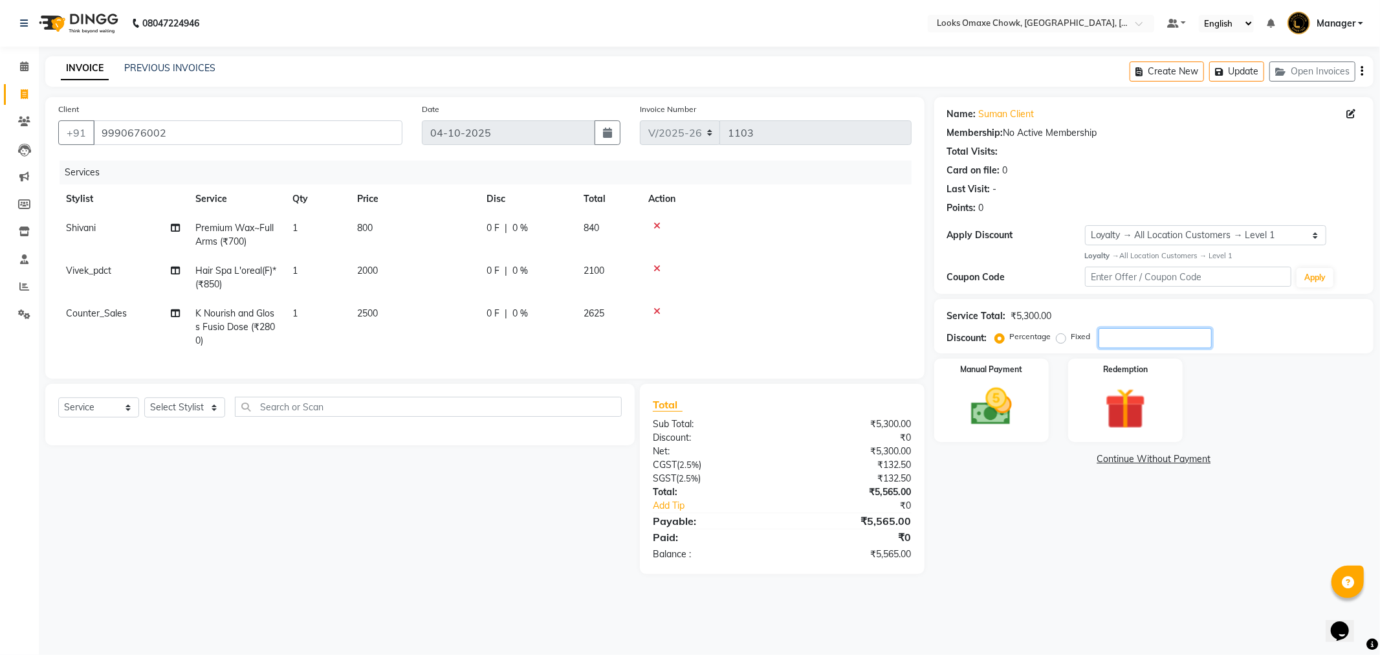
click at [1146, 343] on input "number" at bounding box center [1155, 338] width 113 height 20
type input "25"
click at [386, 225] on td "800" at bounding box center [413, 235] width 129 height 43
select select "75647"
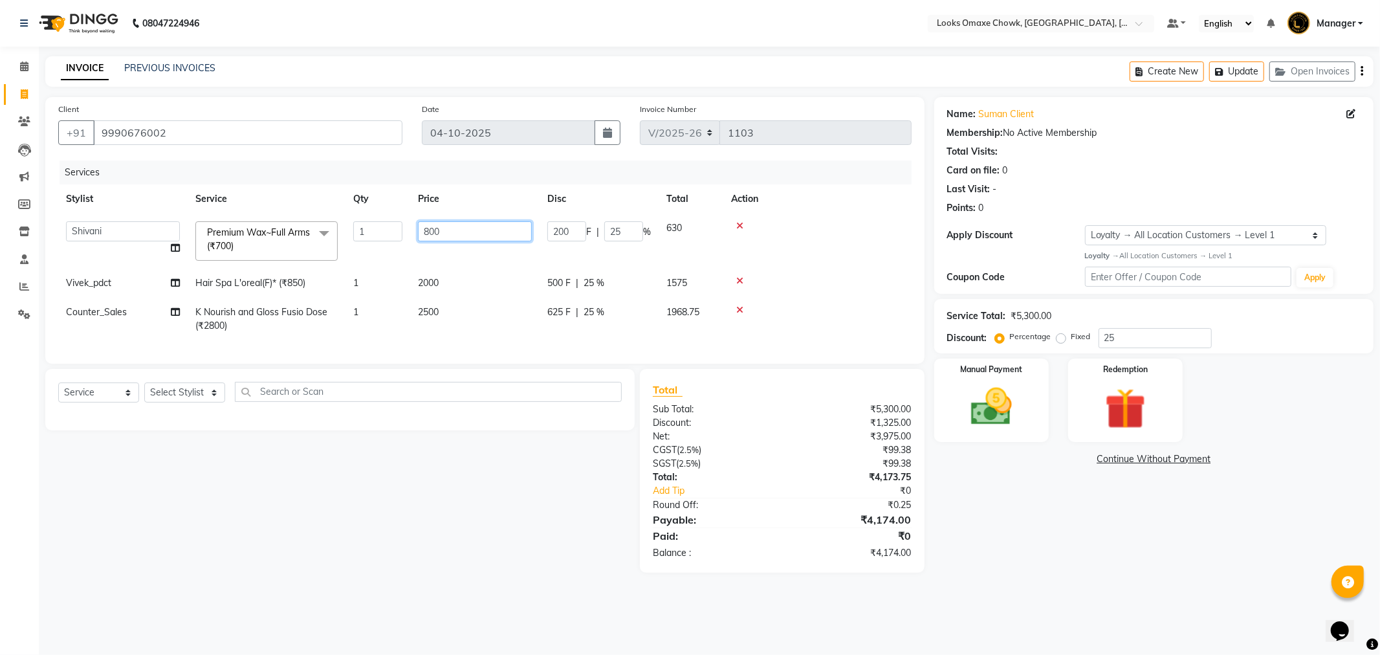
click at [455, 228] on input "800" at bounding box center [475, 231] width 114 height 20
type input "8"
type input "700"
click at [1025, 519] on div "Name: Suman Client Membership: No Active Membership Total Visits: Card on file:…" at bounding box center [1158, 335] width 449 height 476
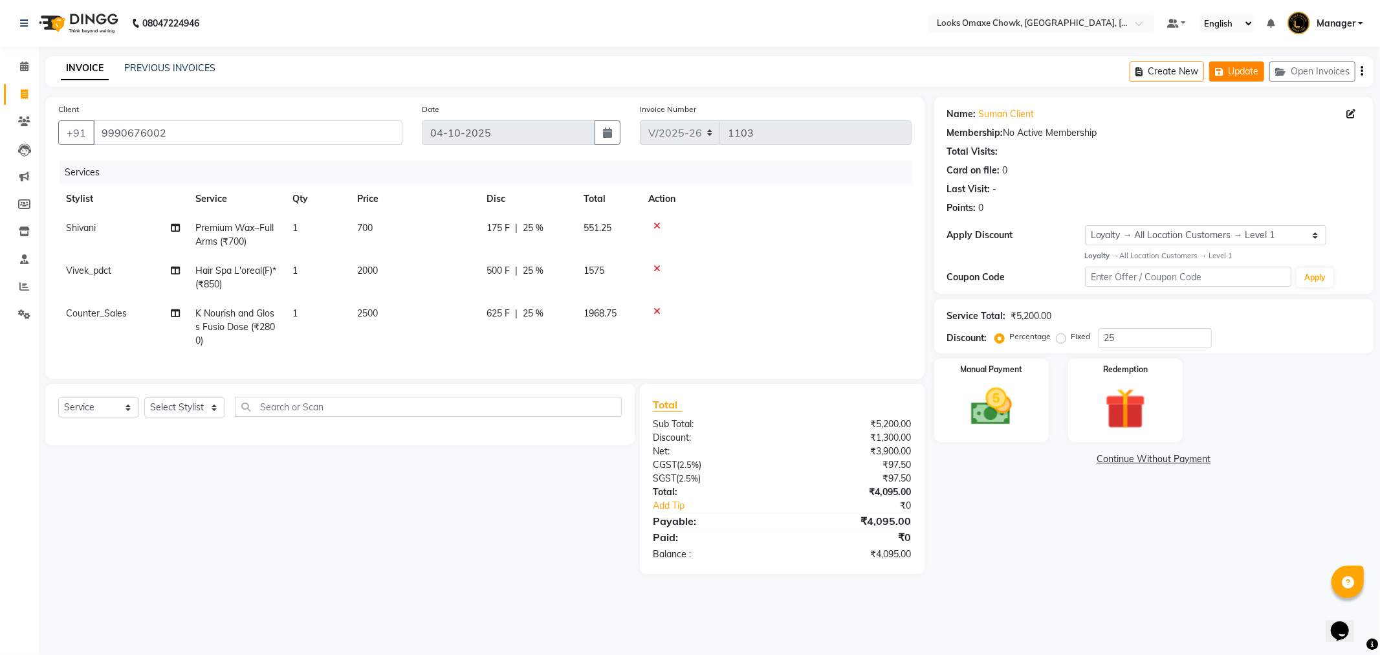
click at [1245, 78] on button "Update" at bounding box center [1236, 71] width 55 height 20
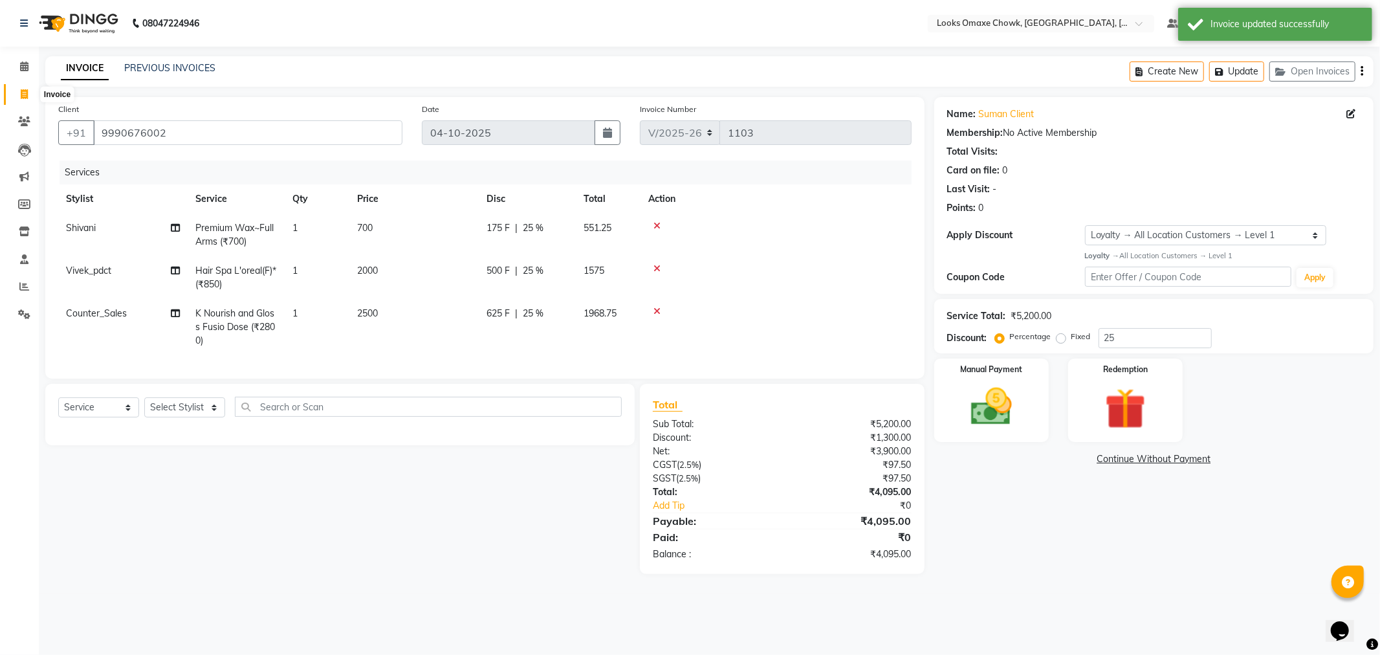
drag, startPoint x: 23, startPoint y: 95, endPoint x: 33, endPoint y: 95, distance: 9.7
click at [26, 95] on icon at bounding box center [24, 94] width 7 height 10
select select "service"
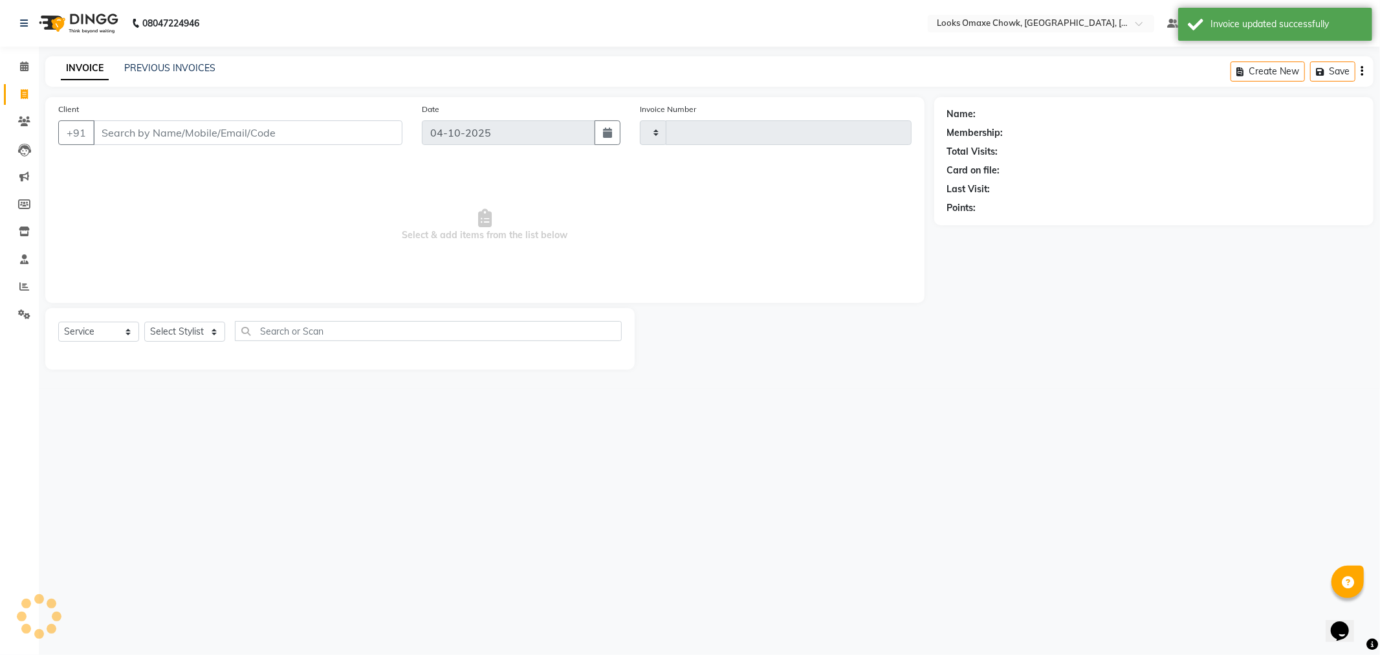
type input "1103"
select select "8121"
click at [195, 69] on link "PREVIOUS INVOICES" at bounding box center [169, 68] width 91 height 12
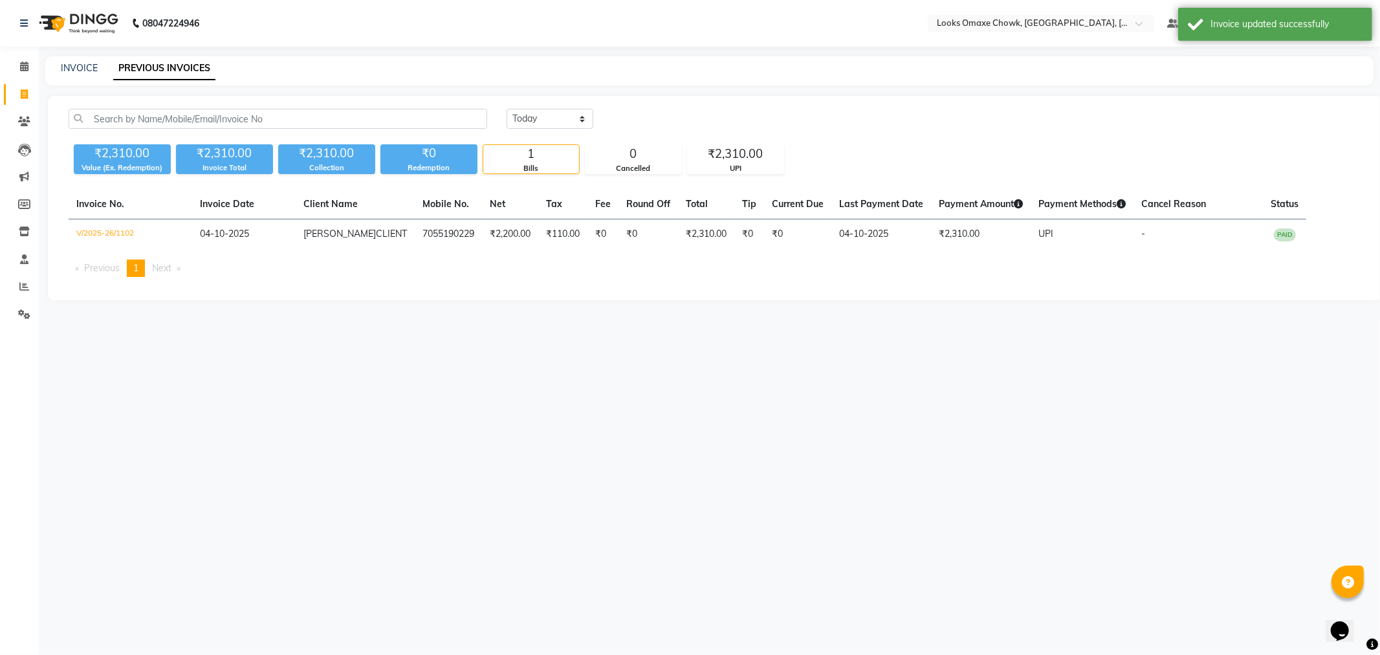
click at [1112, 163] on div "₹2,310.00 Value (Ex. Redemption) ₹2,310.00 Invoice Total ₹2,310.00 Collection ₹…" at bounding box center [716, 156] width 1294 height 35
click at [1150, 78] on div "INVOICE PREVIOUS INVOICES" at bounding box center [709, 70] width 1328 height 29
click at [166, 67] on link "PREVIOUS INVOICES" at bounding box center [164, 68] width 102 height 23
click at [23, 98] on icon at bounding box center [24, 94] width 7 height 10
select select "service"
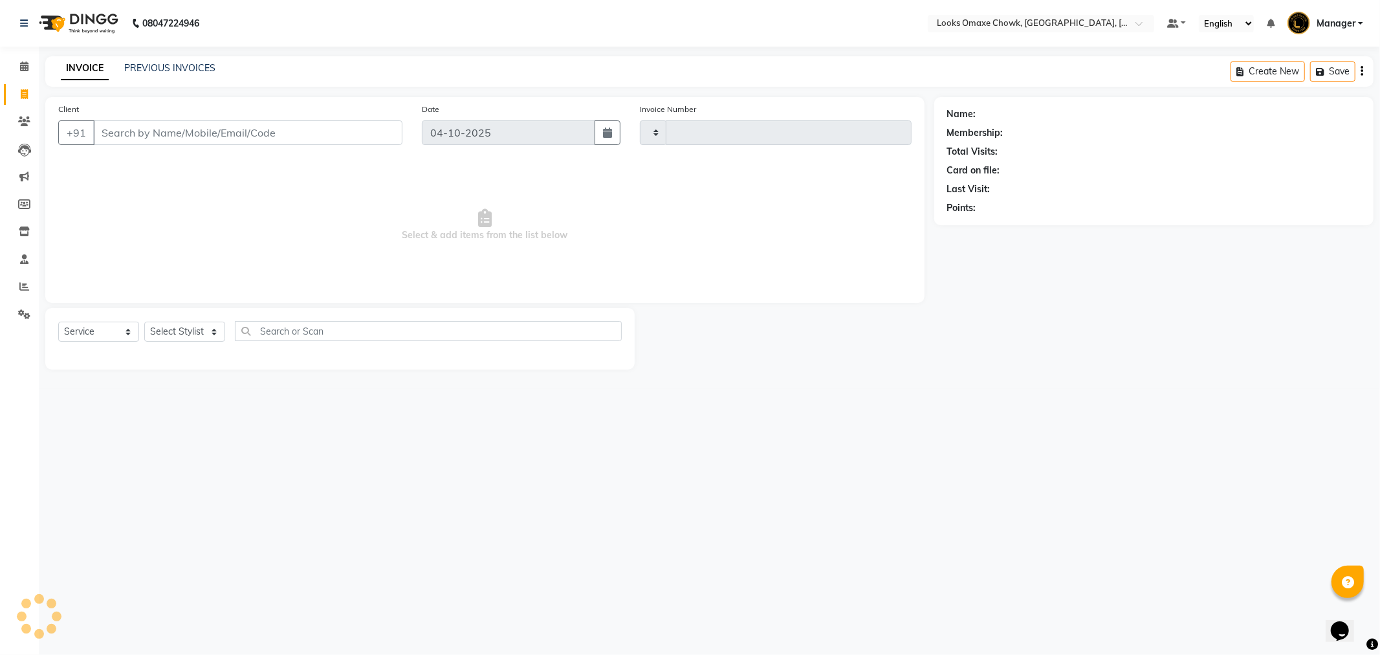
type input "1103"
select select "8121"
click at [1305, 78] on button "Open Invoices" at bounding box center [1312, 71] width 86 height 20
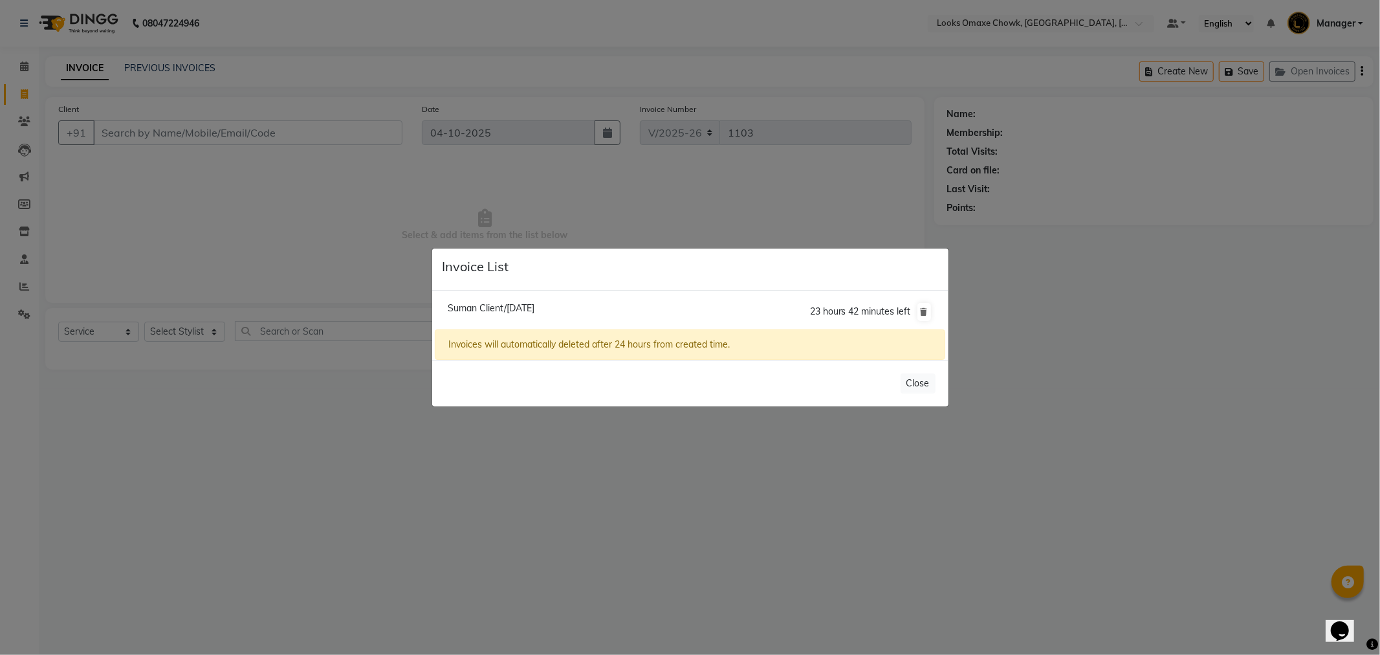
click at [534, 305] on span "Suman Client/04 October 2025" at bounding box center [491, 308] width 87 height 12
type input "9990676002"
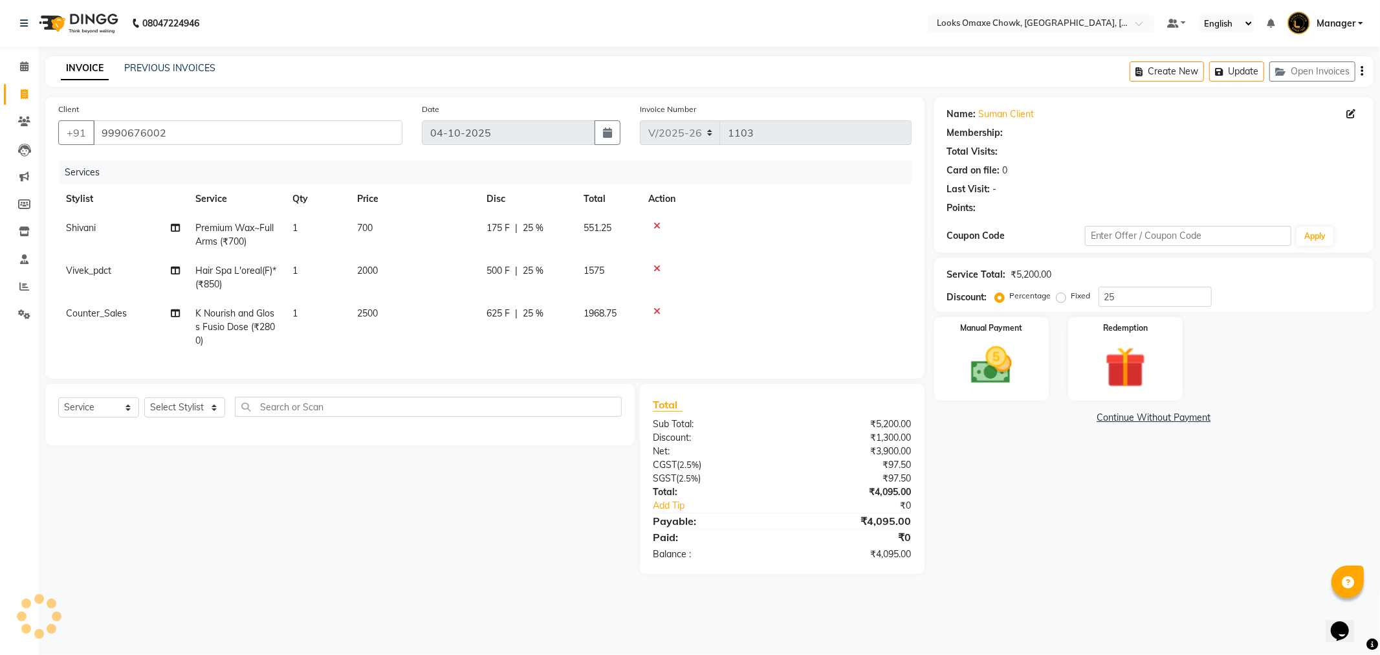
type input "0"
select select "1: Object"
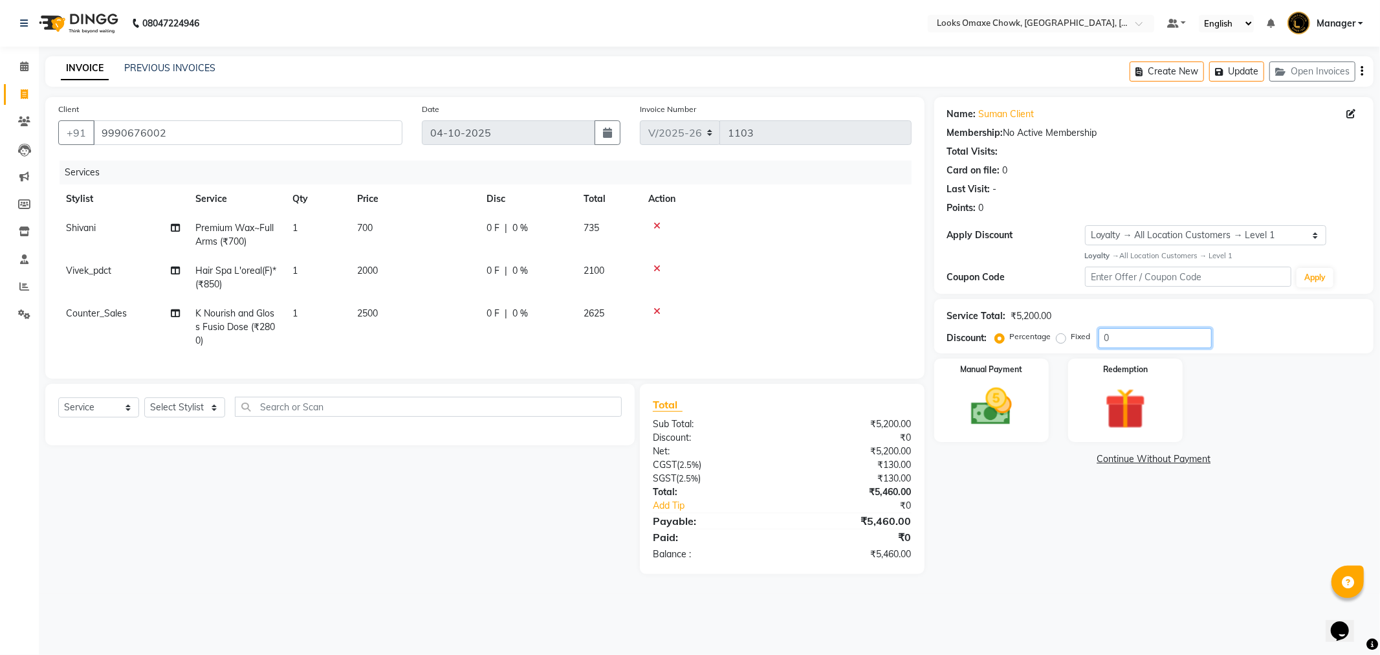
click at [1137, 335] on input "0" at bounding box center [1155, 338] width 113 height 20
type input "2"
click at [1253, 68] on button "Update" at bounding box center [1236, 71] width 55 height 20
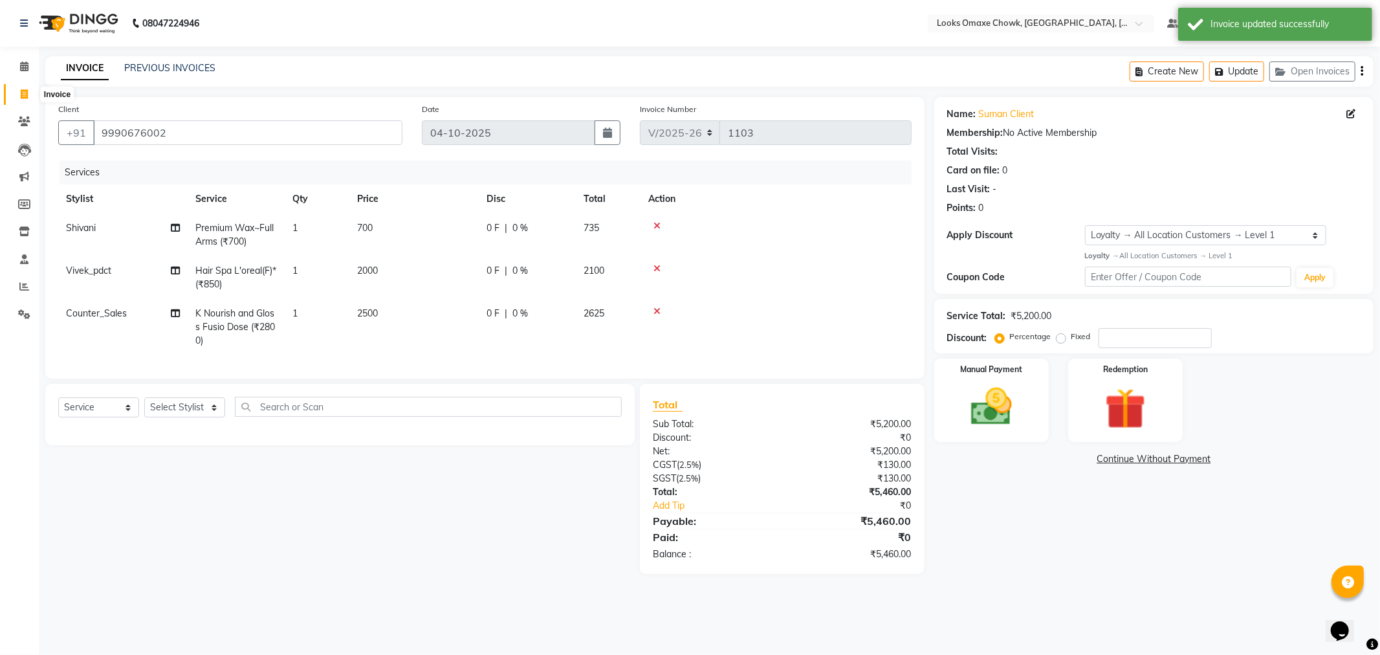
click at [27, 98] on icon at bounding box center [24, 94] width 7 height 10
select select "service"
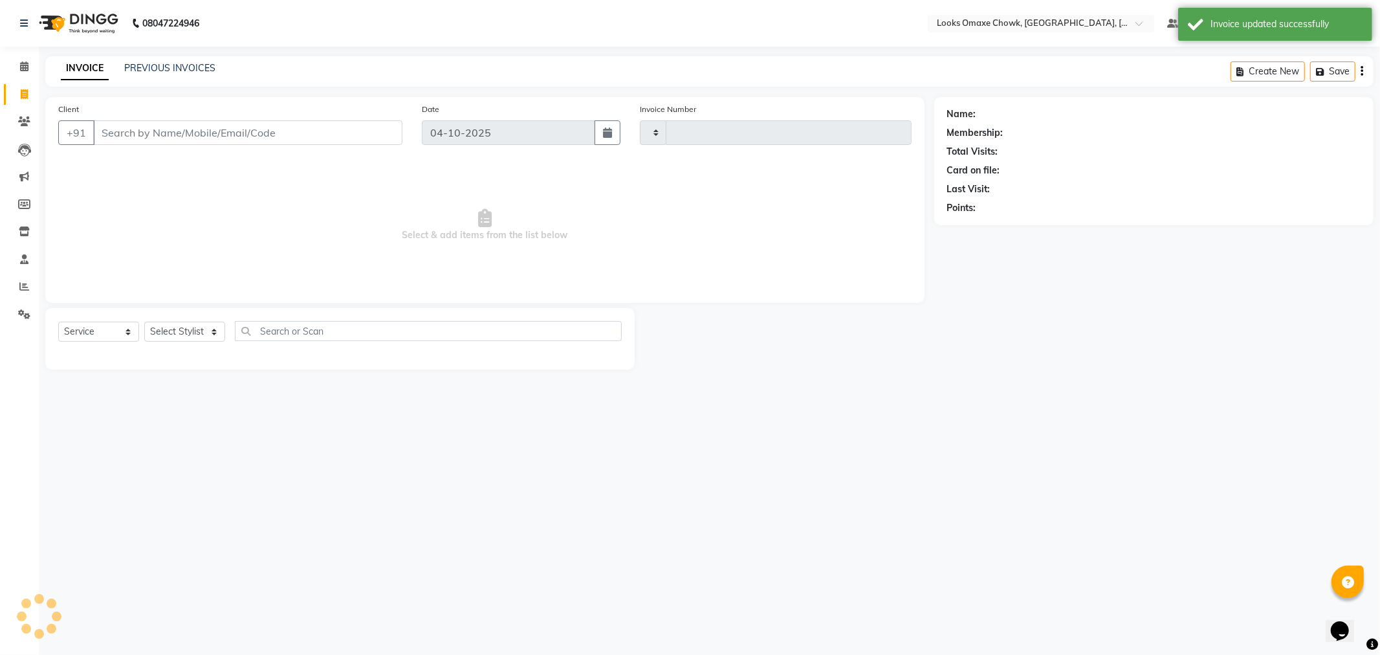
type input "1103"
select select "8121"
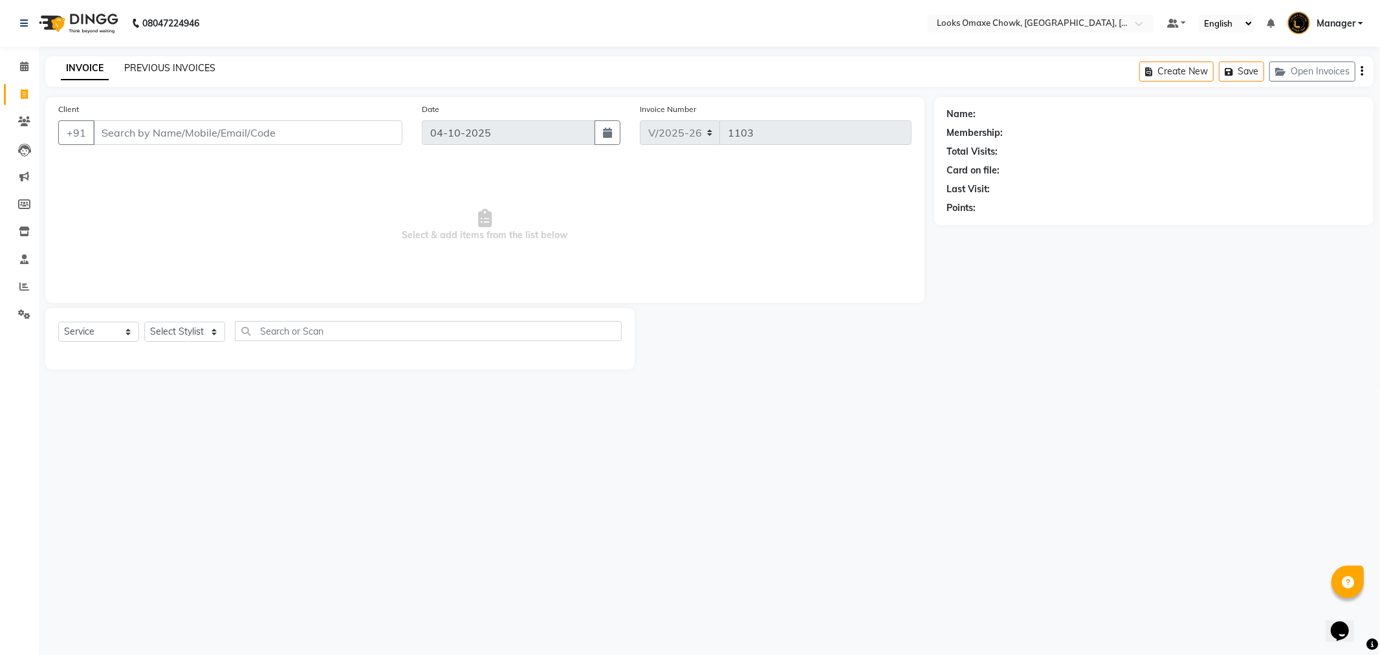
click at [177, 69] on link "PREVIOUS INVOICES" at bounding box center [169, 68] width 91 height 12
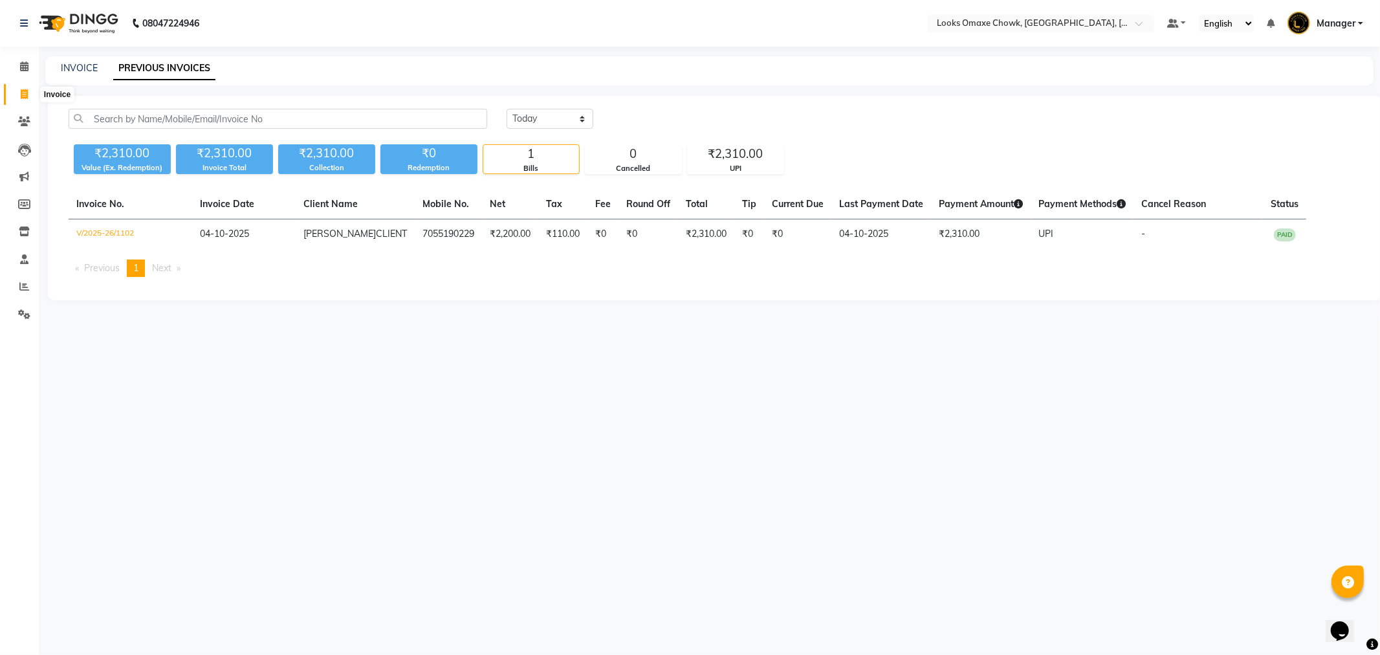
click at [32, 98] on span at bounding box center [24, 94] width 23 height 15
select select "service"
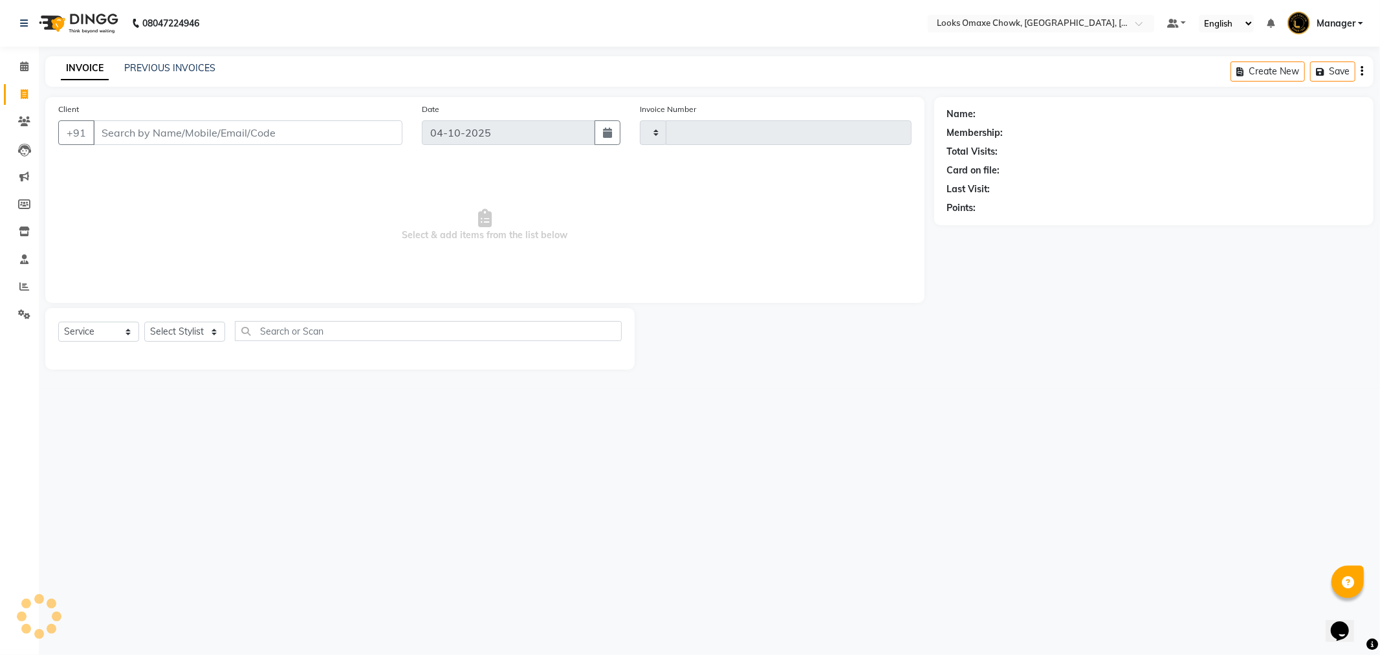
click at [171, 144] on input "Client" at bounding box center [247, 132] width 309 height 25
type input "8433065196"
click at [190, 132] on input "8433065196" at bounding box center [247, 132] width 309 height 25
drag, startPoint x: 193, startPoint y: 130, endPoint x: 93, endPoint y: 137, distance: 99.8
click at [94, 138] on input "8433065196" at bounding box center [247, 132] width 309 height 25
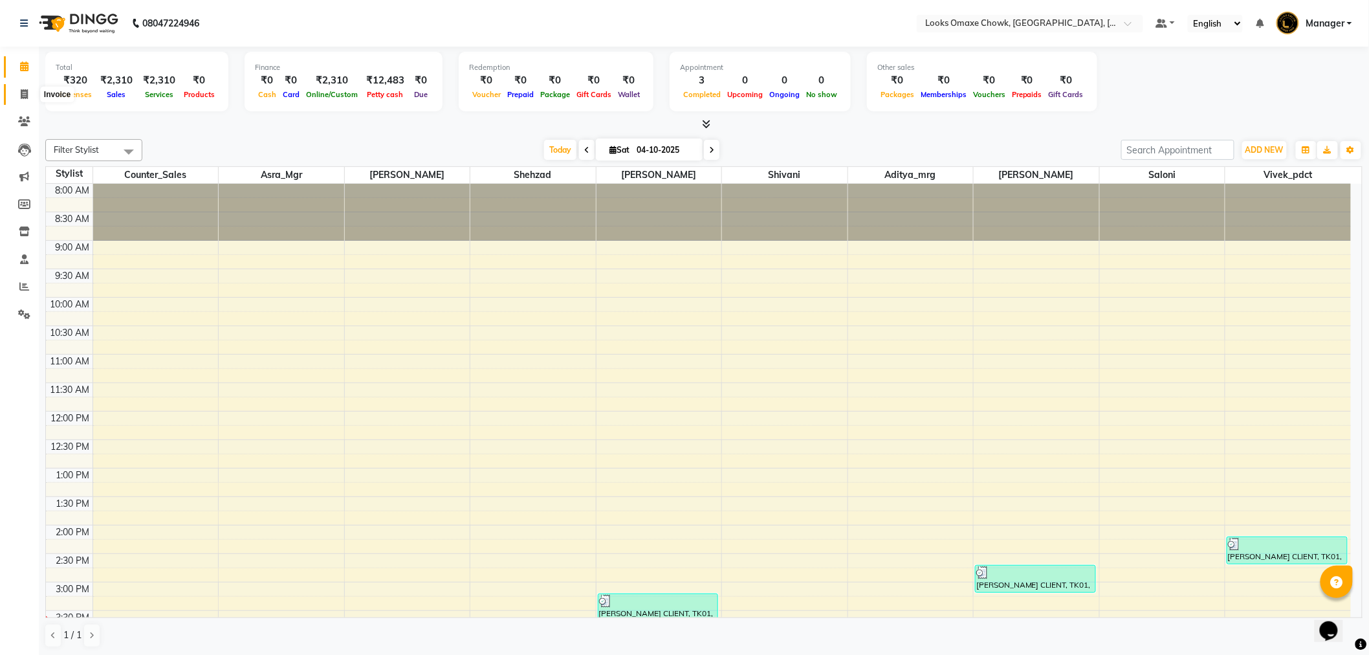
click at [25, 89] on icon at bounding box center [24, 94] width 7 height 10
select select "service"
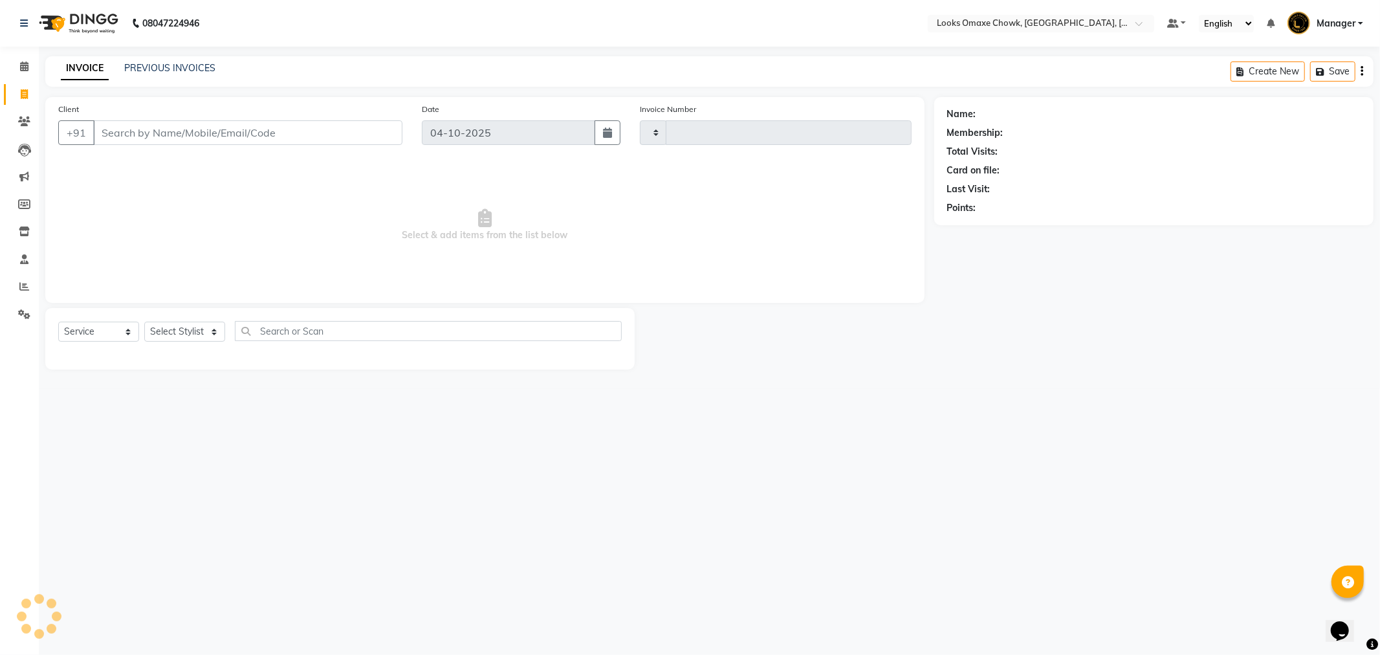
type input "1103"
select select "8121"
click at [285, 136] on input "Client" at bounding box center [247, 132] width 309 height 25
type input "8433065196"
click at [366, 129] on span "Add Client" at bounding box center [369, 132] width 51 height 13
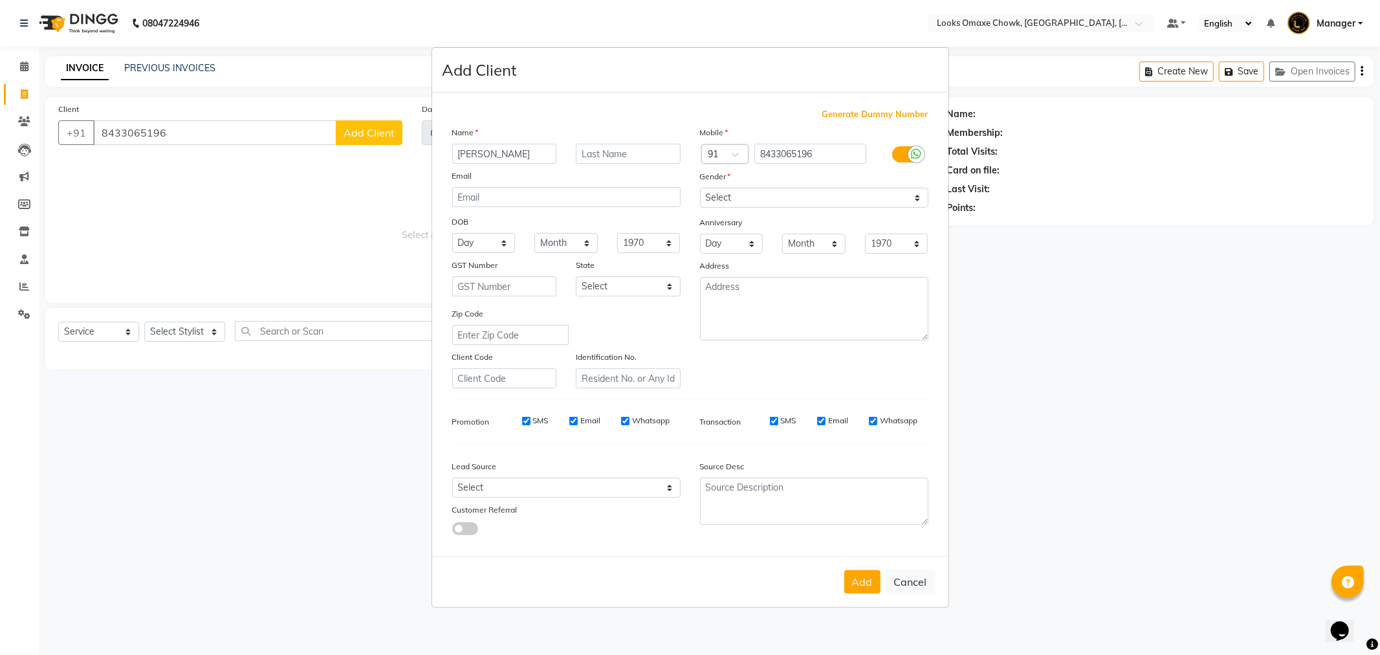
type input "ESHA"
click at [599, 149] on input "text" at bounding box center [628, 154] width 105 height 20
type input "CLIENT"
click at [817, 197] on select "Select [DEMOGRAPHIC_DATA] [DEMOGRAPHIC_DATA] Other Prefer Not To Say" at bounding box center [814, 198] width 228 height 20
select select "female"
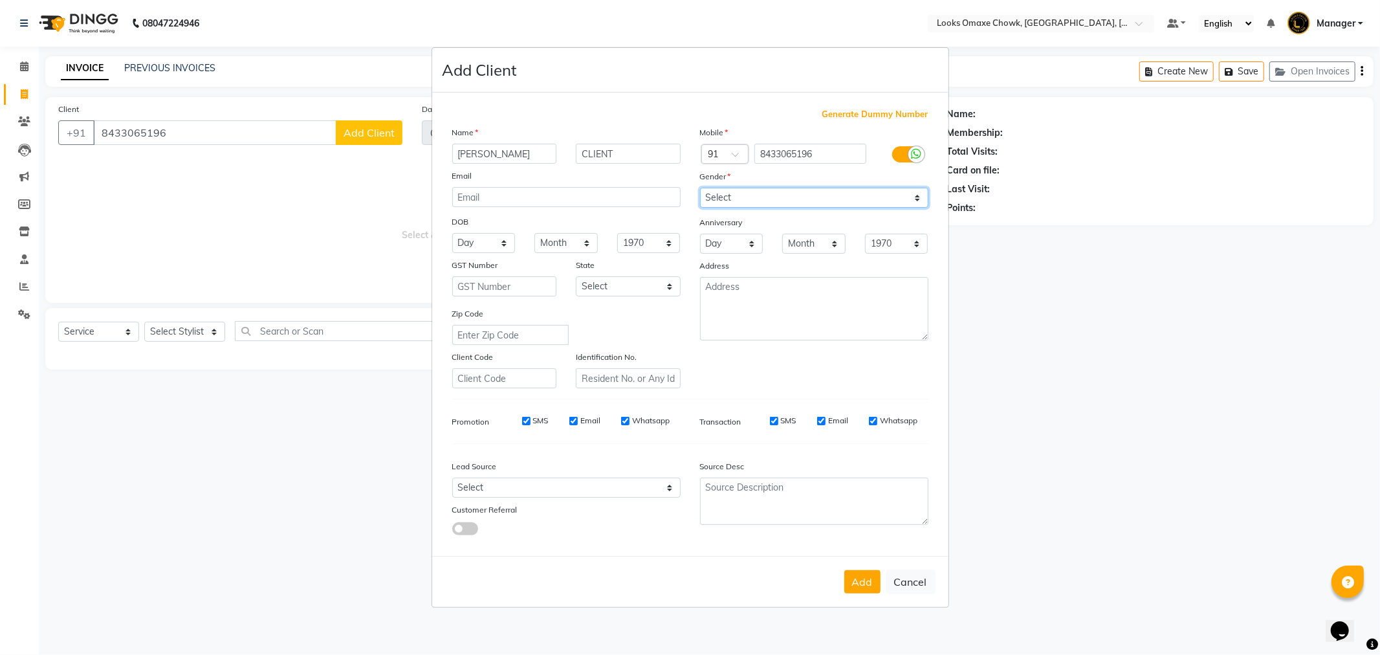
click at [700, 188] on select "Select [DEMOGRAPHIC_DATA] [DEMOGRAPHIC_DATA] Other Prefer Not To Say" at bounding box center [814, 198] width 228 height 20
click at [630, 281] on select "Select [GEOGRAPHIC_DATA] [GEOGRAPHIC_DATA] [GEOGRAPHIC_DATA] [GEOGRAPHIC_DATA] …" at bounding box center [628, 286] width 105 height 20
select select "10"
click at [576, 276] on select "Select [GEOGRAPHIC_DATA] [GEOGRAPHIC_DATA] [GEOGRAPHIC_DATA] [GEOGRAPHIC_DATA] …" at bounding box center [628, 286] width 105 height 20
click at [876, 586] on button "Add" at bounding box center [862, 581] width 36 height 23
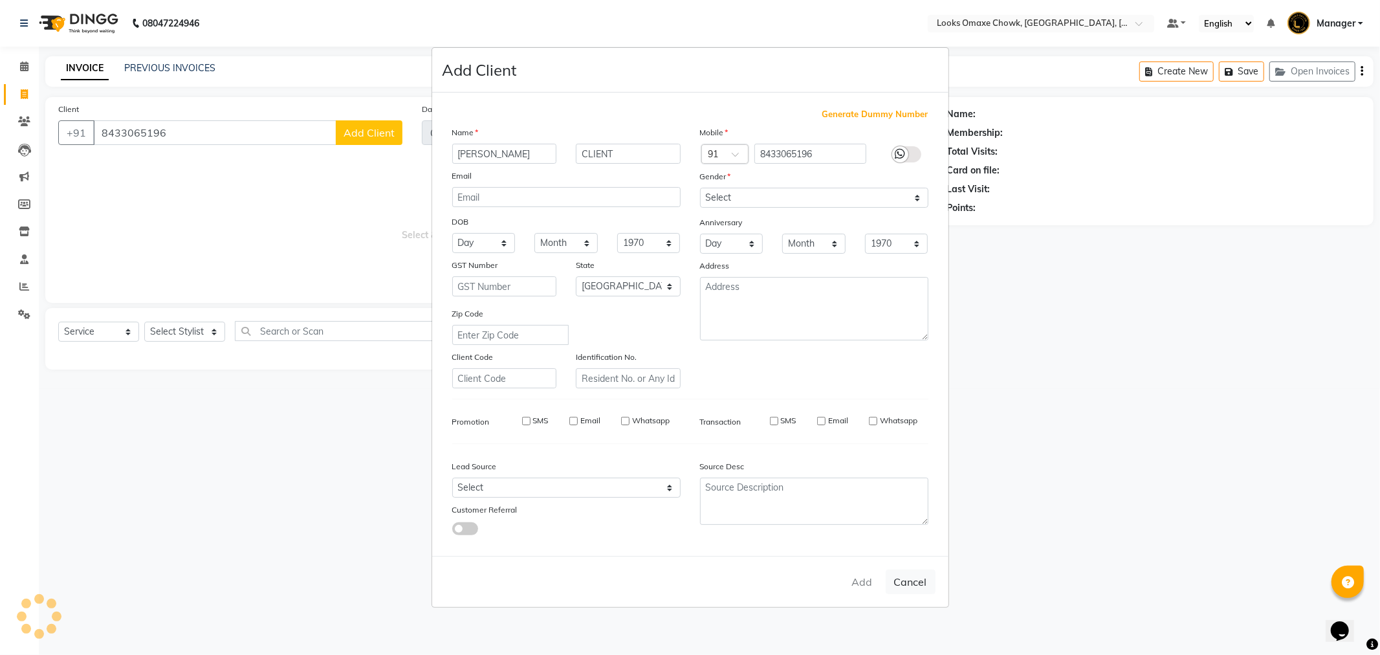
select select
select select "null"
select select
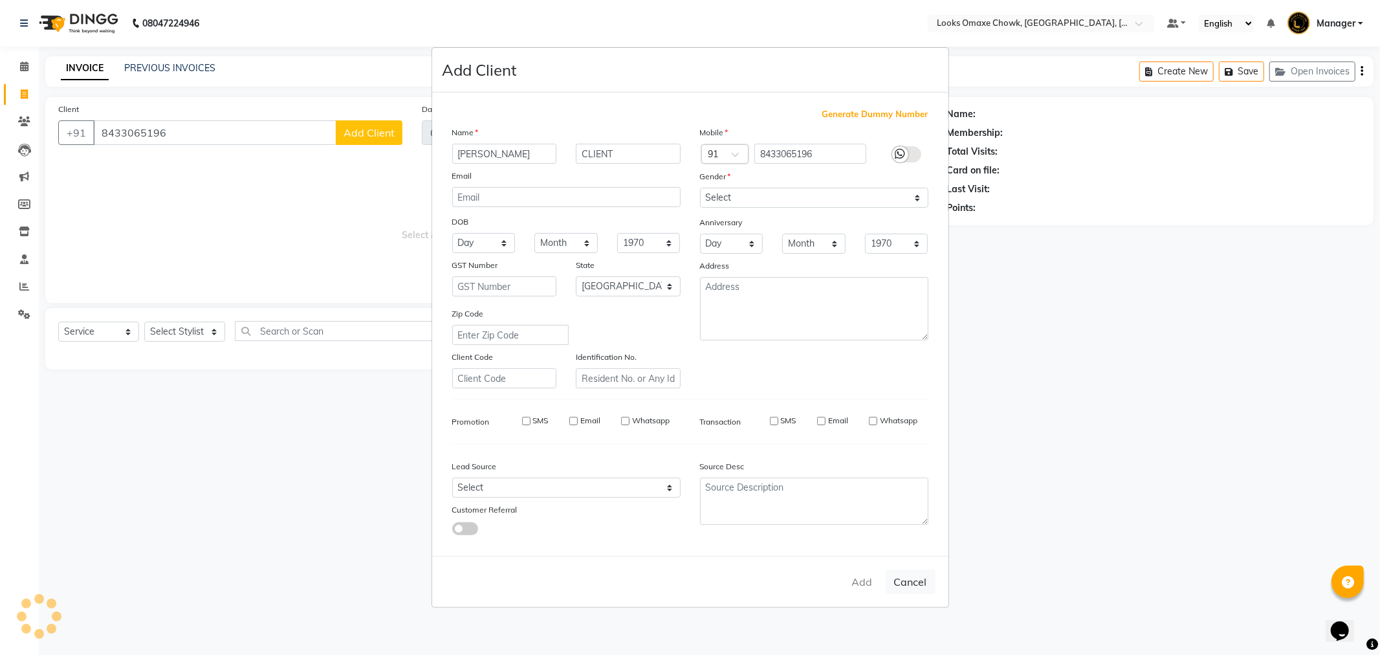
select select
checkbox input "false"
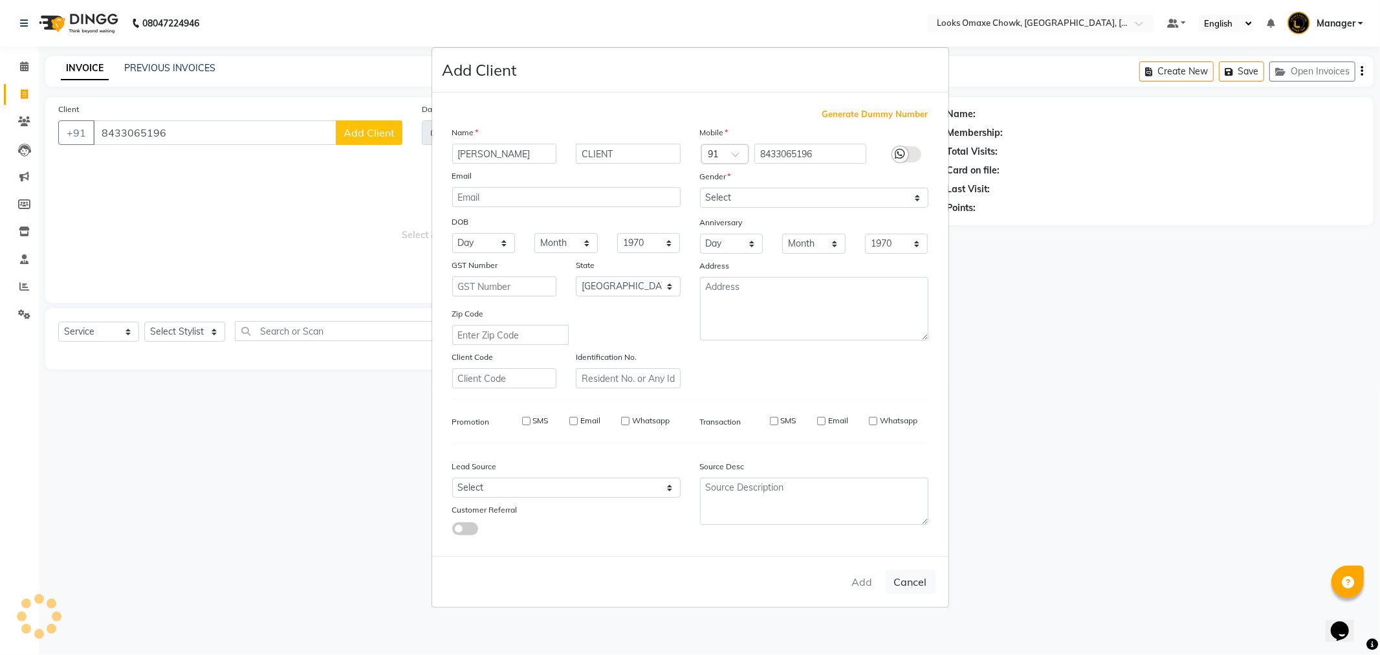
checkbox input "false"
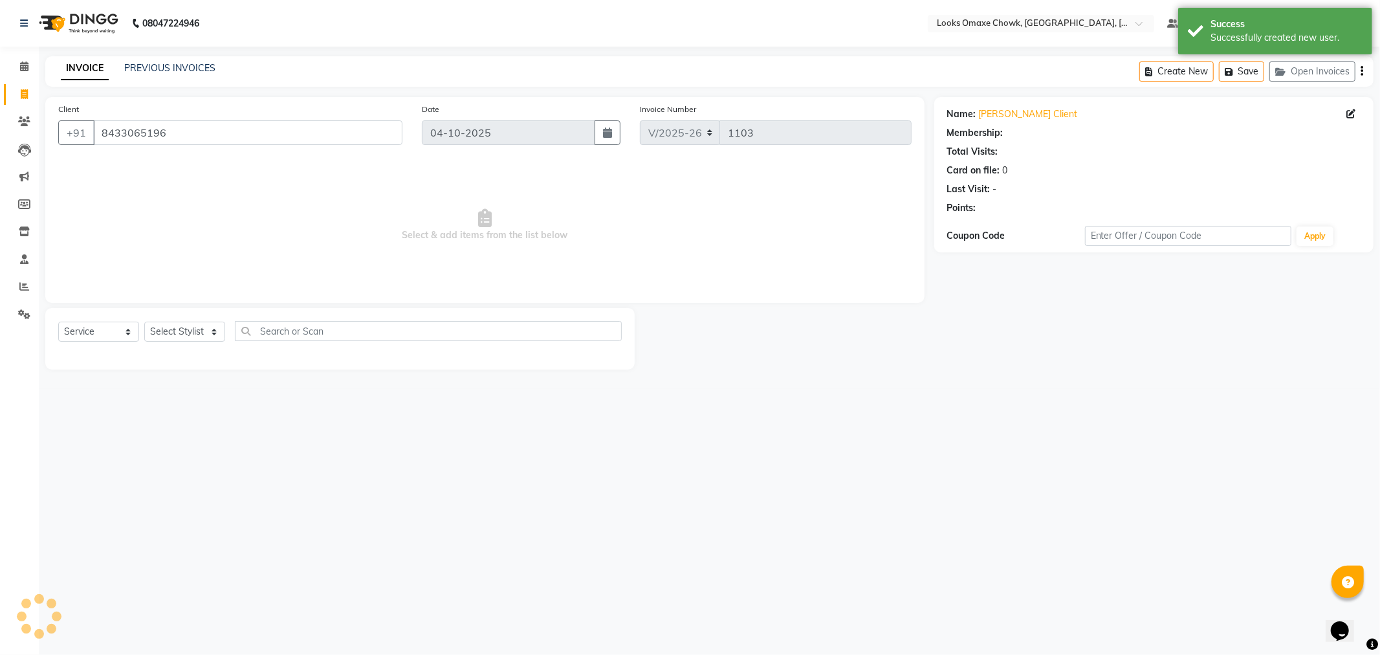
select select "1: Object"
click at [158, 327] on select "Select Stylist Aditya_mrg [PERSON_NAME] Counter_Sales Manager [PERSON_NAME] [PE…" at bounding box center [184, 332] width 81 height 20
select select "91420"
click at [144, 322] on select "Select Stylist Aditya_mrg [PERSON_NAME] Counter_Sales Manager [PERSON_NAME] [PE…" at bounding box center [184, 332] width 81 height 20
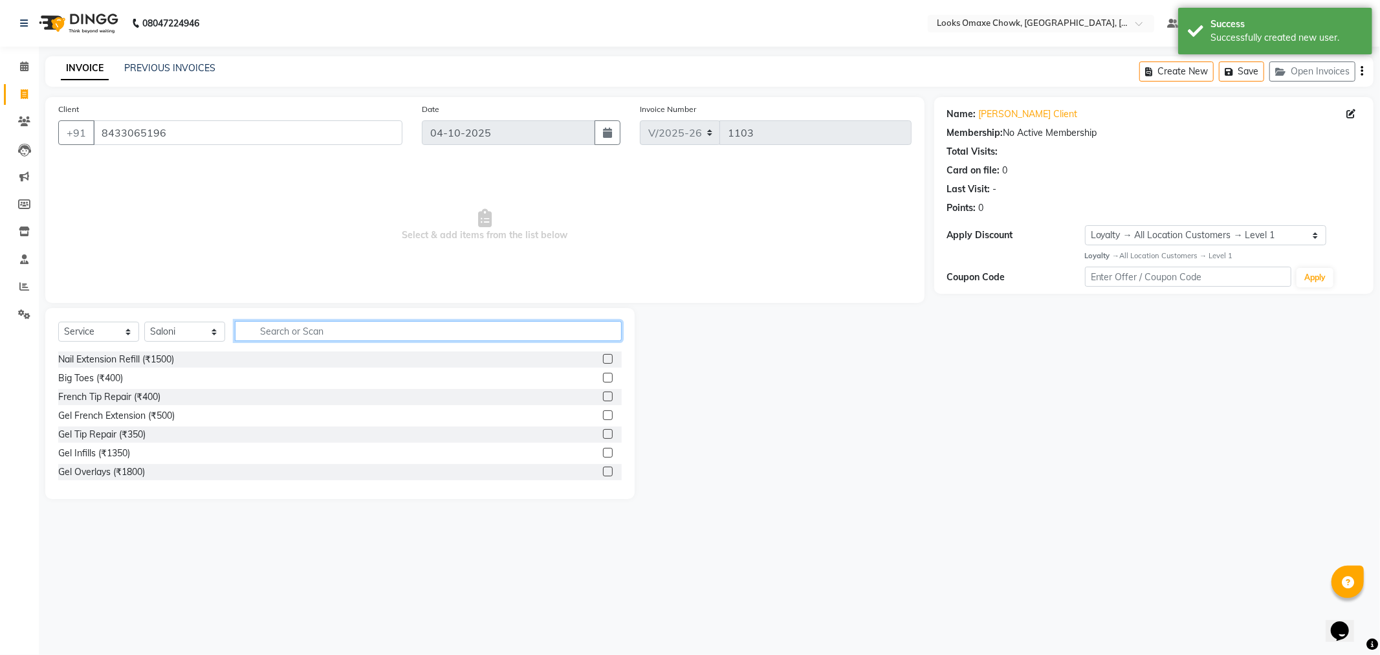
click at [279, 327] on input "text" at bounding box center [428, 331] width 387 height 20
type input "EYE"
click at [603, 391] on div at bounding box center [607, 398] width 8 height 14
click at [603, 393] on label at bounding box center [608, 396] width 10 height 10
click at [603, 393] on input "checkbox" at bounding box center [607, 397] width 8 height 8
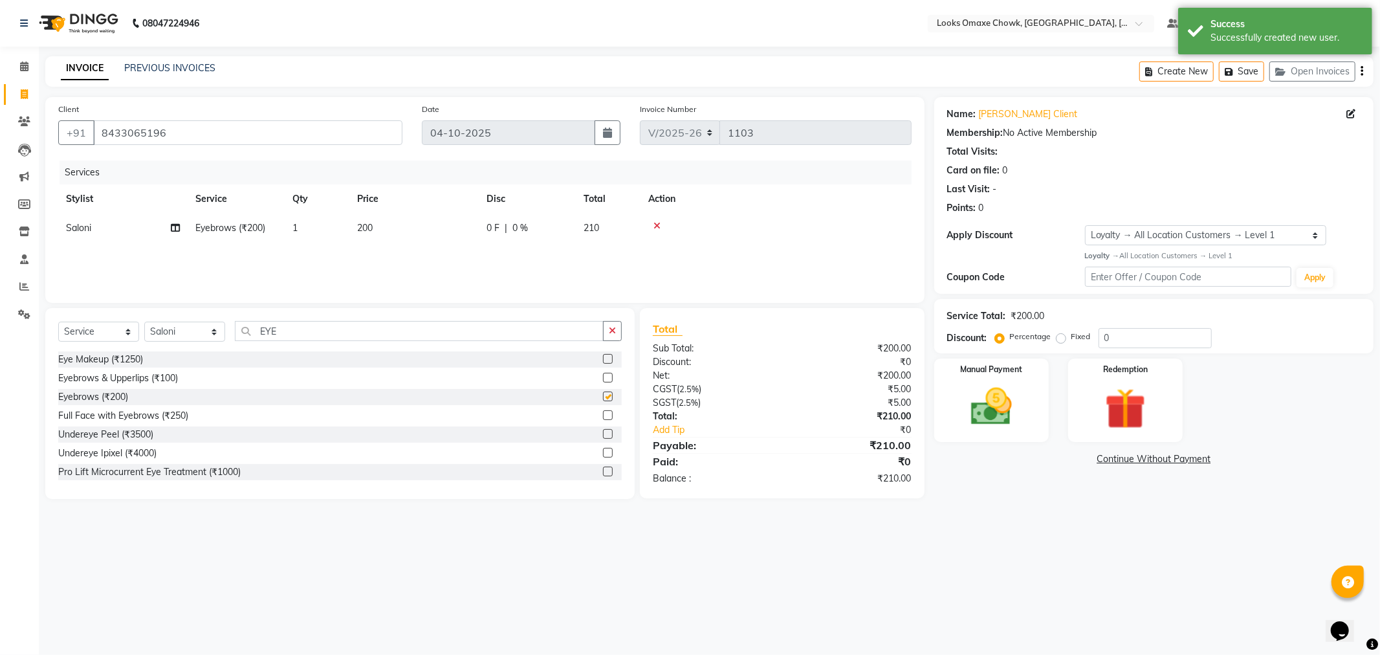
checkbox input "false"
click at [395, 231] on td "200" at bounding box center [413, 228] width 129 height 29
select select "91420"
drag, startPoint x: 443, startPoint y: 230, endPoint x: 322, endPoint y: 254, distance: 123.3
click at [322, 254] on tr "Aditya_mrg Adnan Arif Asra_Mgr Counter_Sales Manager Rohan_pdct Saloni Shehzad …" at bounding box center [484, 238] width 853 height 49
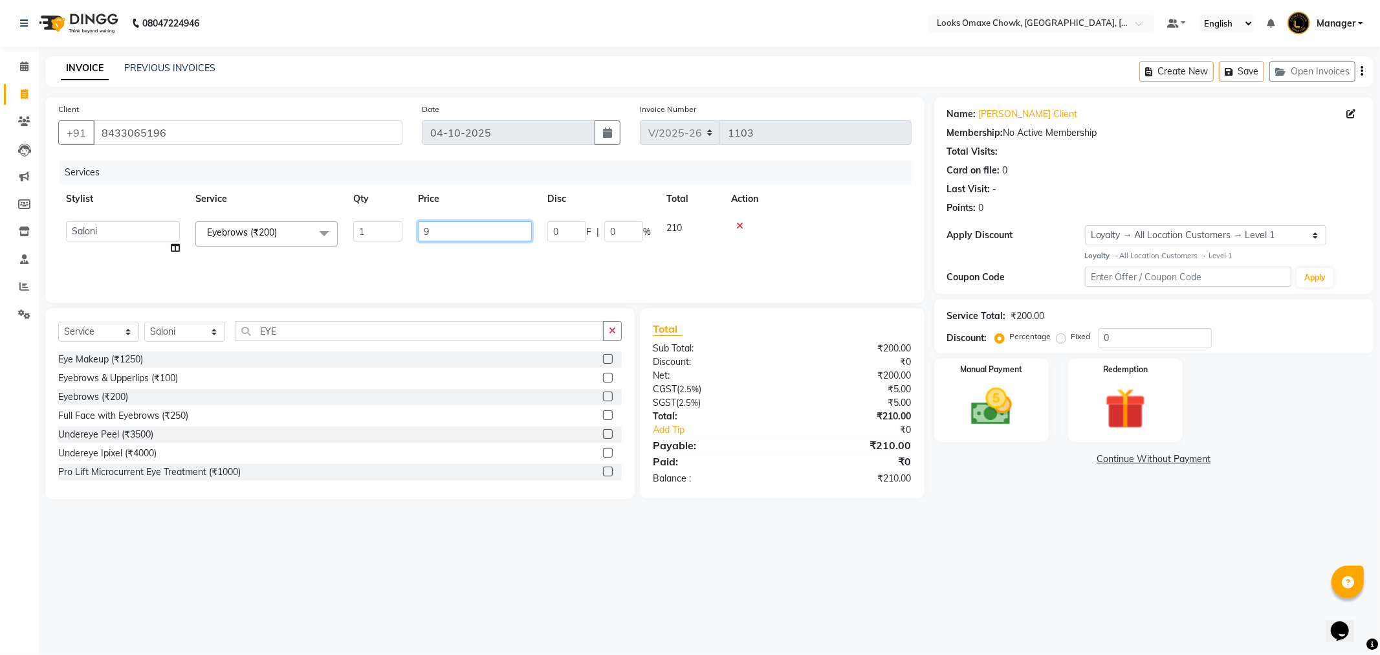
type input "95"
click at [1172, 531] on div "08047224946 Select Location × Looks Omaxe Chowk, Old Delhi, Delhi Default Panel…" at bounding box center [690, 327] width 1380 height 655
click at [1003, 395] on img at bounding box center [991, 406] width 69 height 49
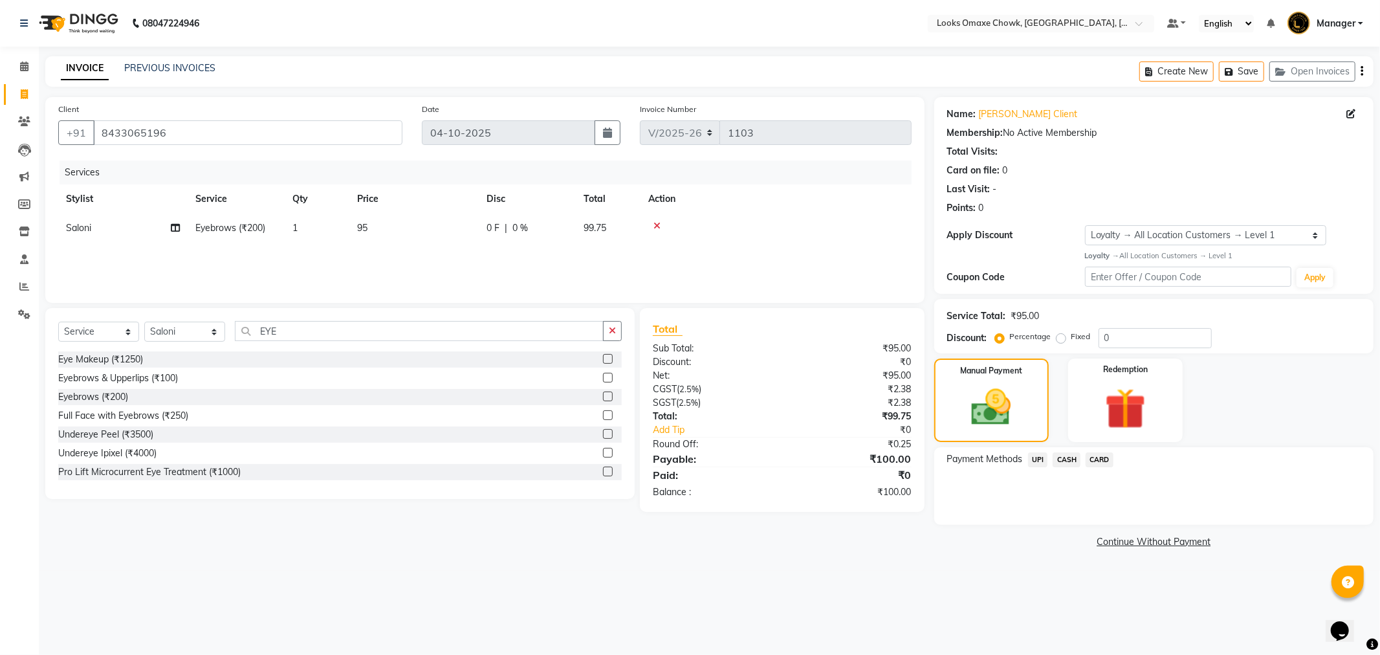
click at [1038, 457] on span "UPI" at bounding box center [1038, 459] width 20 height 15
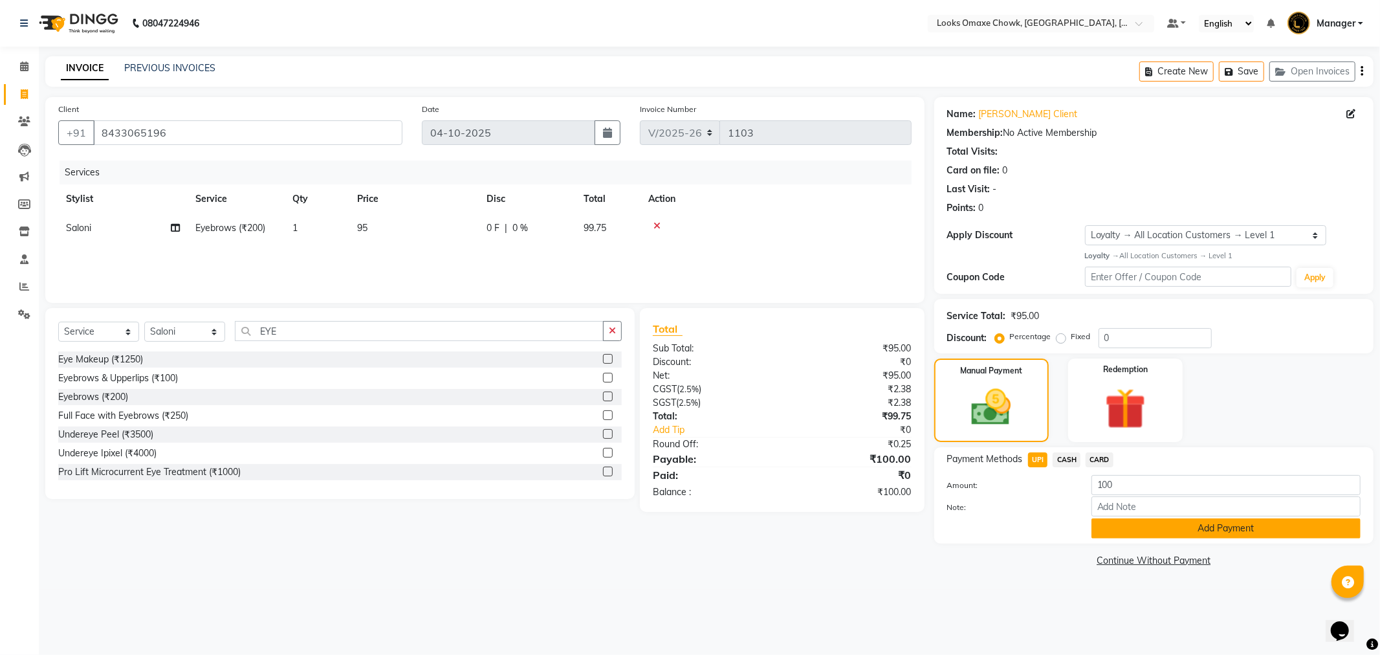
click at [1176, 536] on button "Add Payment" at bounding box center [1225, 528] width 269 height 20
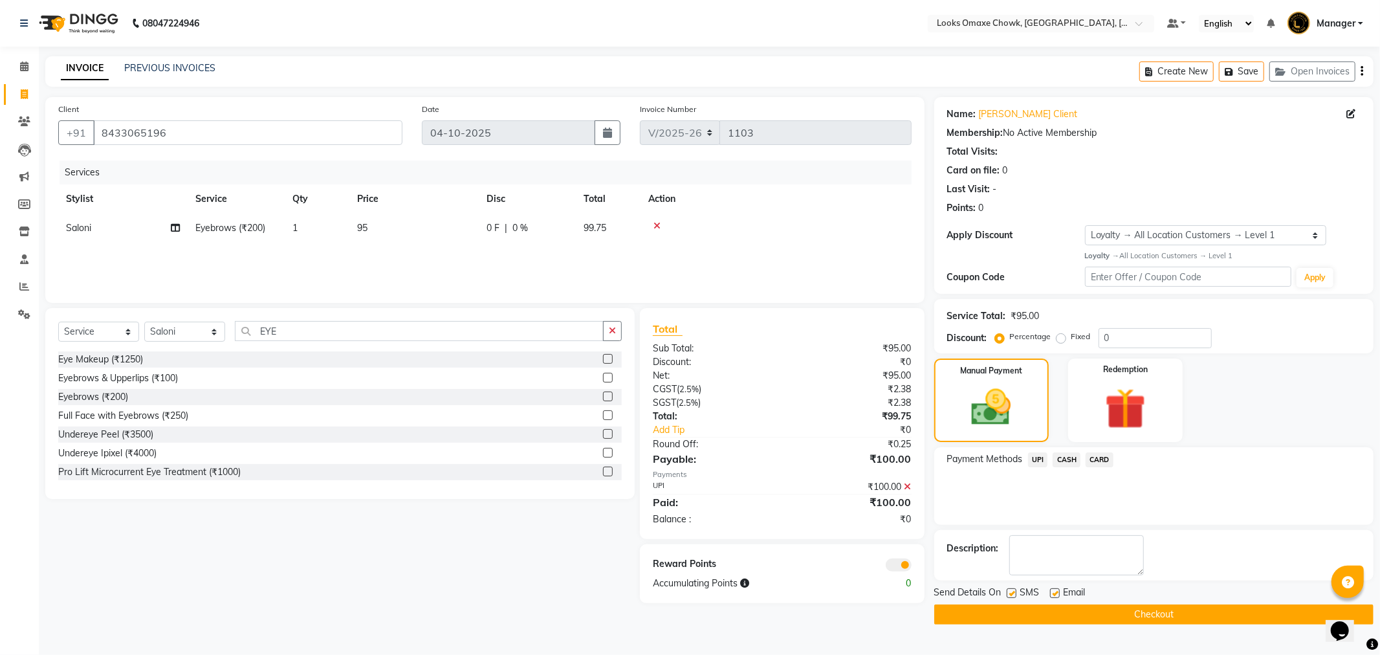
click at [1003, 617] on button "Checkout" at bounding box center [1153, 614] width 439 height 20
